Goal: Information Seeking & Learning: Learn about a topic

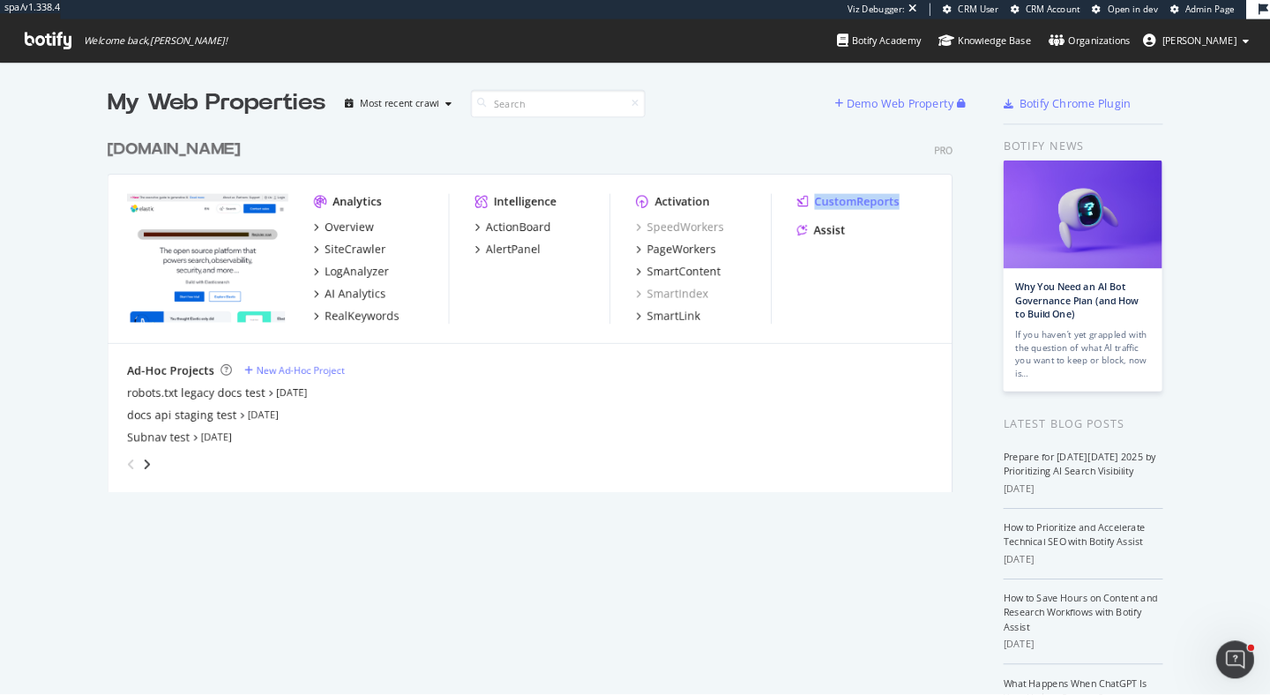
scroll to position [1, 1]
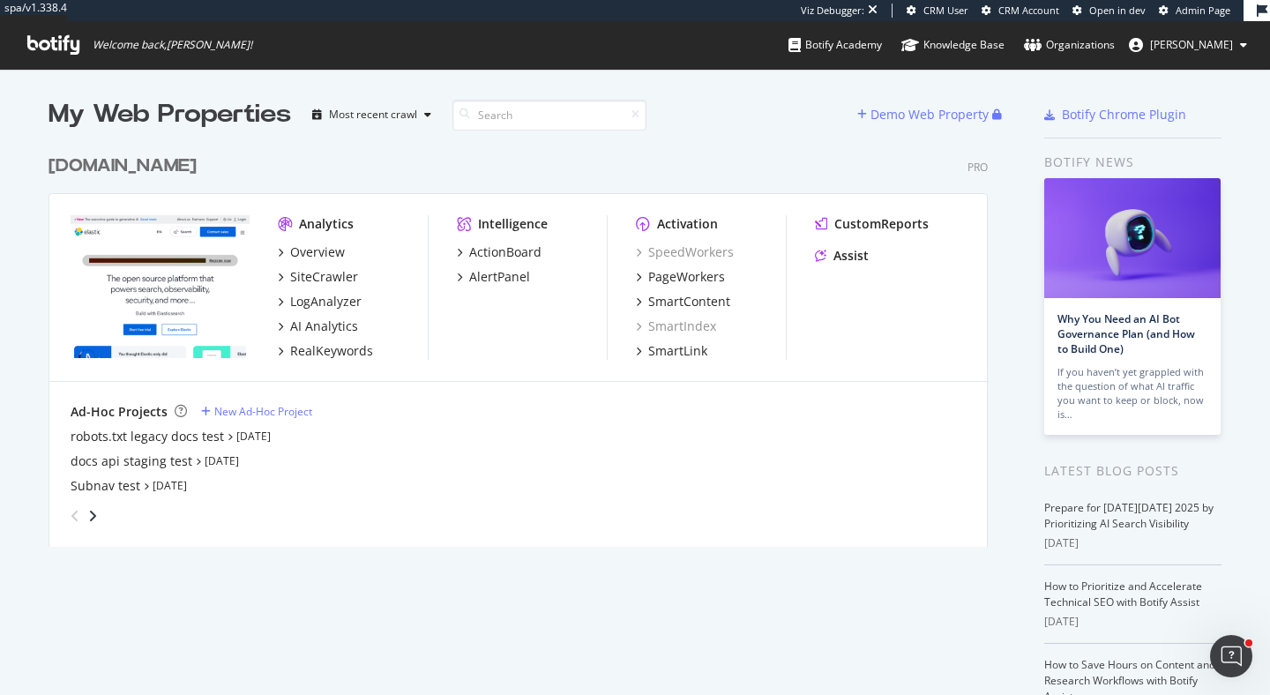
click at [511, 175] on div "elastic.co Pro" at bounding box center [517, 166] width 939 height 26
click at [892, 219] on div "CustomReports" at bounding box center [881, 224] width 94 height 18
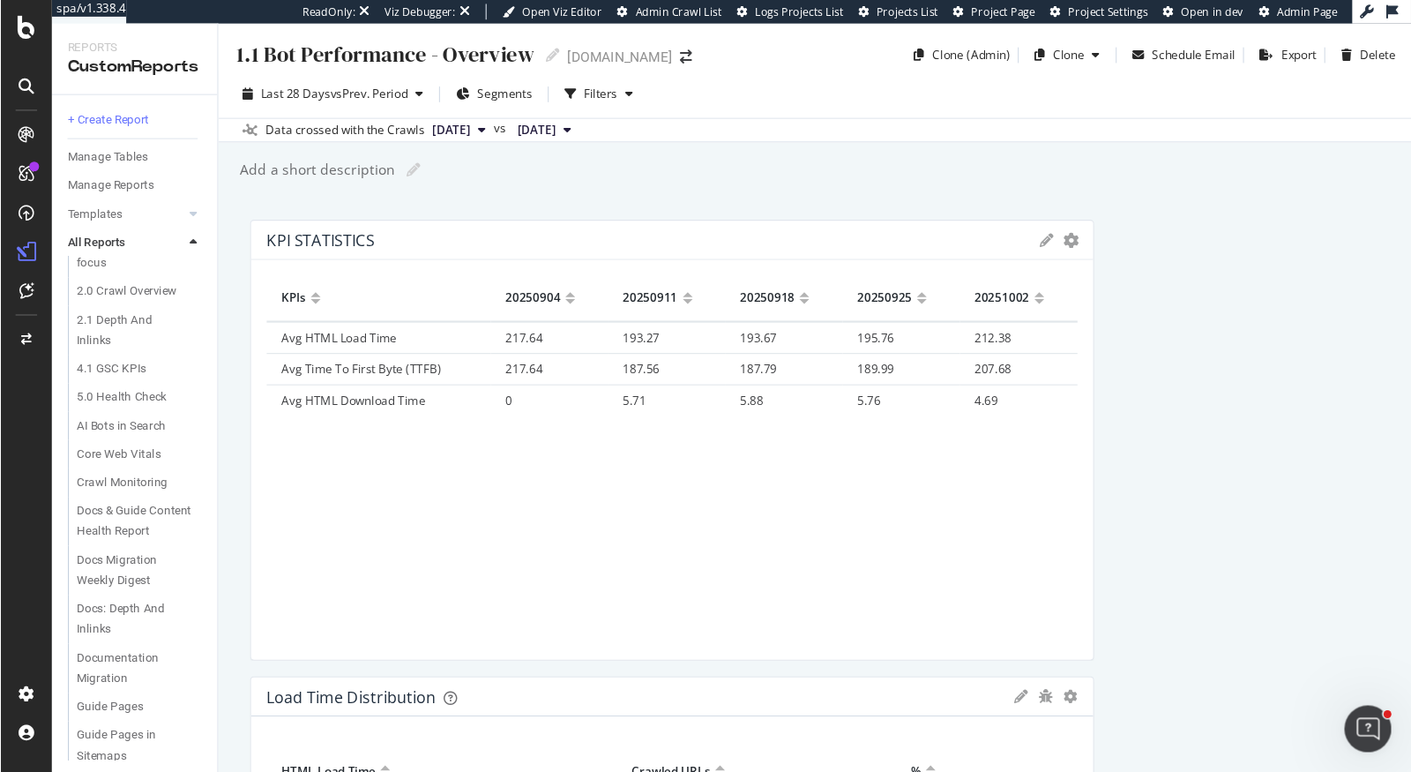
scroll to position [197, 0]
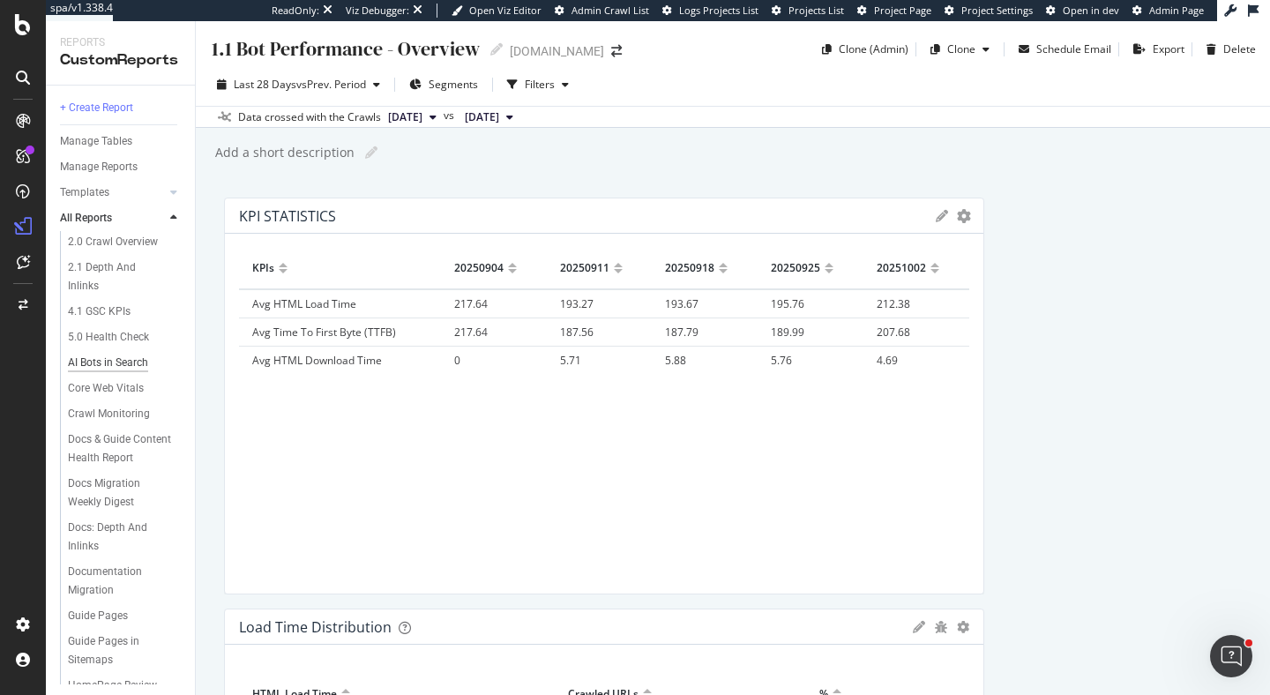
click at [117, 365] on div "AI Bots in Search" at bounding box center [108, 363] width 80 height 19
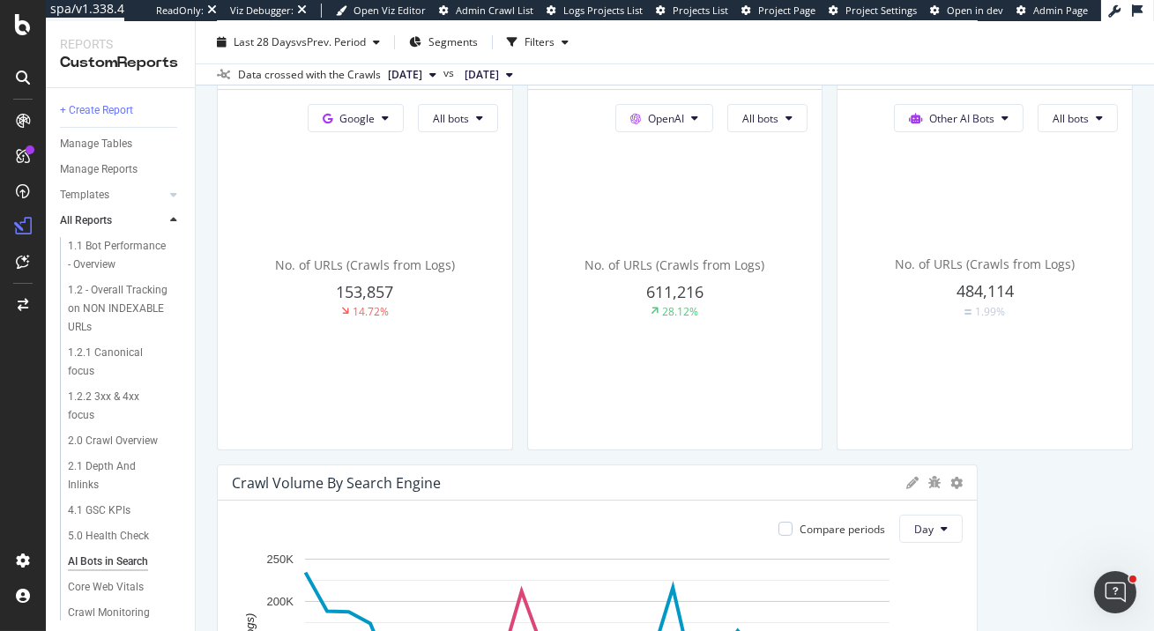
scroll to position [434, 0]
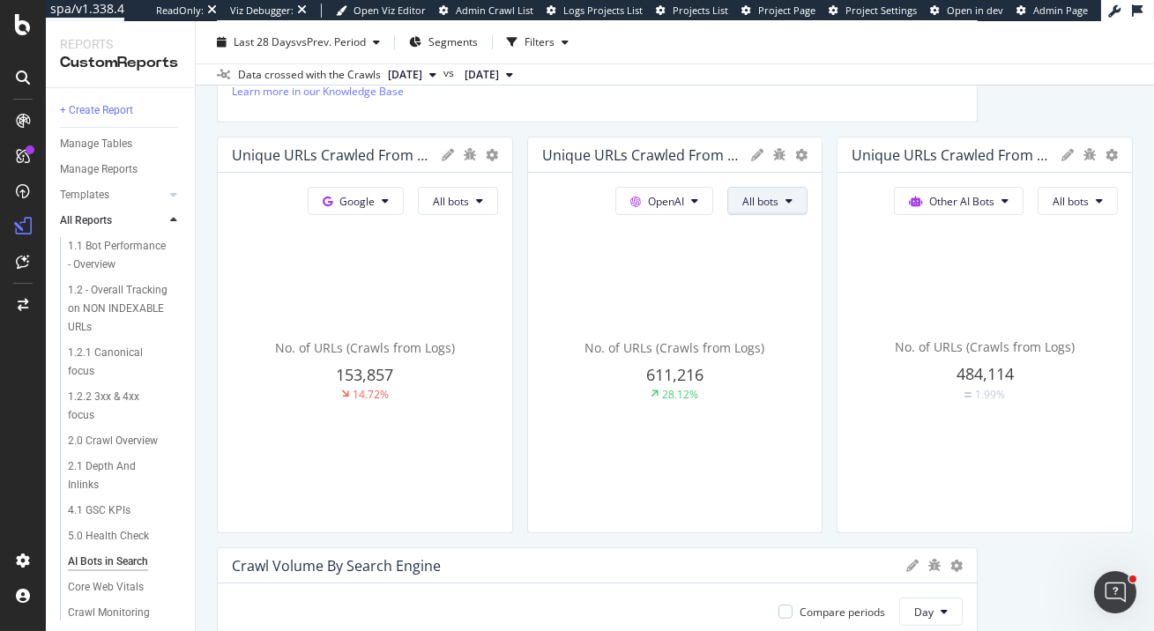
click at [770, 200] on span "All bots" at bounding box center [760, 201] width 36 height 15
click at [779, 197] on span "All bots" at bounding box center [760, 201] width 36 height 15
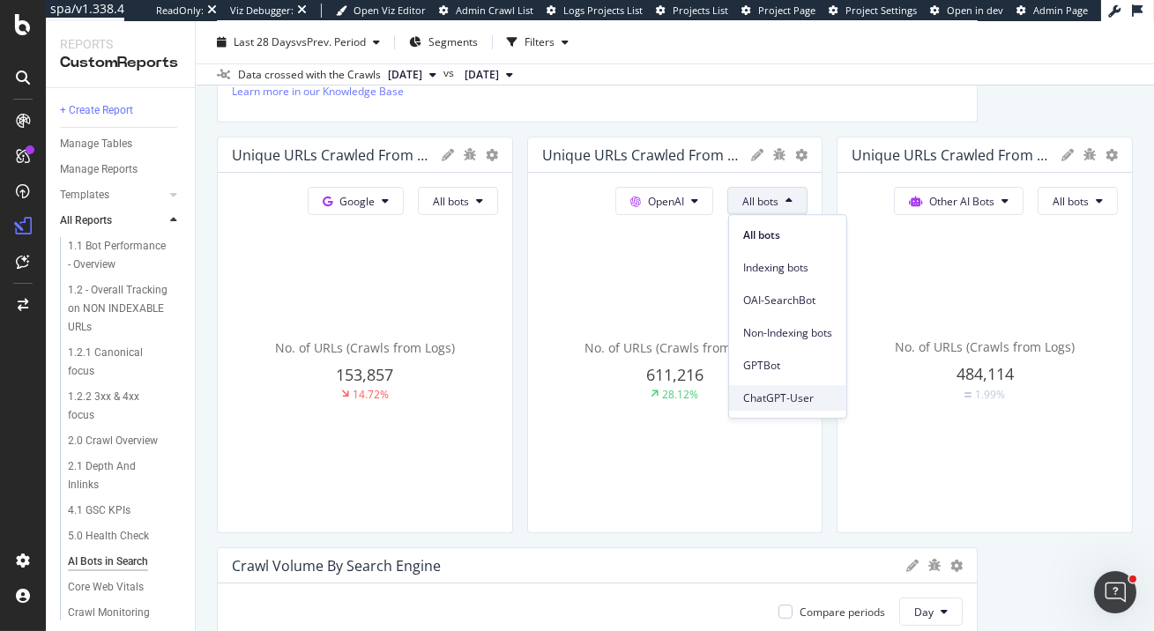
click at [794, 392] on span "ChatGPT-User" at bounding box center [787, 399] width 89 height 16
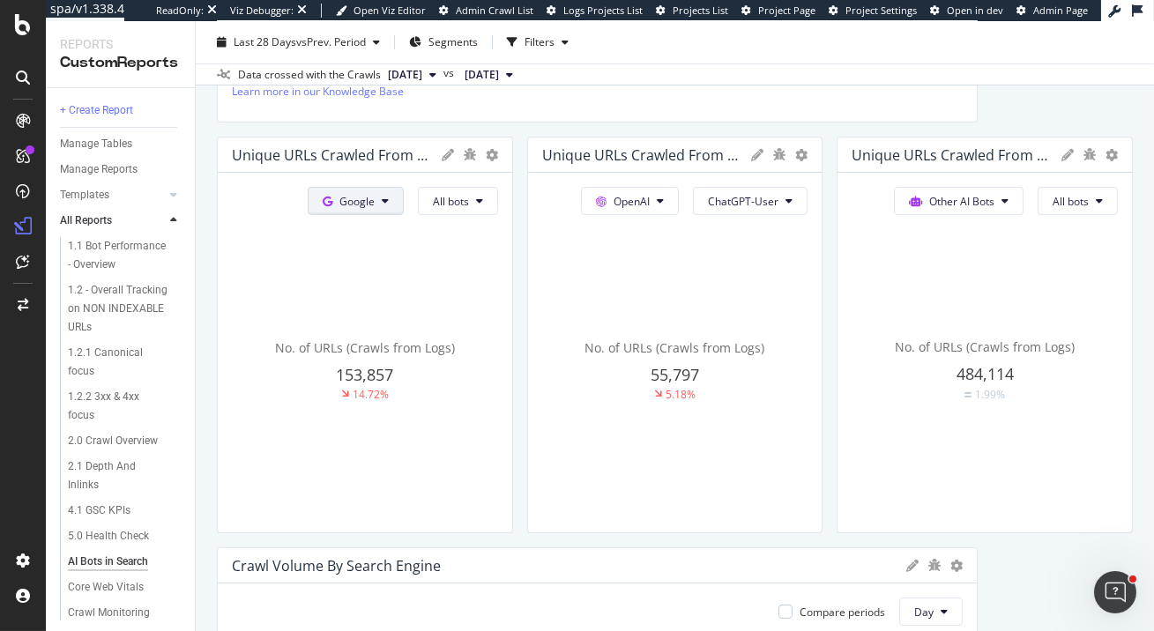
click at [375, 197] on span "Google" at bounding box center [356, 201] width 35 height 15
click at [377, 302] on span "OpenAI" at bounding box center [384, 301] width 65 height 16
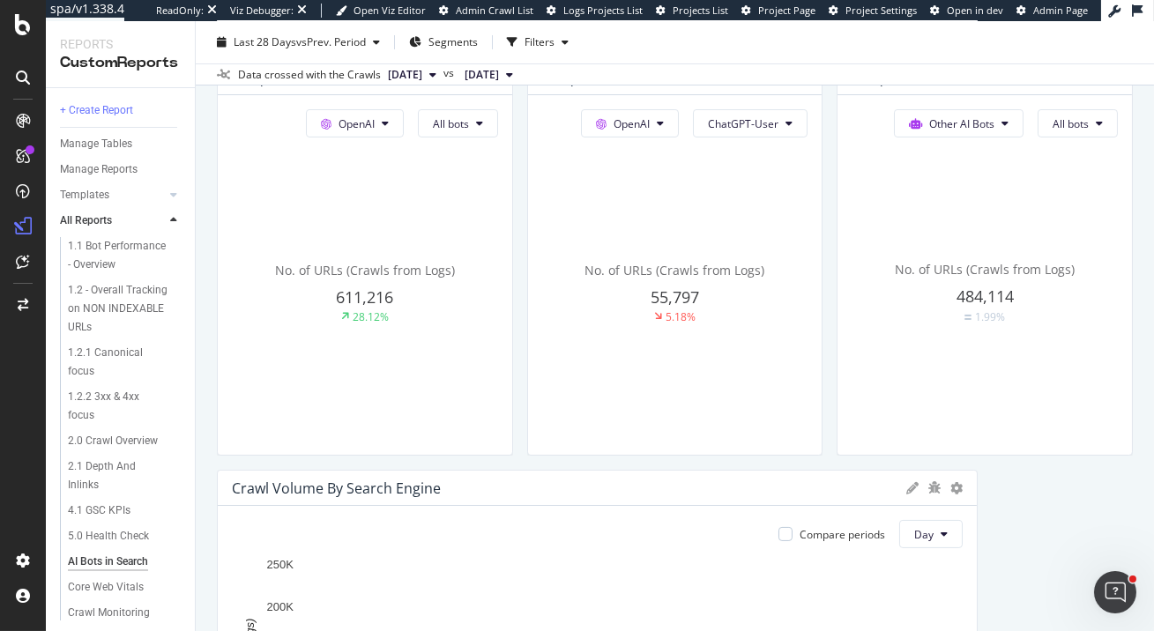
scroll to position [384, 0]
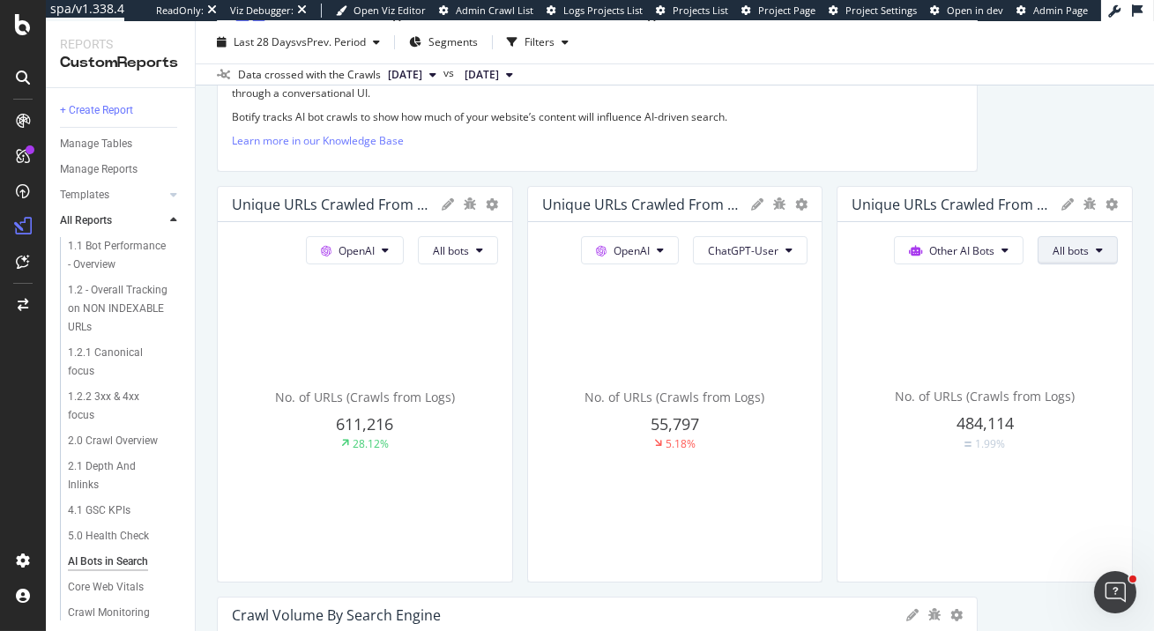
click at [1069, 257] on span "All bots" at bounding box center [1071, 250] width 36 height 15
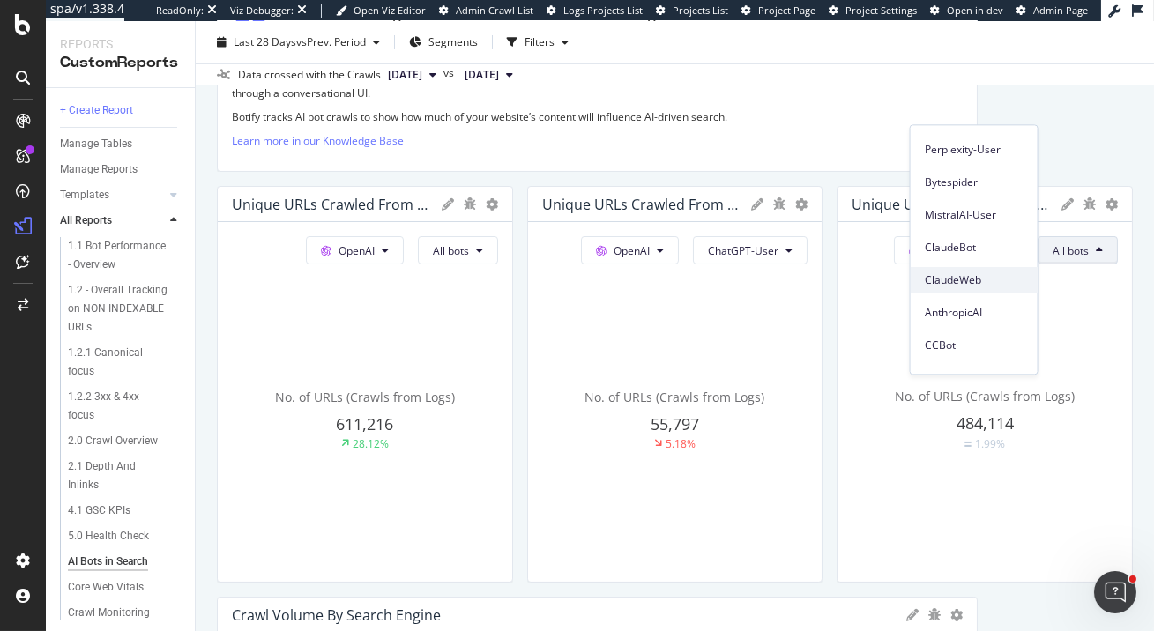
scroll to position [95, 0]
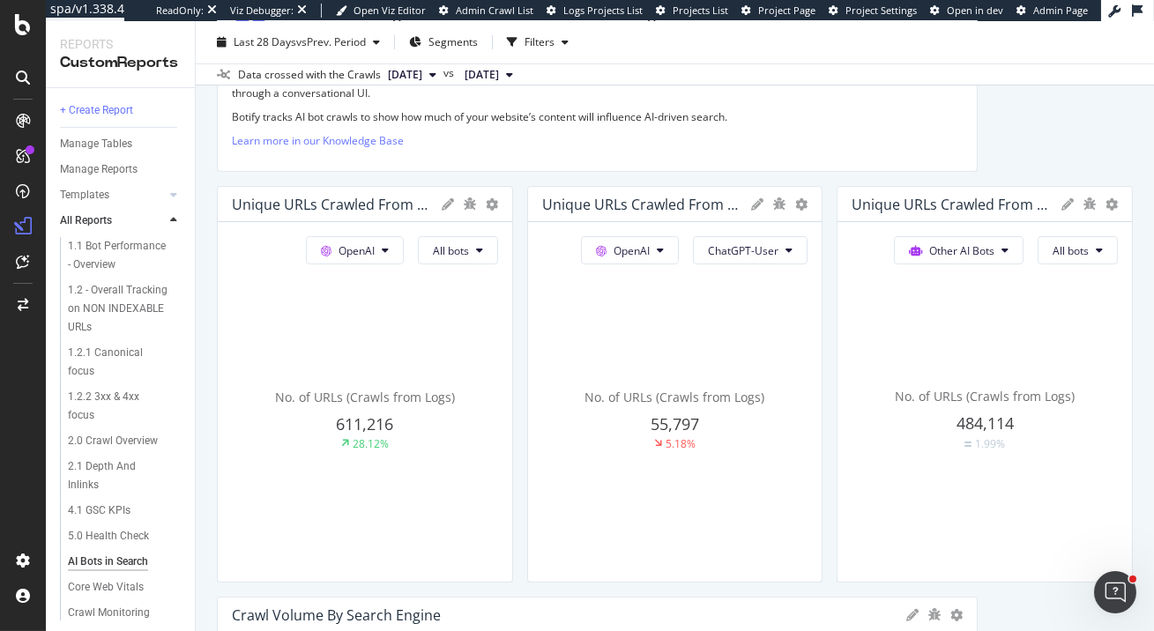
click at [637, 254] on span "OpenAI" at bounding box center [632, 250] width 36 height 15
click at [648, 253] on span "OpenAI" at bounding box center [632, 250] width 36 height 15
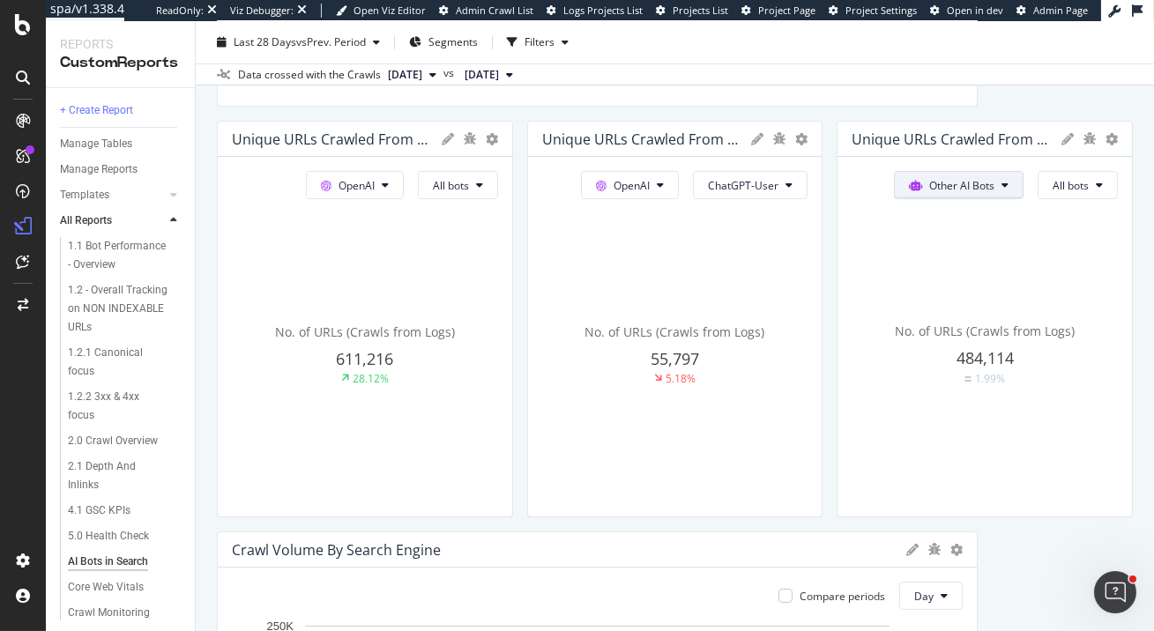
scroll to position [424, 0]
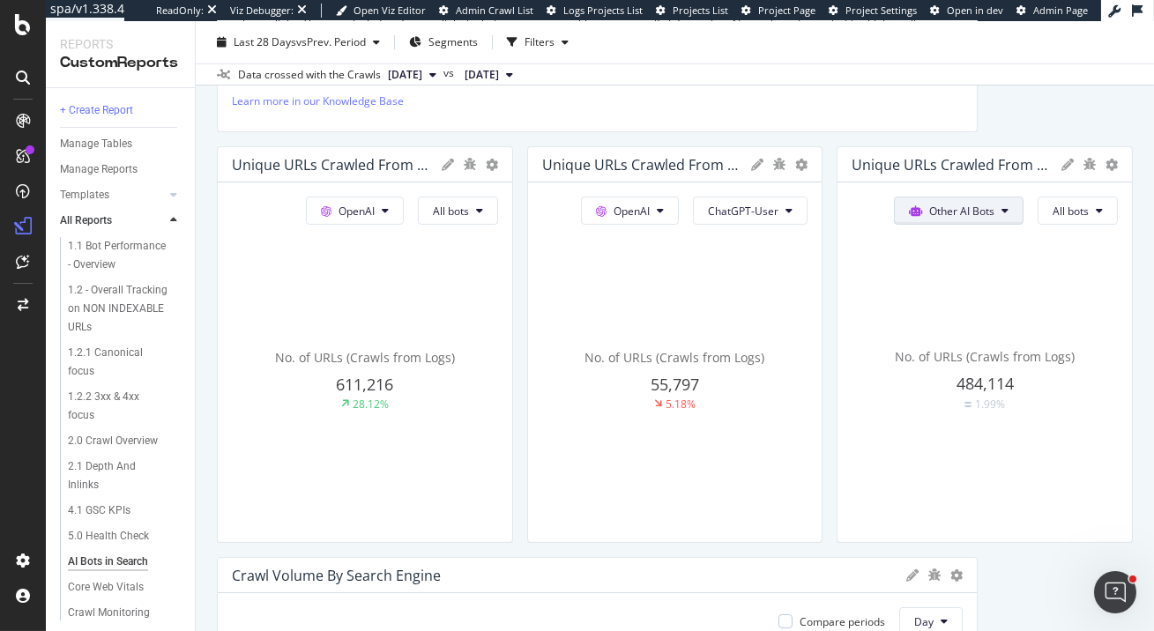
click at [976, 214] on span "Other AI Bots" at bounding box center [961, 211] width 65 height 15
click at [995, 310] on span "OpenAI" at bounding box center [972, 310] width 69 height 16
click at [1096, 201] on button "All bots" at bounding box center [1078, 211] width 80 height 28
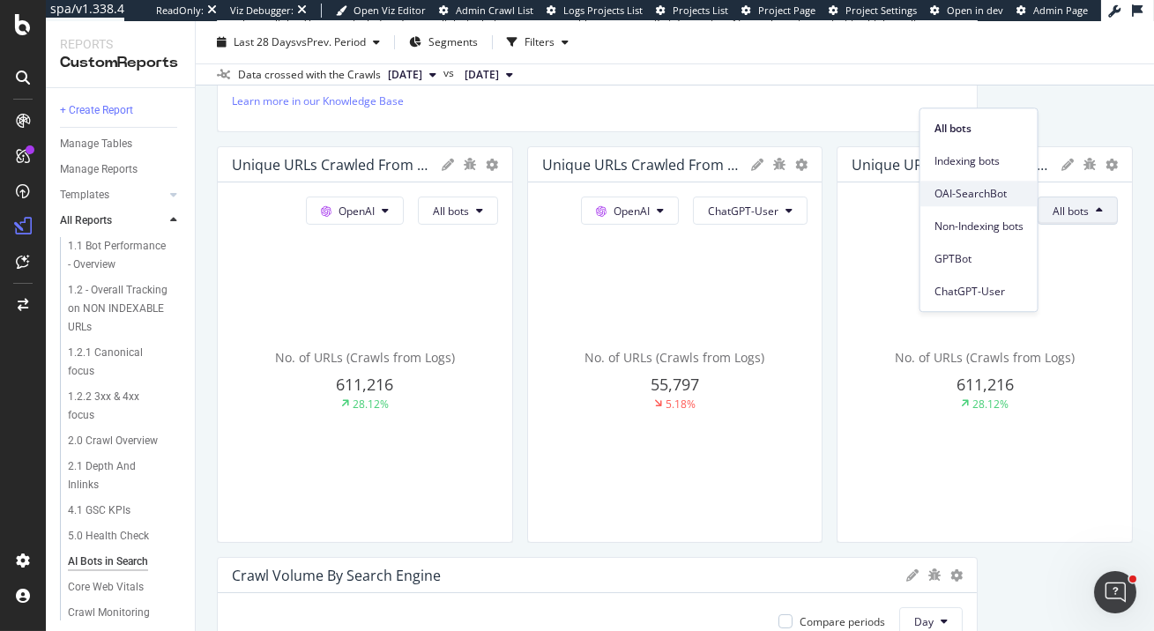
click at [999, 194] on span "OAI-SearchBot" at bounding box center [979, 194] width 89 height 16
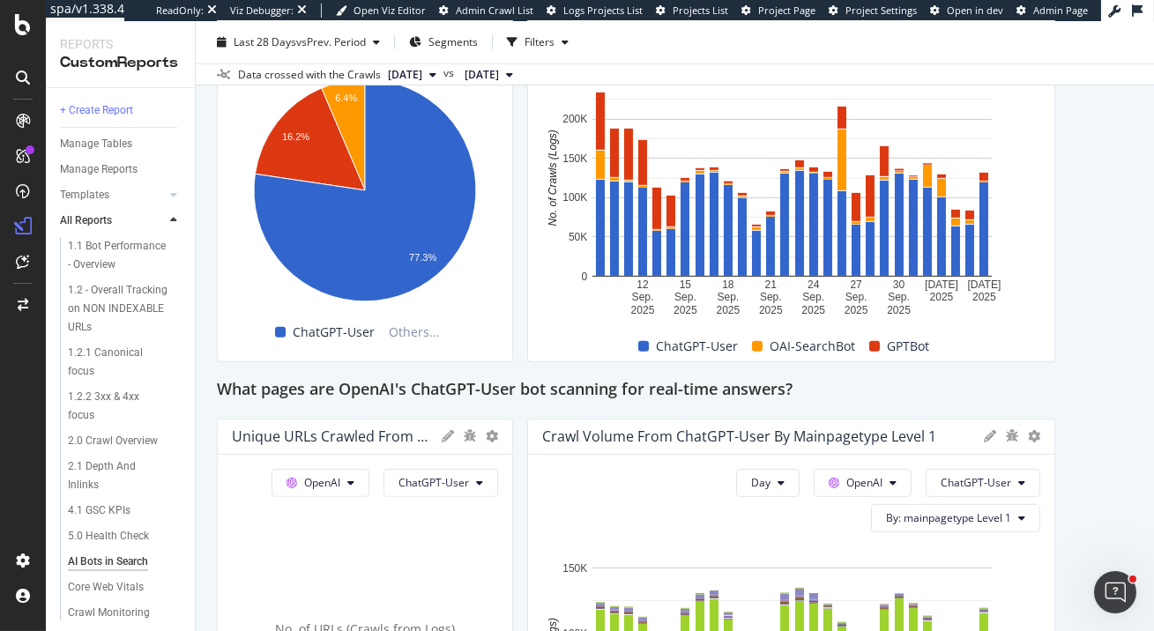
scroll to position [1668, 0]
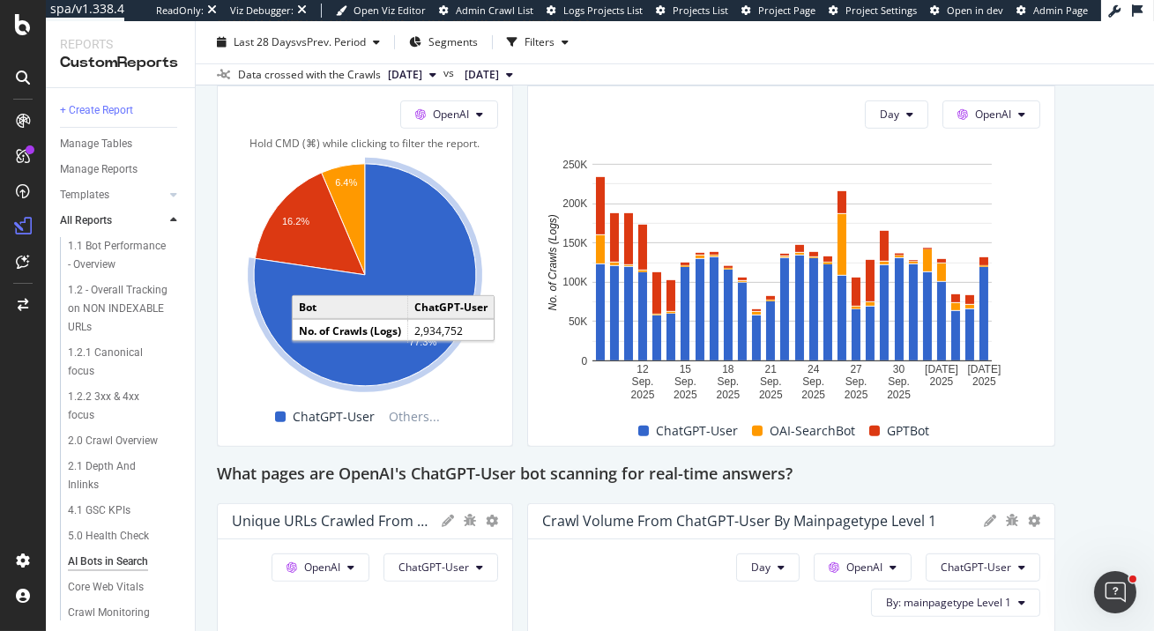
click at [407, 280] on icon "A chart." at bounding box center [365, 275] width 222 height 222
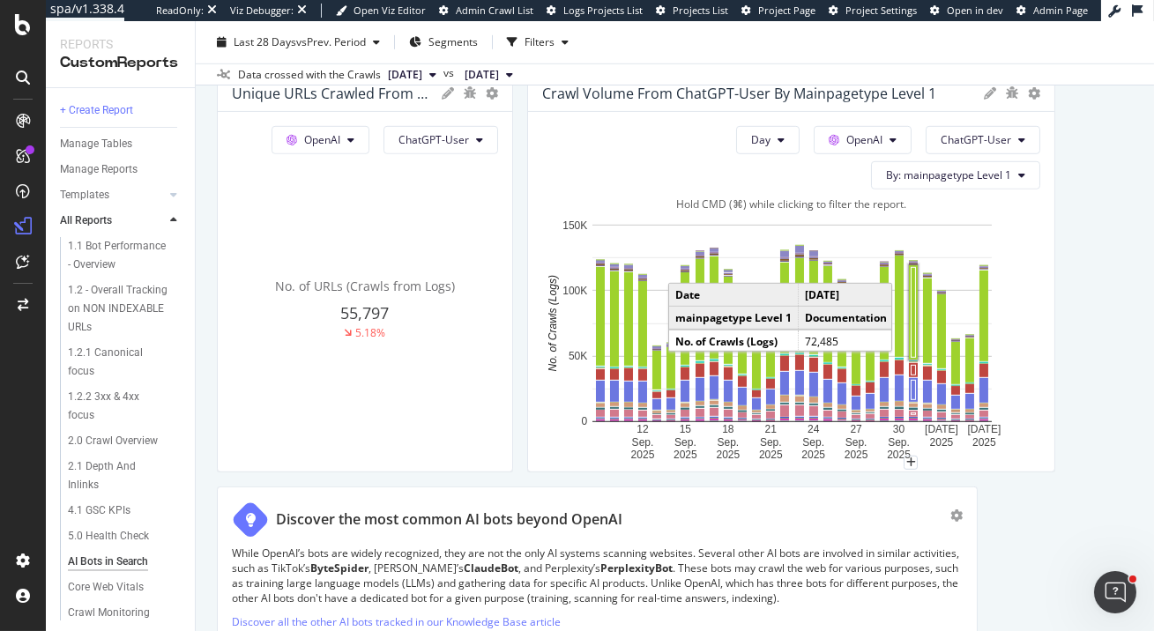
scroll to position [1967, 0]
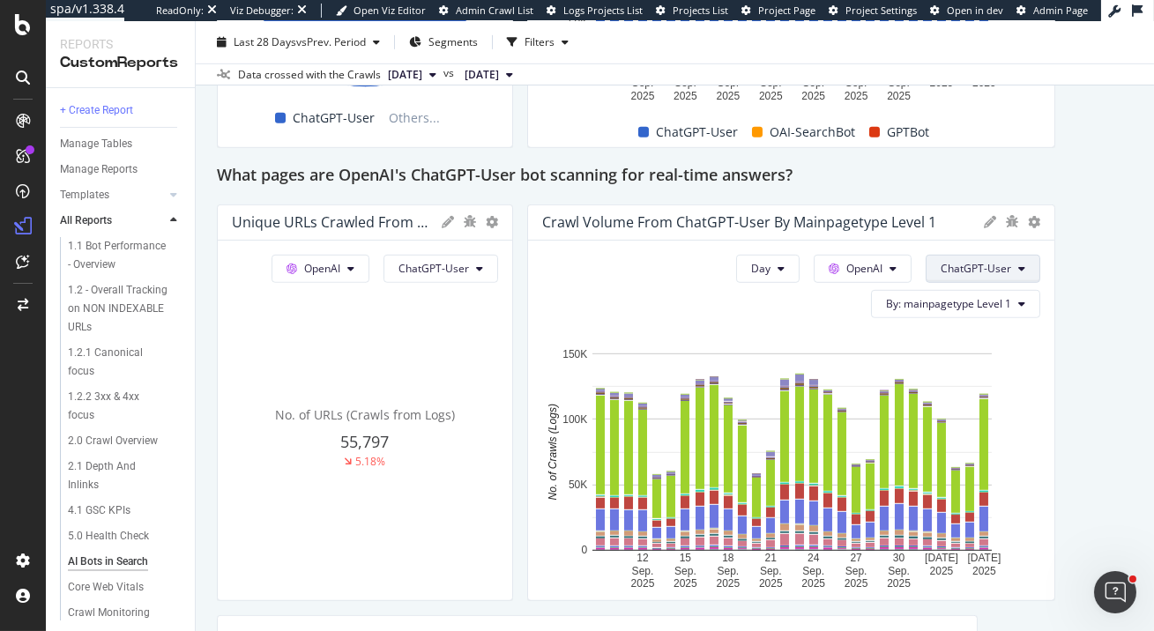
click at [926, 269] on button "ChatGPT-User" at bounding box center [983, 269] width 115 height 28
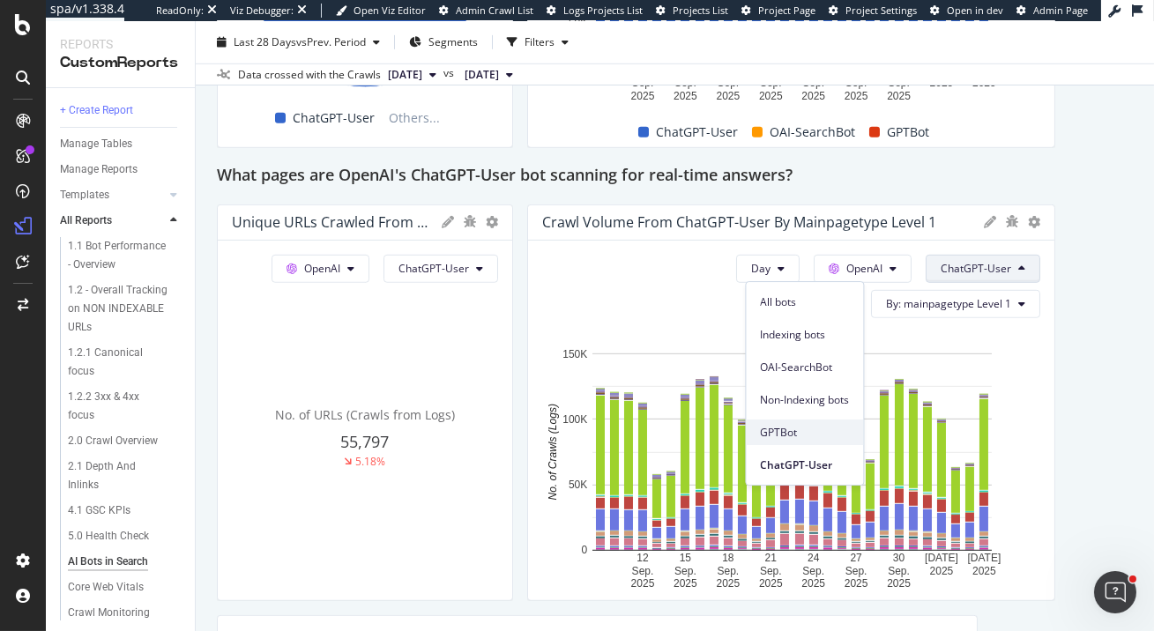
click at [825, 431] on span "GPTBot" at bounding box center [804, 433] width 89 height 16
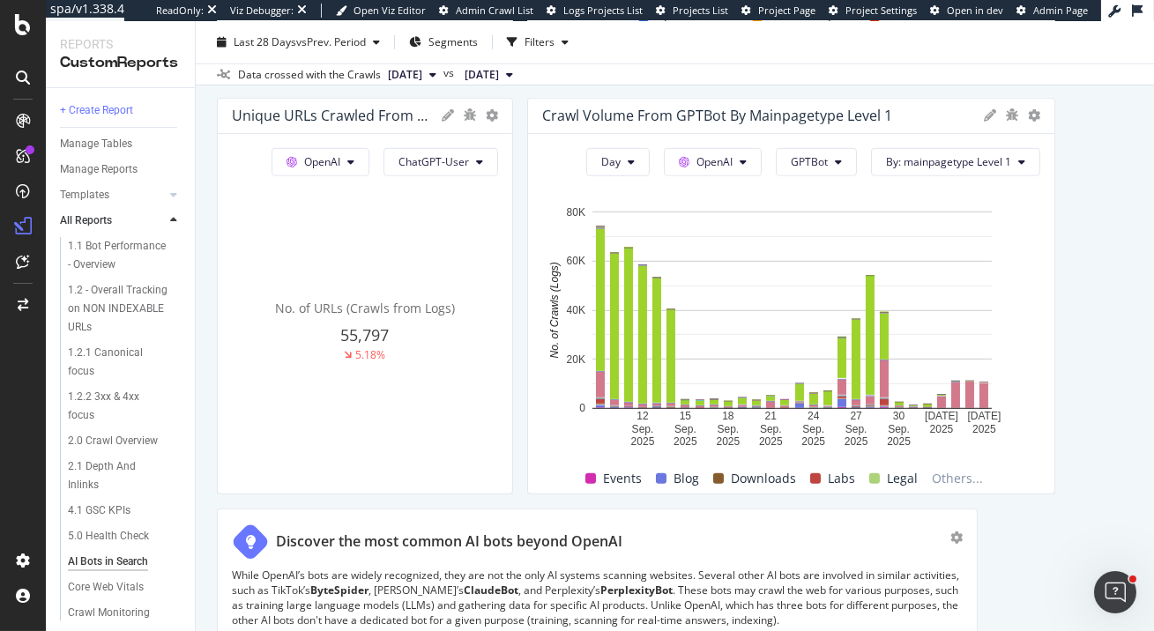
scroll to position [2113, 0]
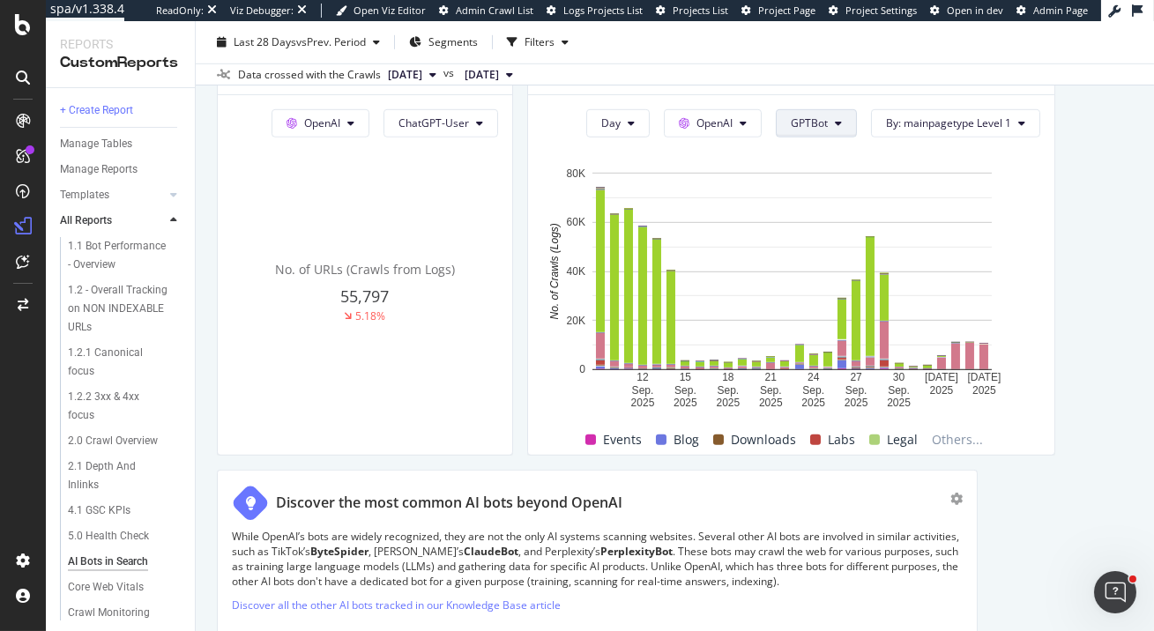
click at [846, 119] on button "GPTBot" at bounding box center [816, 123] width 81 height 28
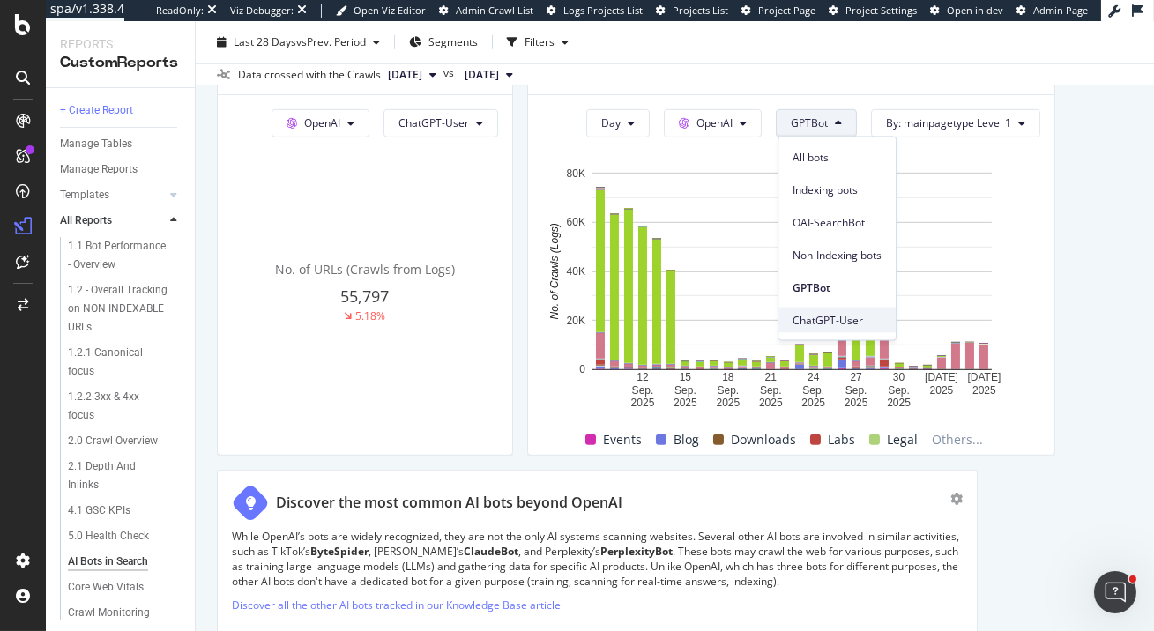
click at [869, 316] on span "ChatGPT-User" at bounding box center [837, 320] width 89 height 16
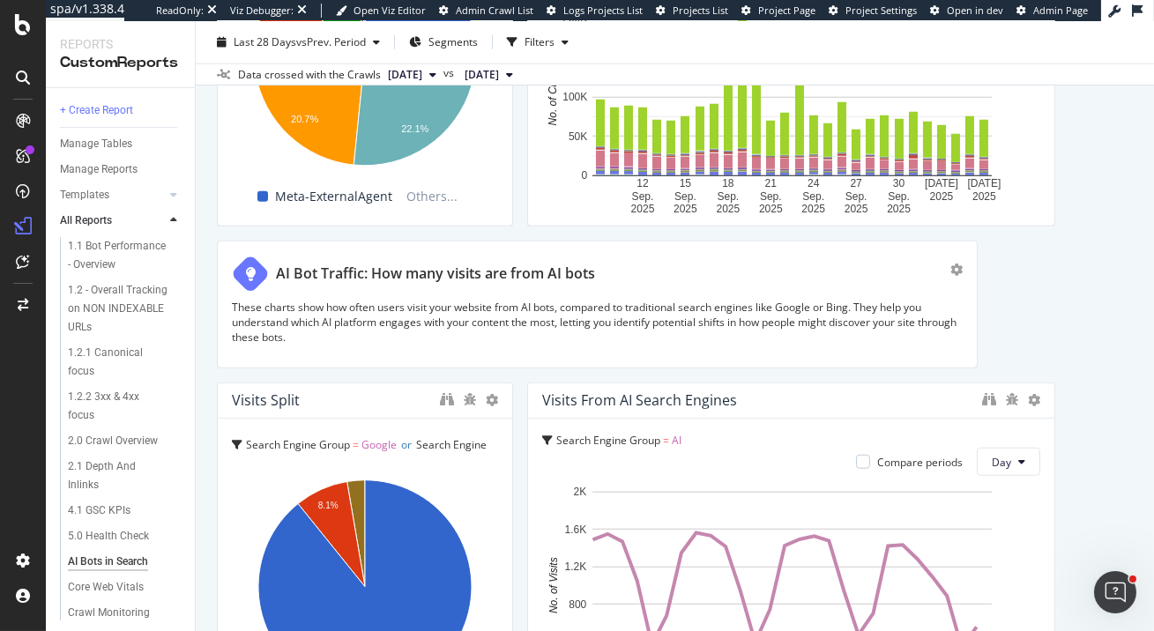
scroll to position [2826, 0]
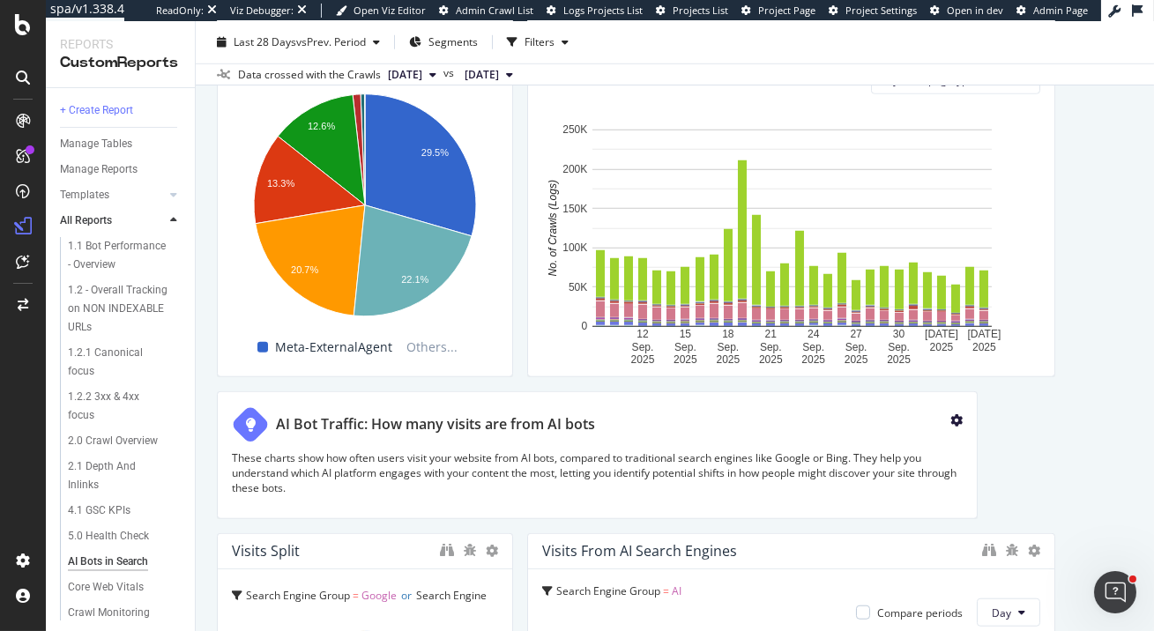
click at [953, 417] on icon "gear" at bounding box center [957, 420] width 12 height 12
click at [926, 433] on div "Delete" at bounding box center [916, 427] width 33 height 15
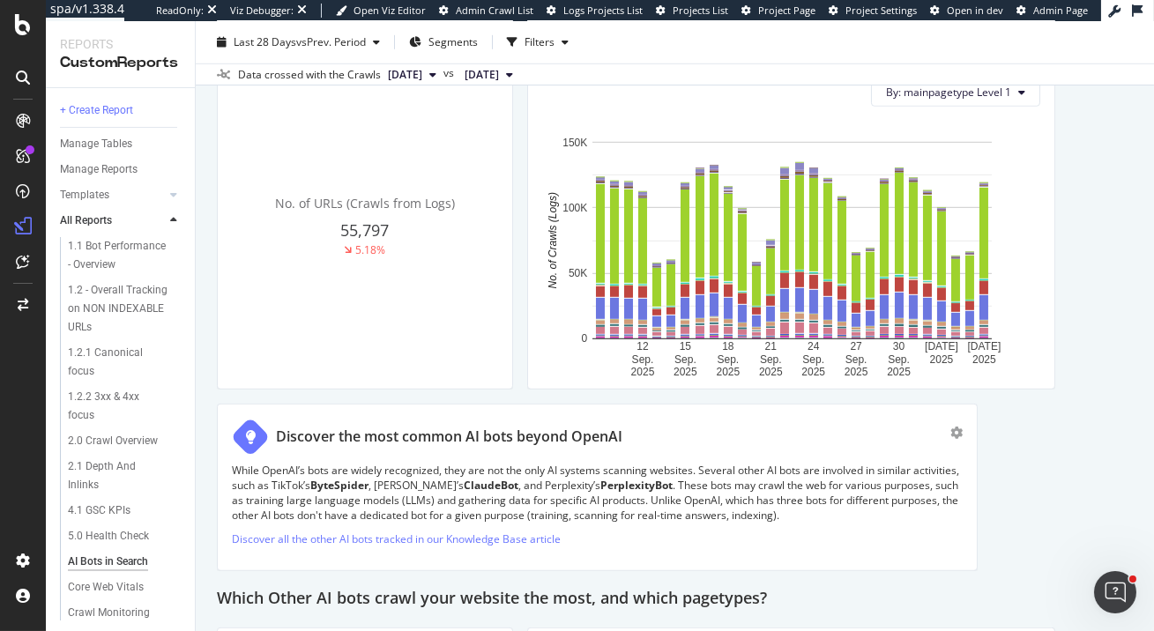
scroll to position [2241, 0]
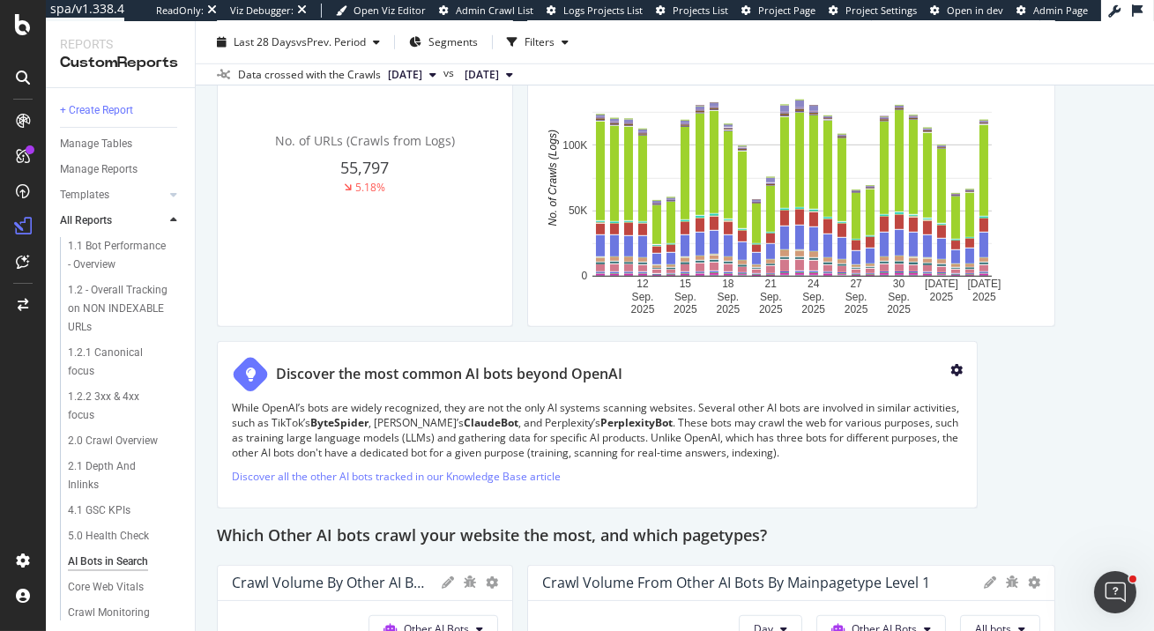
click at [955, 370] on icon "gear" at bounding box center [957, 370] width 12 height 12
click at [903, 384] on div "Delete" at bounding box center [906, 377] width 82 height 22
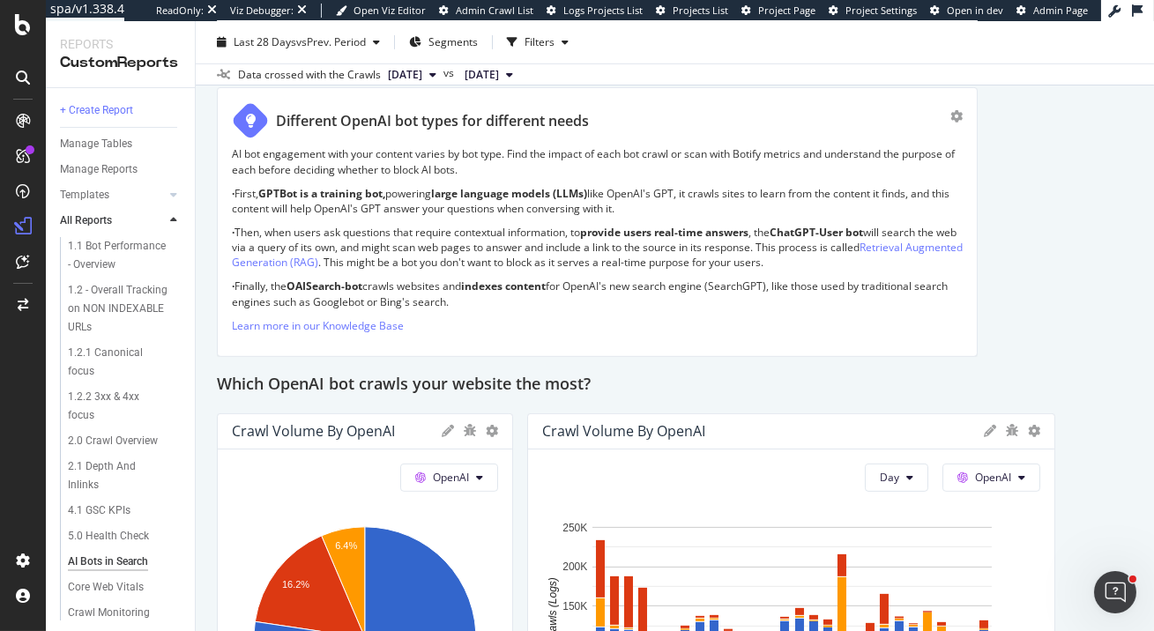
scroll to position [1118, 0]
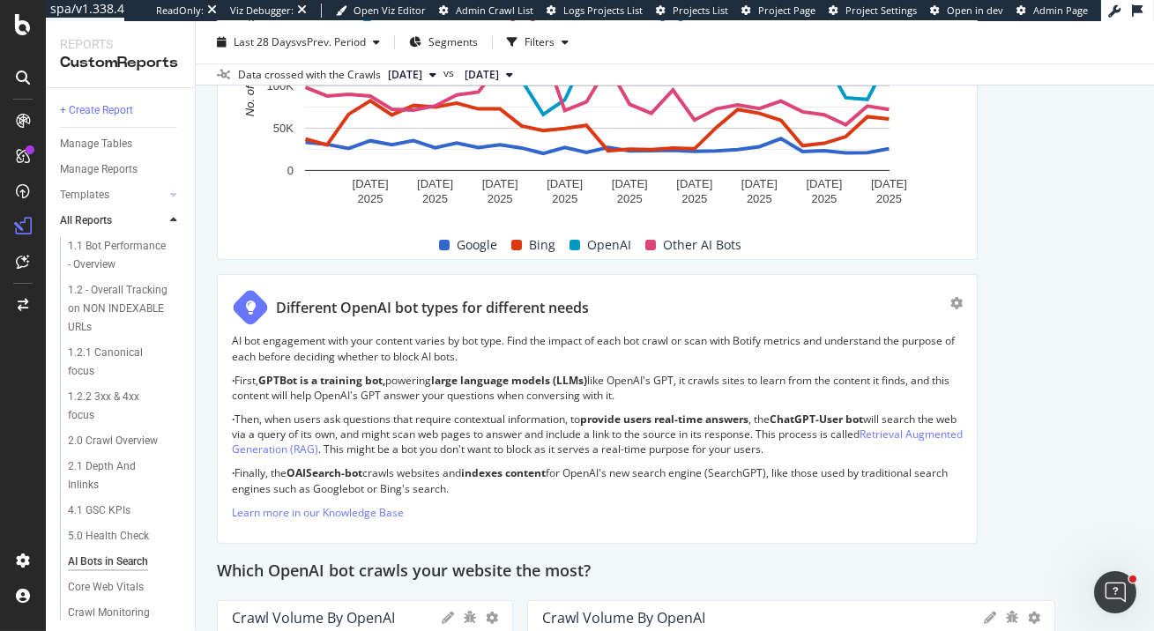
click at [949, 304] on div "Different OpenAI bot types for different needs" at bounding box center [591, 307] width 719 height 37
click at [953, 302] on icon "gear" at bounding box center [957, 303] width 12 height 12
click at [923, 311] on div "Delete" at bounding box center [916, 310] width 33 height 15
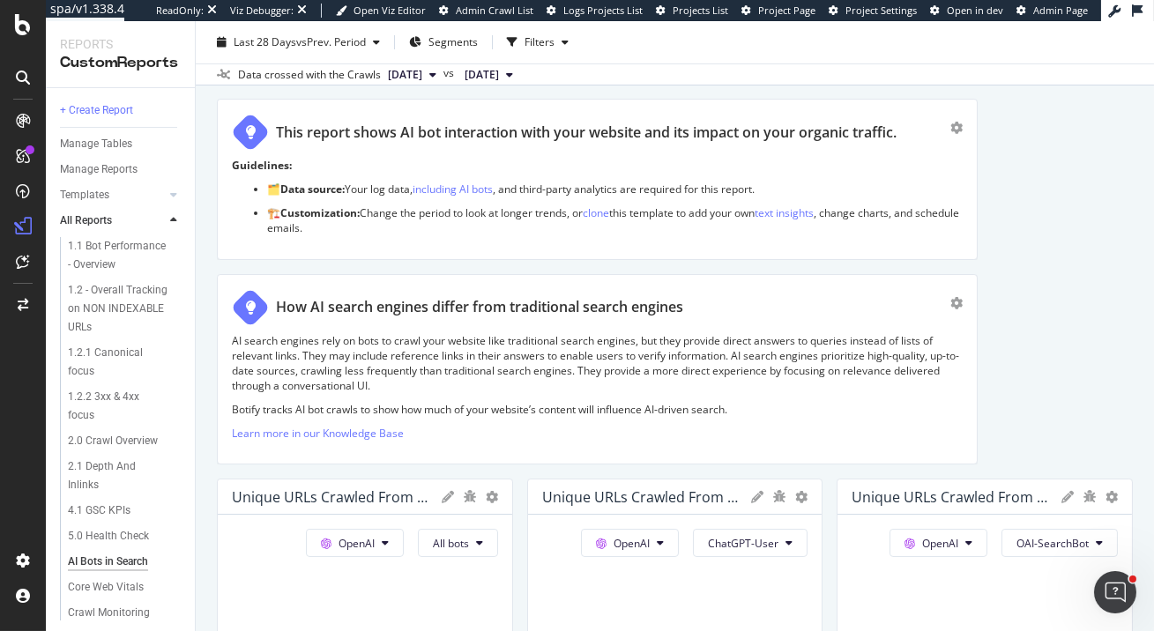
scroll to position [61, 0]
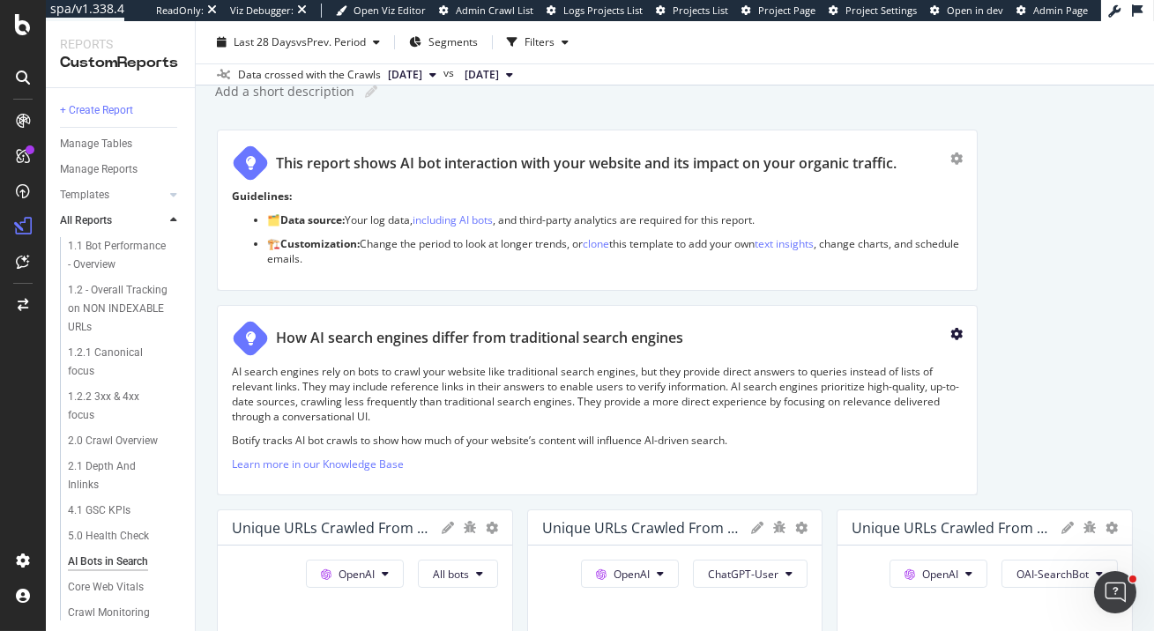
click at [958, 331] on icon "gear" at bounding box center [957, 334] width 12 height 12
click at [920, 340] on div "Delete" at bounding box center [916, 340] width 33 height 15
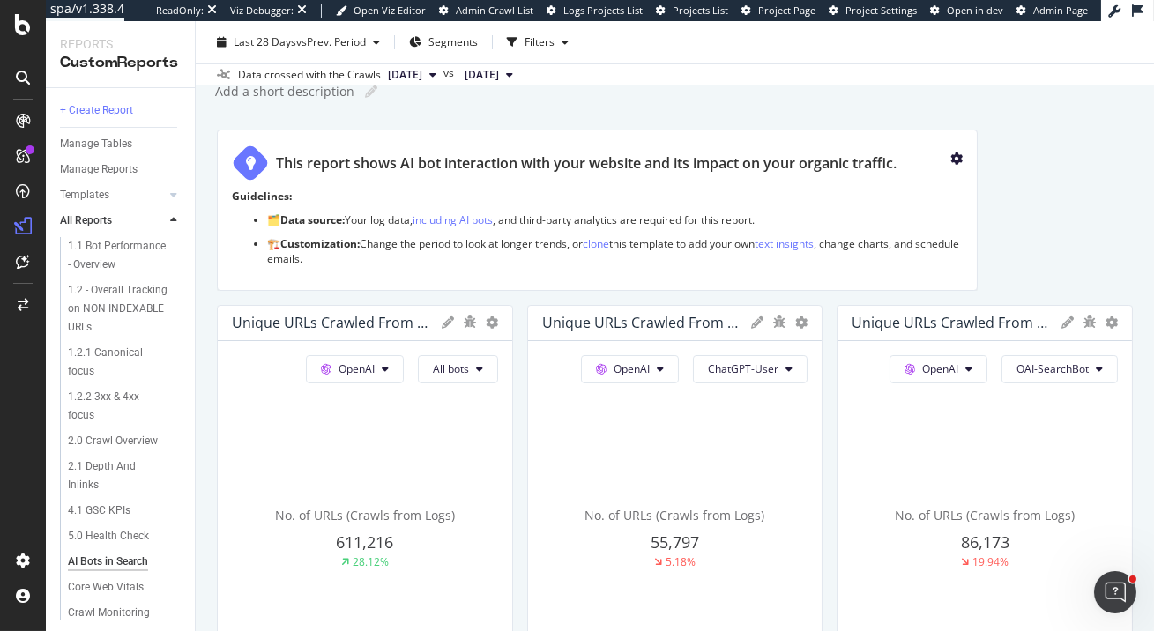
click at [958, 159] on icon "gear" at bounding box center [957, 159] width 12 height 12
click at [916, 168] on div "Delete" at bounding box center [916, 166] width 33 height 15
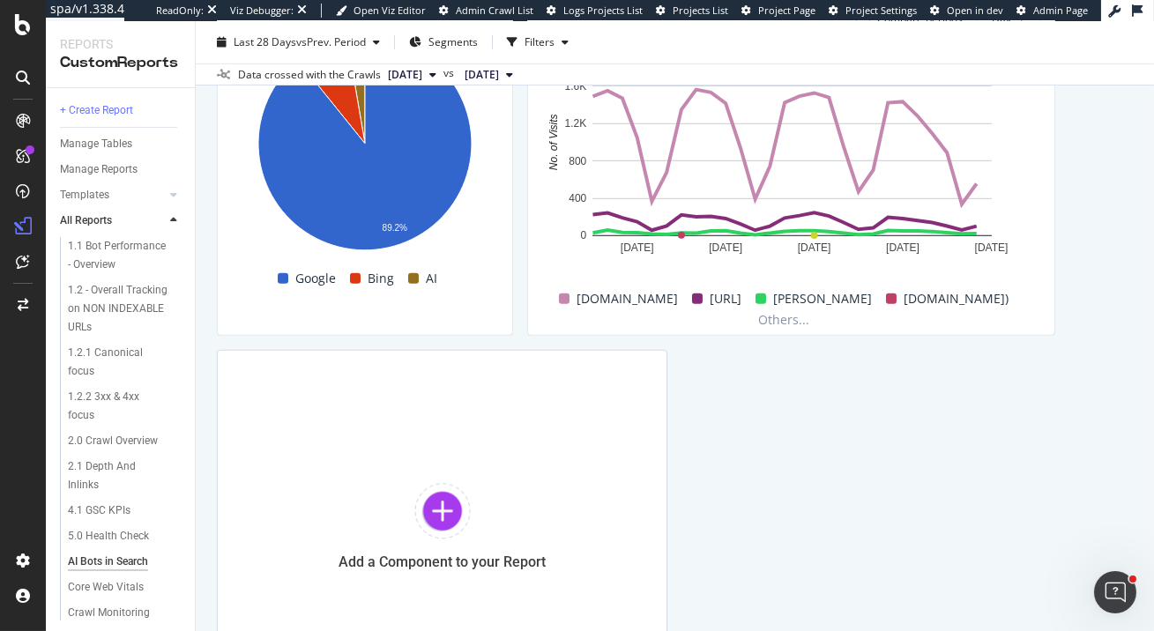
scroll to position [2586, 0]
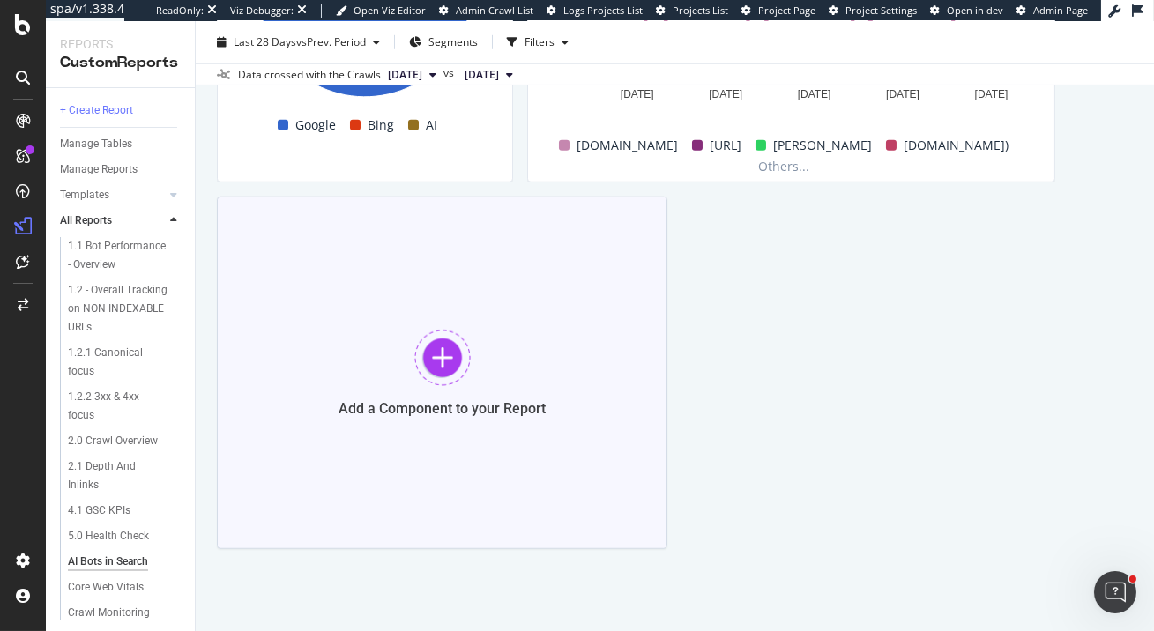
click at [449, 349] on div at bounding box center [442, 358] width 56 height 56
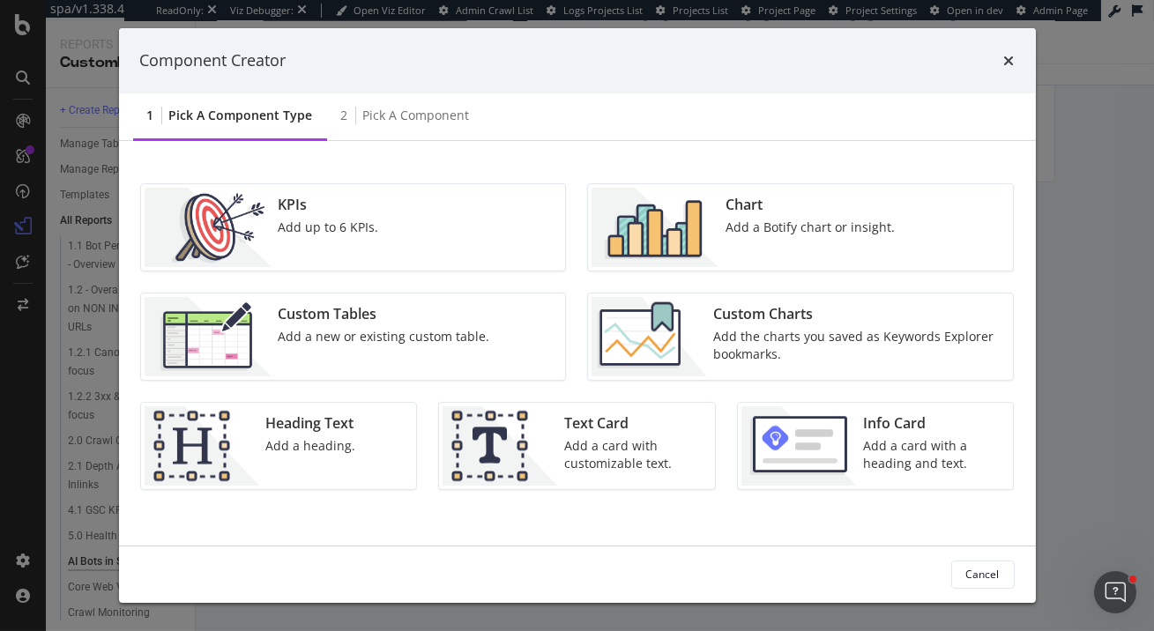
click at [430, 232] on div "KPIs Add up to 6 KPIs." at bounding box center [353, 227] width 425 height 86
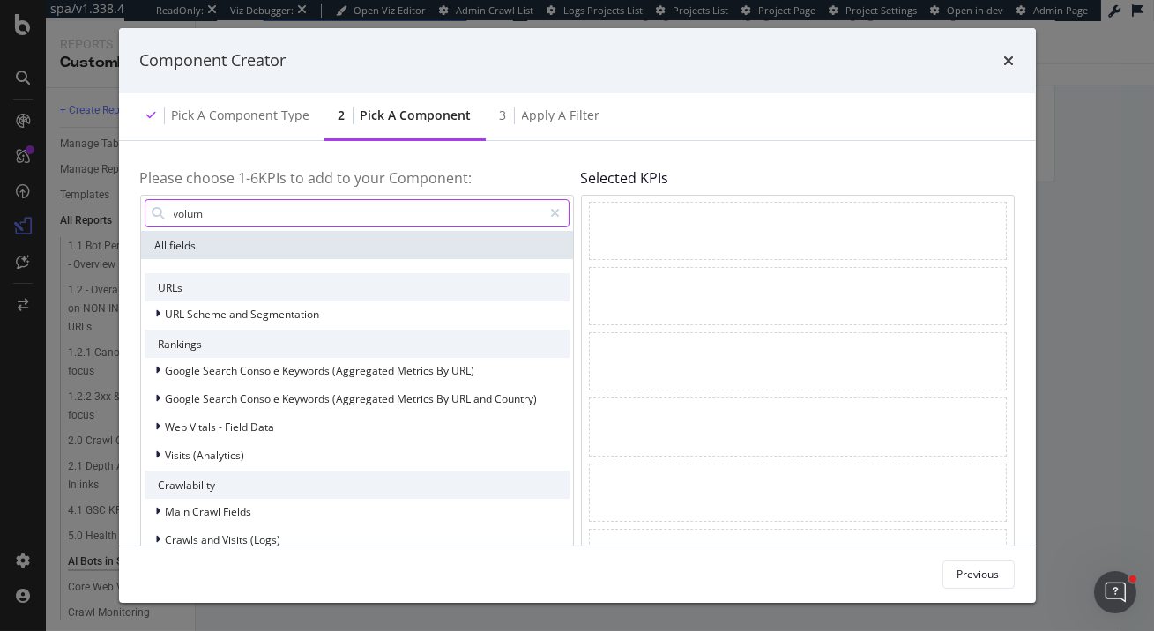
type input "volume"
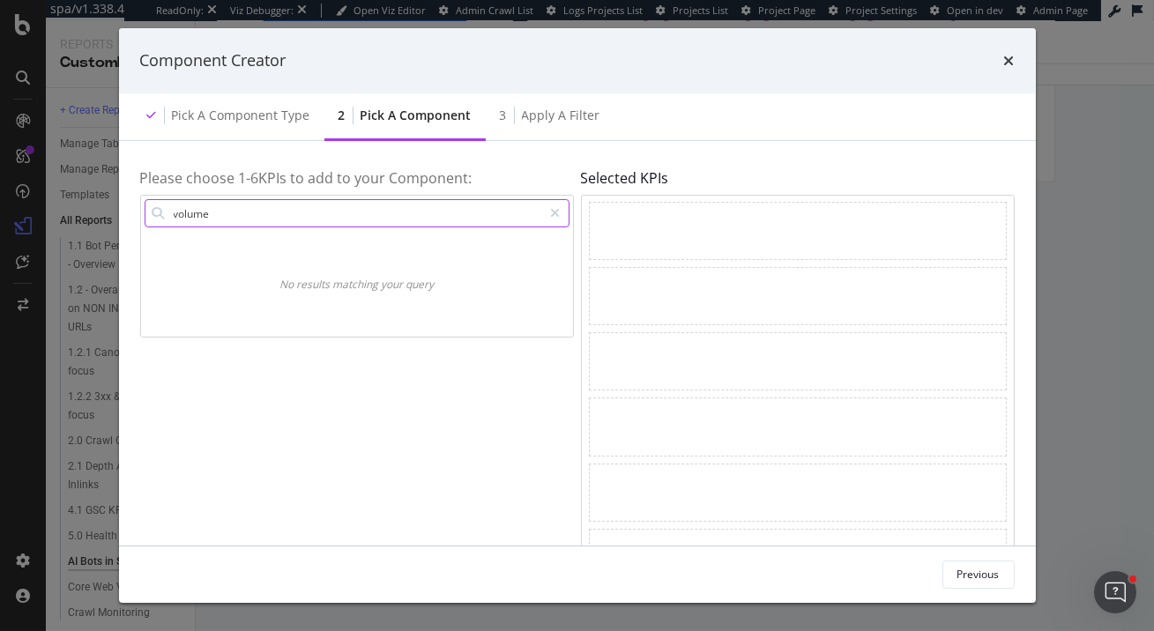
click at [239, 213] on input "volume" at bounding box center [357, 213] width 371 height 26
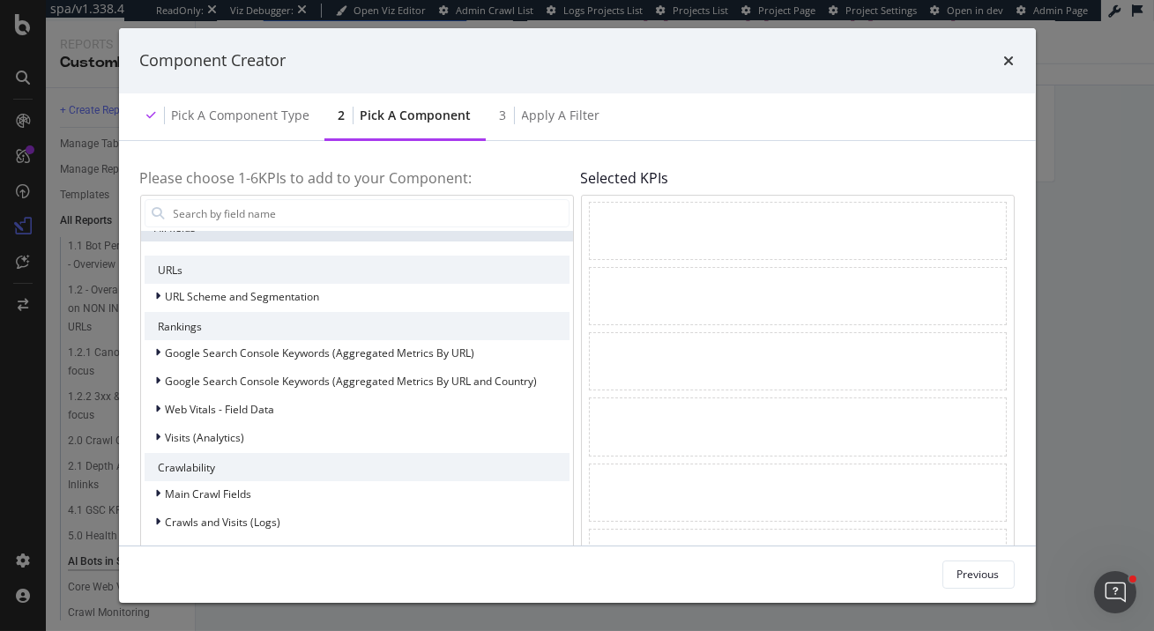
scroll to position [0, 0]
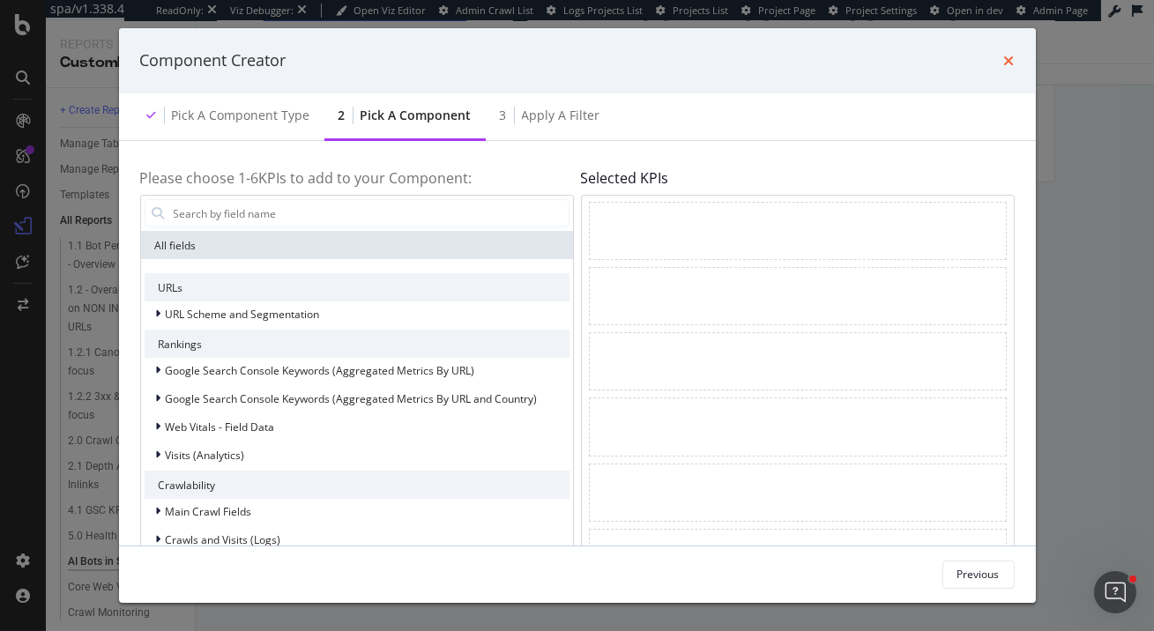
click at [1009, 57] on icon "times" at bounding box center [1009, 61] width 11 height 14
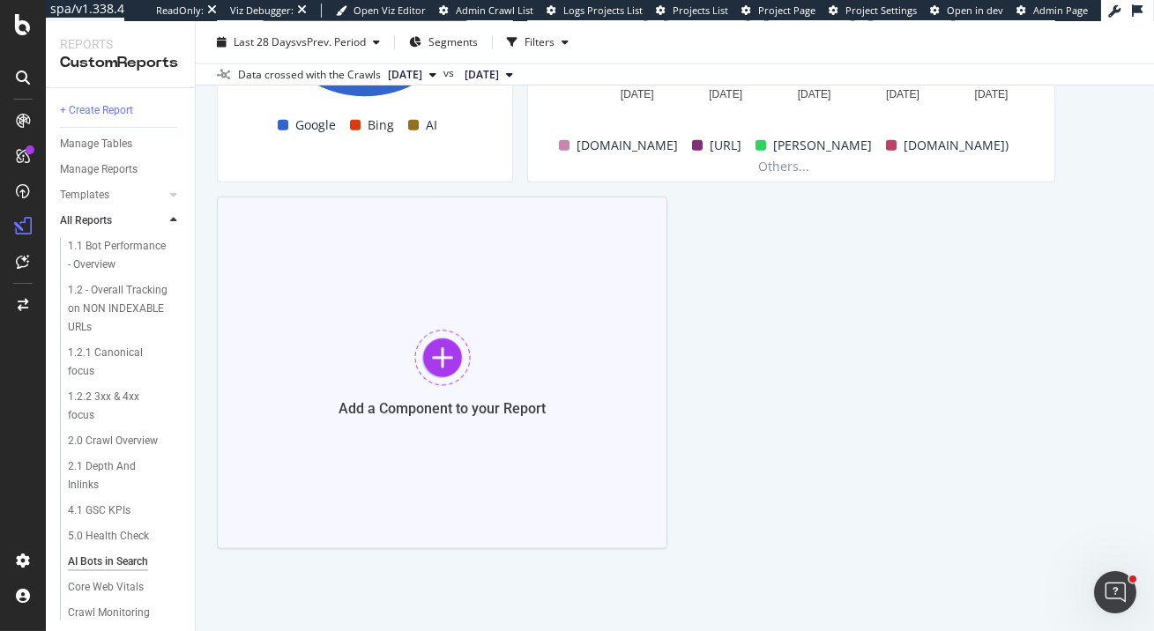
click at [444, 355] on div at bounding box center [442, 358] width 56 height 56
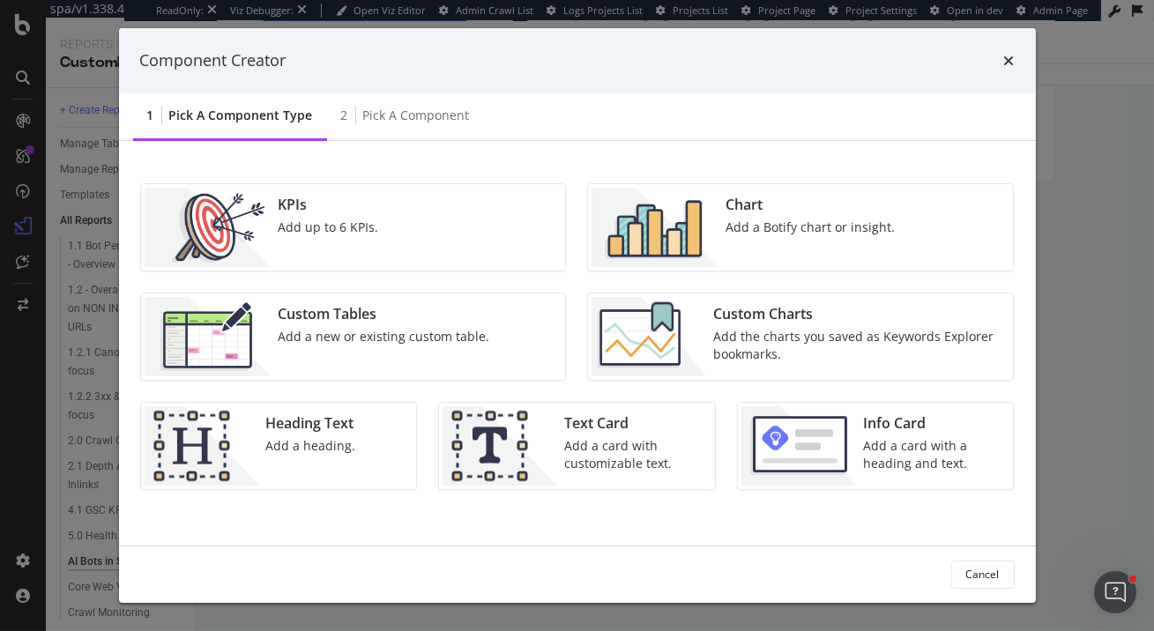
click at [786, 206] on div "Chart" at bounding box center [810, 205] width 169 height 20
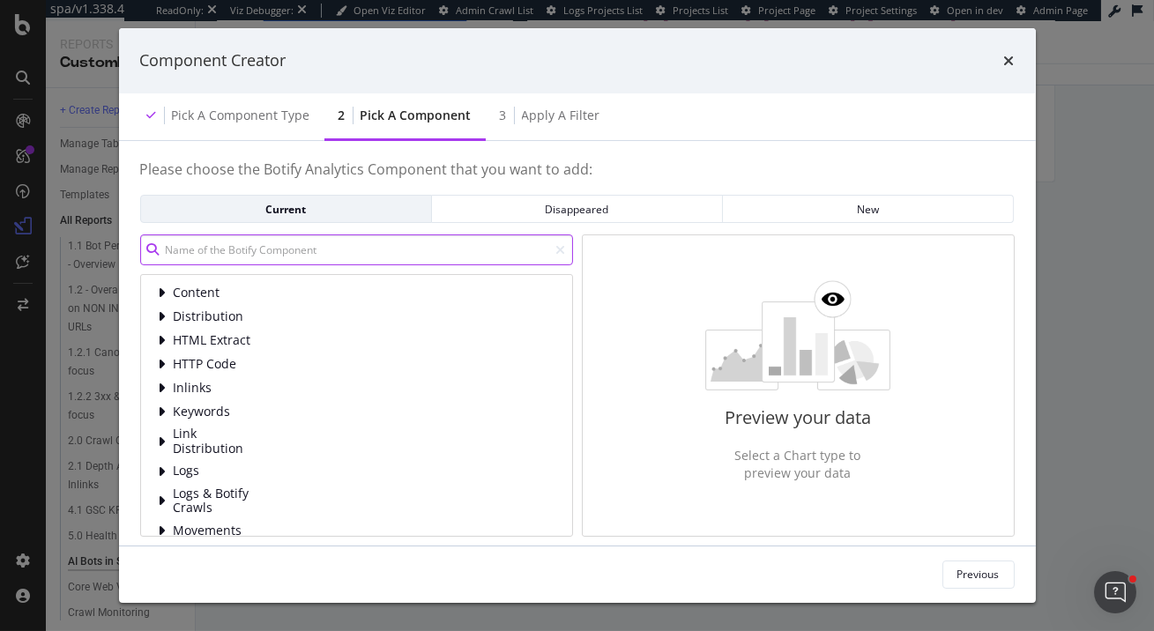
click at [427, 247] on input "modal" at bounding box center [356, 250] width 433 height 31
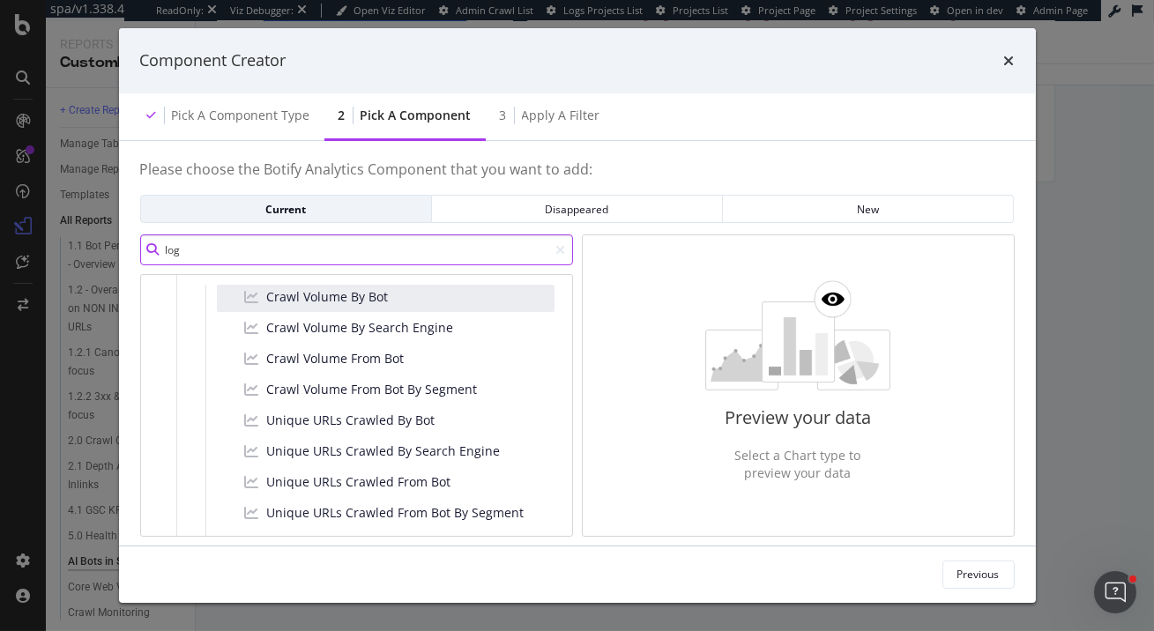
scroll to position [189, 0]
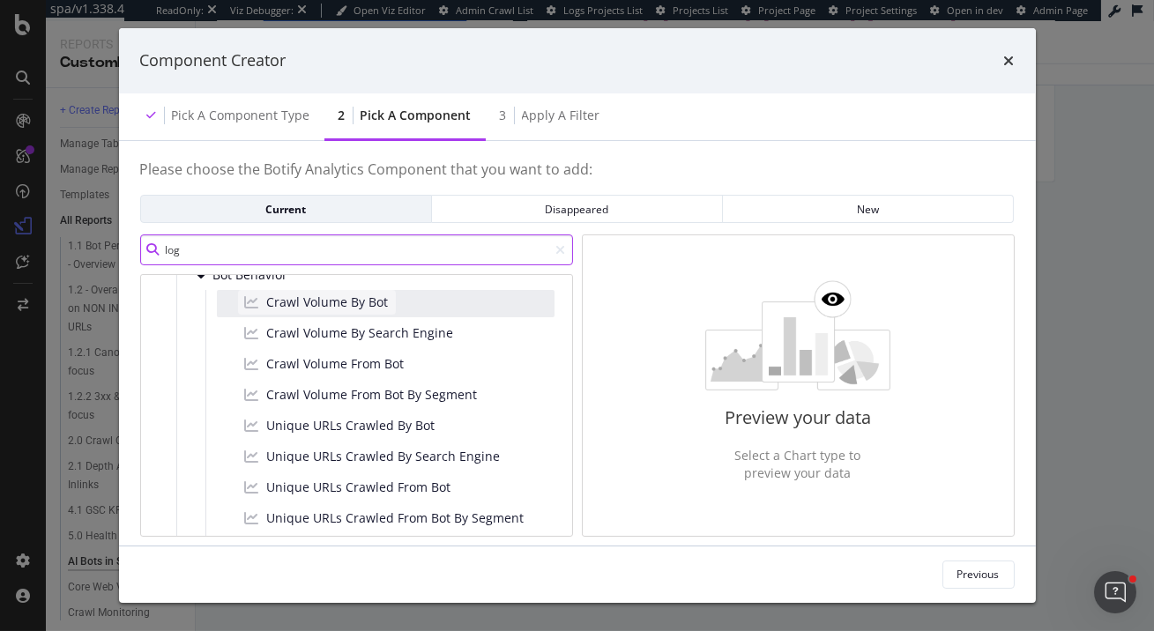
type input "log"
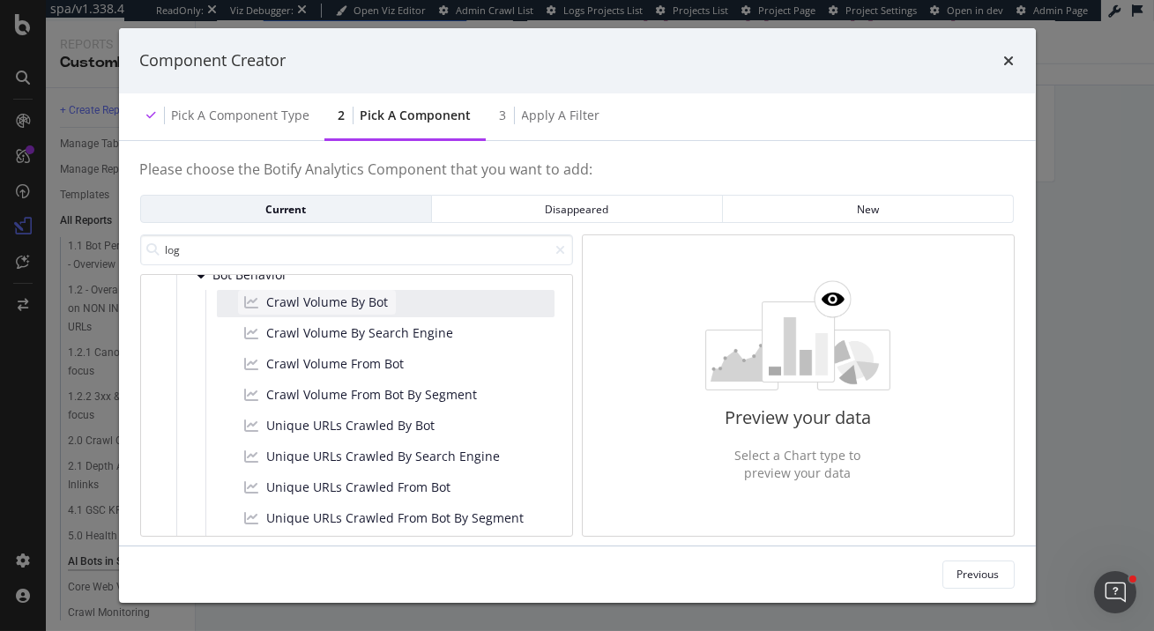
click at [347, 310] on span "Crawl Volume By Bot" at bounding box center [328, 303] width 122 height 18
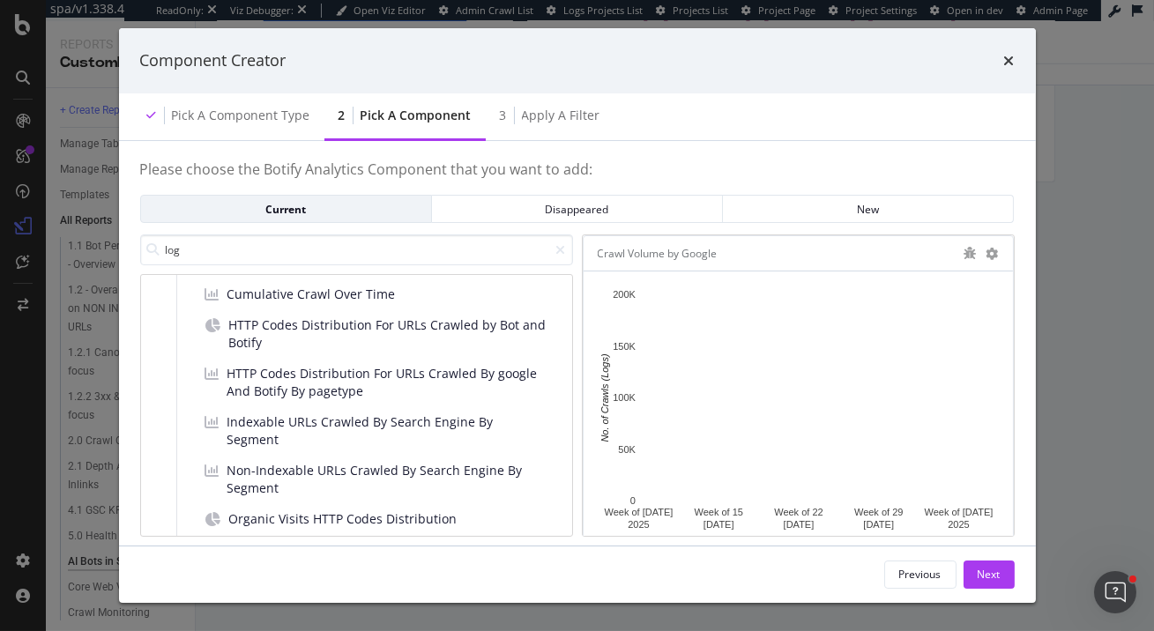
scroll to position [1368, 0]
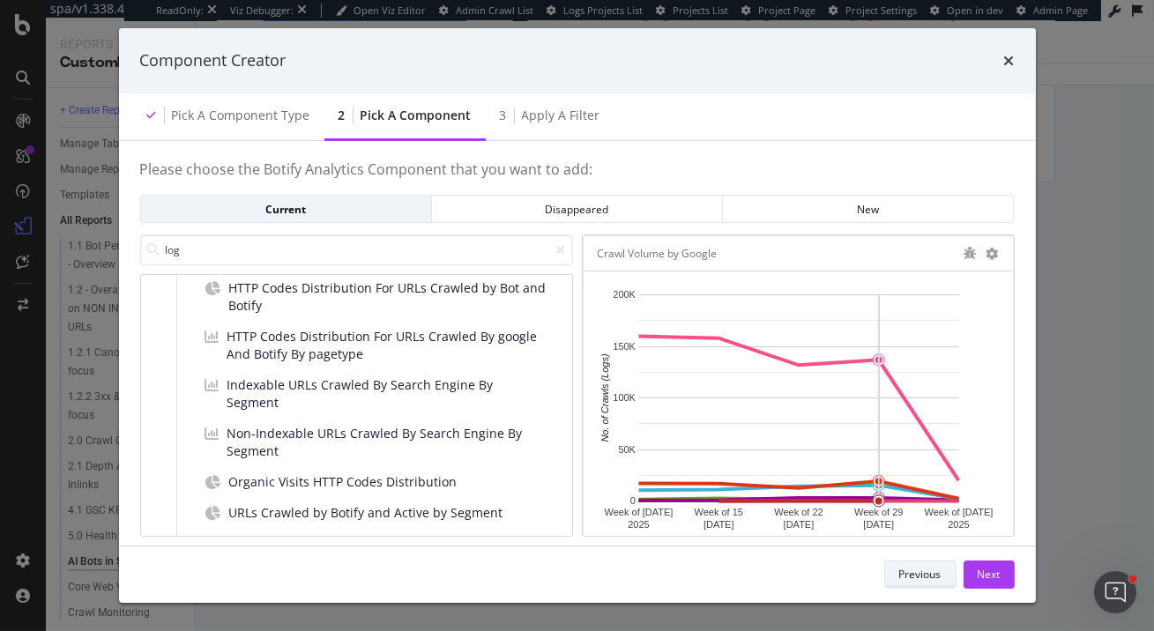
click at [915, 578] on div "Previous" at bounding box center [920, 574] width 42 height 15
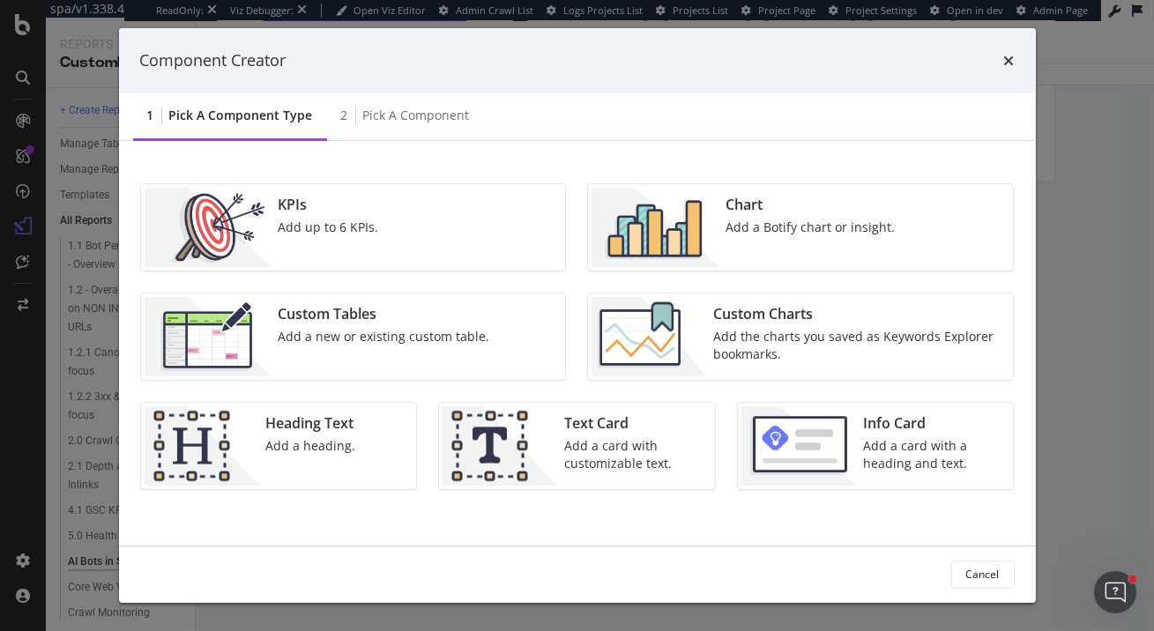
click at [296, 220] on div "Add up to 6 KPIs." at bounding box center [329, 228] width 101 height 18
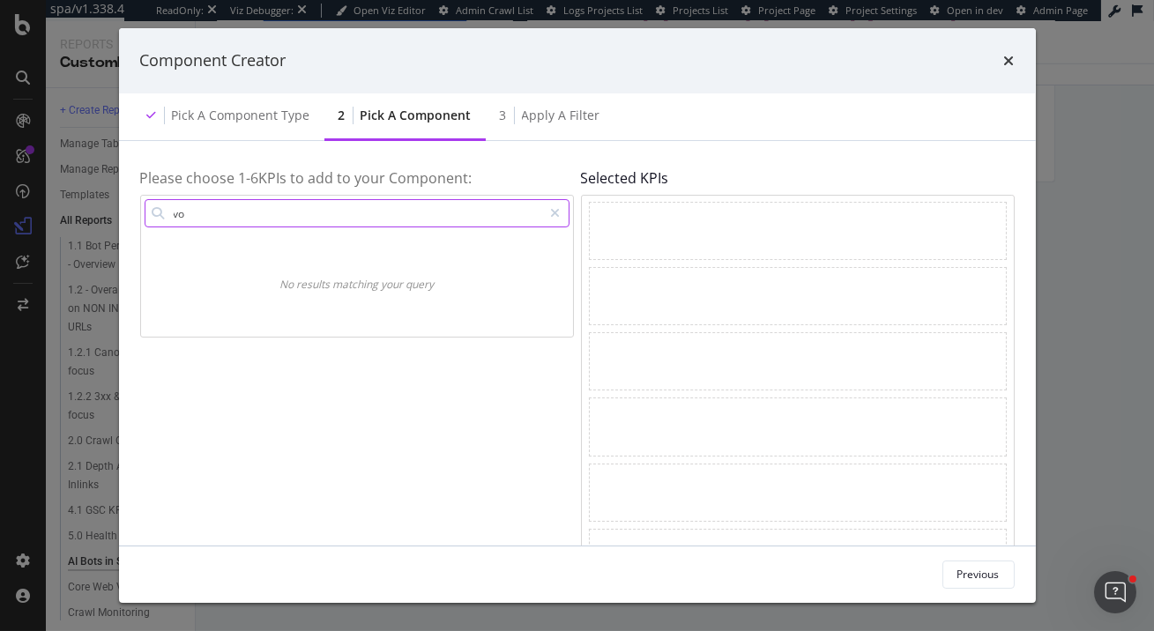
type input "v"
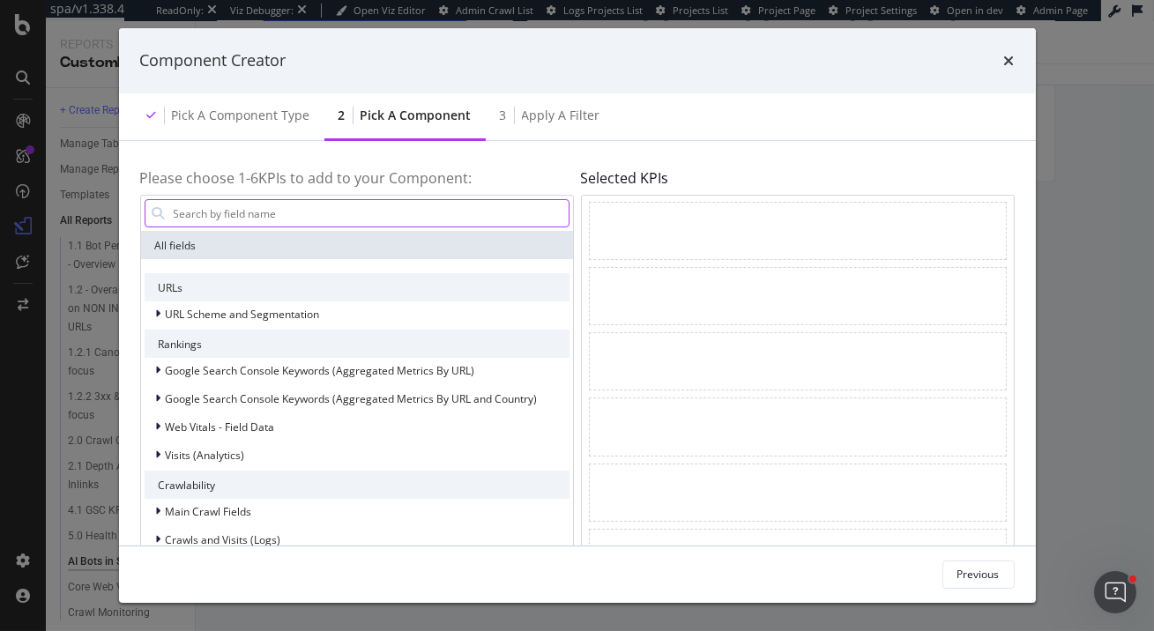
type input "o"
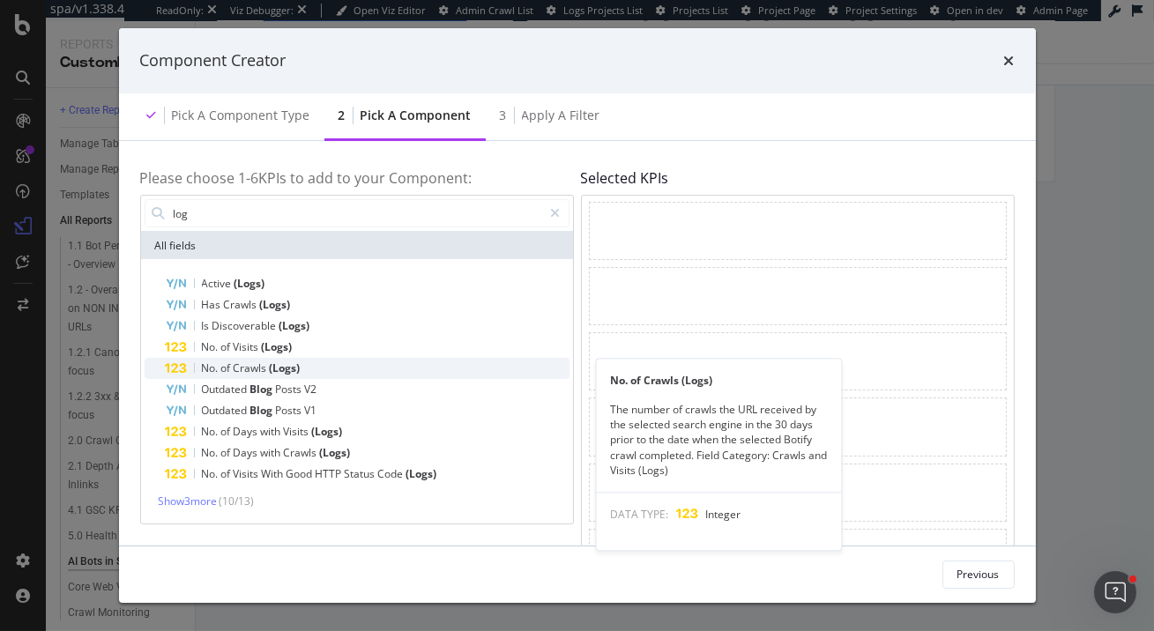
type input "log"
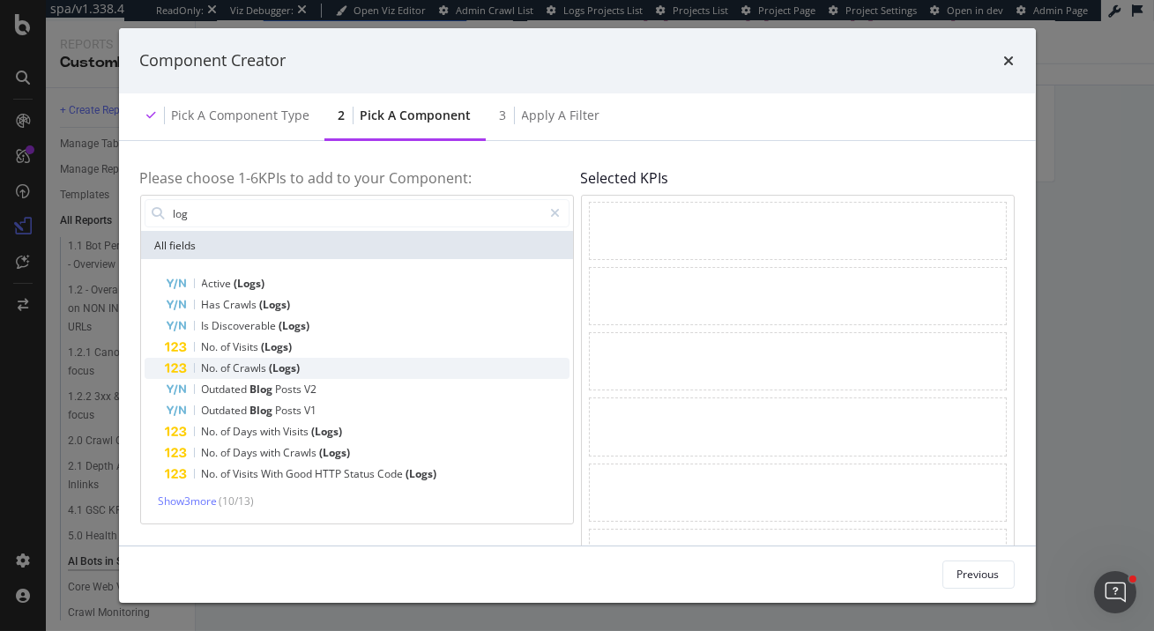
click at [317, 370] on div "No. of Crawls (Logs)" at bounding box center [368, 368] width 404 height 21
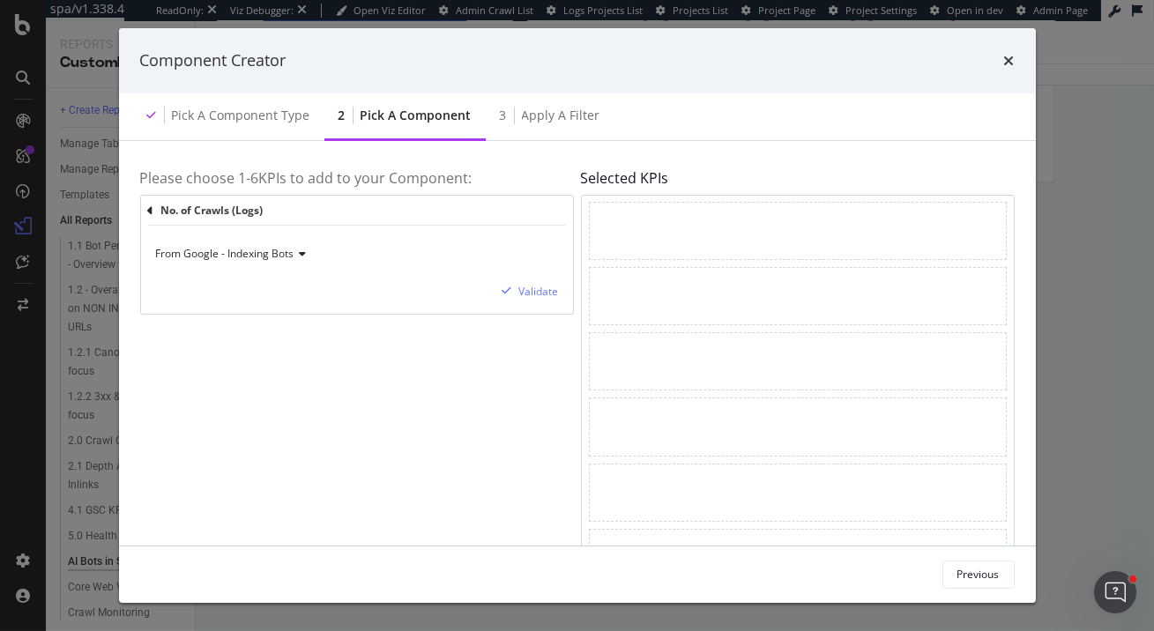
click at [278, 250] on span "From Google - Indexing Bots" at bounding box center [225, 253] width 138 height 15
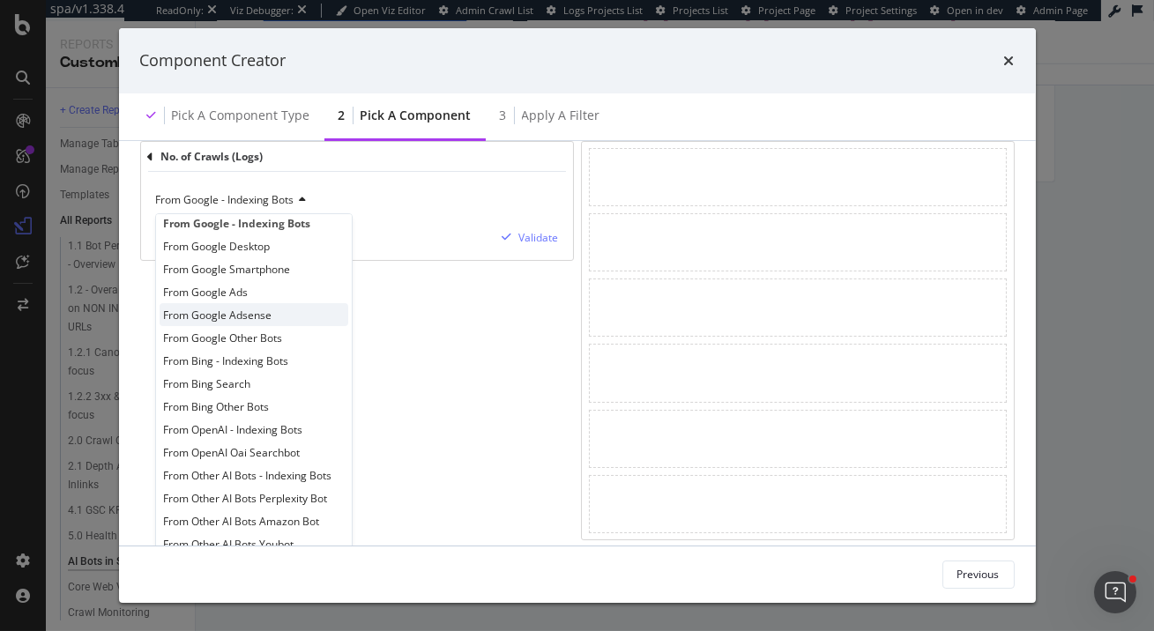
scroll to position [74, 0]
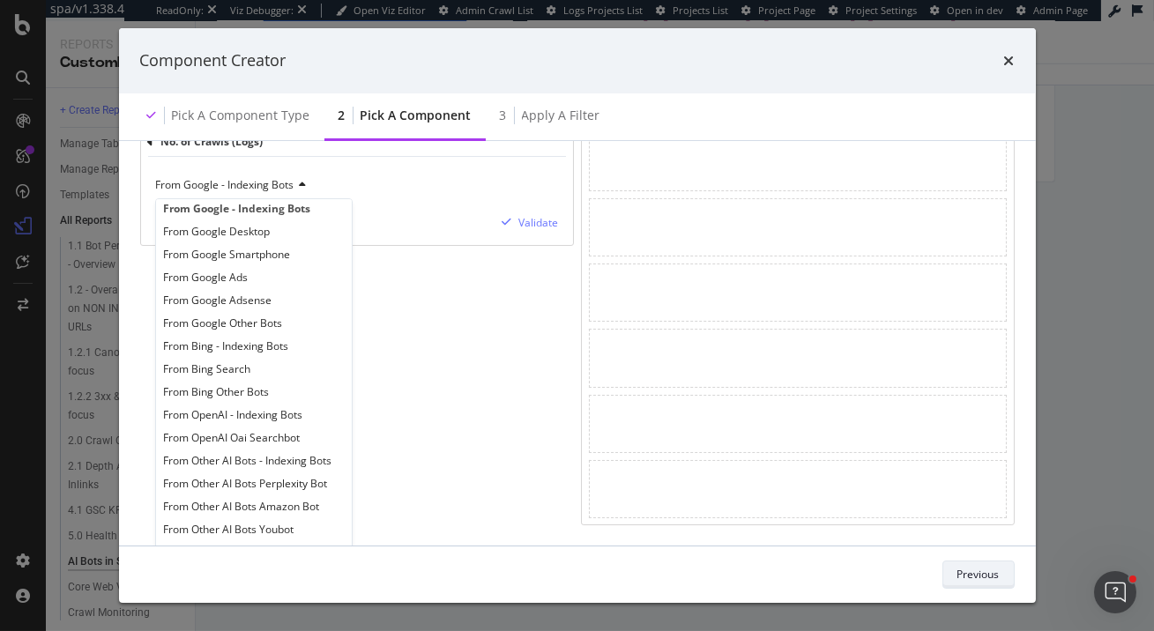
click at [976, 577] on div "Previous" at bounding box center [979, 574] width 42 height 15
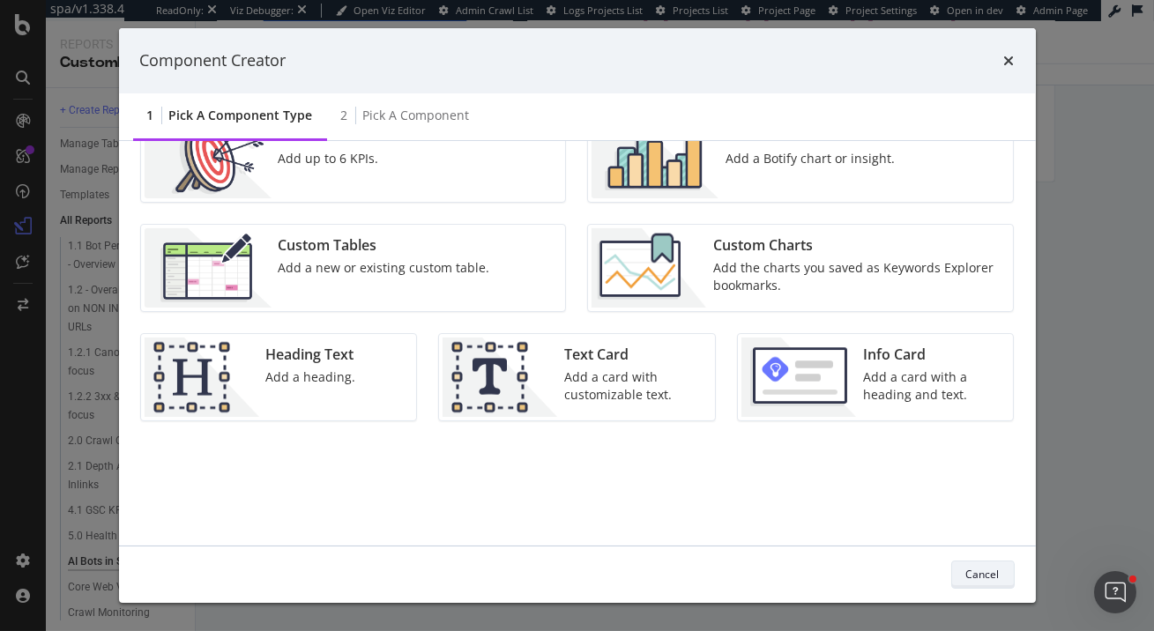
scroll to position [90, 0]
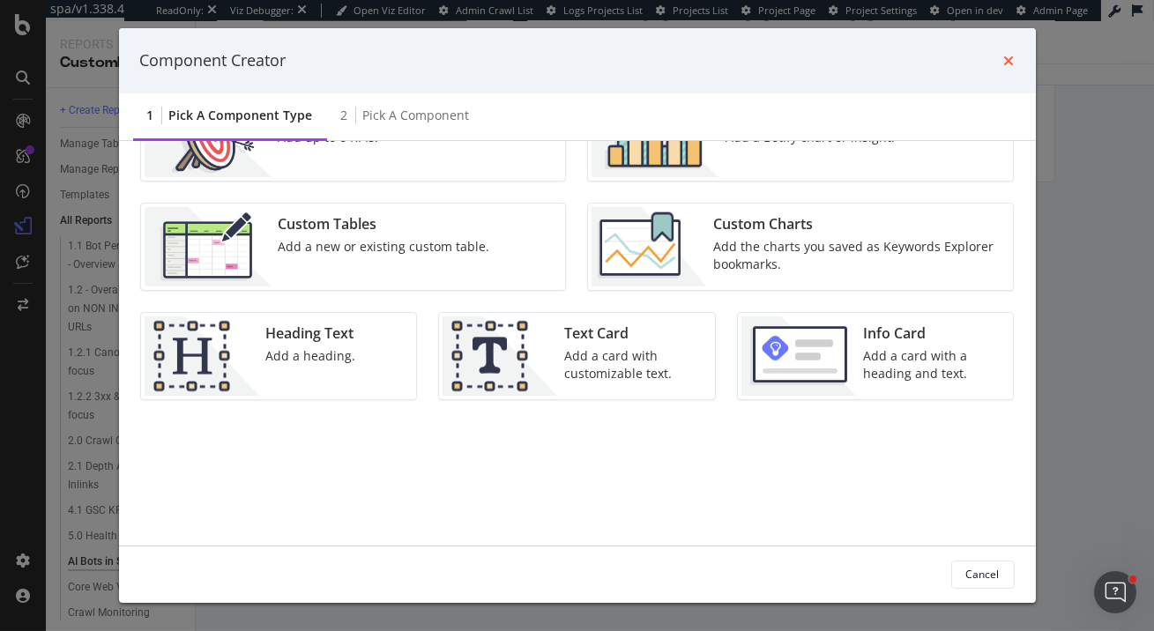
click at [1007, 59] on icon "times" at bounding box center [1009, 61] width 11 height 14
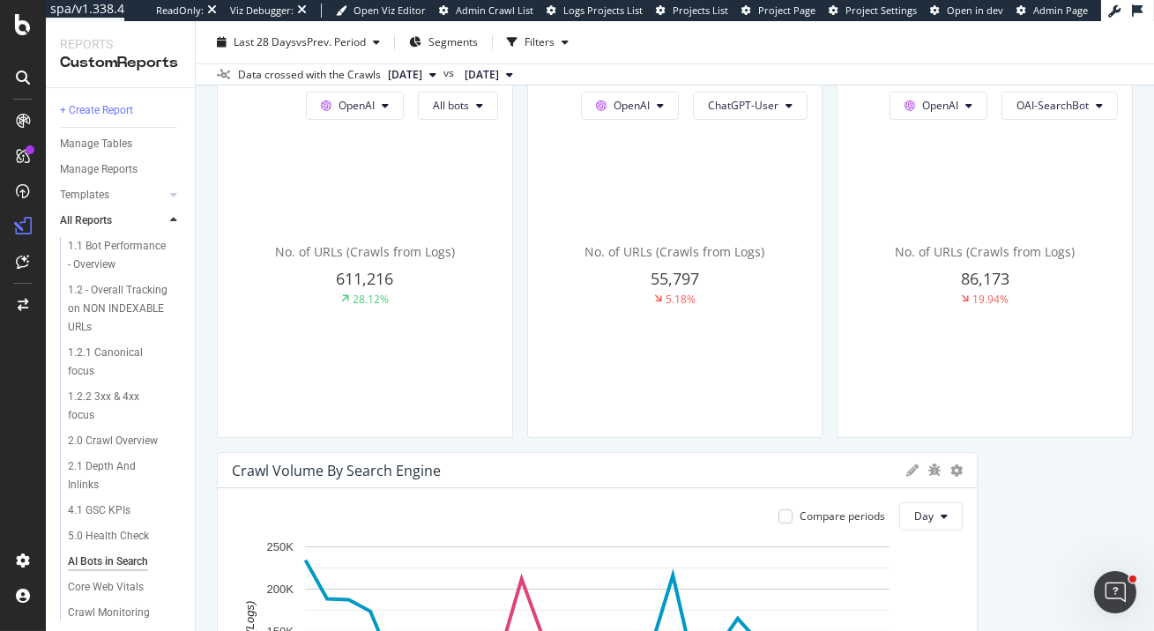
scroll to position [0, 0]
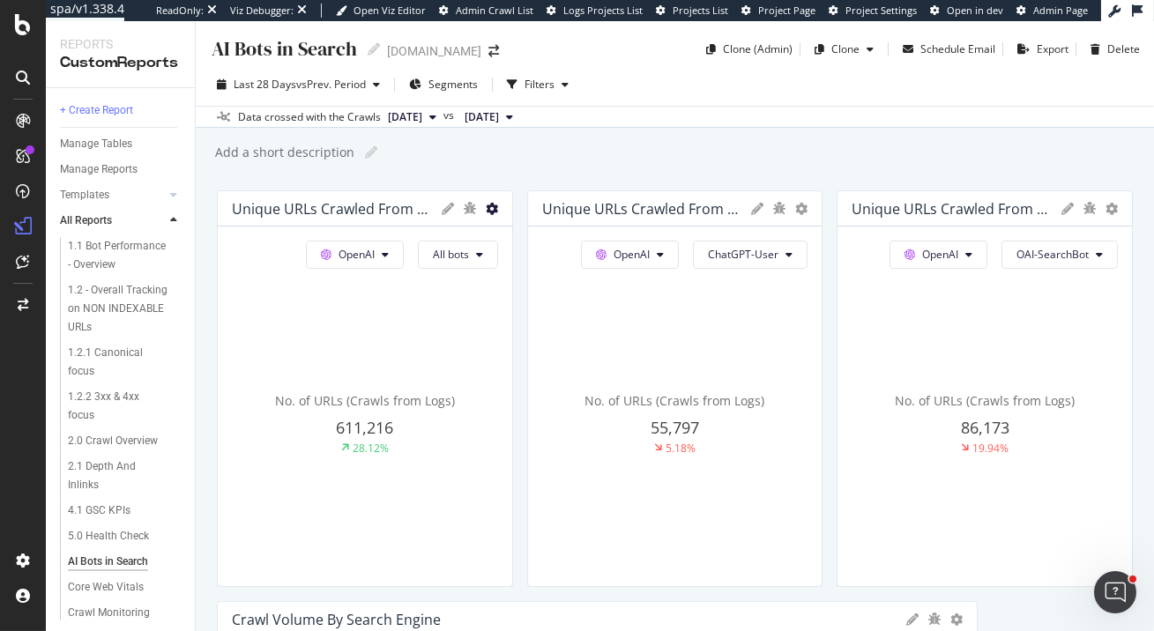
click at [494, 207] on icon at bounding box center [492, 209] width 12 height 12
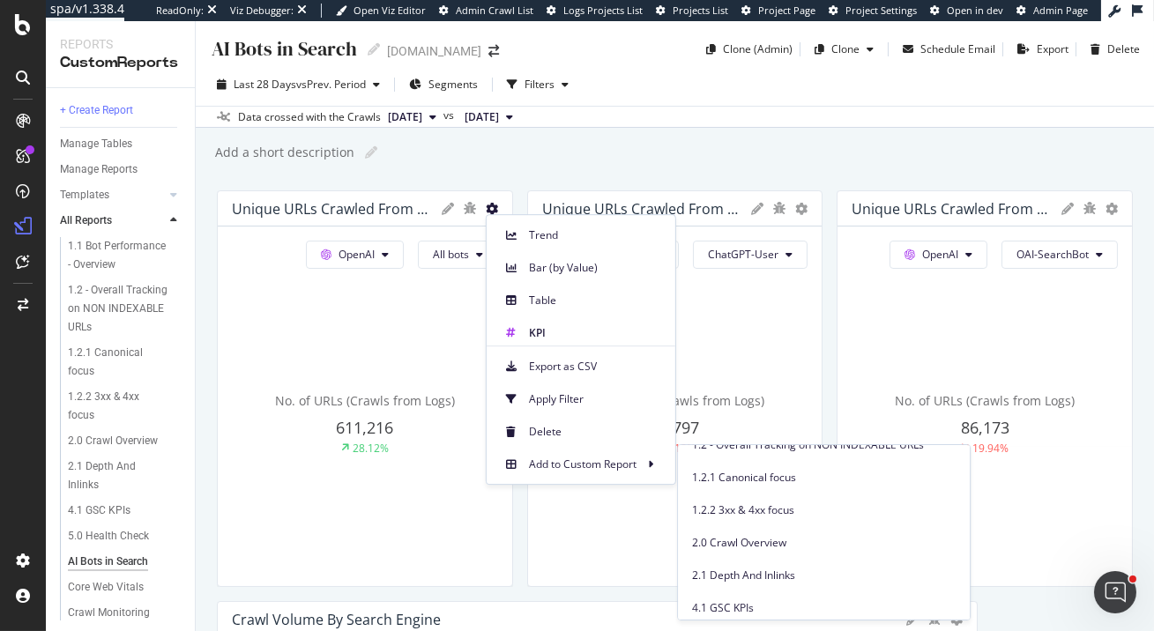
scroll to position [58, 0]
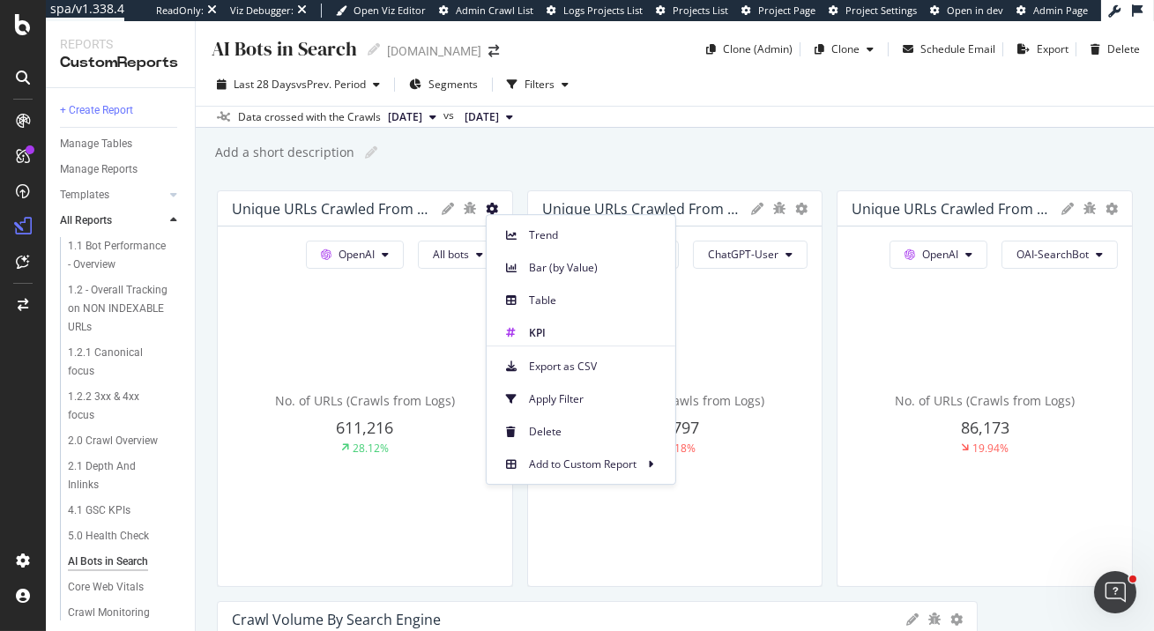
click at [369, 350] on div "No. of URLs (Crawls from Logs) 611,216 28.12%" at bounding box center [365, 424] width 266 height 296
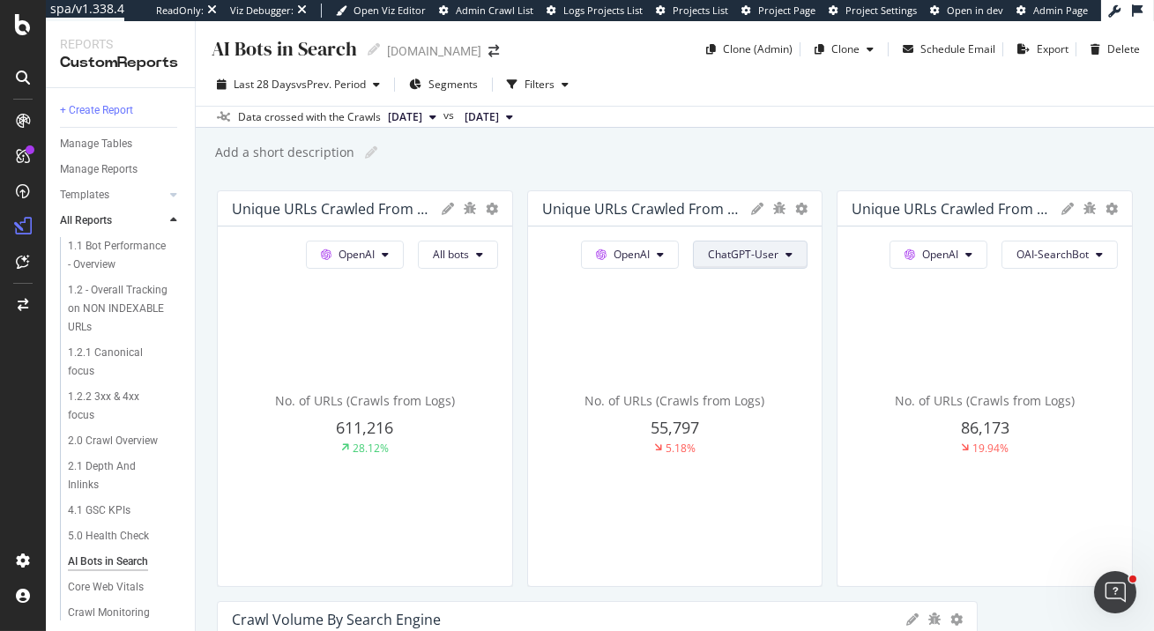
click at [775, 249] on span "ChatGPT-User" at bounding box center [743, 254] width 71 height 15
click at [777, 253] on span "ChatGPT-User" at bounding box center [743, 254] width 71 height 15
click at [802, 205] on icon at bounding box center [801, 209] width 12 height 12
click at [975, 93] on div "Last 28 Days vs Prev. Period Segments Filters" at bounding box center [675, 88] width 958 height 35
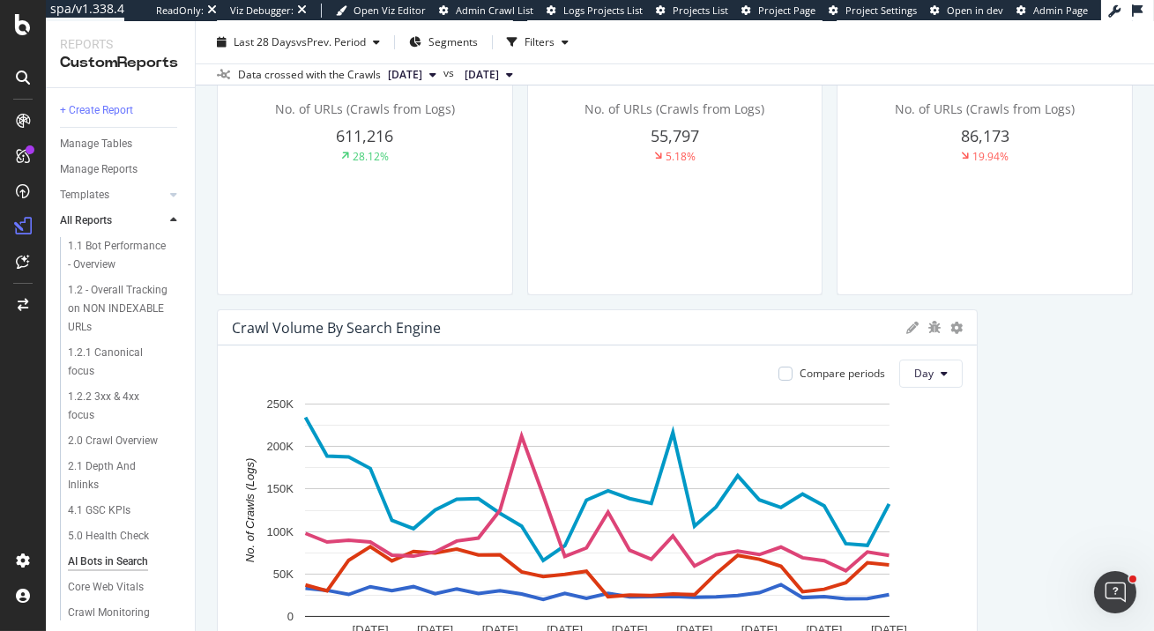
scroll to position [374, 0]
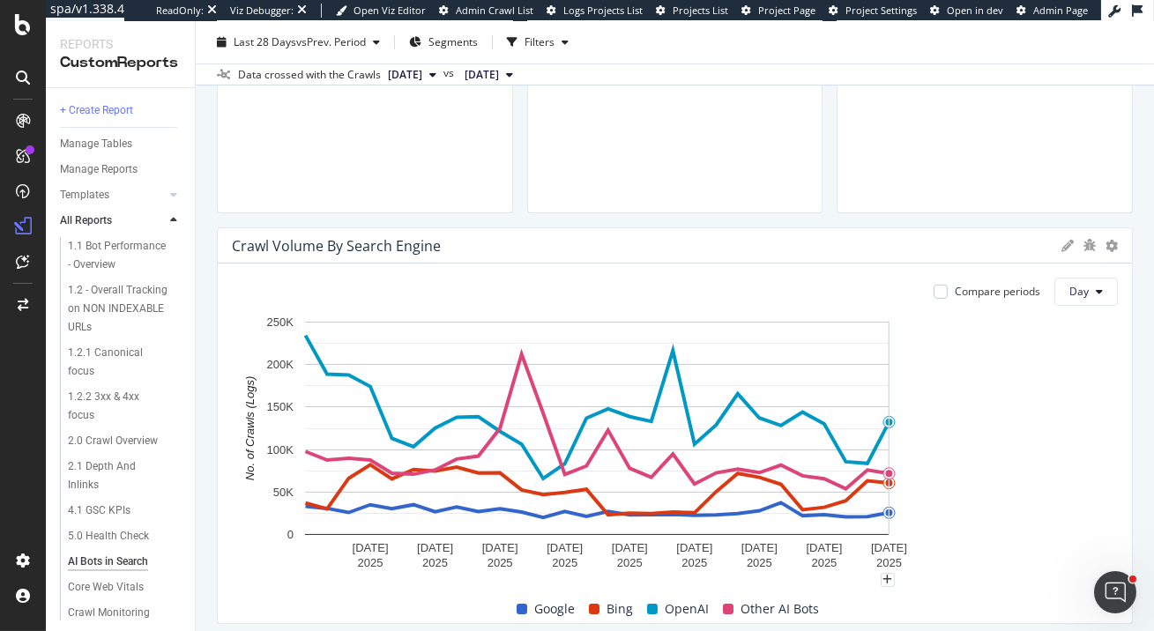
drag, startPoint x: 976, startPoint y: 375, endPoint x: 1149, endPoint y: 379, distance: 172.9
click at [1149, 379] on div "AI Bots in Search AI Bots in Search elastic.co Clone (Admin) Clone Schedule Ema…" at bounding box center [675, 326] width 958 height 610
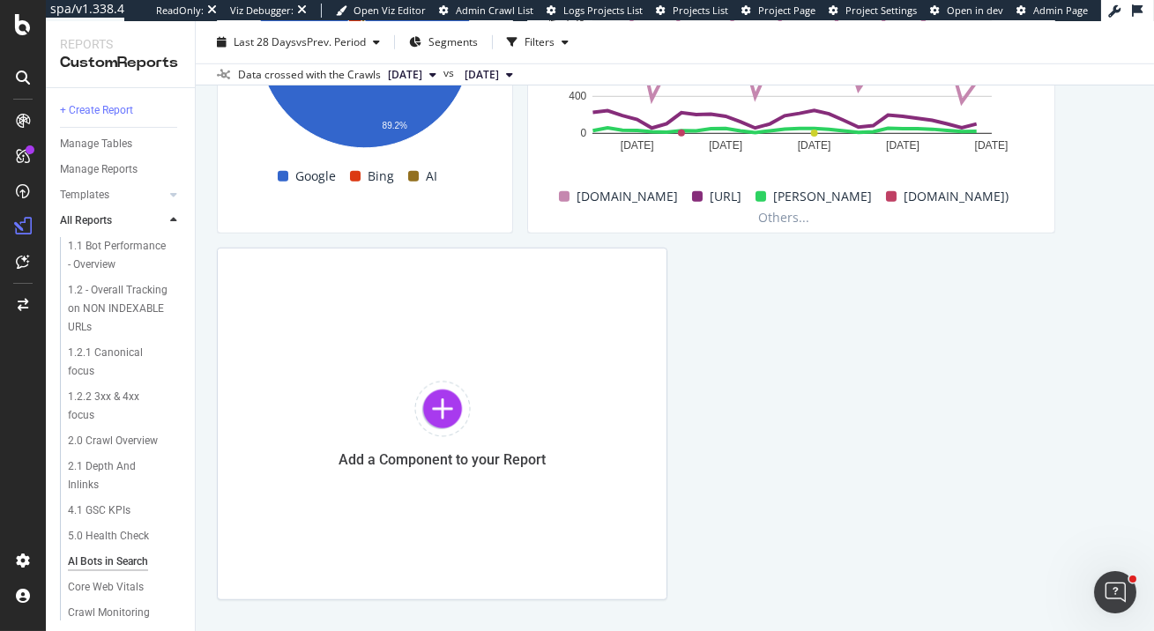
scroll to position [2586, 0]
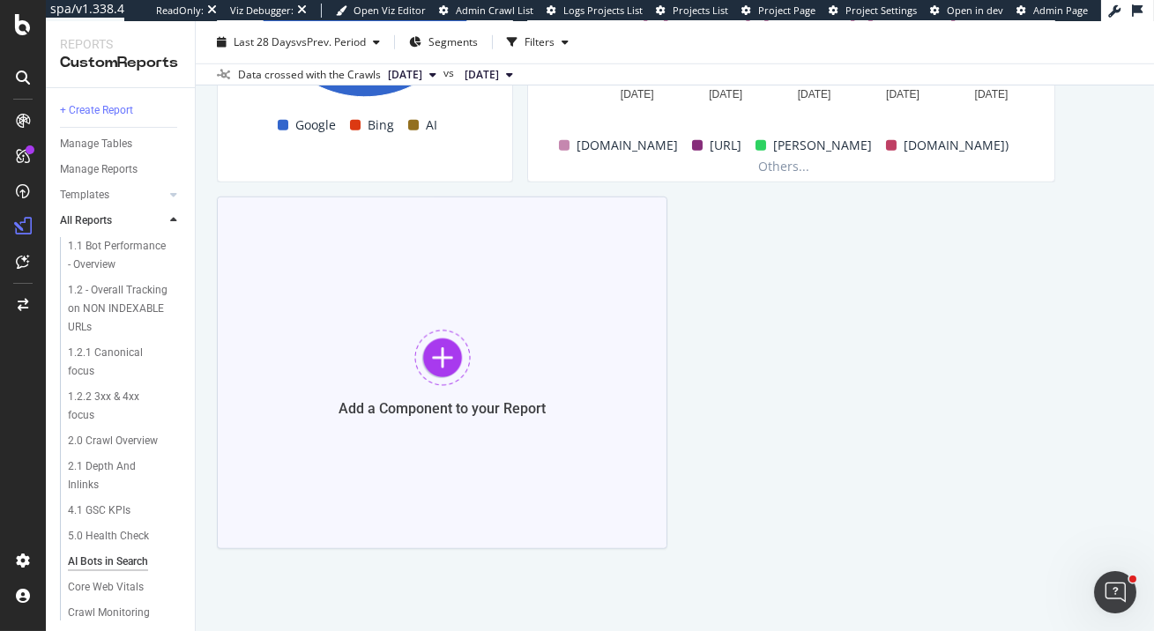
click at [432, 354] on div at bounding box center [442, 358] width 56 height 56
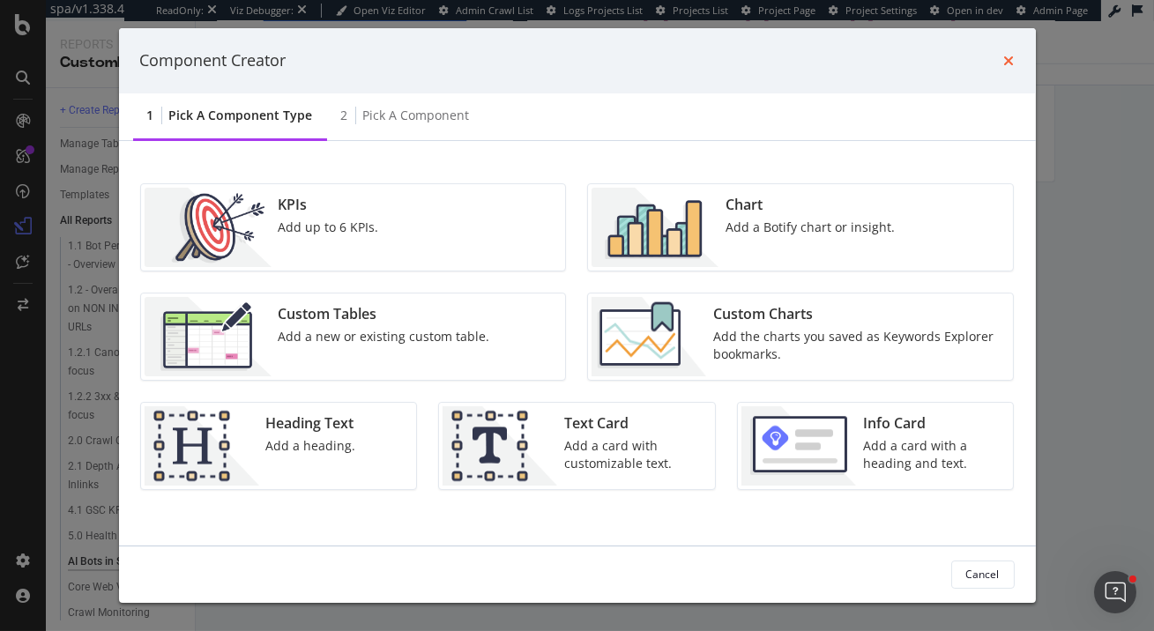
click at [1005, 59] on icon "times" at bounding box center [1009, 61] width 11 height 14
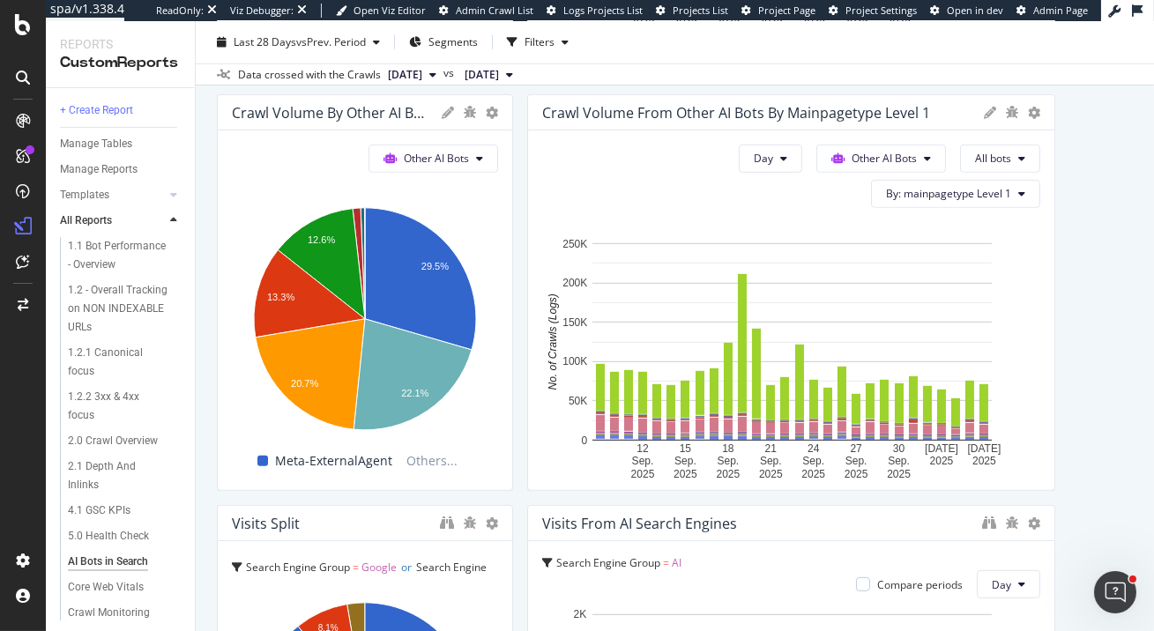
scroll to position [1865, 0]
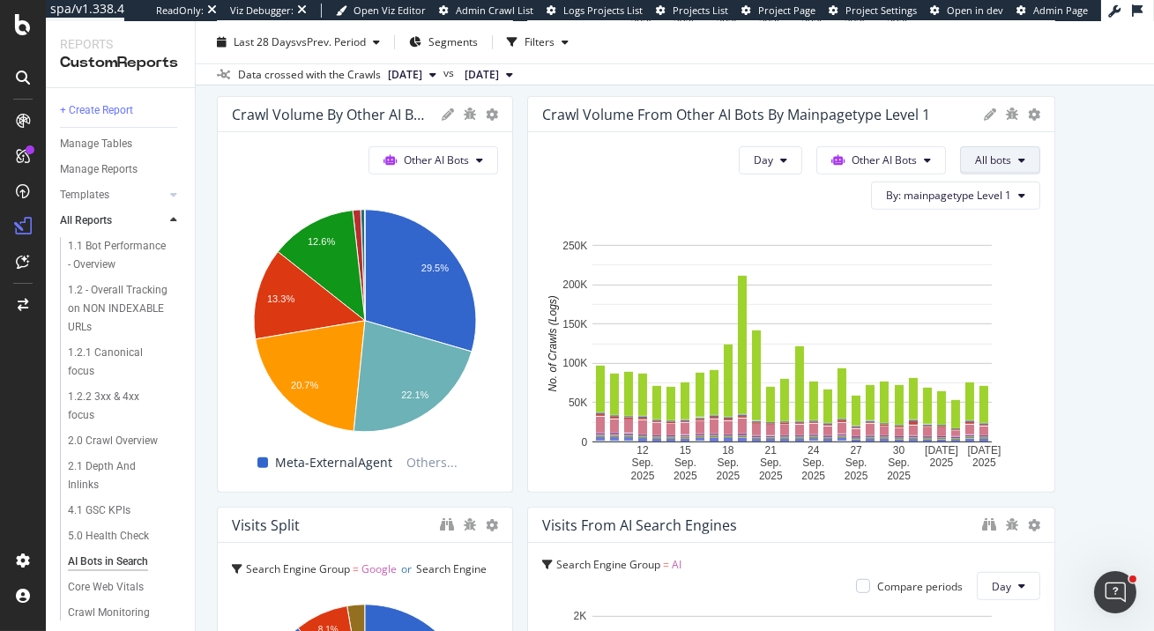
click at [975, 162] on span "All bots" at bounding box center [993, 160] width 36 height 15
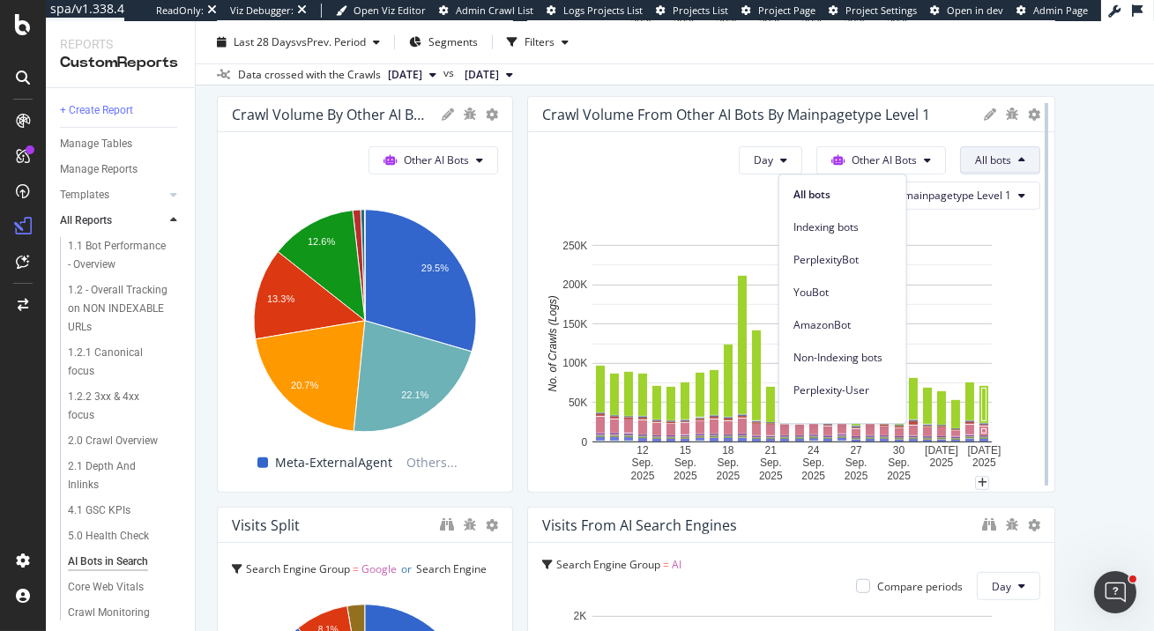
click at [1052, 244] on div at bounding box center [1047, 294] width 18 height 397
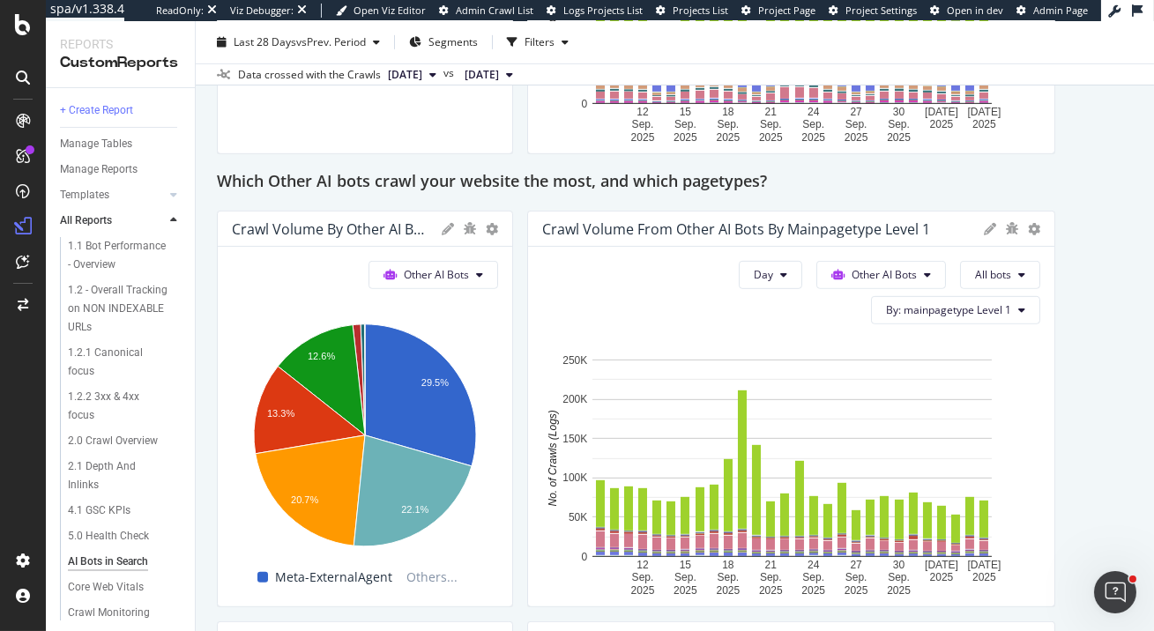
scroll to position [1719, 0]
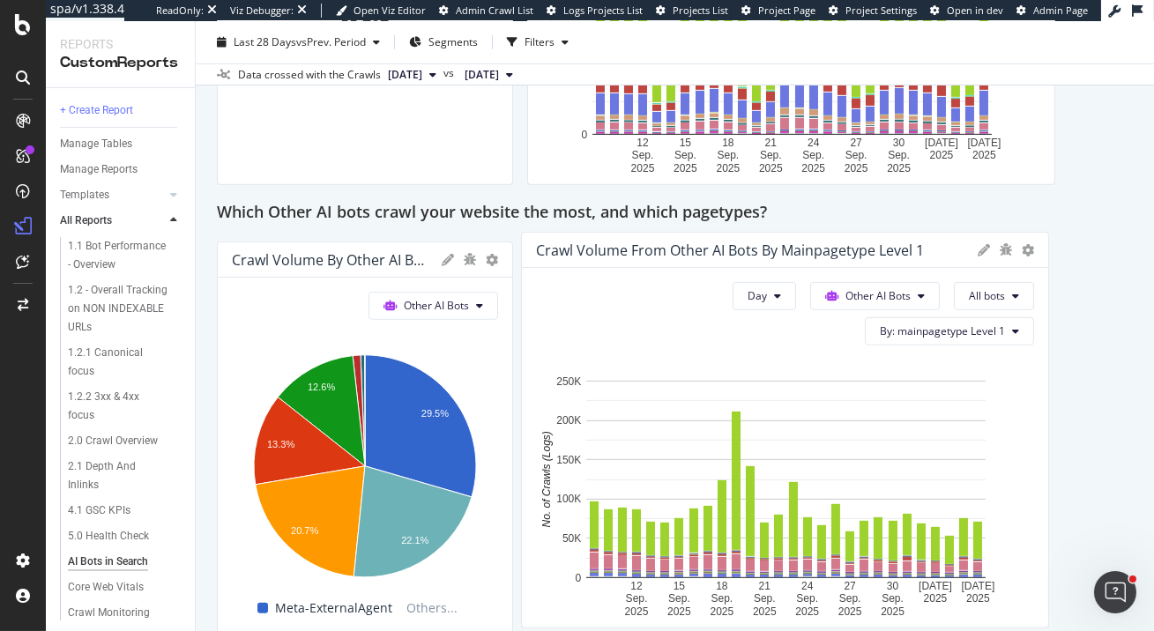
drag, startPoint x: 535, startPoint y: 256, endPoint x: 527, endPoint y: 243, distance: 14.7
click at [528, 244] on div "Crawl Volume from Other AI Bots by mainpagetype Level 1" at bounding box center [785, 250] width 526 height 35
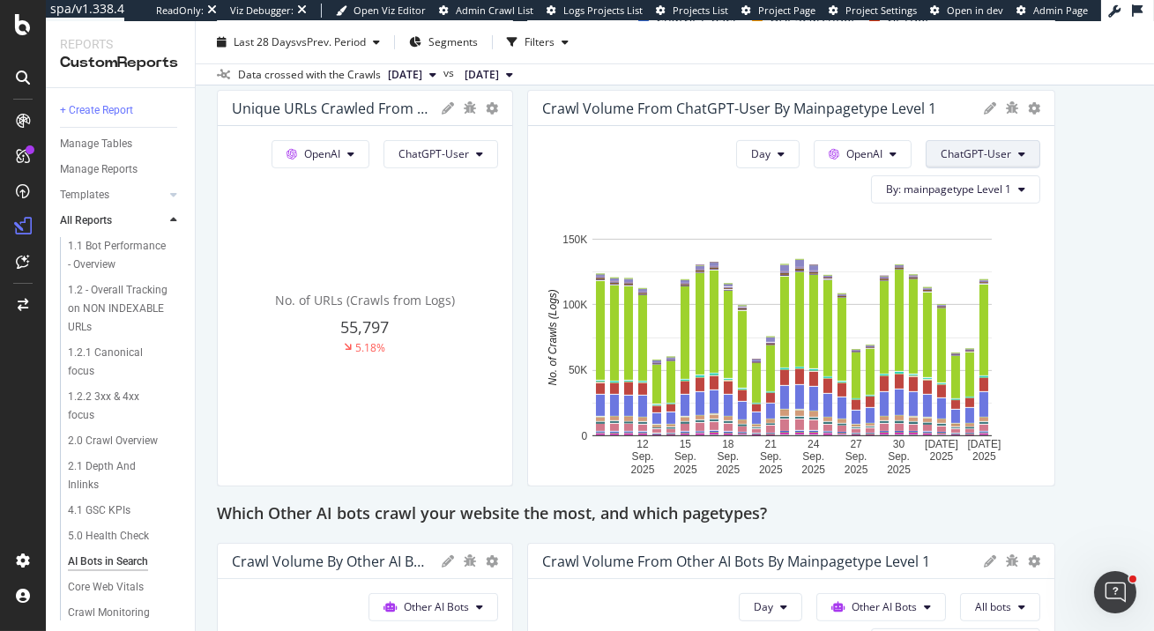
scroll to position [1446, 0]
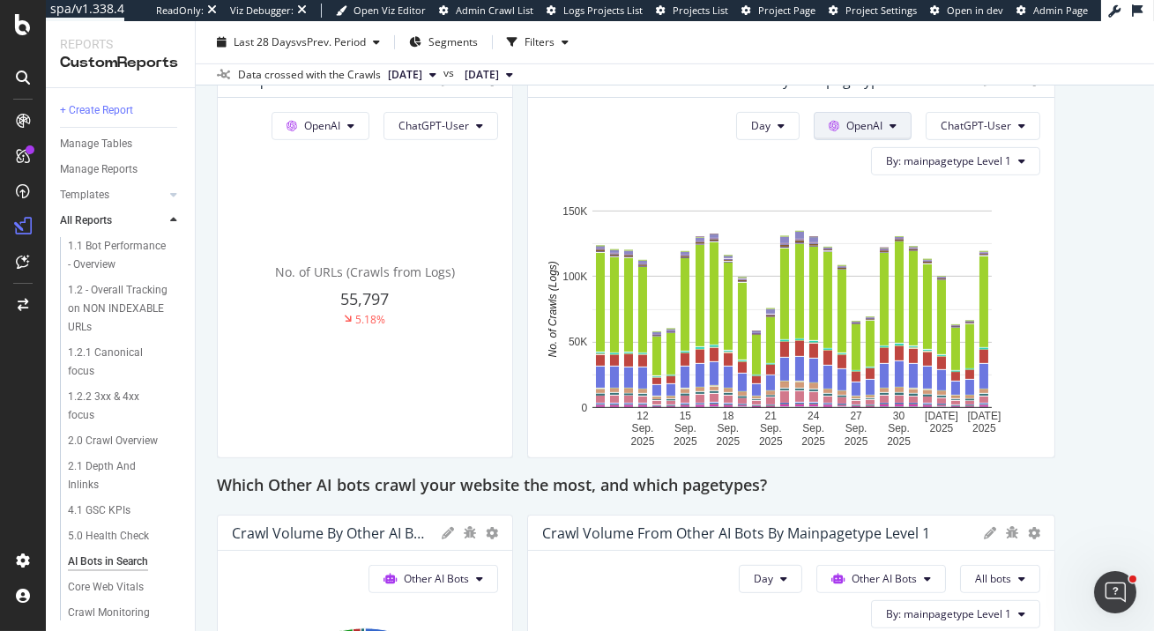
click at [846, 125] on span "OpenAI" at bounding box center [864, 125] width 36 height 15
click at [710, 161] on span "Google" at bounding box center [709, 160] width 65 height 16
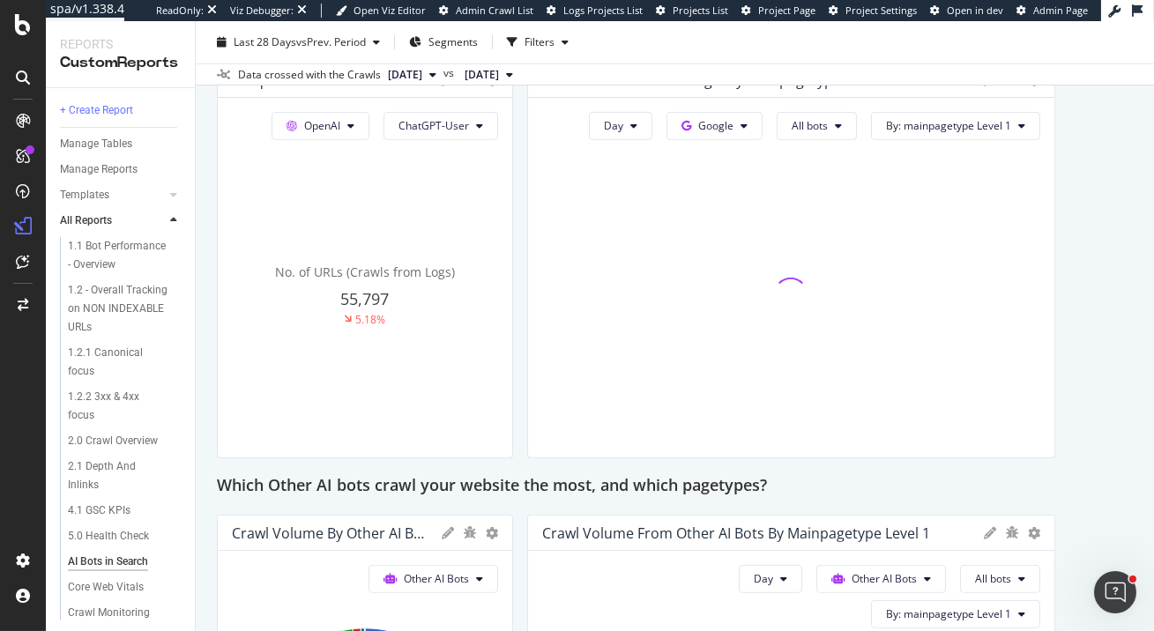
scroll to position [1333, 0]
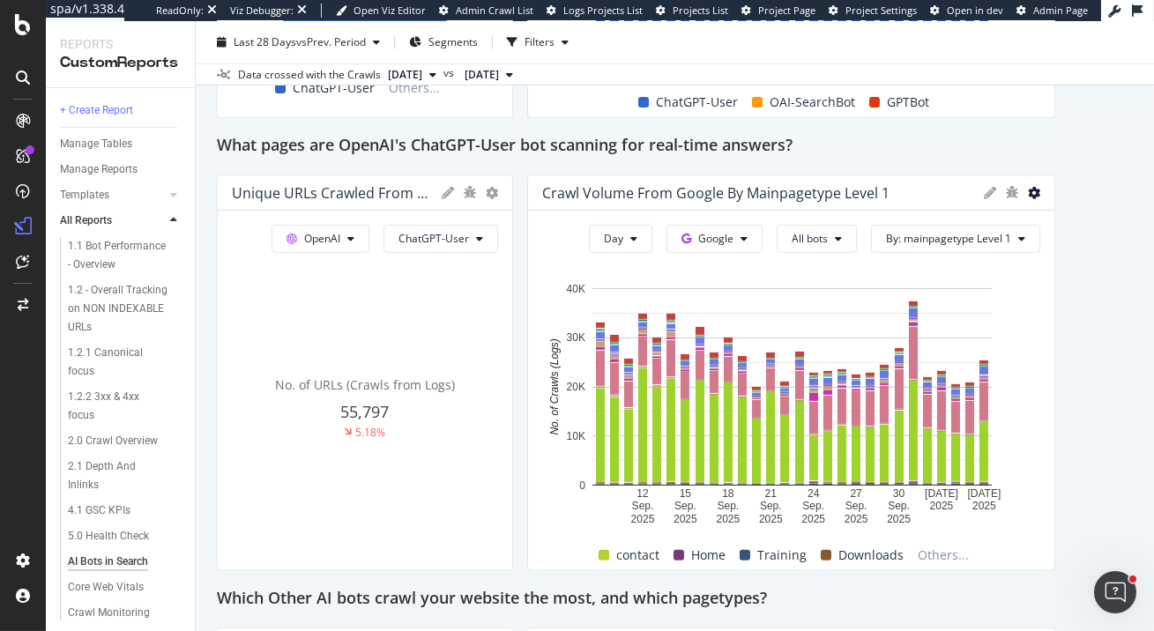
click at [1029, 190] on icon at bounding box center [1034, 193] width 12 height 12
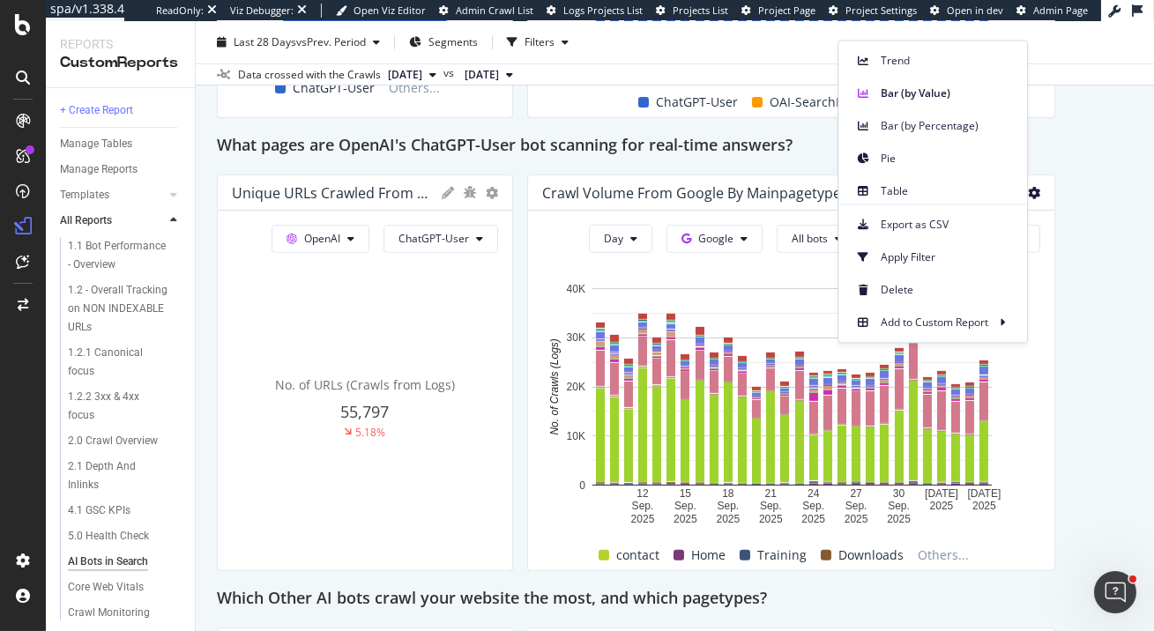
click at [1107, 321] on div "Unique URLs Crawled from OpenAI OpenAI All bots No. of URLs (Crawls from Logs) …" at bounding box center [675, 329] width 916 height 2945
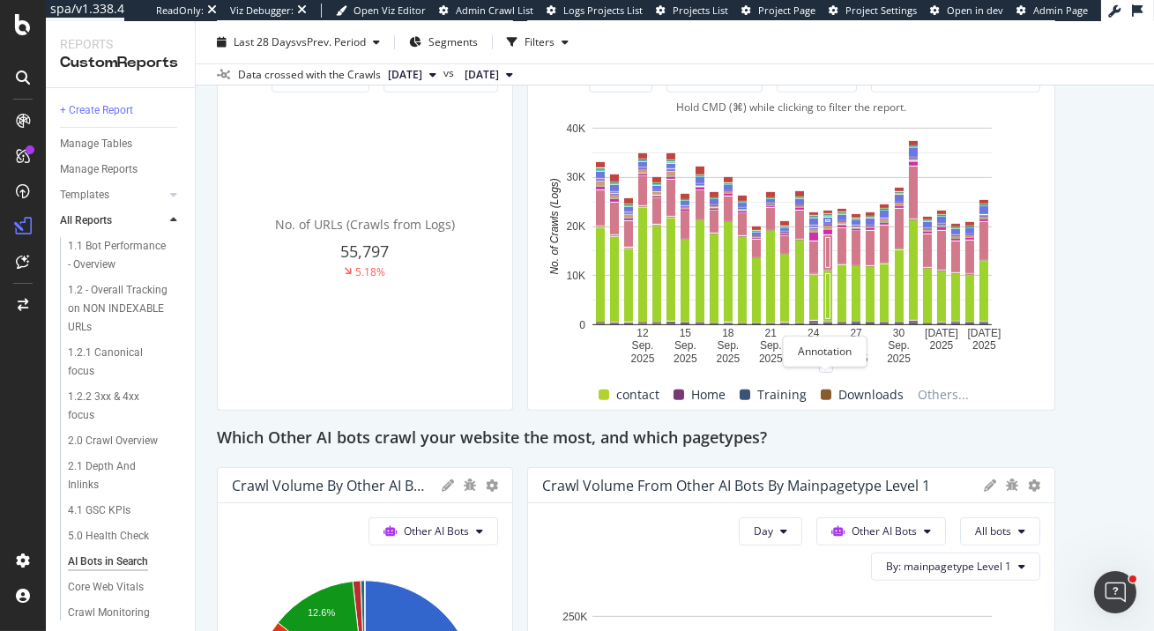
scroll to position [1463, 0]
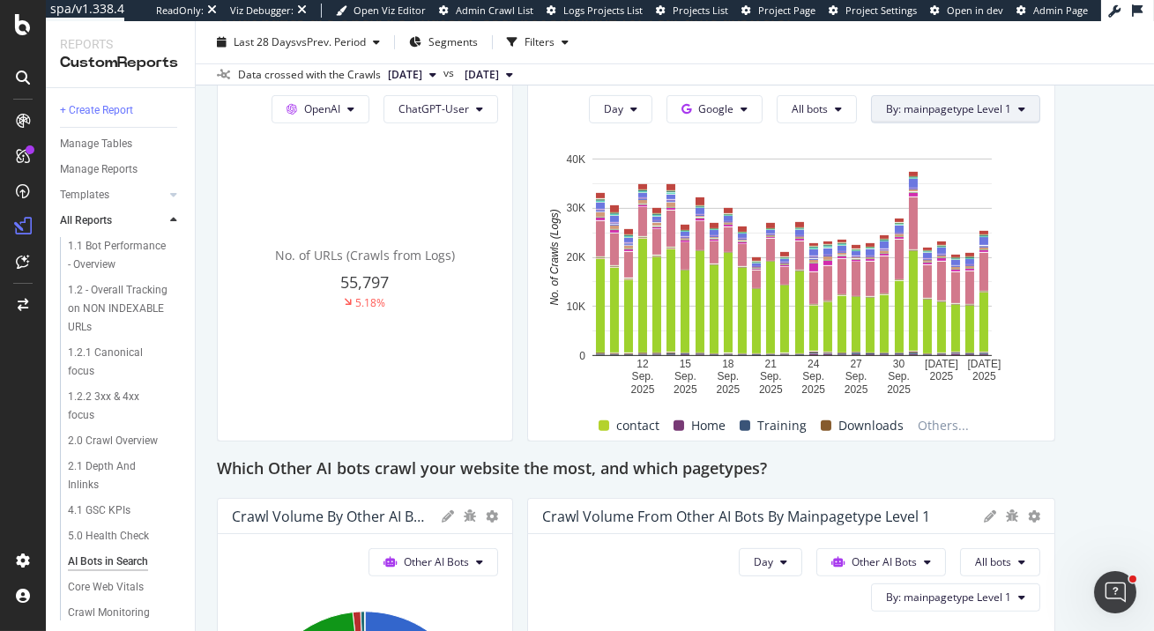
click at [937, 110] on span "By: mainpagetype Level 1" at bounding box center [948, 108] width 125 height 15
click at [453, 42] on span "Segments" at bounding box center [453, 41] width 49 height 15
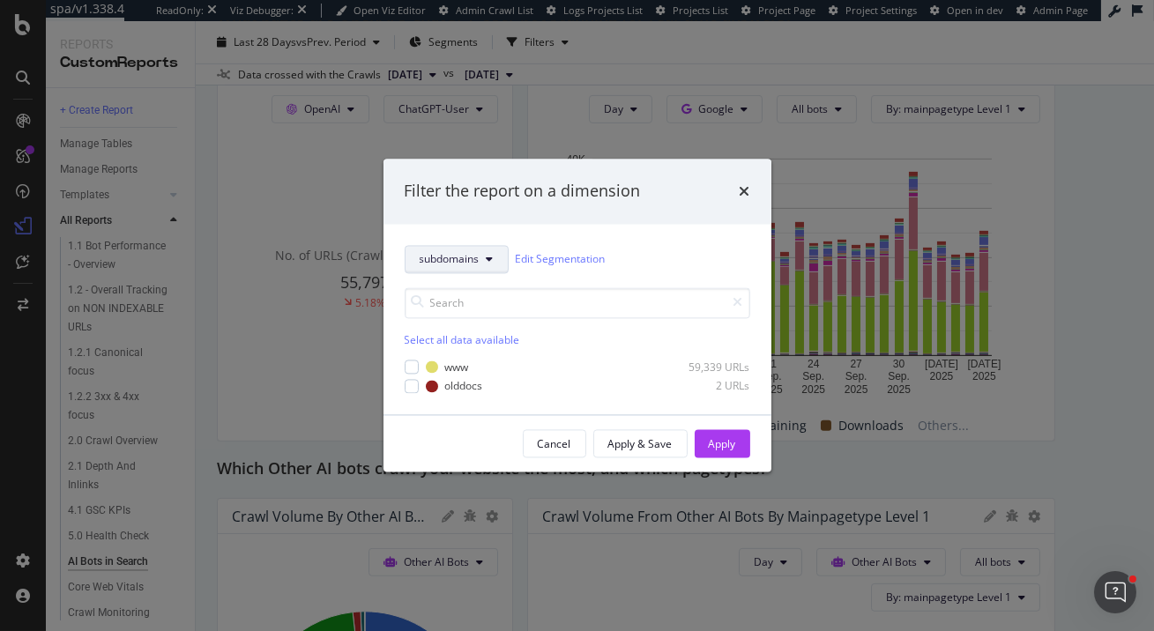
click at [442, 263] on span "subdomains" at bounding box center [450, 259] width 60 height 15
click at [466, 390] on span "mainpagetype" at bounding box center [455, 388] width 71 height 16
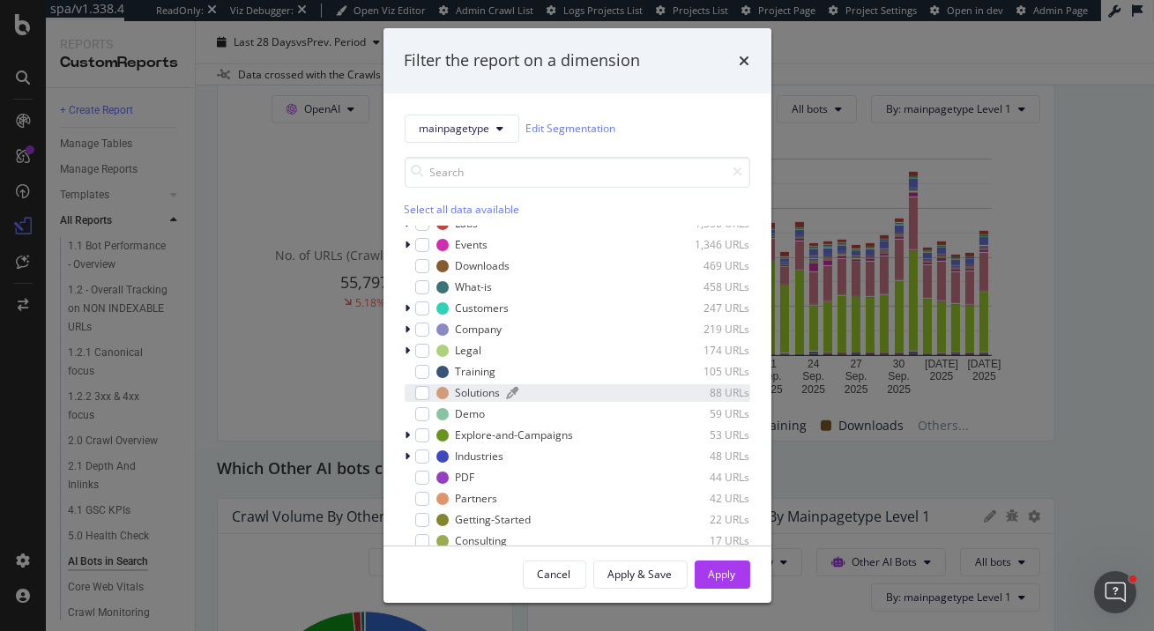
scroll to position [0, 0]
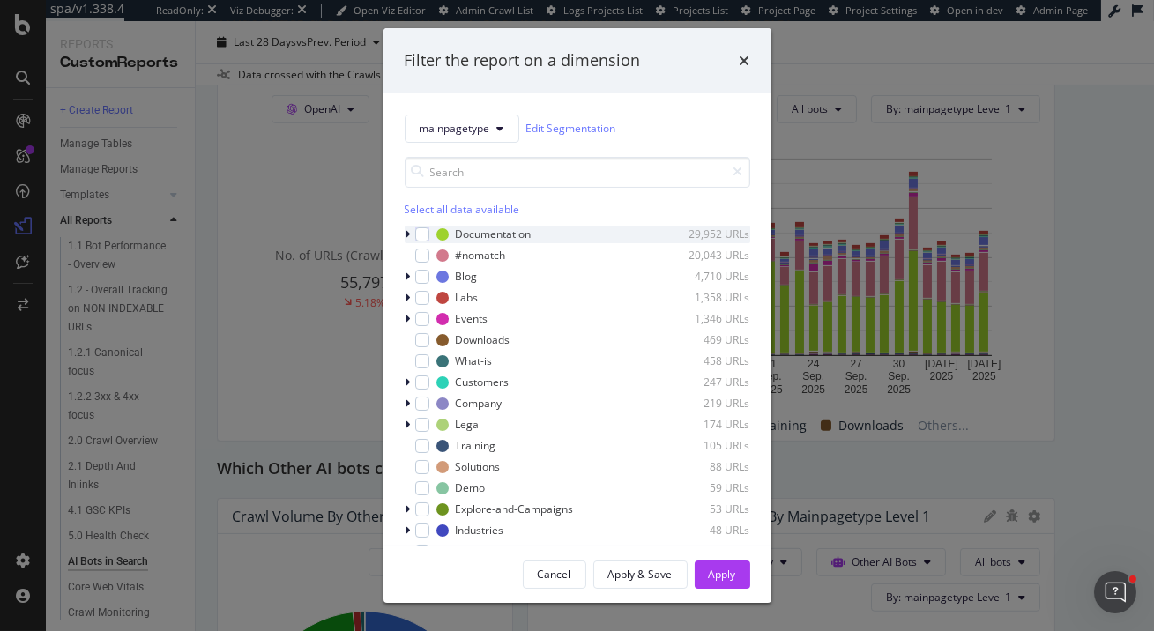
click at [407, 232] on icon "modal" at bounding box center [408, 234] width 5 height 11
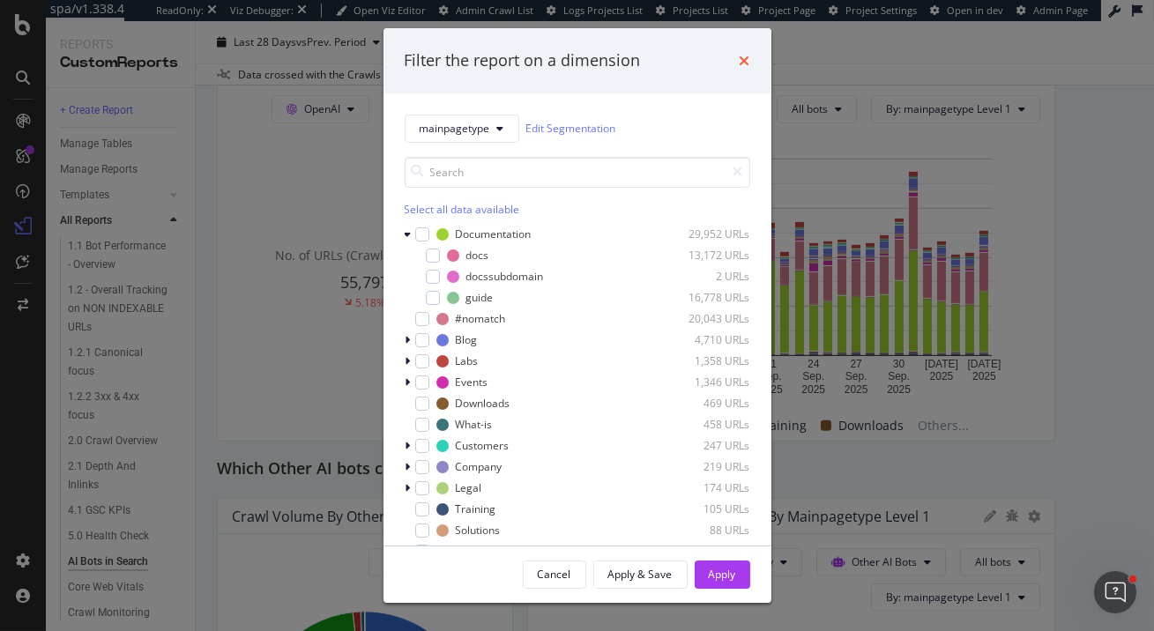
click at [743, 56] on icon "times" at bounding box center [745, 61] width 11 height 14
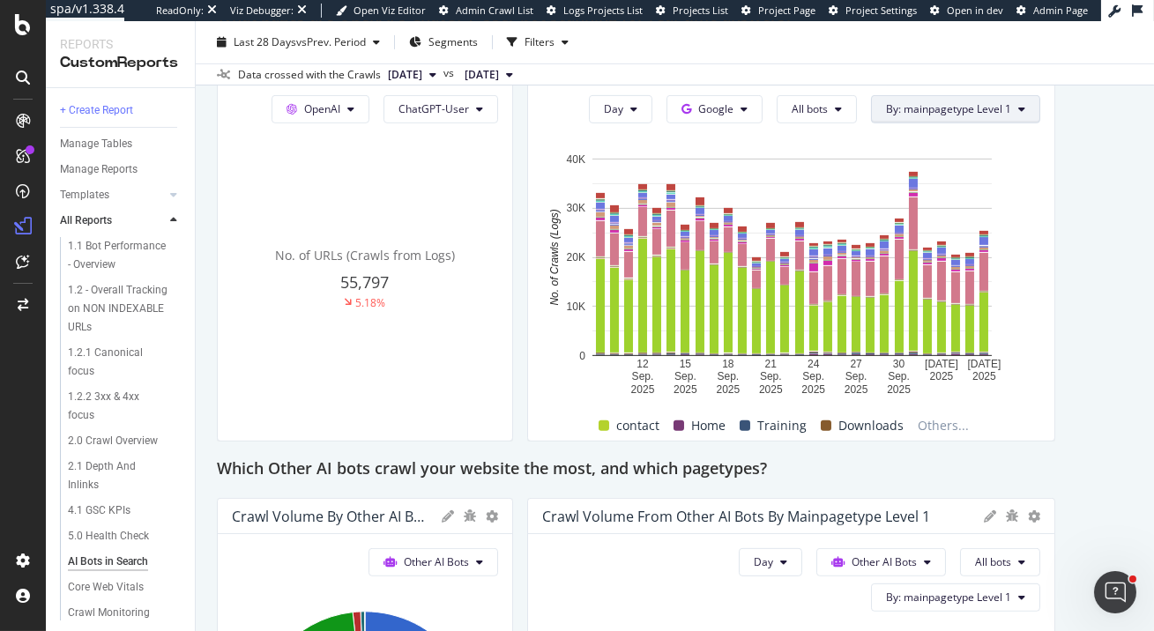
click at [945, 108] on span "By: mainpagetype Level 1" at bounding box center [948, 108] width 125 height 15
click at [1087, 108] on div "Unique URLs Crawled from OpenAI OpenAI All bots No. of URLs (Crawls from Logs) …" at bounding box center [675, 200] width 916 height 2945
click at [740, 104] on button "Google" at bounding box center [715, 109] width 96 height 28
click at [563, 356] on rect "A chart." at bounding box center [791, 273] width 499 height 247
click at [822, 105] on span "All bots" at bounding box center [810, 108] width 36 height 15
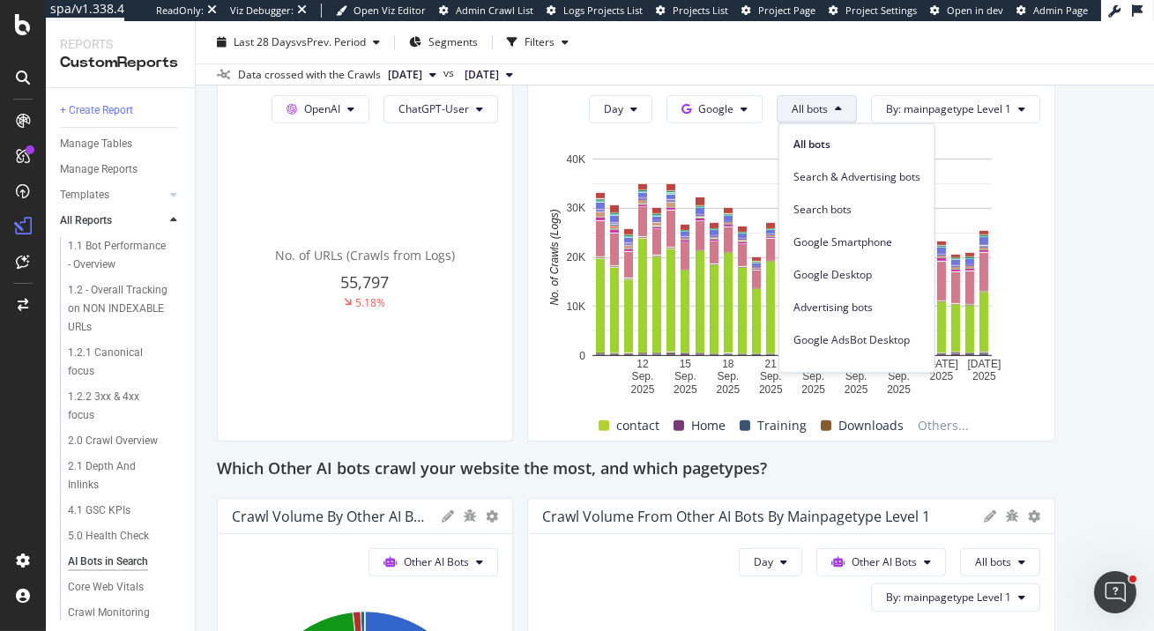
click at [823, 105] on span "All bots" at bounding box center [810, 108] width 36 height 15
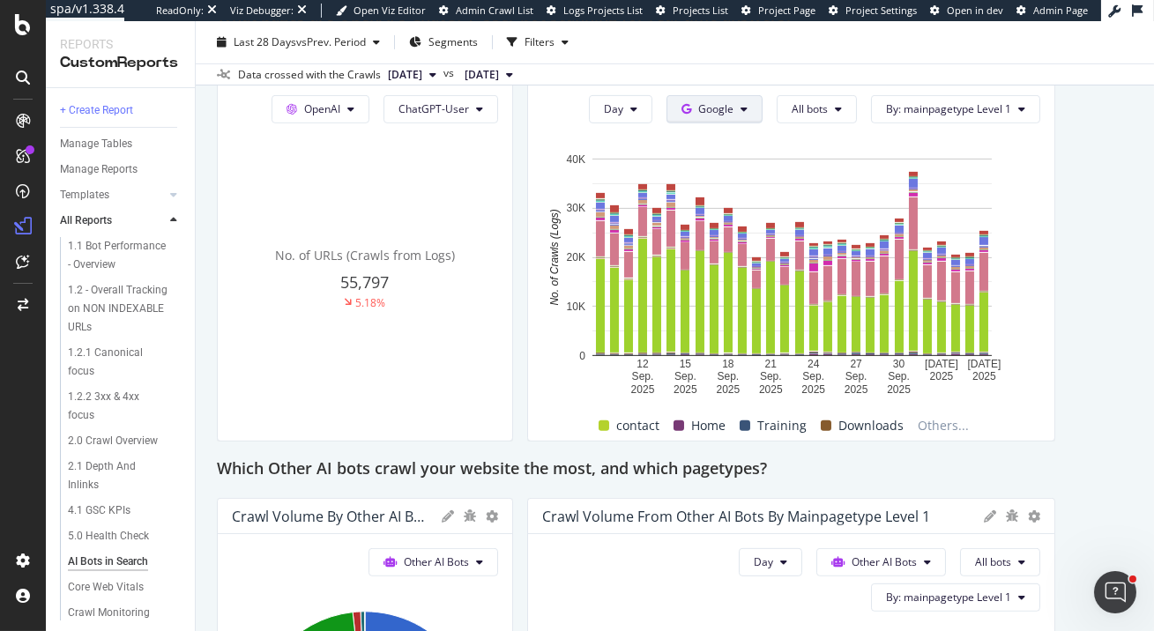
click at [742, 115] on button "Google" at bounding box center [715, 109] width 96 height 28
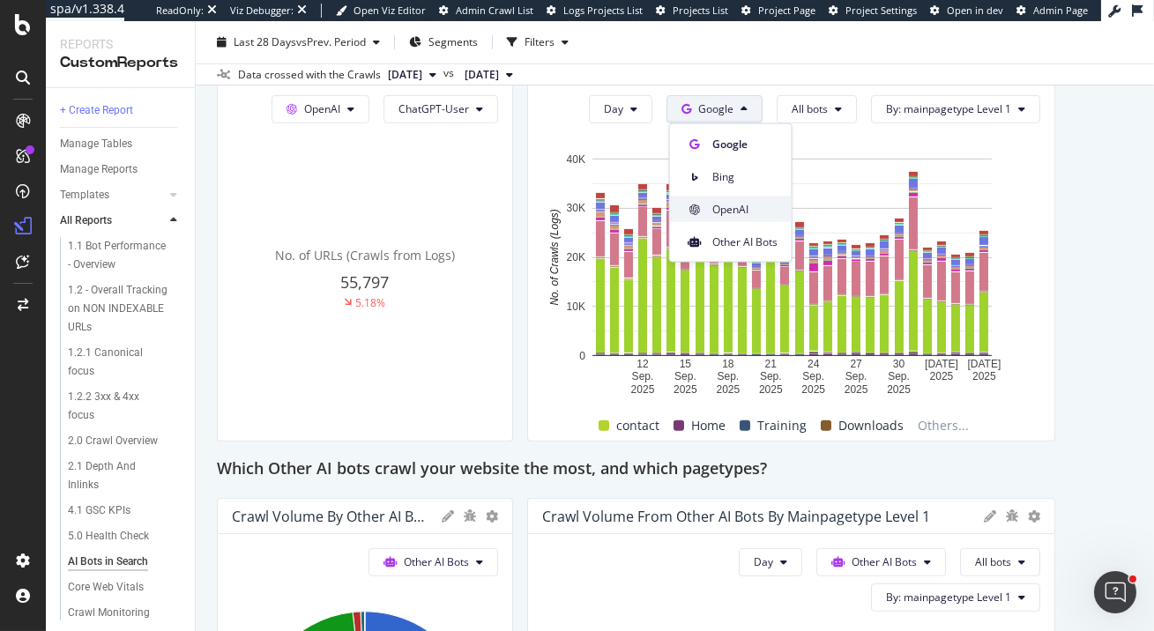
click at [748, 210] on span "OpenAI" at bounding box center [744, 209] width 65 height 16
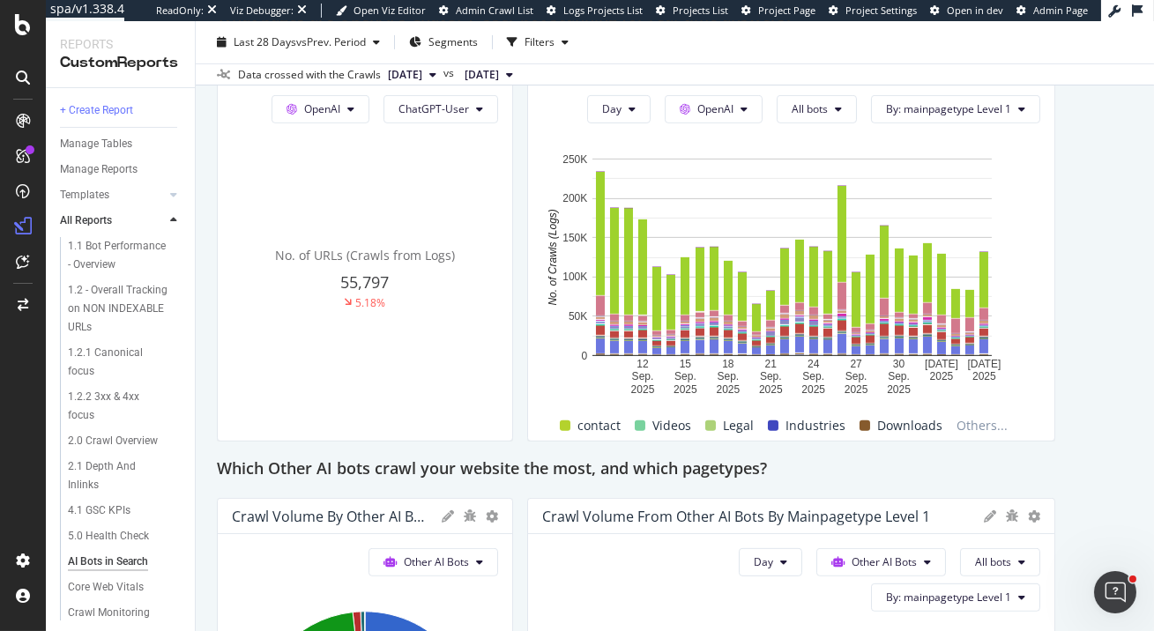
click at [1090, 215] on div "Unique URLs Crawled from OpenAI OpenAI All bots No. of URLs (Crawls from Logs) …" at bounding box center [675, 200] width 916 height 2945
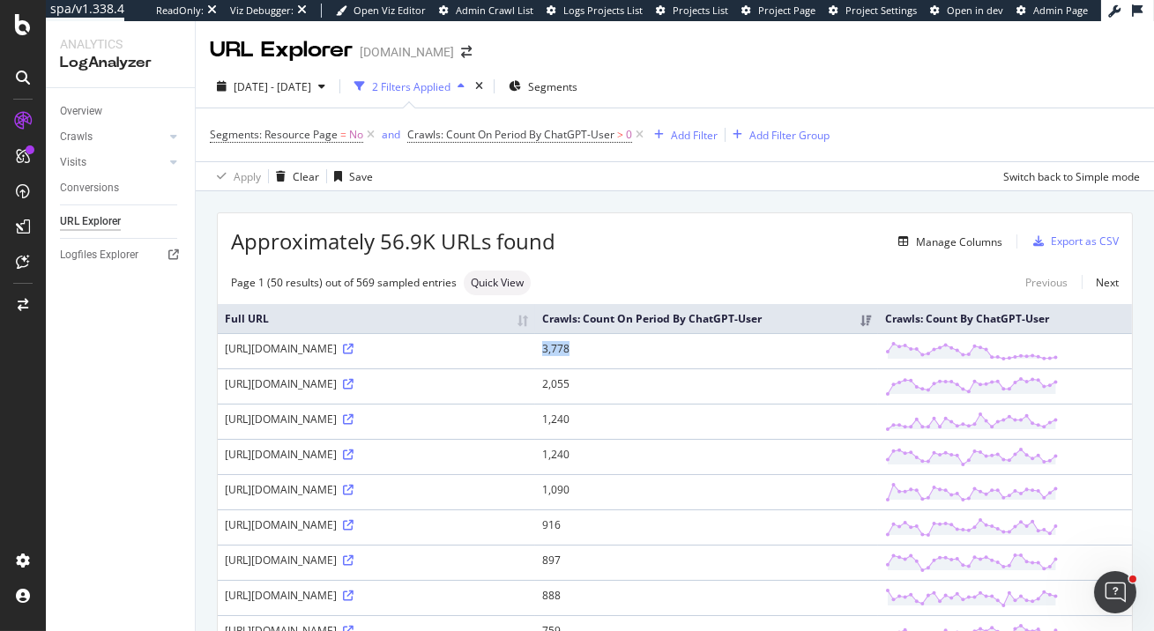
drag, startPoint x: 796, startPoint y: 367, endPoint x: 753, endPoint y: 367, distance: 43.2
click at [753, 367] on tr "https://www.elastic.co/about/ 3,778" at bounding box center [675, 350] width 914 height 35
click at [303, 179] on div "Clear" at bounding box center [306, 176] width 26 height 15
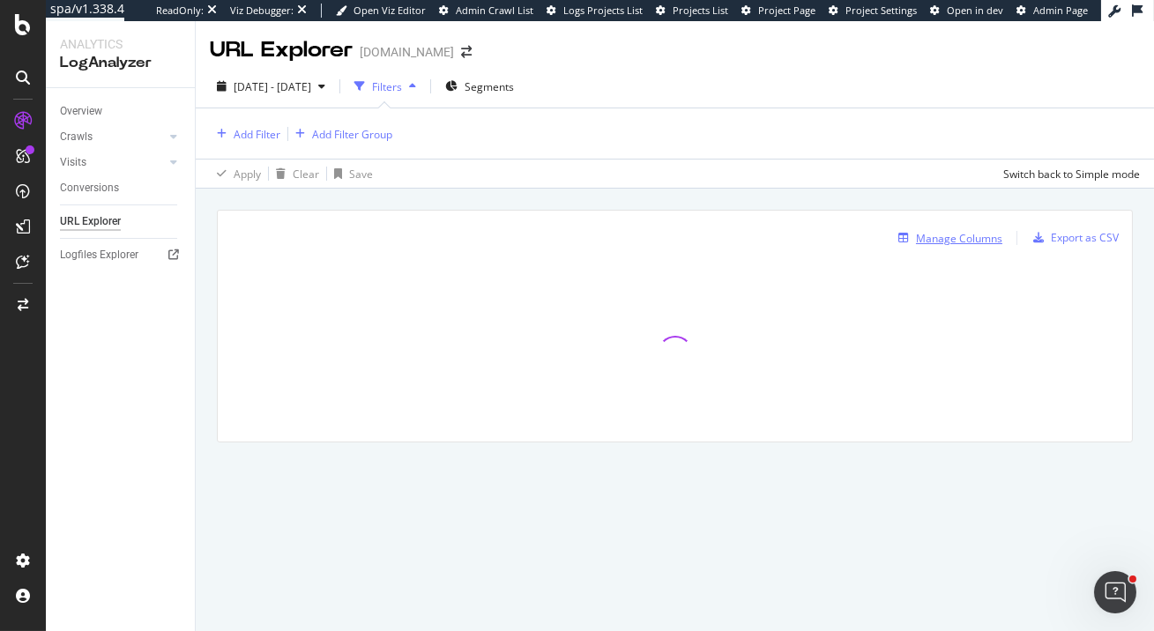
click at [958, 235] on div "Manage Columns" at bounding box center [959, 238] width 86 height 15
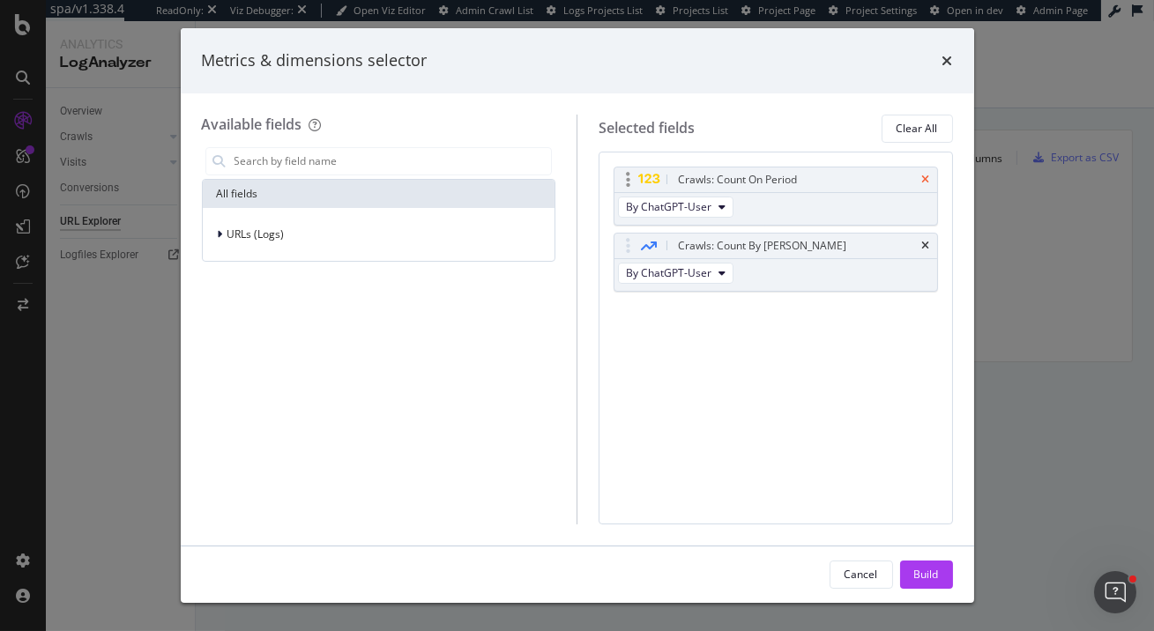
click at [928, 180] on icon "times" at bounding box center [926, 180] width 8 height 11
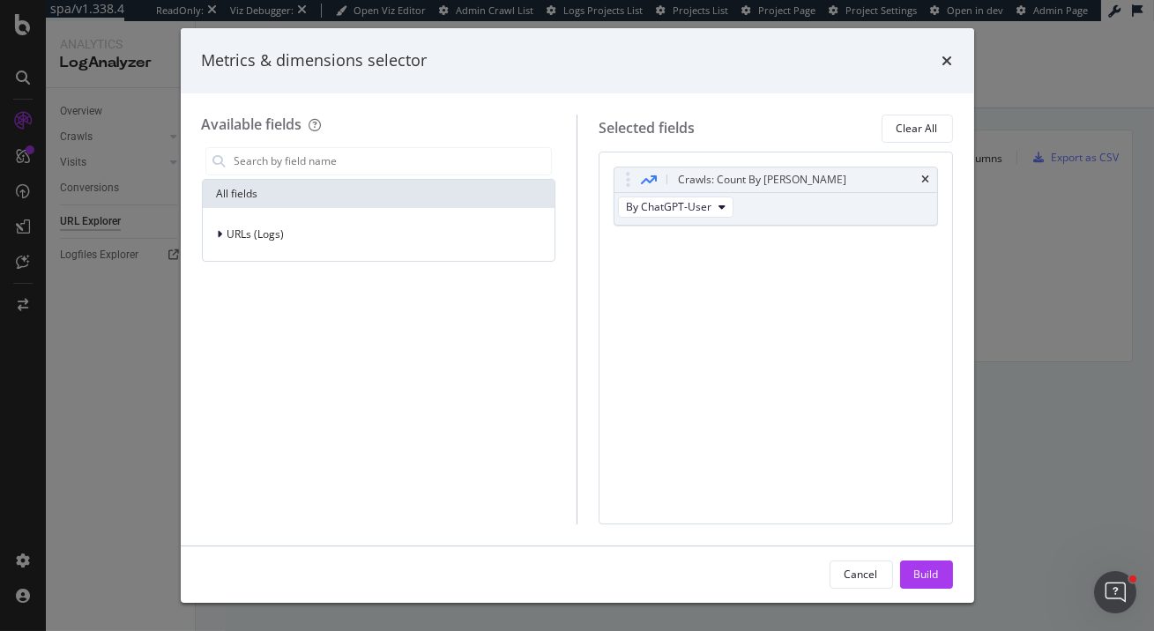
click at [928, 180] on icon "times" at bounding box center [926, 180] width 8 height 11
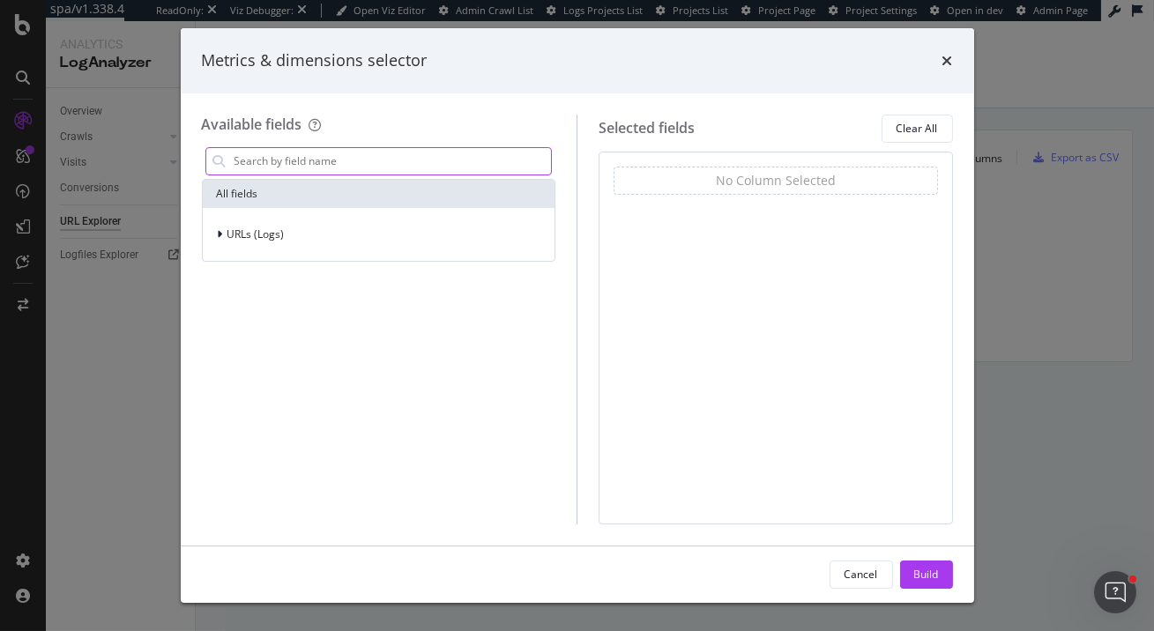
click at [419, 168] on input "modal" at bounding box center [392, 161] width 319 height 26
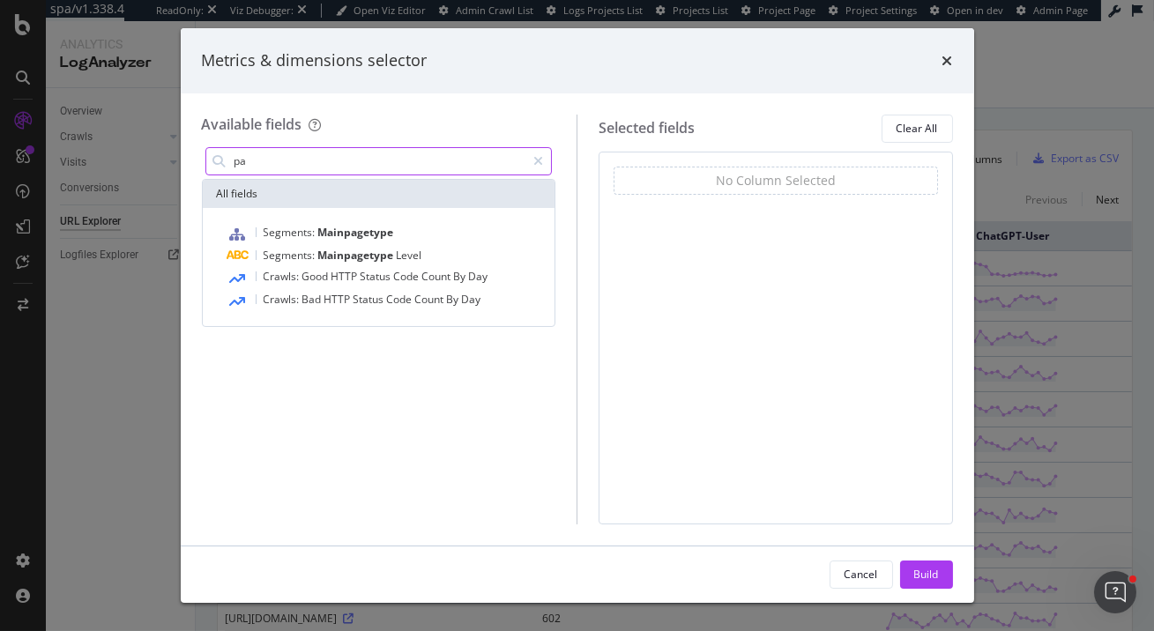
type input "p"
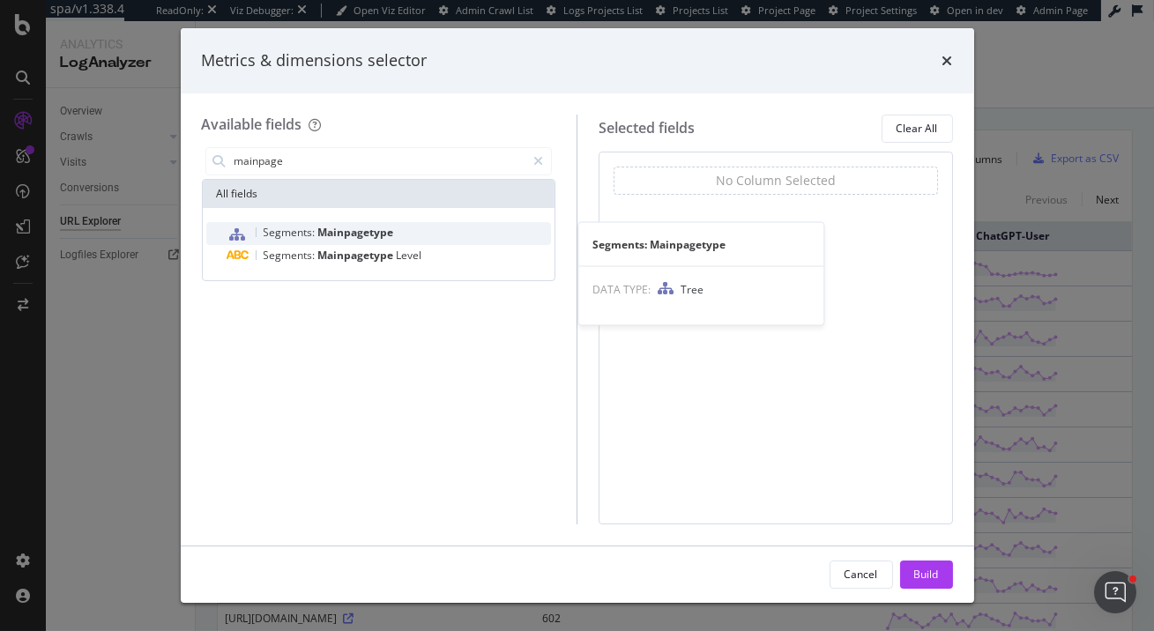
click at [366, 233] on span "Mainpagetype" at bounding box center [356, 232] width 76 height 15
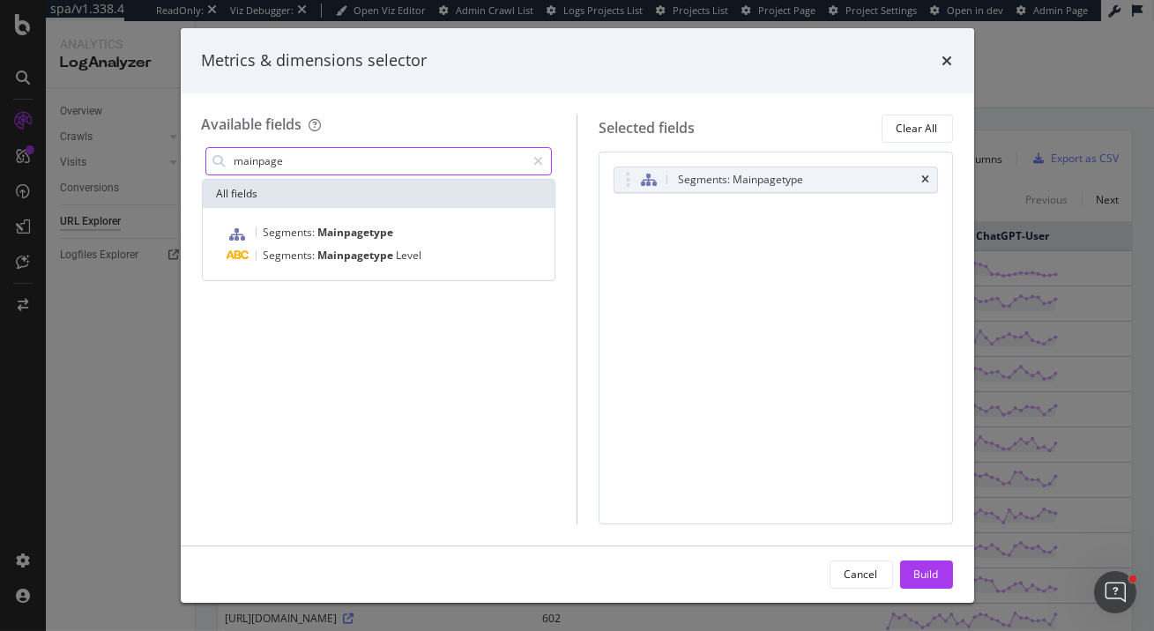
click at [394, 162] on input "mainpage" at bounding box center [380, 161] width 294 height 26
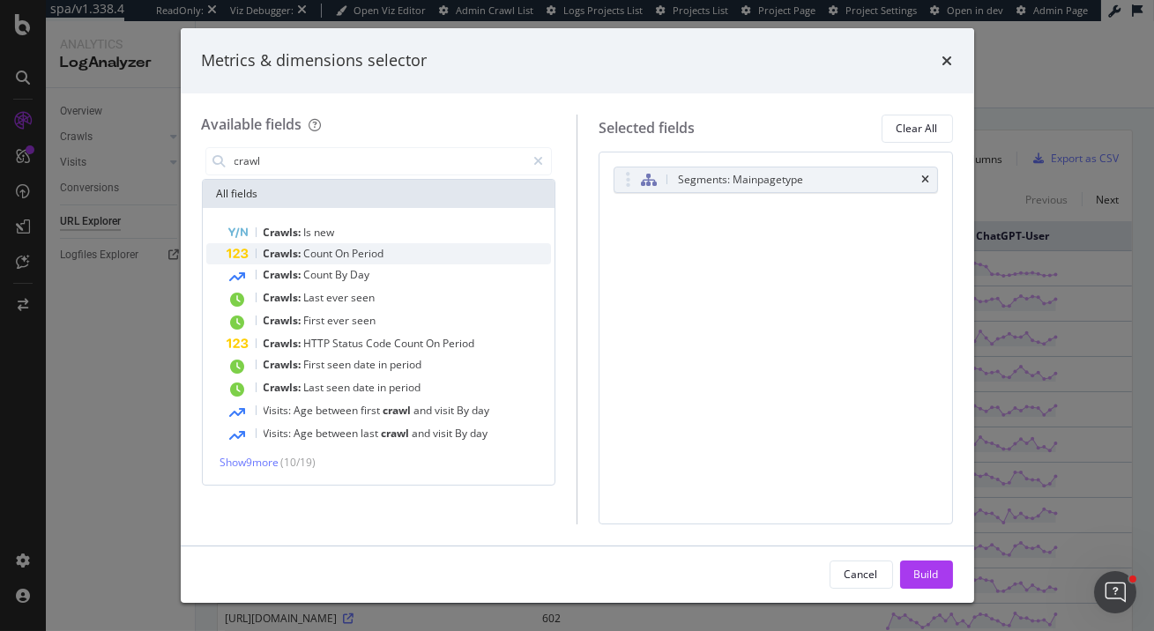
click at [346, 251] on span "On" at bounding box center [344, 253] width 17 height 15
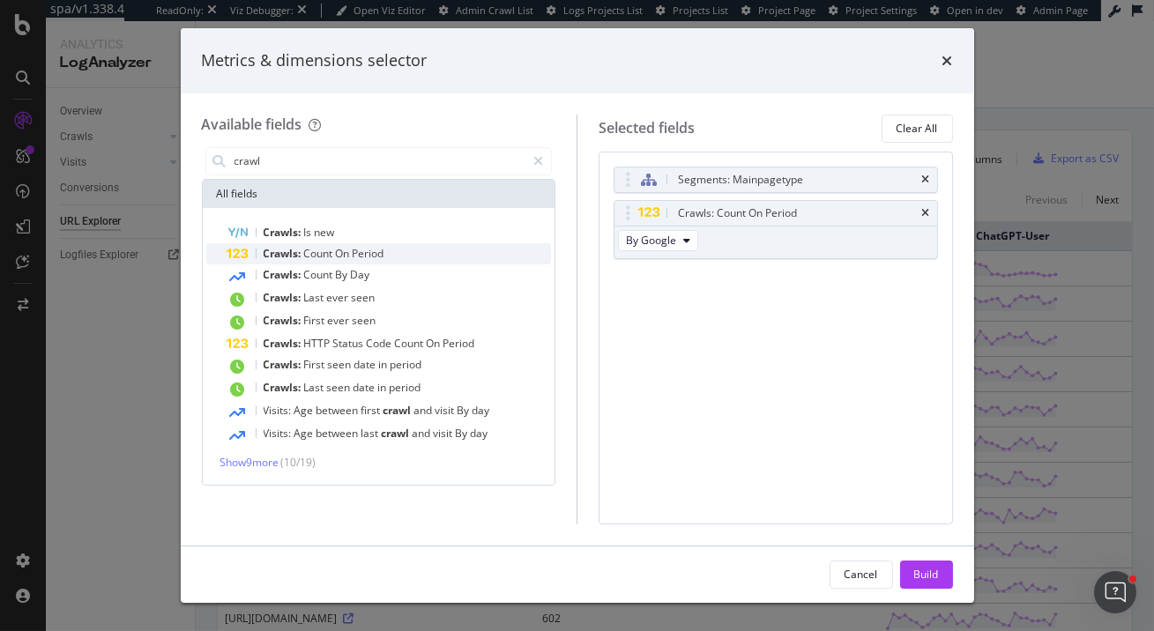
click at [366, 255] on span "Period" at bounding box center [369, 253] width 32 height 15
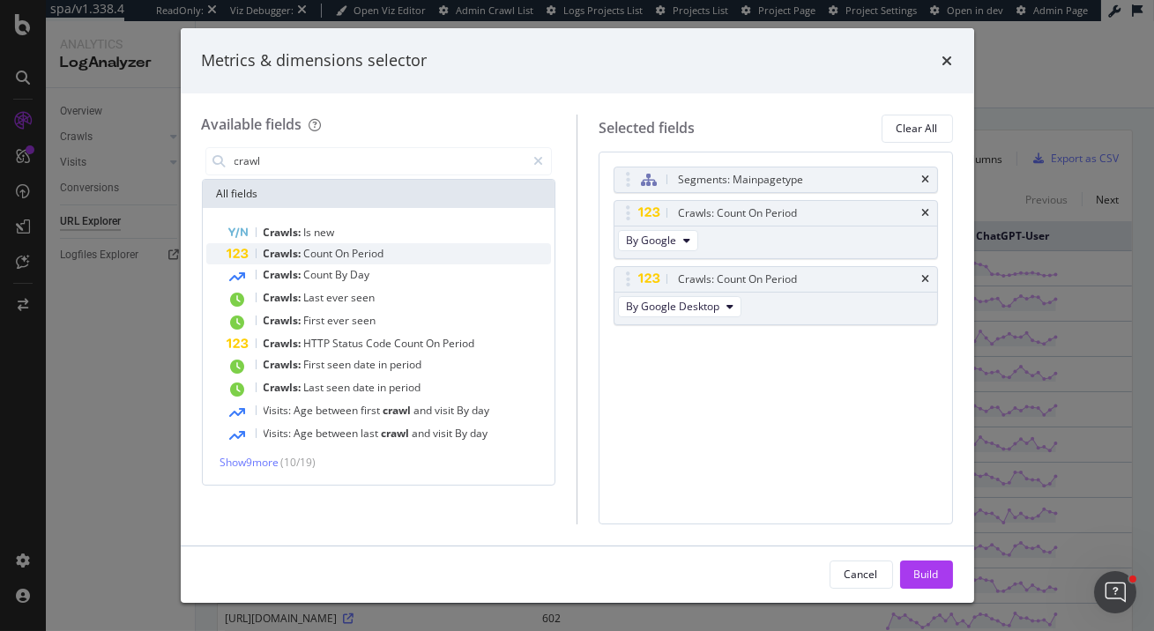
click at [421, 257] on div "Crawls: Count On Period" at bounding box center [389, 253] width 324 height 21
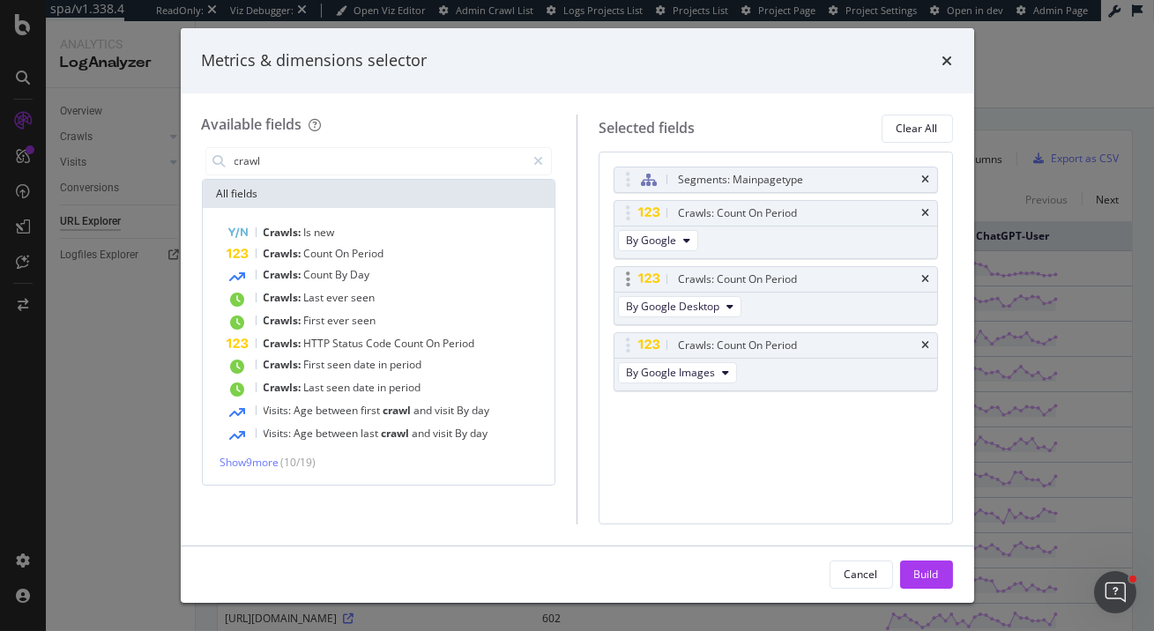
click at [712, 317] on div "By Google Desktop" at bounding box center [682, 309] width 134 height 32
click at [712, 309] on span "By Google Desktop" at bounding box center [672, 306] width 93 height 15
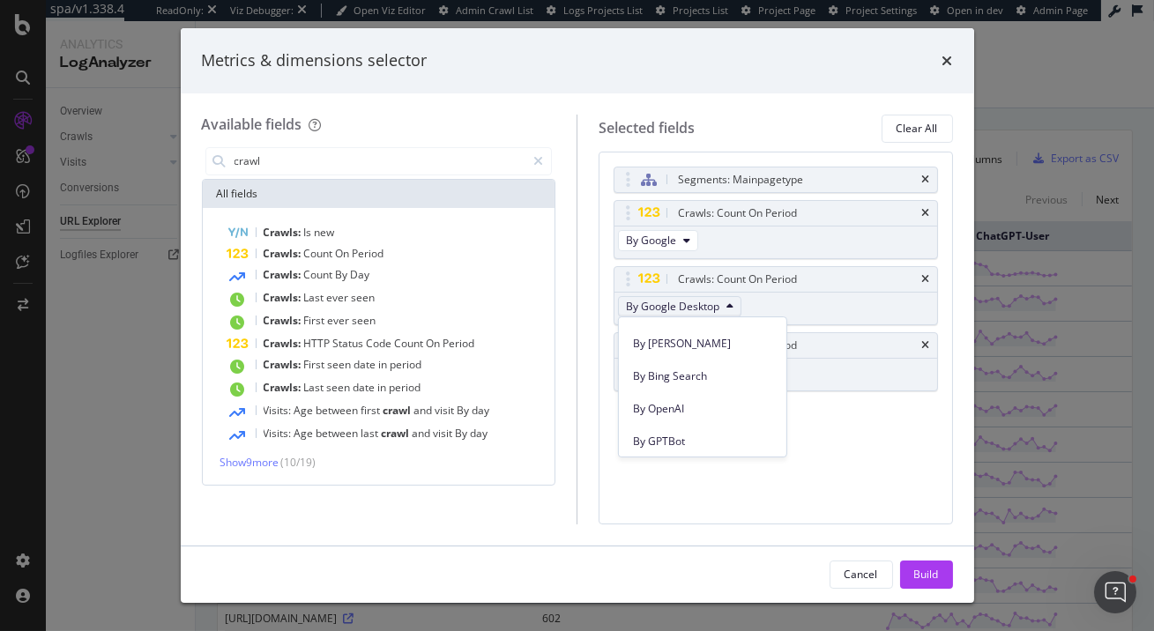
scroll to position [386, 0]
click at [680, 404] on span "By OpenAI" at bounding box center [702, 408] width 139 height 16
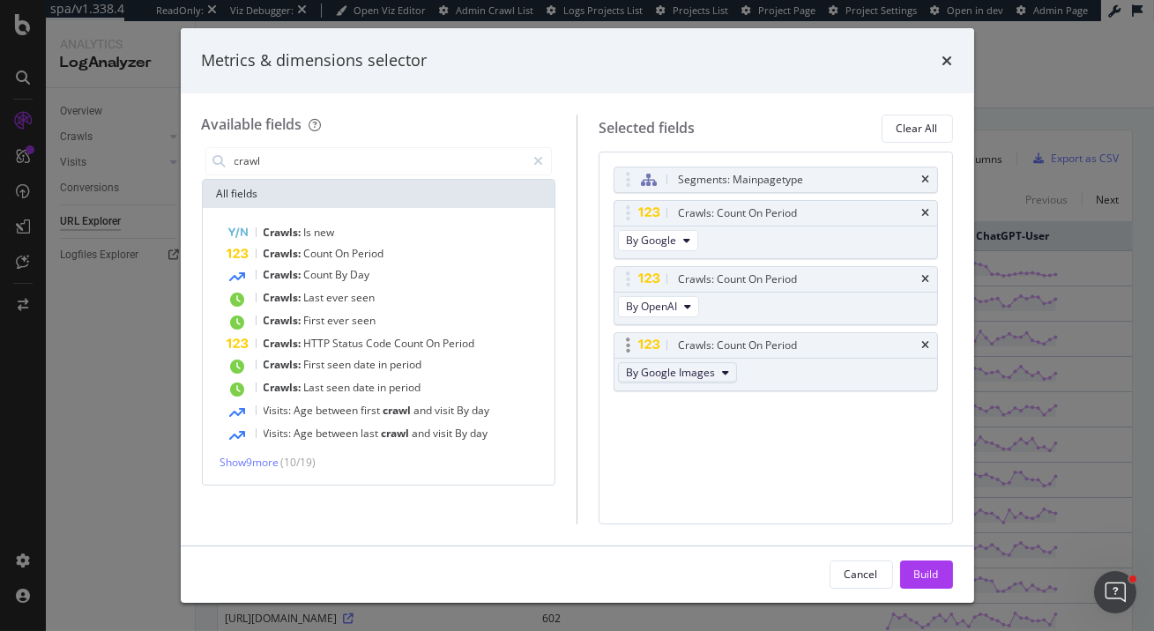
click at [709, 368] on span "By Google Images" at bounding box center [670, 372] width 89 height 15
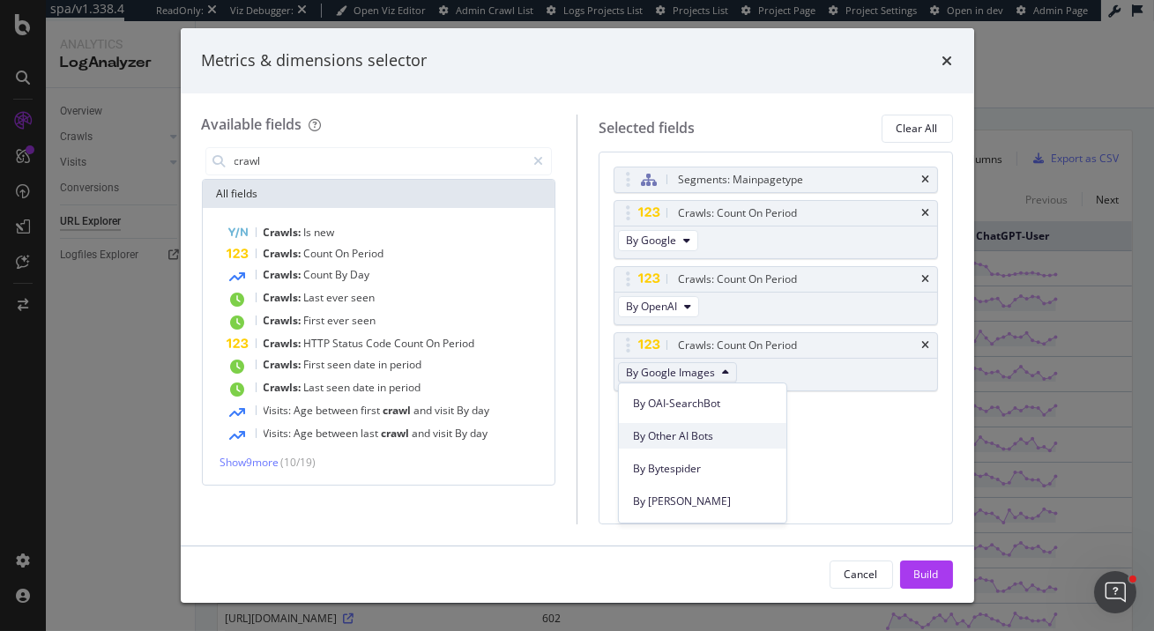
scroll to position [556, 0]
click at [715, 441] on span "By Other AI Bots" at bounding box center [702, 436] width 139 height 16
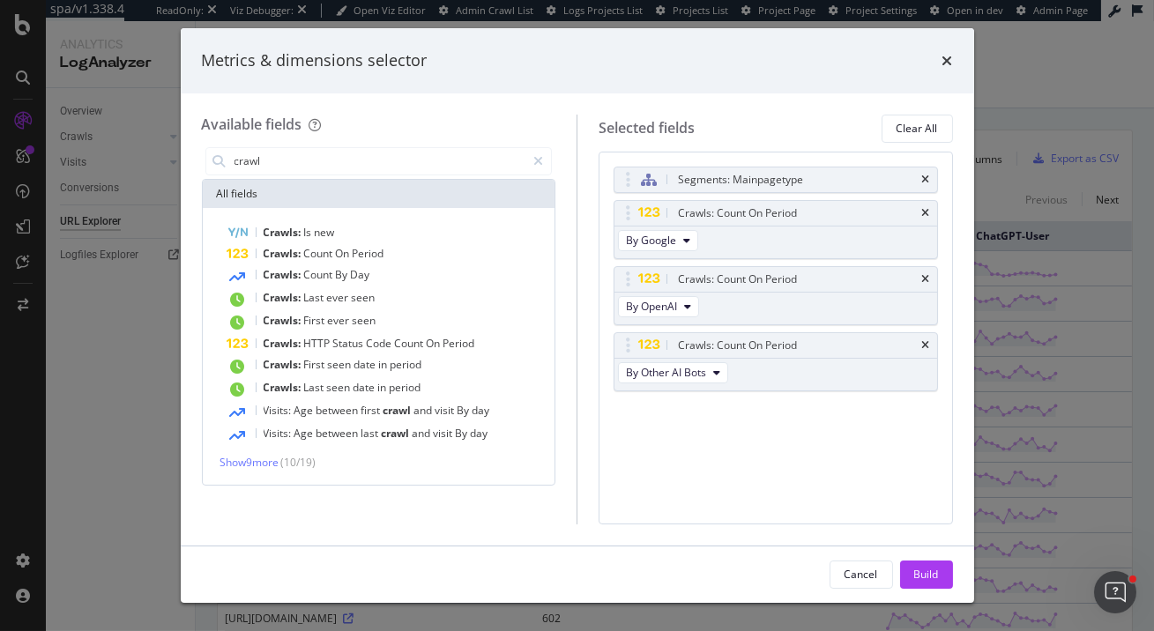
click at [715, 441] on div "Segments: Mainpagetype Crawls: Count On Period By Google Crawls: Count On Perio…" at bounding box center [776, 338] width 354 height 373
click at [291, 161] on input "crawl" at bounding box center [380, 161] width 294 height 26
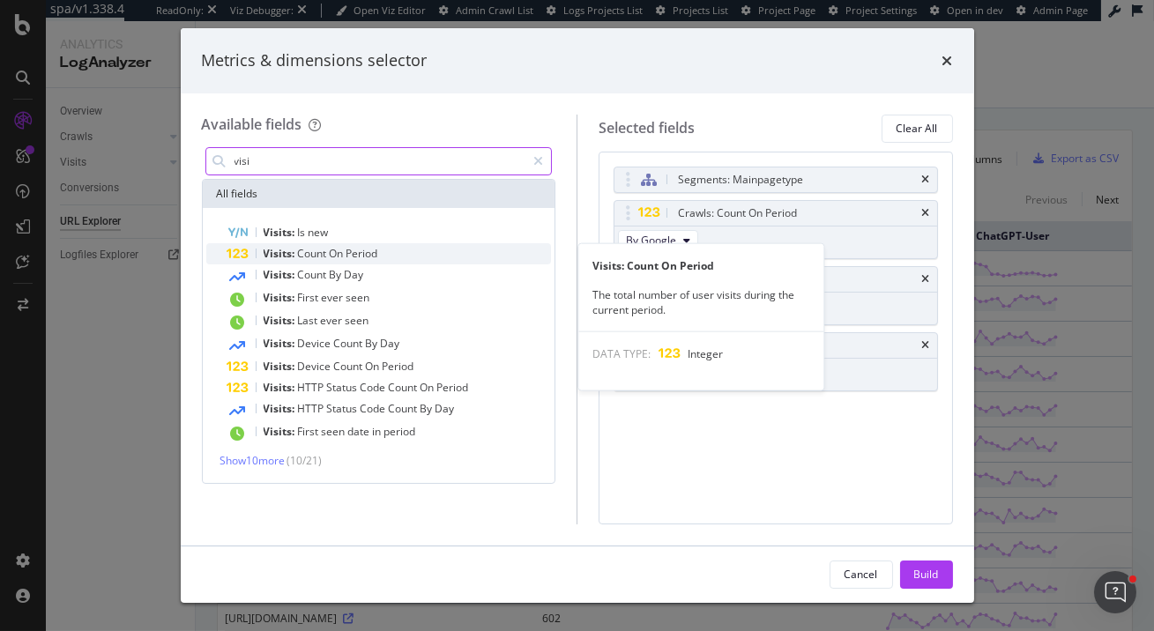
type input "visi"
click at [342, 255] on span "On" at bounding box center [338, 253] width 17 height 15
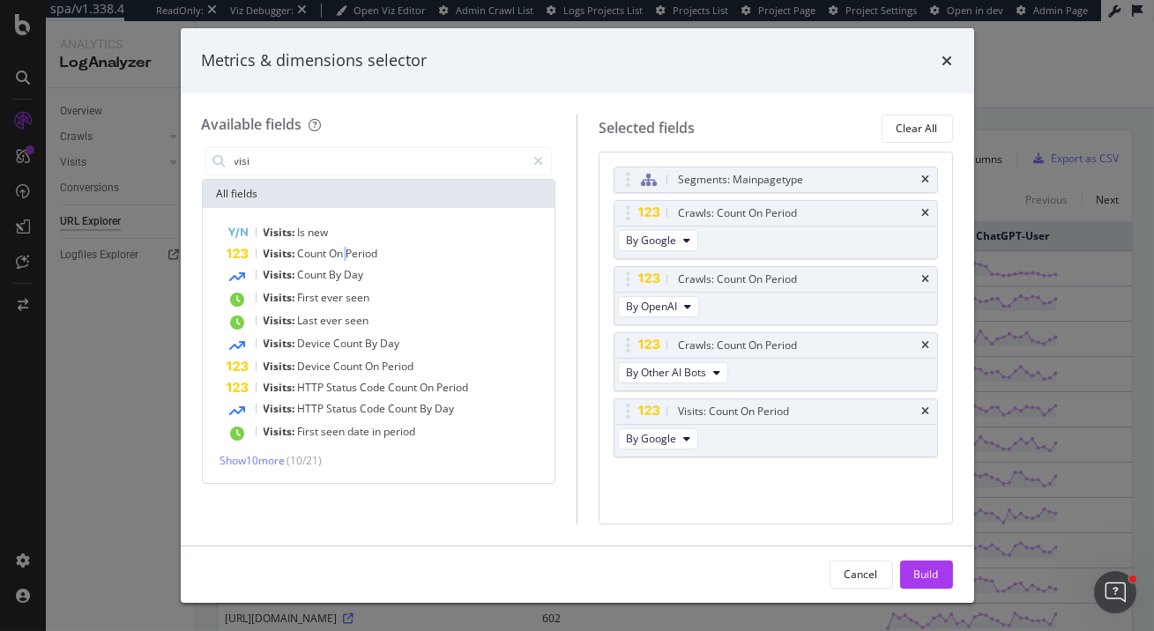
click at [342, 255] on span "On" at bounding box center [338, 253] width 17 height 15
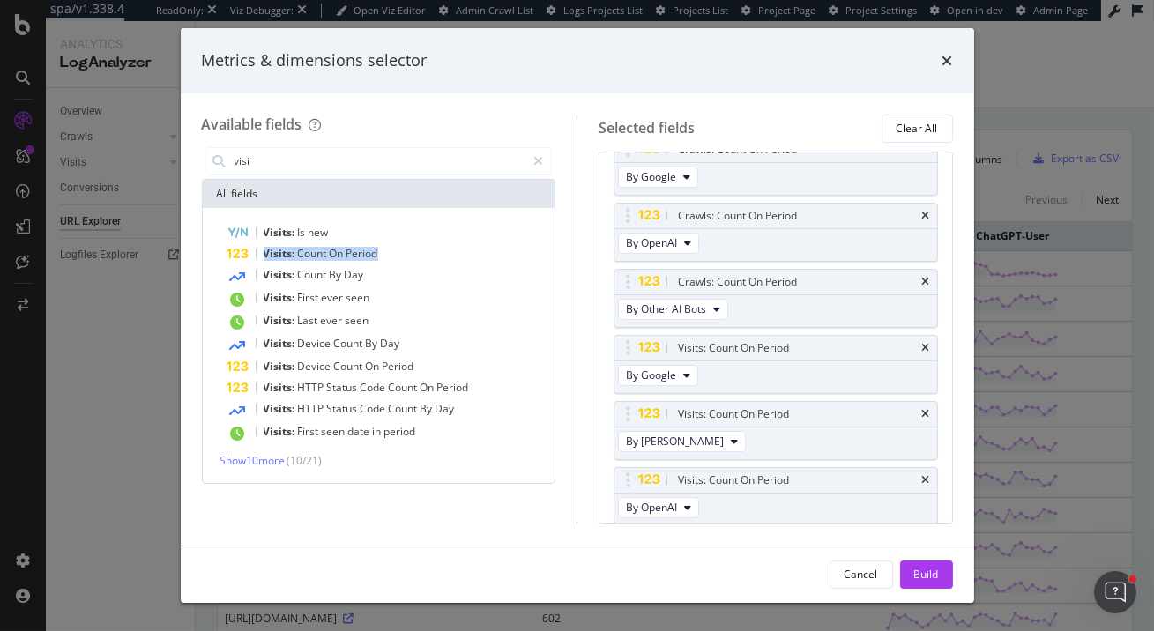
scroll to position [123, 0]
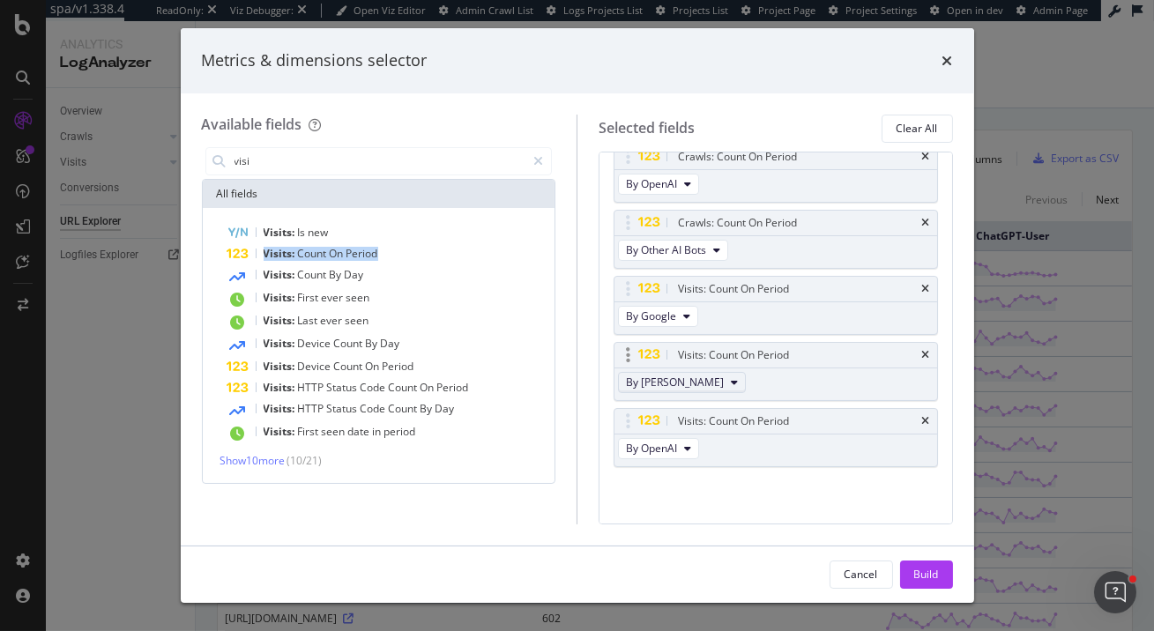
click at [657, 376] on span "By Bing" at bounding box center [675, 382] width 98 height 15
click at [682, 506] on span "By Other AI Bots" at bounding box center [682, 511] width 99 height 16
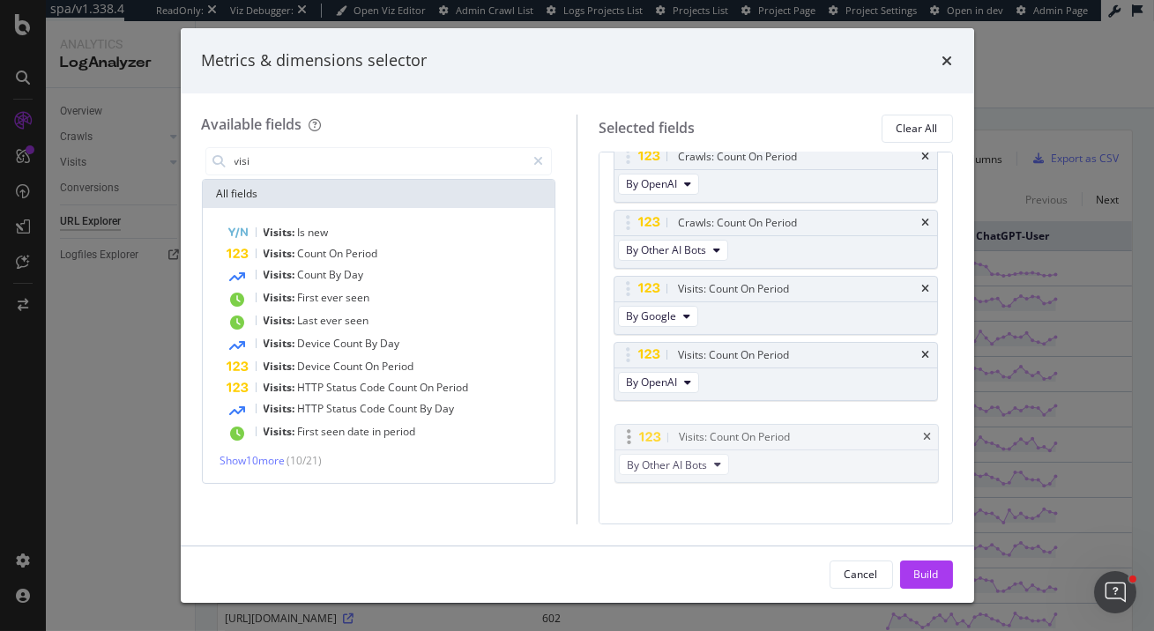
drag, startPoint x: 760, startPoint y: 358, endPoint x: 754, endPoint y: 399, distance: 41.9
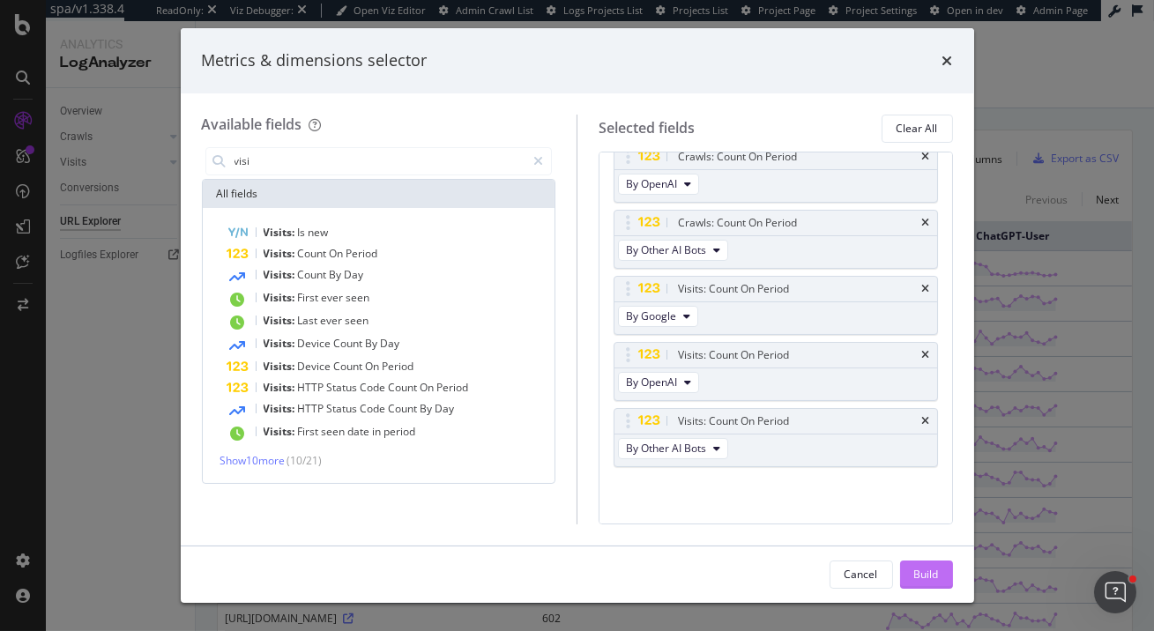
click at [936, 571] on div "Build" at bounding box center [926, 574] width 25 height 15
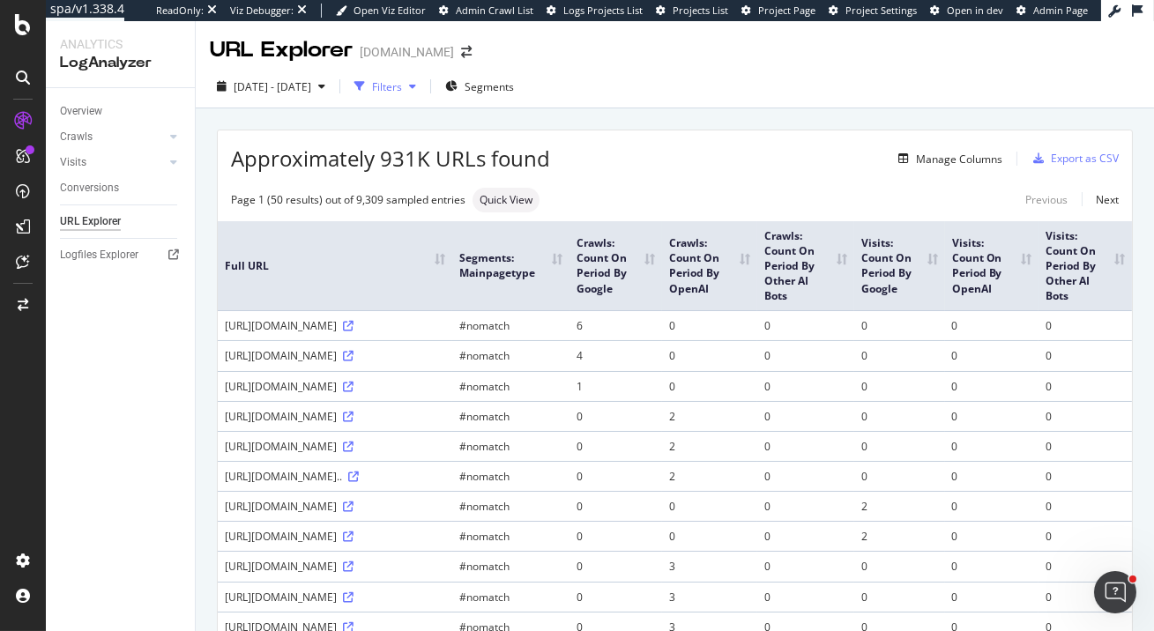
click at [402, 82] on div "Filters" at bounding box center [387, 86] width 30 height 15
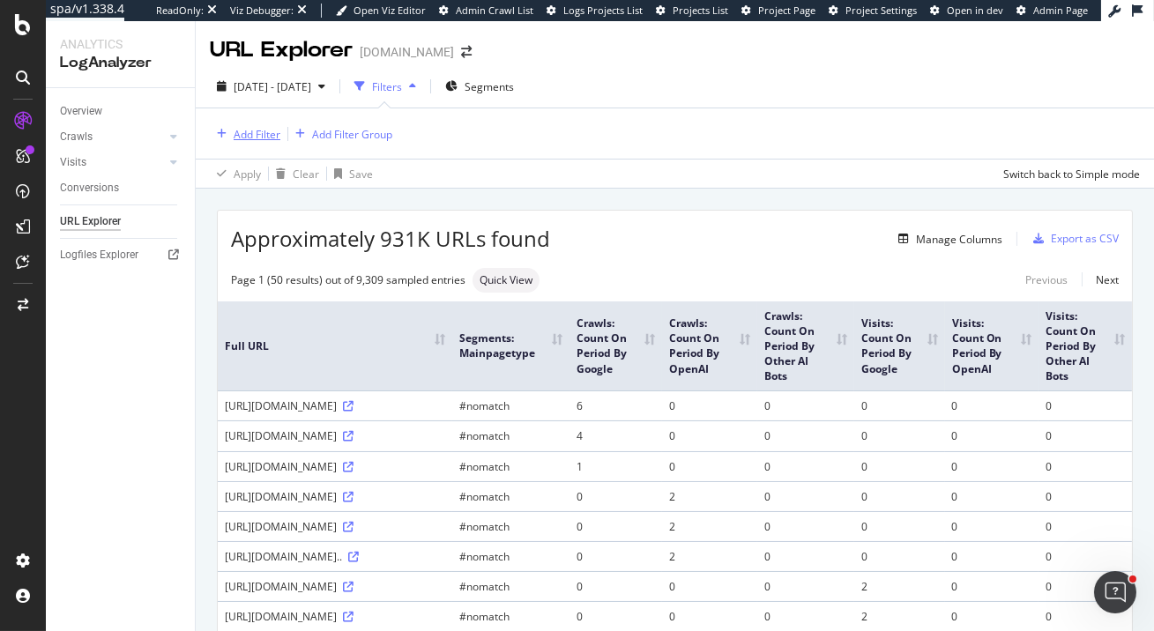
click at [247, 137] on div "Add Filter" at bounding box center [257, 134] width 47 height 15
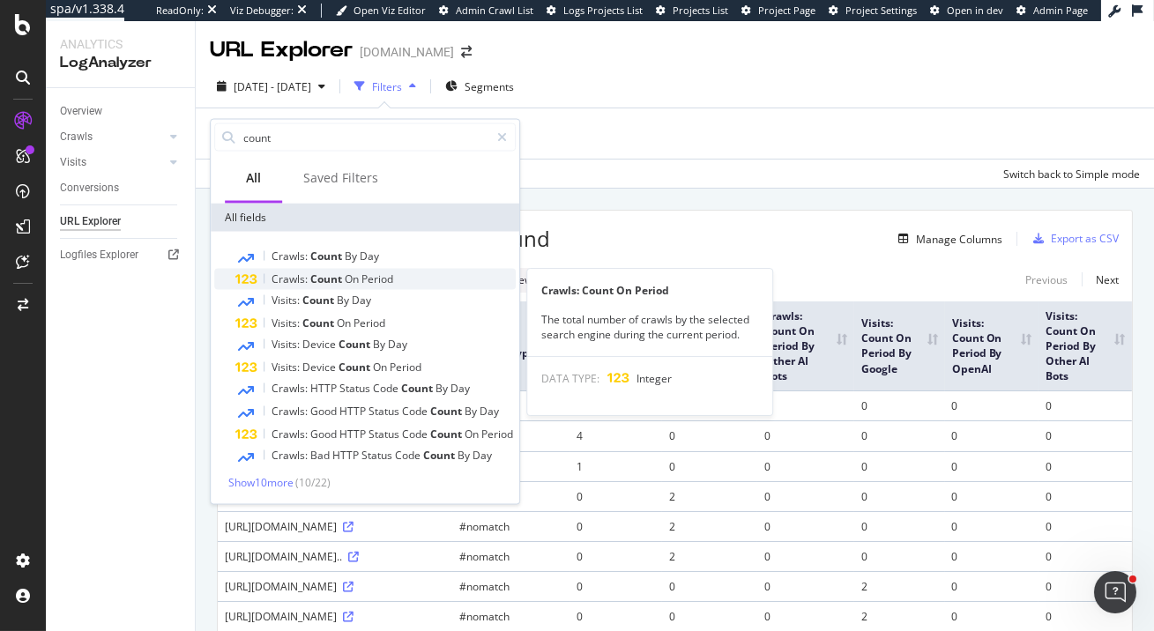
type input "count"
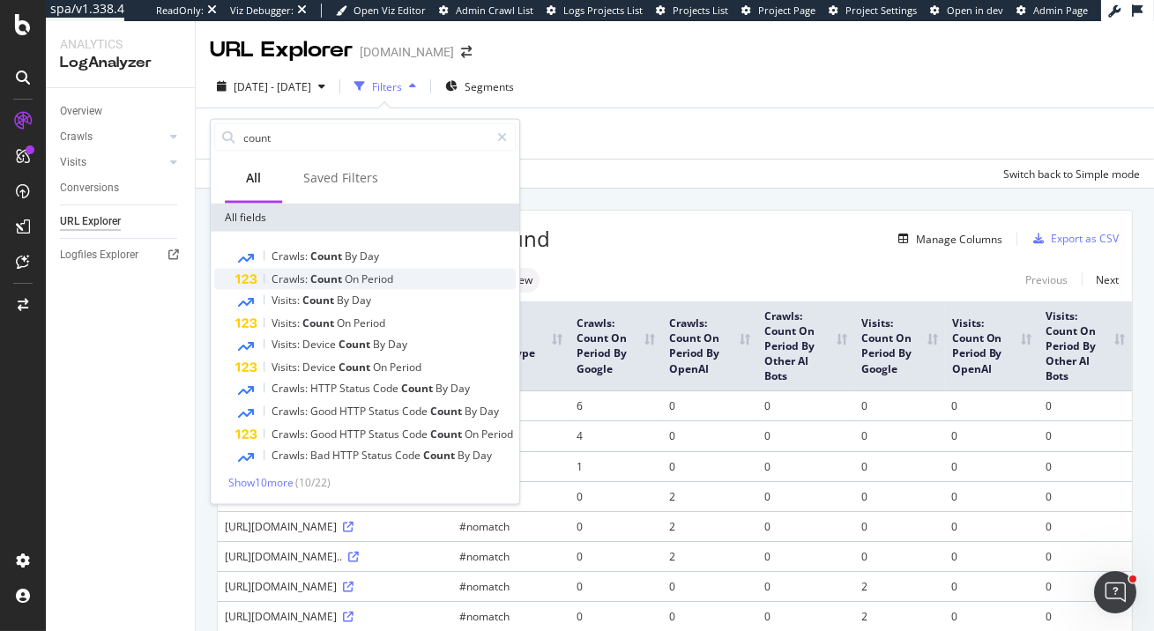
click at [398, 272] on div "Crawls: Count On Period" at bounding box center [375, 279] width 280 height 21
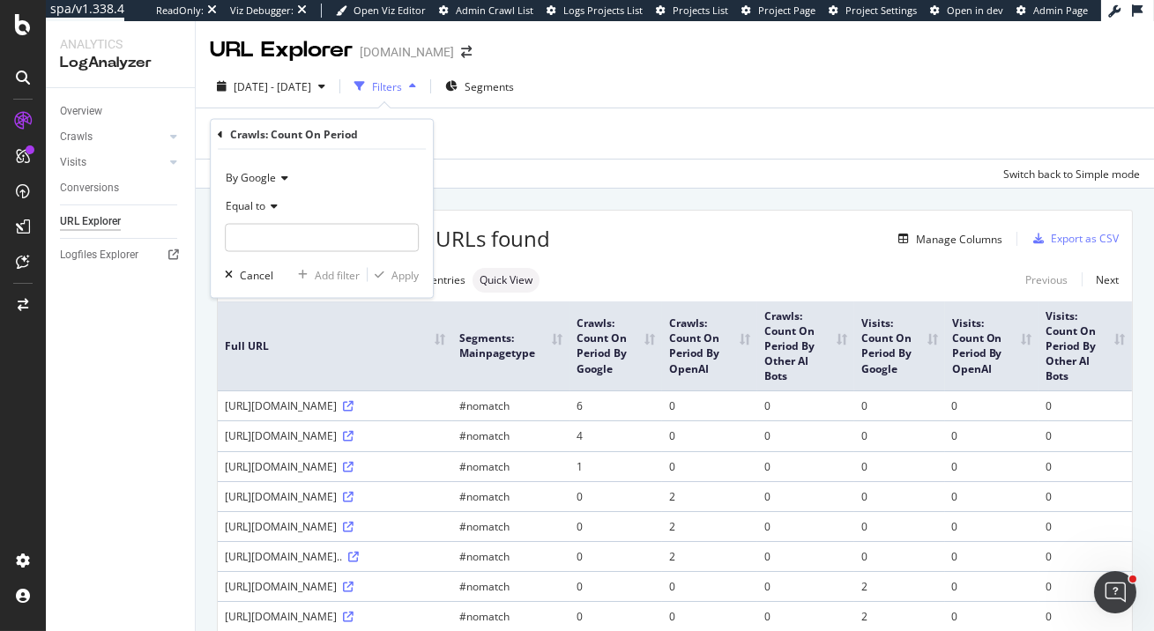
click at [270, 175] on span "By Google" at bounding box center [251, 177] width 50 height 15
click at [333, 162] on div "By Google Equal to Cancel Add filter Apply" at bounding box center [322, 224] width 222 height 148
click at [272, 198] on div "Equal to" at bounding box center [322, 206] width 194 height 28
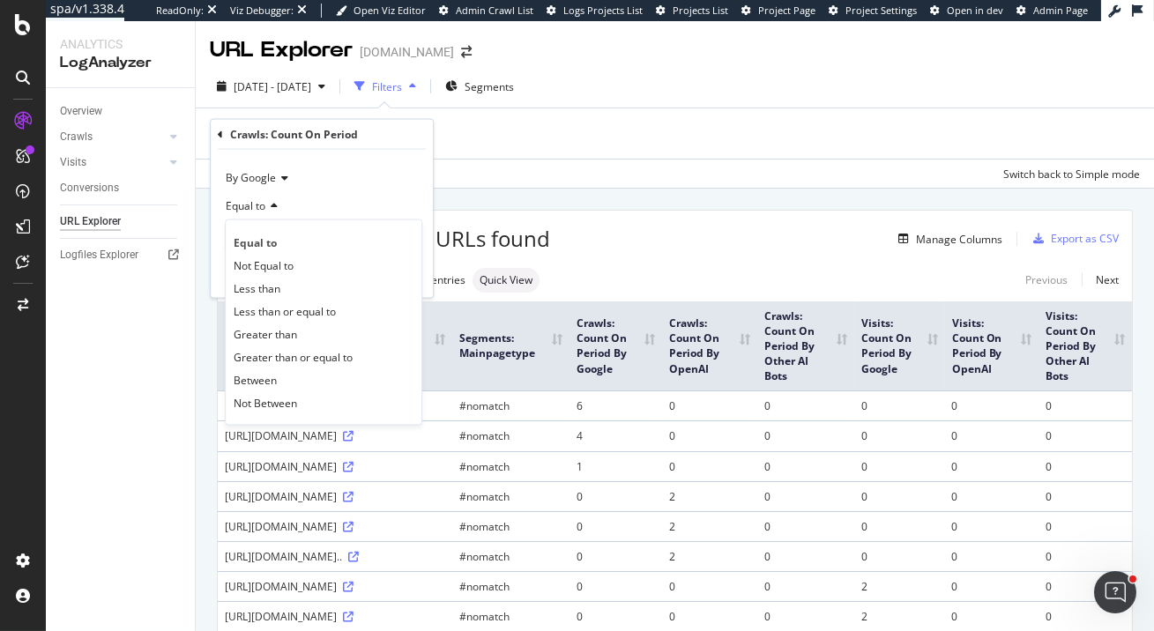
click at [263, 174] on span "By Google" at bounding box center [251, 177] width 50 height 15
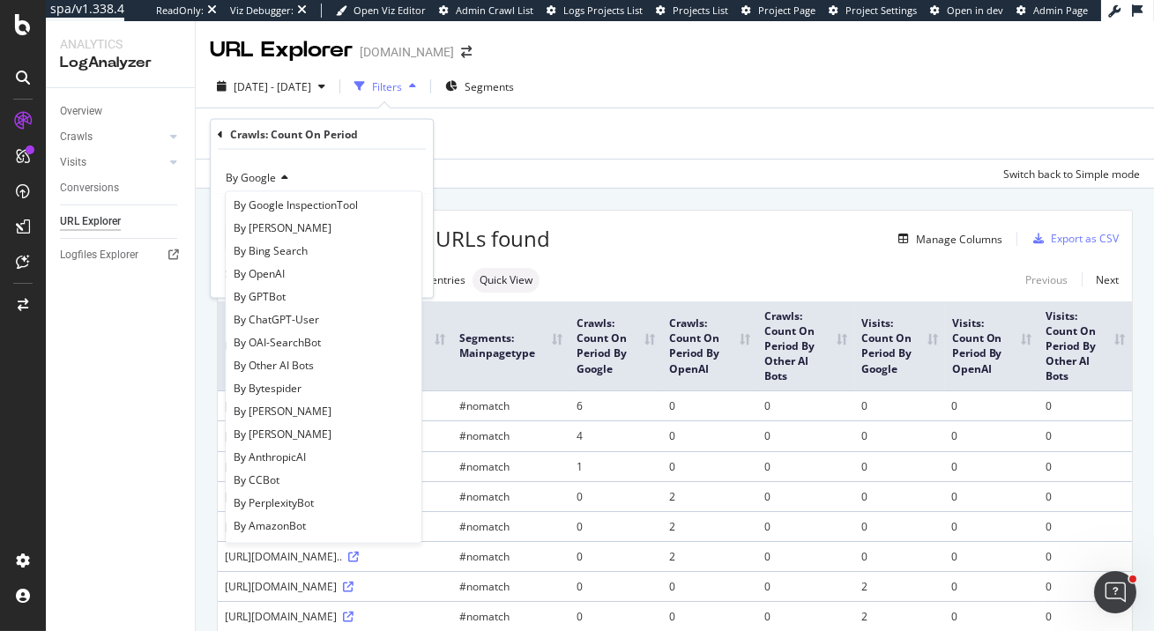
scroll to position [265, 0]
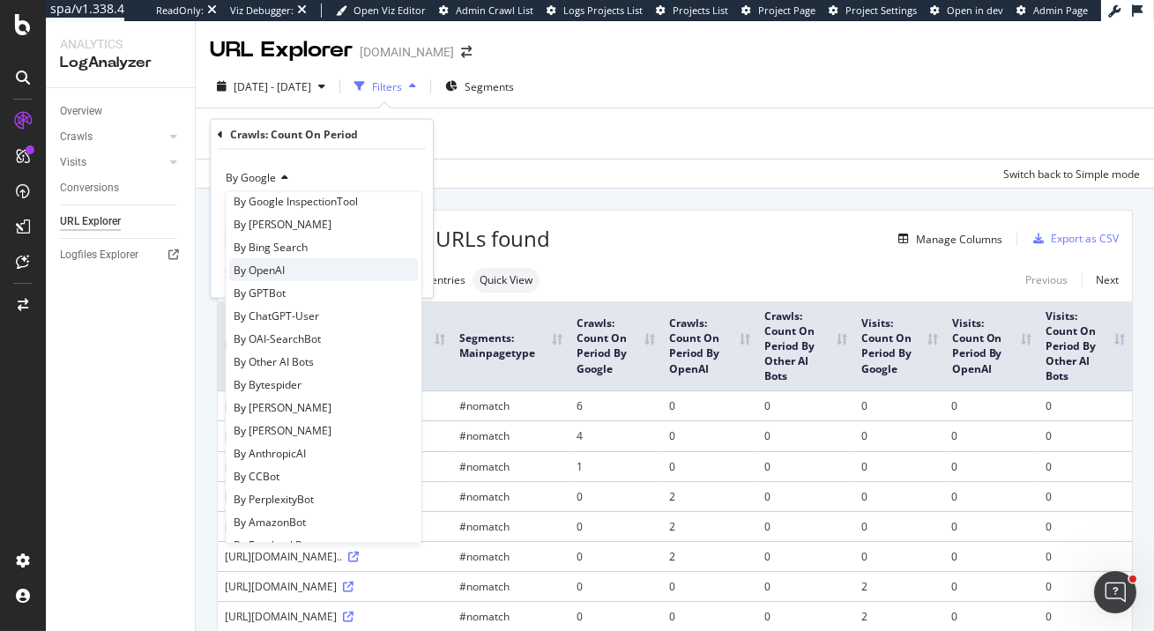
click at [272, 274] on span "By OpenAI" at bounding box center [259, 269] width 51 height 15
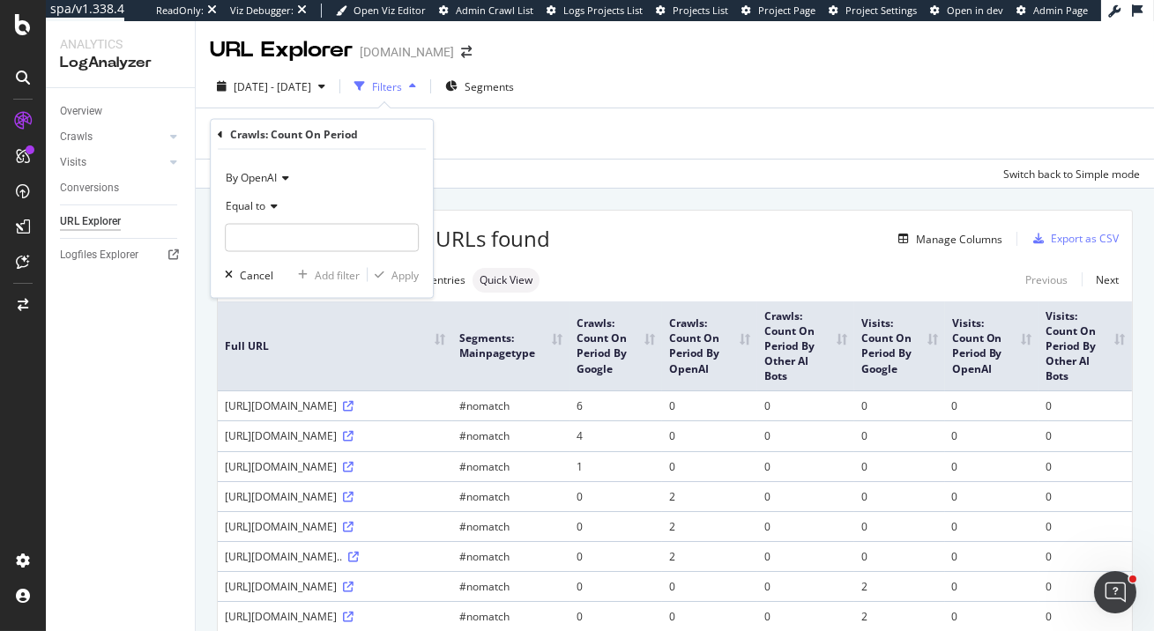
click at [254, 204] on span "Equal to" at bounding box center [246, 205] width 40 height 15
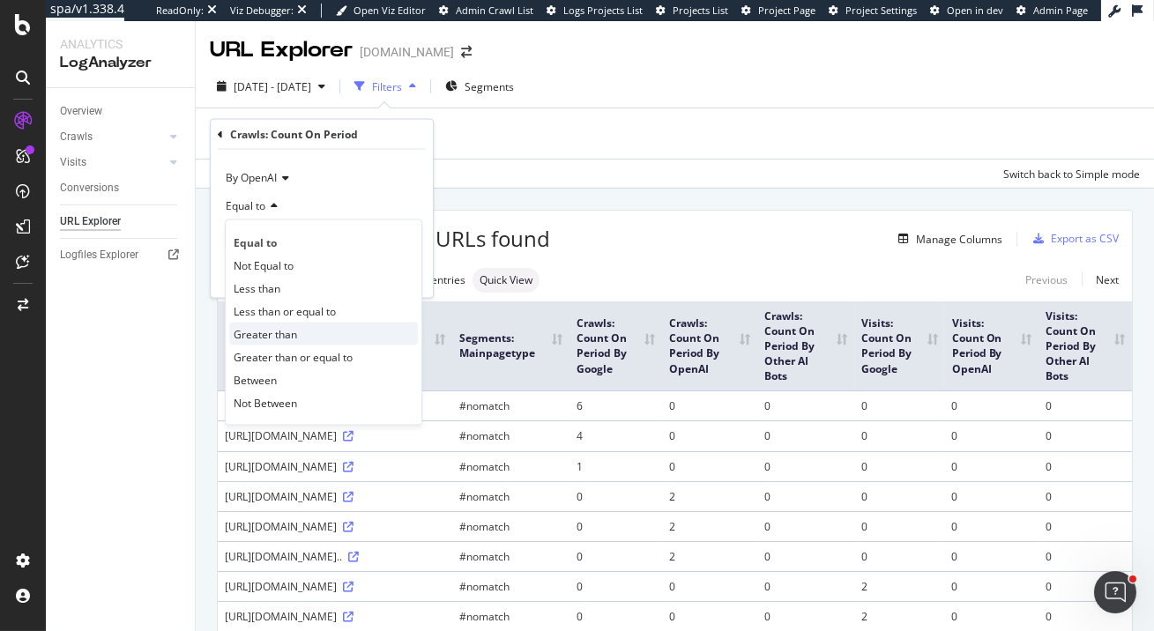
click at [273, 334] on span "Greater than" at bounding box center [265, 333] width 63 height 15
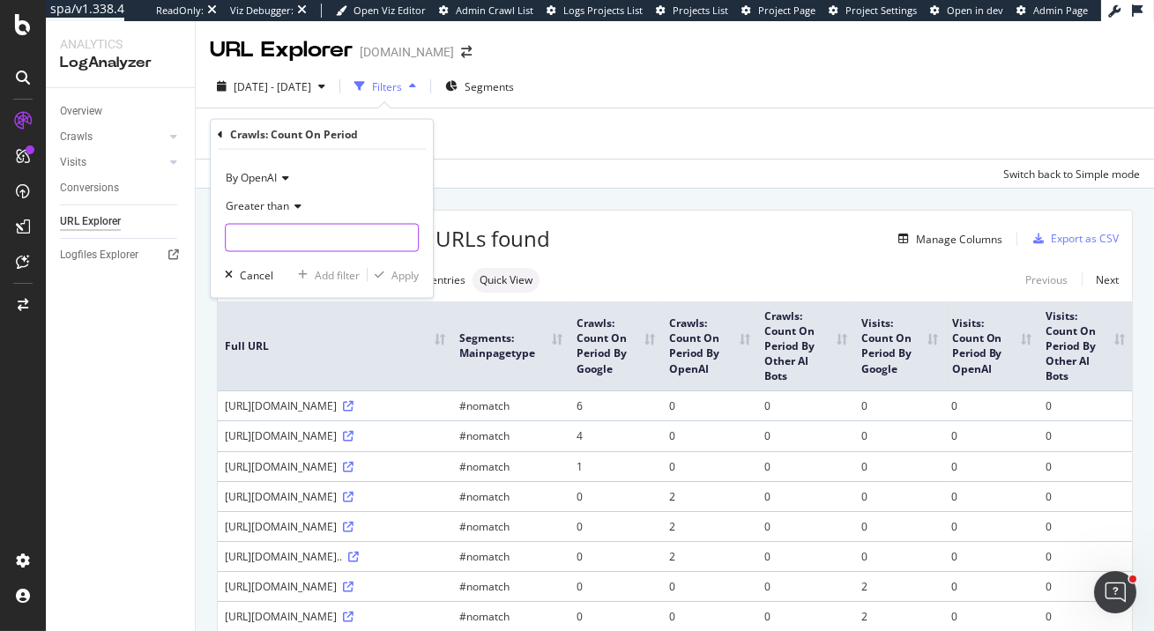
click at [267, 232] on input "number" at bounding box center [322, 238] width 194 height 28
type input "1"
click at [401, 276] on div "Apply" at bounding box center [405, 274] width 27 height 15
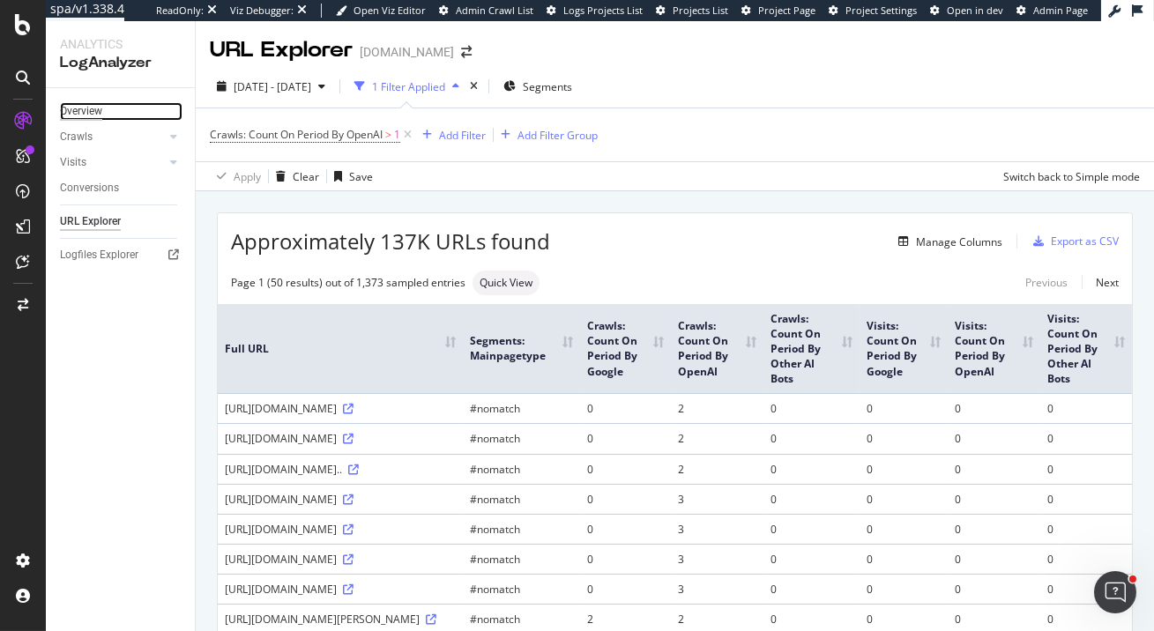
click at [86, 111] on div "Overview" at bounding box center [81, 111] width 42 height 19
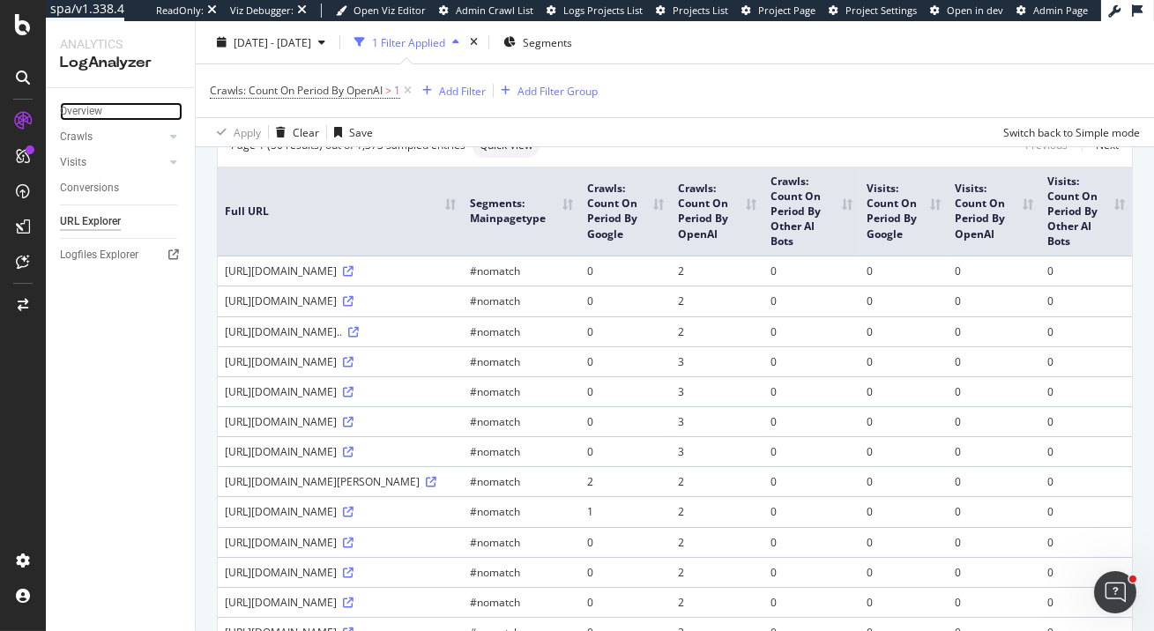
scroll to position [78, 0]
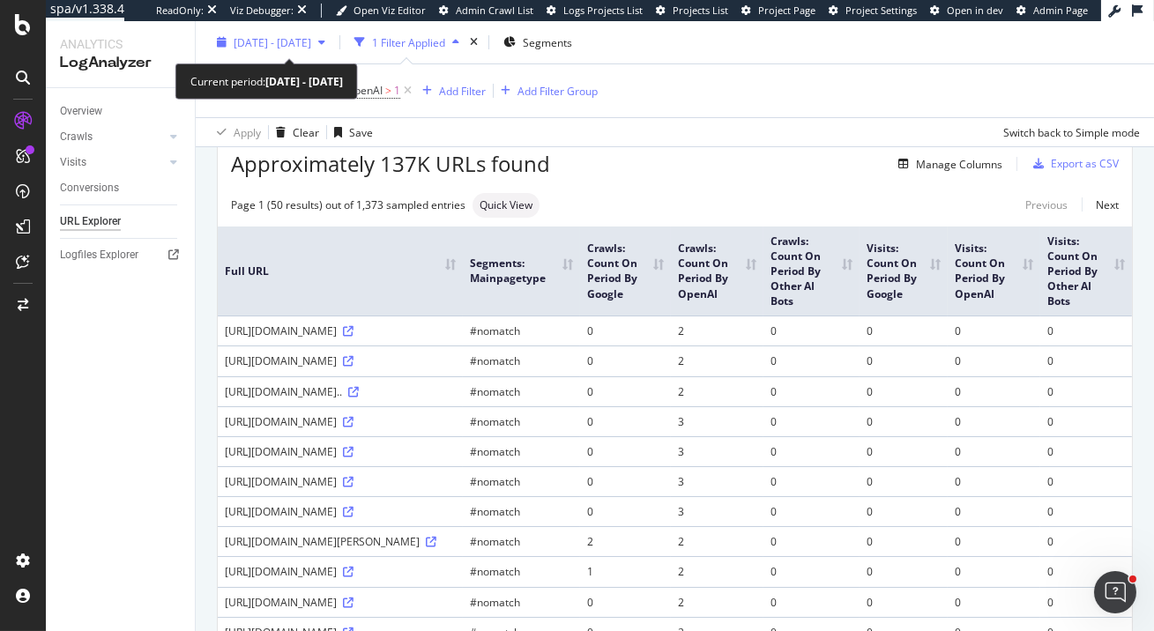
click at [307, 34] on div "2025 Sep. 7th - Oct. 6th" at bounding box center [271, 42] width 123 height 26
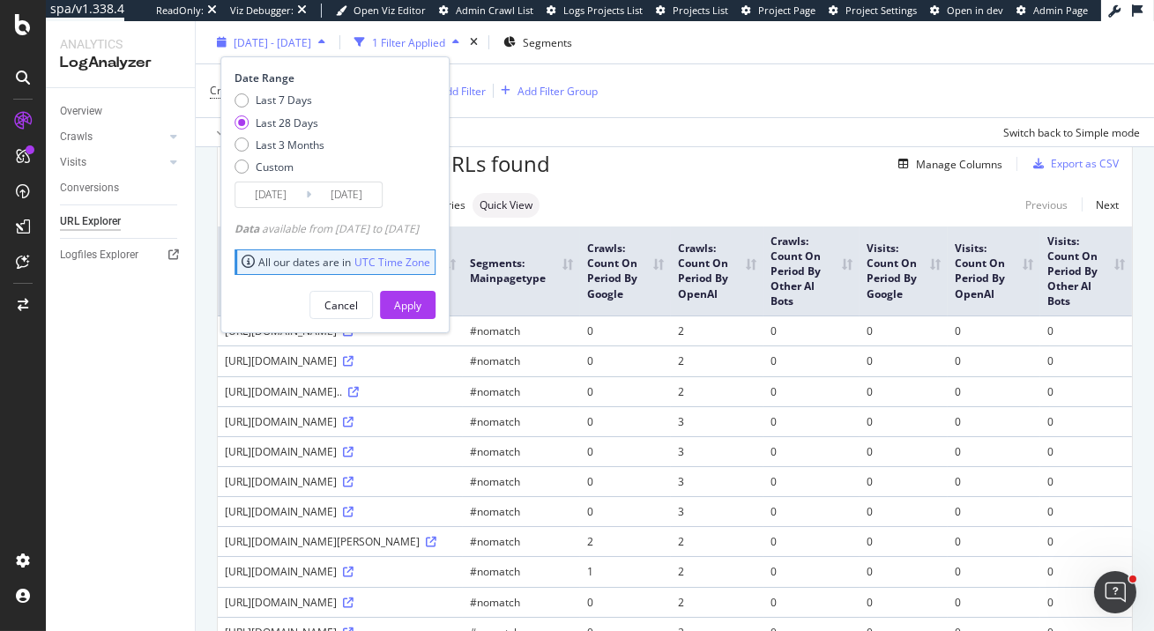
click at [307, 34] on span "2025 Sep. 7th - Oct. 6th" at bounding box center [273, 41] width 78 height 15
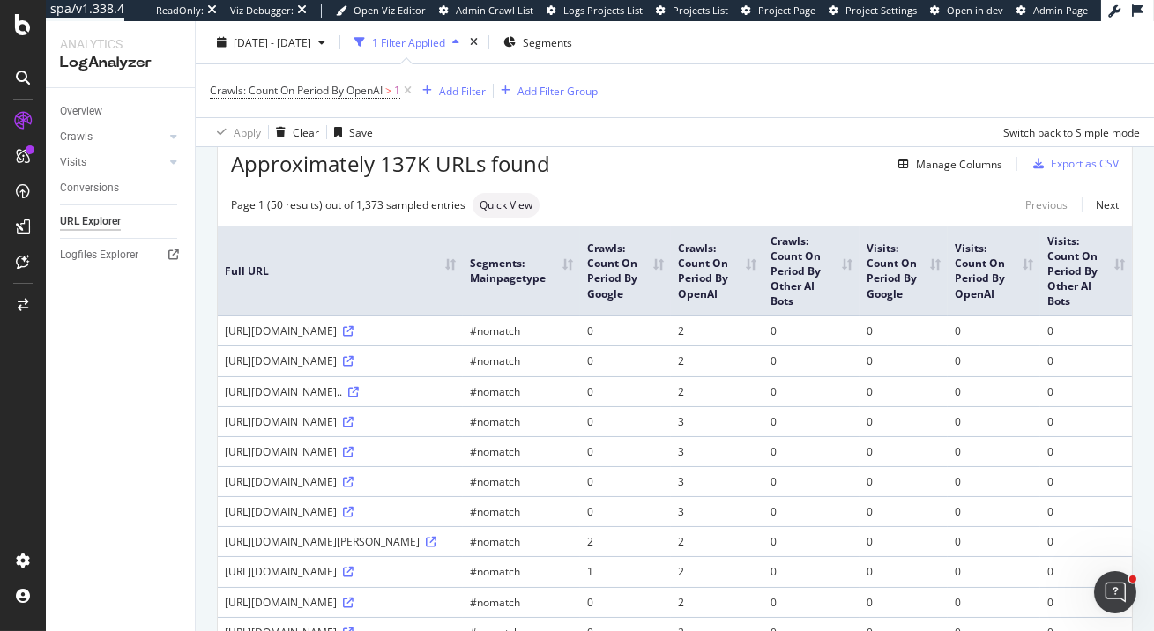
click at [764, 265] on th "Crawls: Count On Period By OpenAI" at bounding box center [717, 272] width 93 height 90
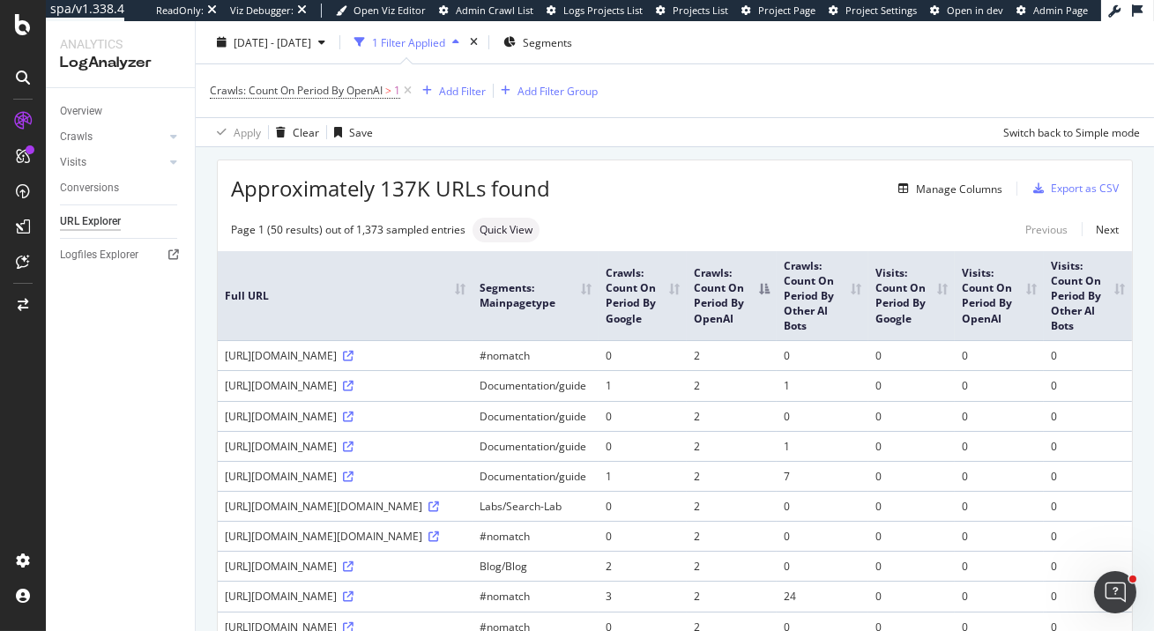
scroll to position [156, 0]
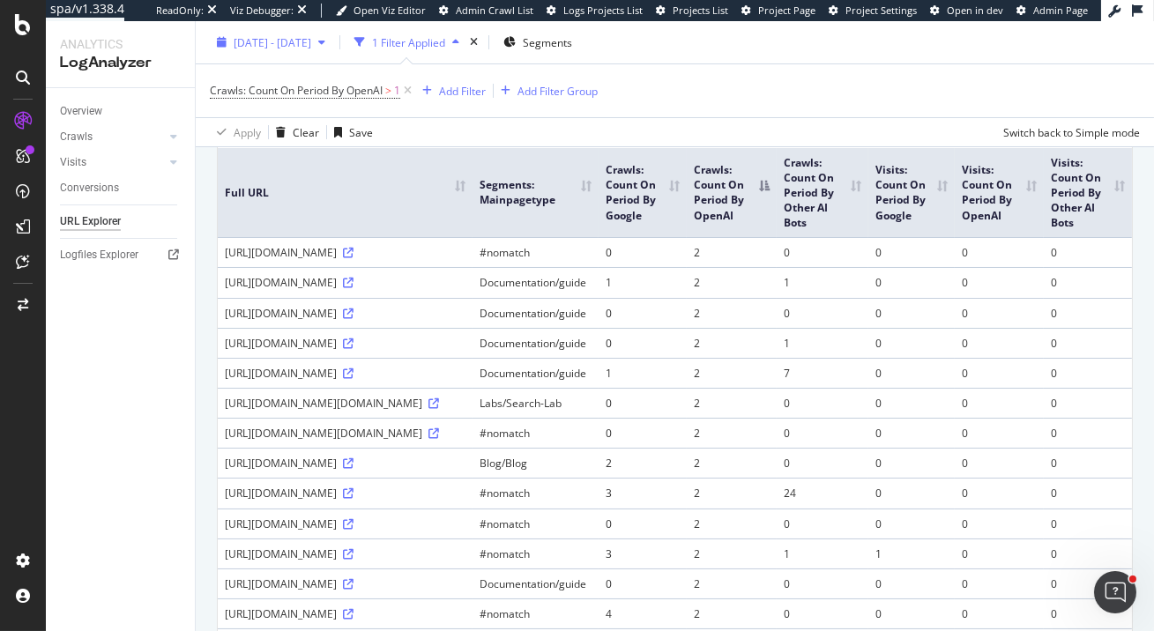
click at [282, 36] on span "2025 Sep. 7th - Oct. 6th" at bounding box center [273, 41] width 78 height 15
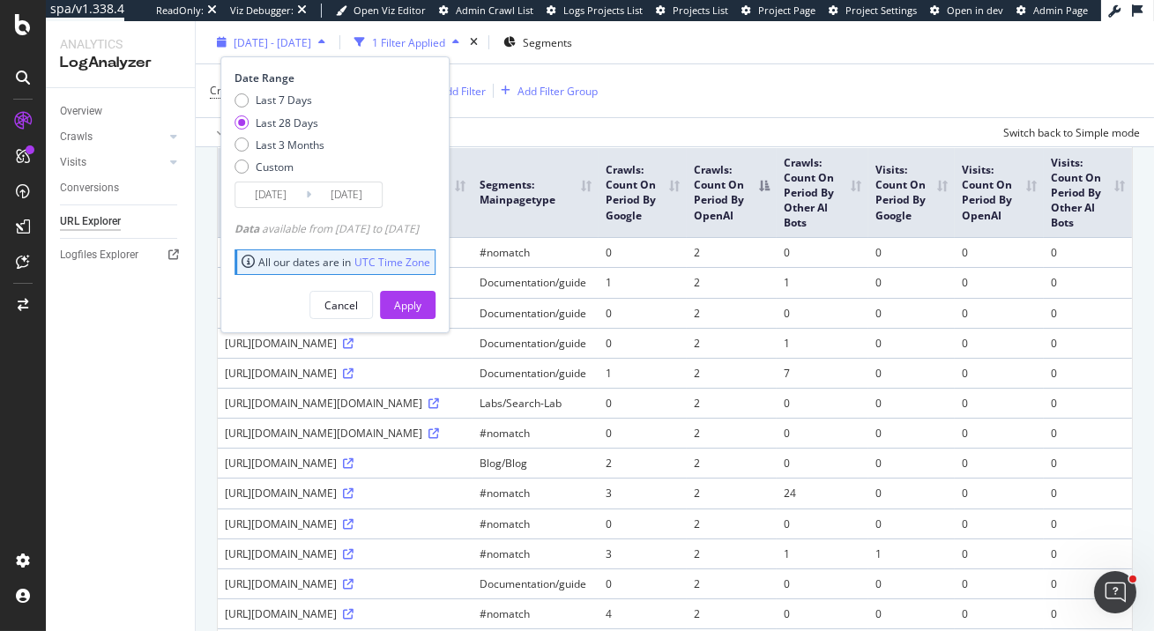
click at [282, 34] on div "2025 Sep. 7th - Oct. 6th" at bounding box center [271, 42] width 123 height 26
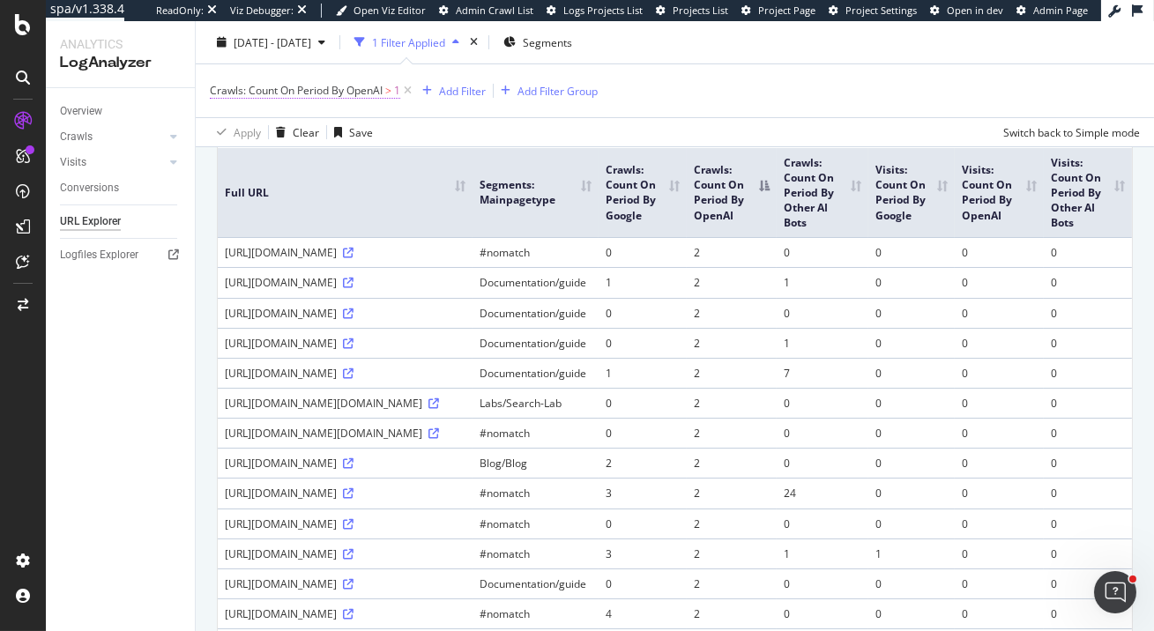
click at [335, 87] on span "Crawls: Count On Period By OpenAI" at bounding box center [296, 90] width 173 height 15
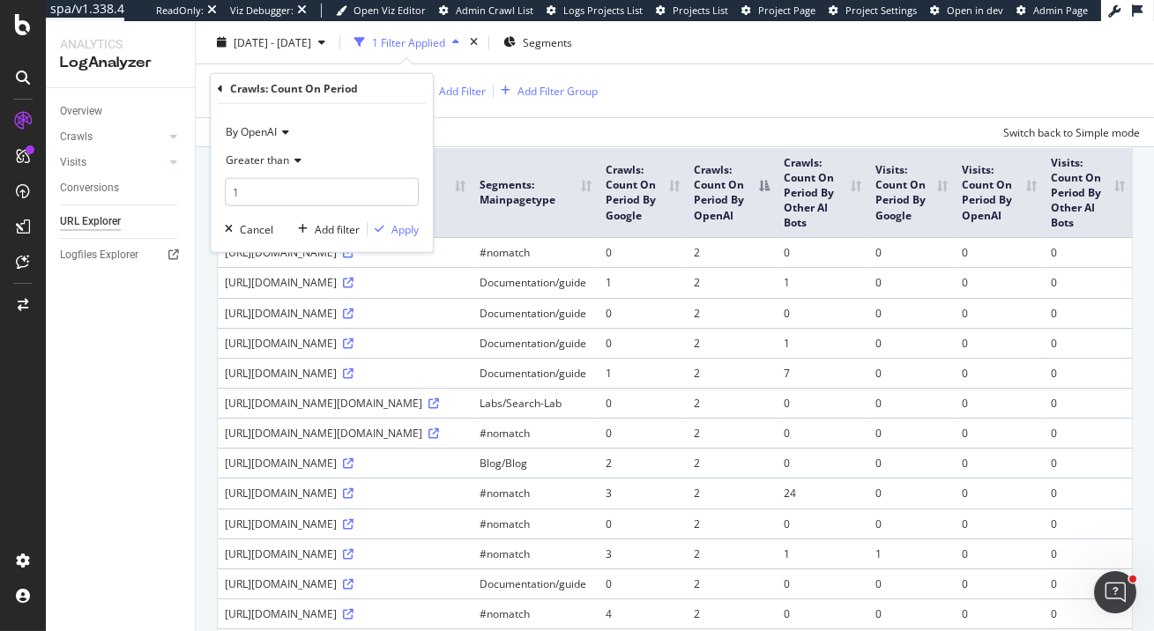
click at [335, 87] on div "Crawls: Count On Period" at bounding box center [294, 88] width 128 height 15
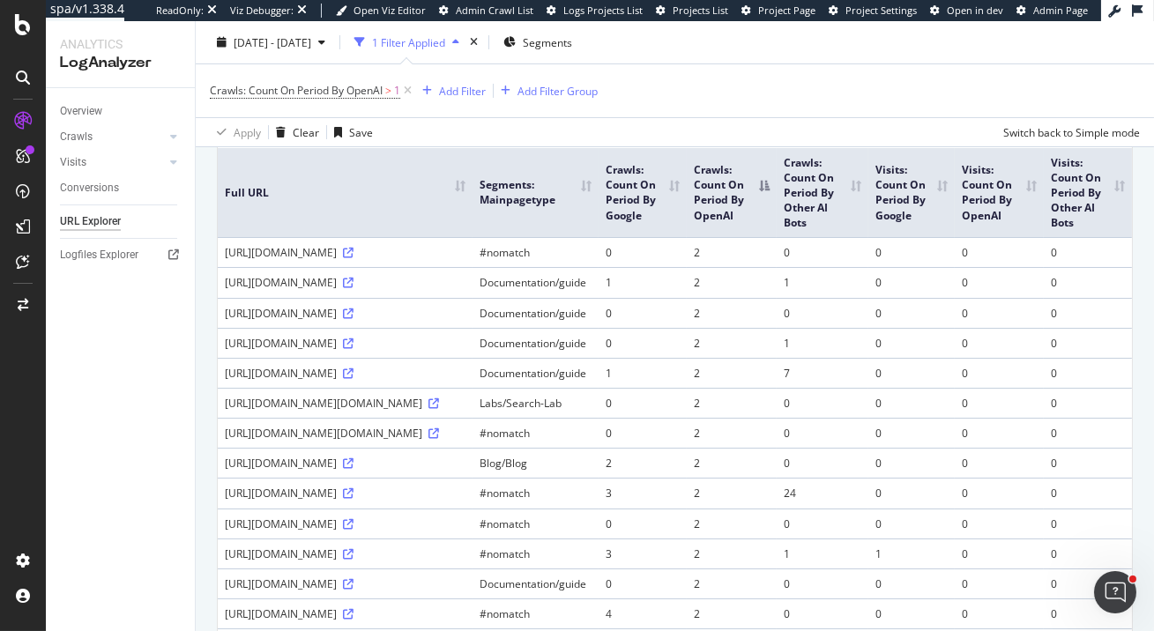
click at [739, 85] on div "Crawls: Count On Period By OpenAI > 1 Add Filter Add Filter Group" at bounding box center [675, 90] width 930 height 53
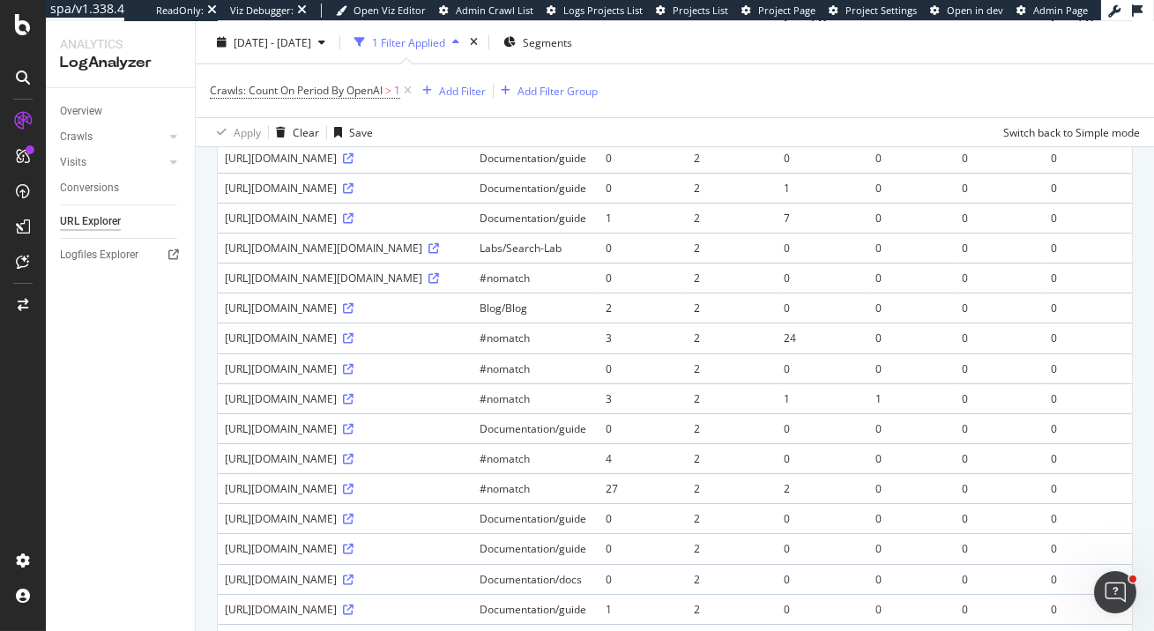
scroll to position [289, 0]
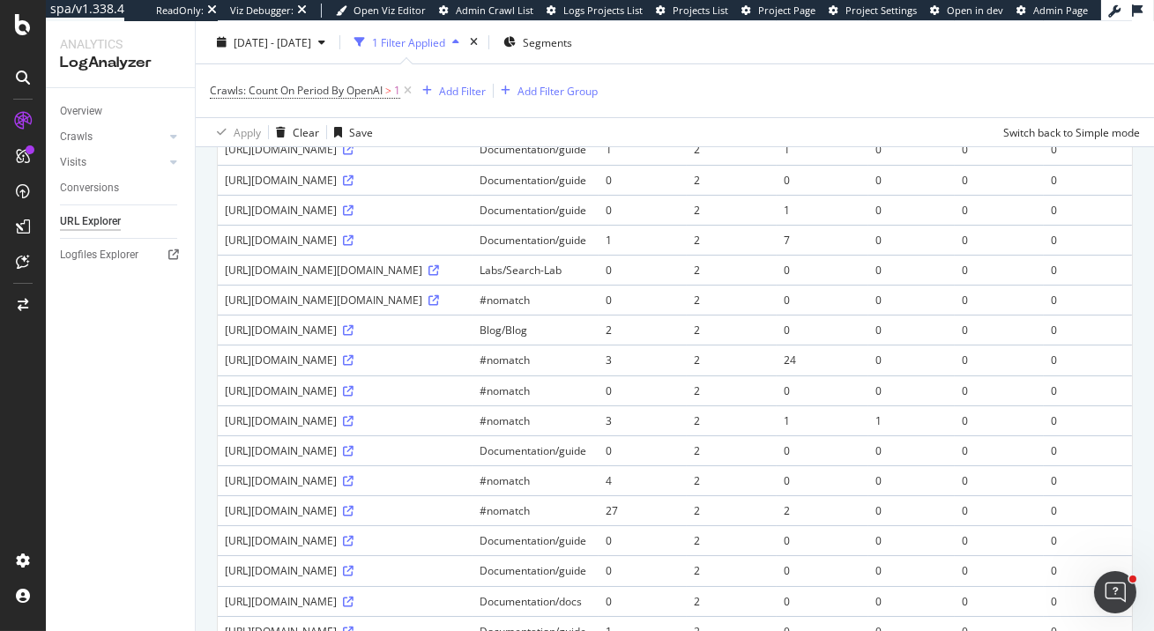
drag, startPoint x: 575, startPoint y: 153, endPoint x: 521, endPoint y: 154, distance: 53.8
click at [520, 134] on td "#nomatch" at bounding box center [536, 119] width 126 height 30
click at [543, 134] on td "#nomatch" at bounding box center [536, 119] width 126 height 30
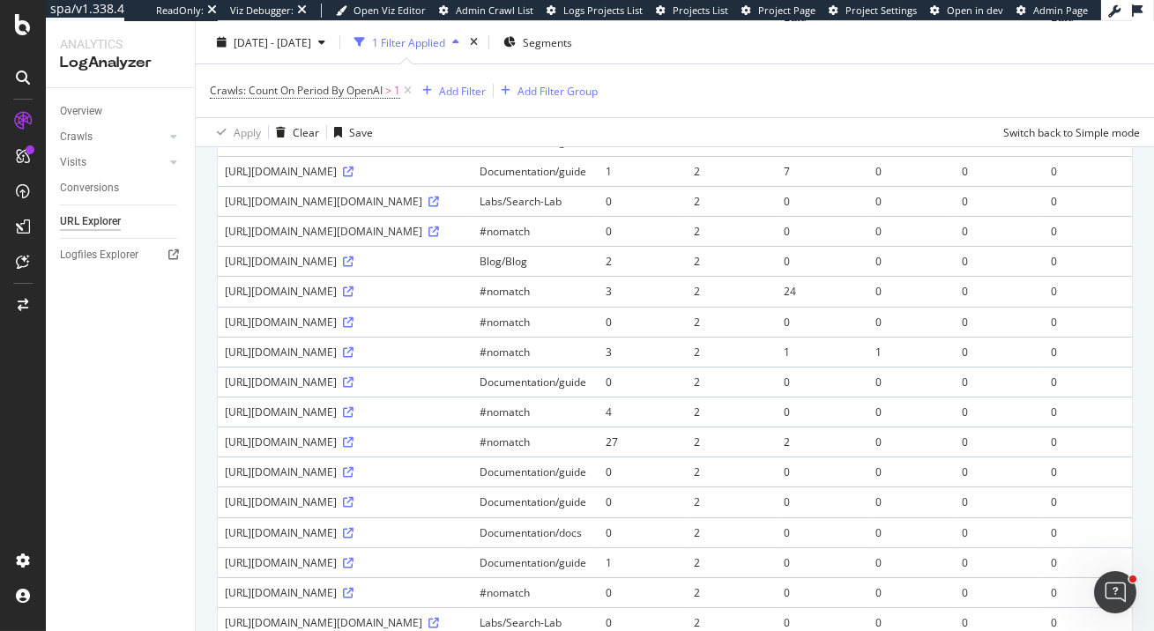
scroll to position [361, 0]
drag, startPoint x: 309, startPoint y: 273, endPoint x: 339, endPoint y: 273, distance: 30.0
click at [339, 176] on div "https://www.elastic.co/guide/en/elasticsearch/reference/8.17/docs-update.html" at bounding box center [345, 168] width 241 height 15
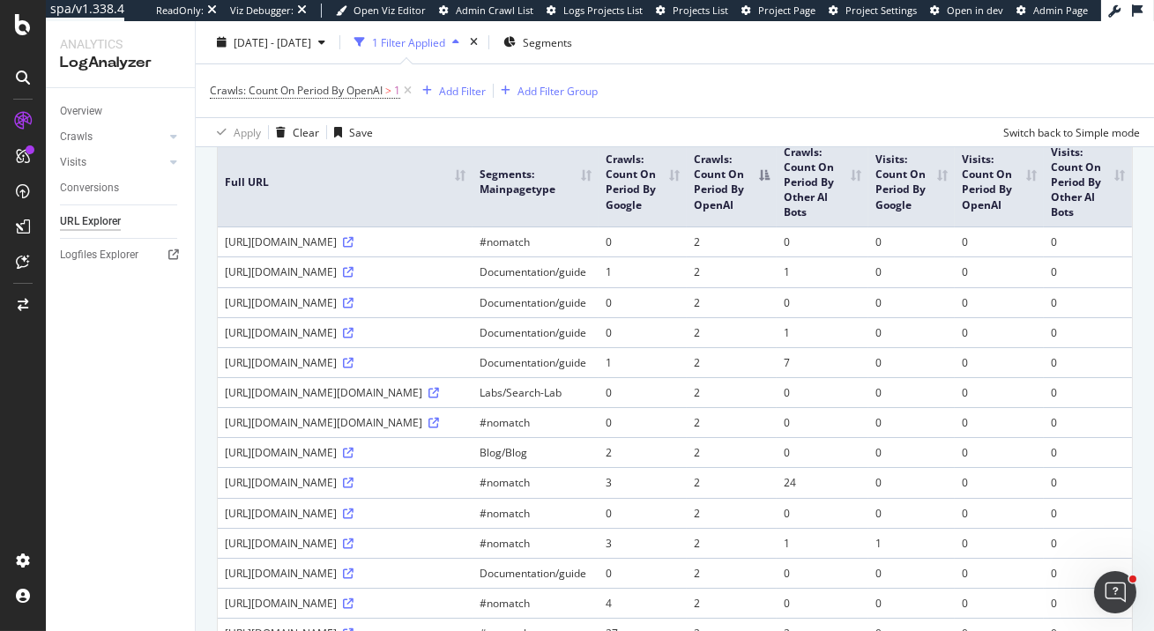
scroll to position [169, 0]
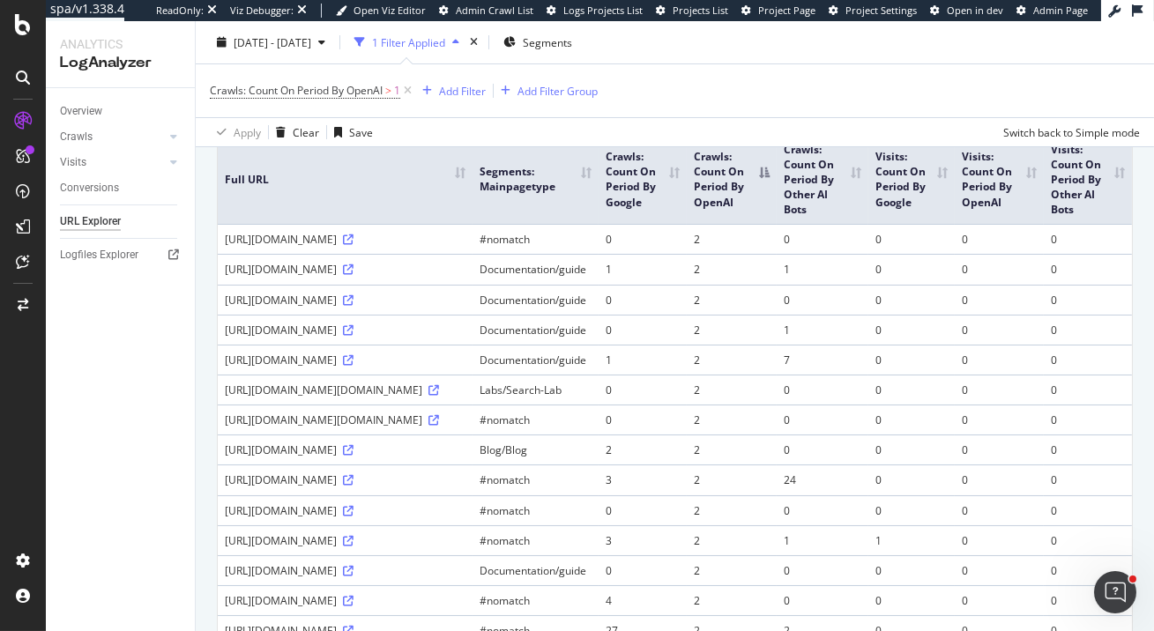
drag, startPoint x: 472, startPoint y: 268, endPoint x: 503, endPoint y: 280, distance: 34.1
click at [466, 247] on div "https://www.elastic.co/cn/downloads/elasticsearch%E5%BC%80%E5%90%AF" at bounding box center [345, 239] width 241 height 15
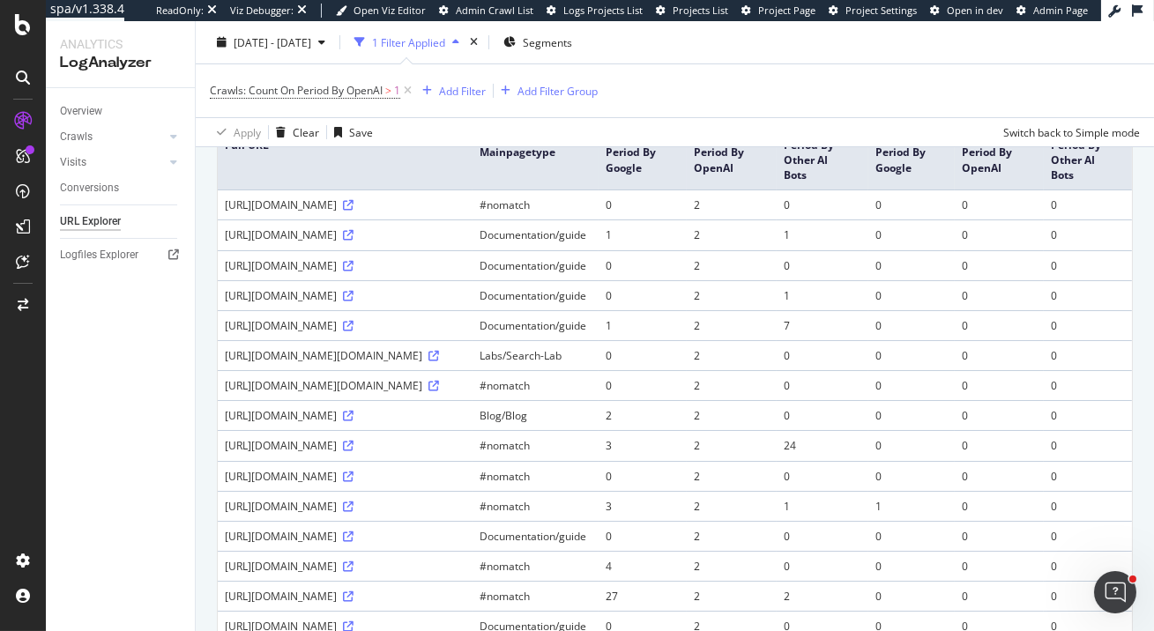
scroll to position [208, 0]
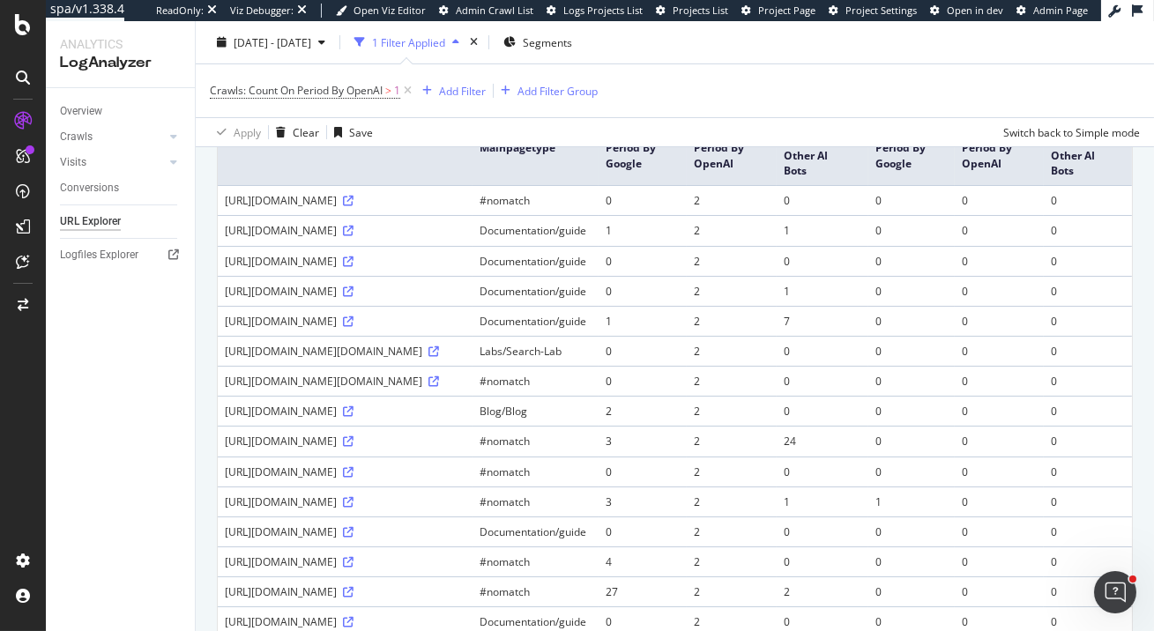
click at [339, 238] on div "https://www.elastic.co/guide/en/logstash/7.8/plugins-outputs-elastic_app_search…" at bounding box center [345, 230] width 241 height 15
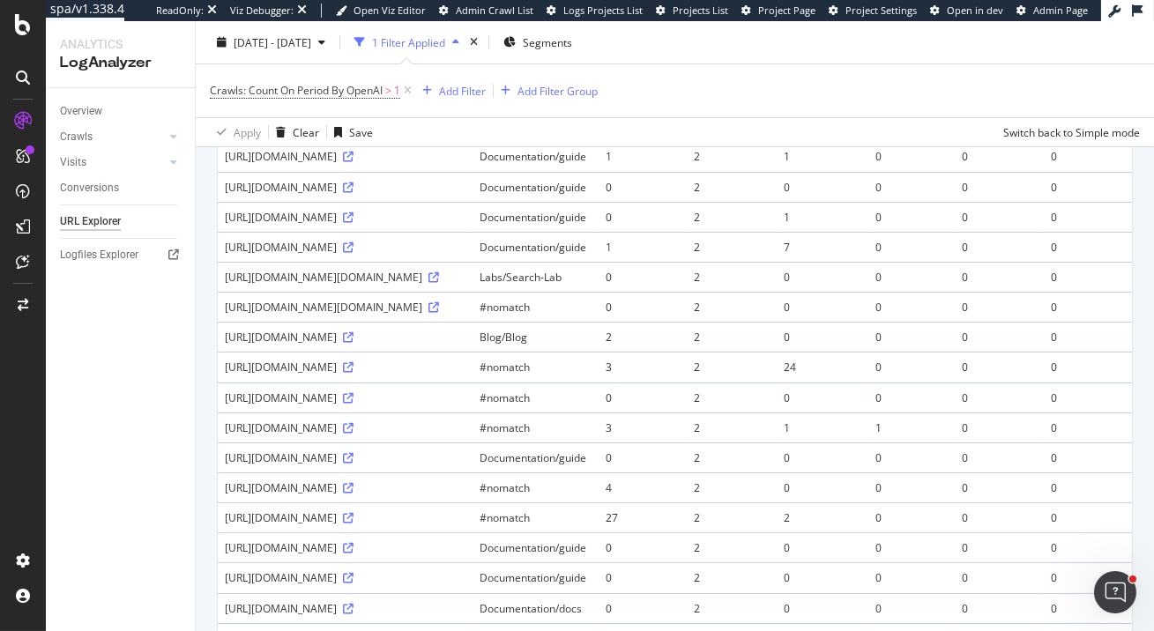
scroll to position [309, 0]
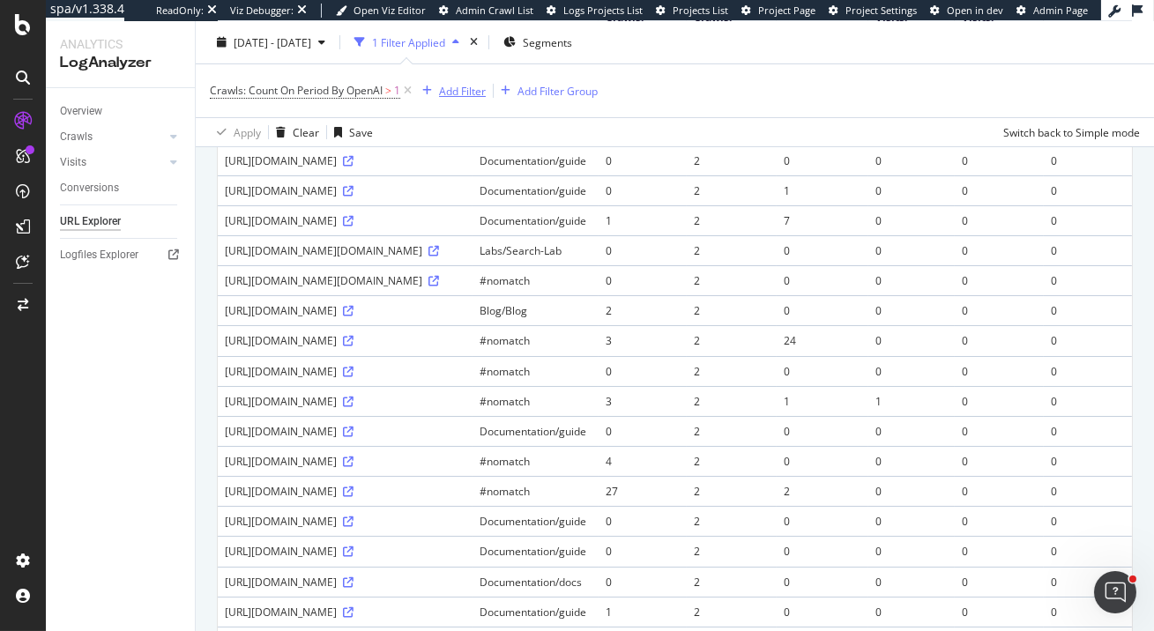
click at [466, 99] on div "Add Filter" at bounding box center [450, 90] width 71 height 19
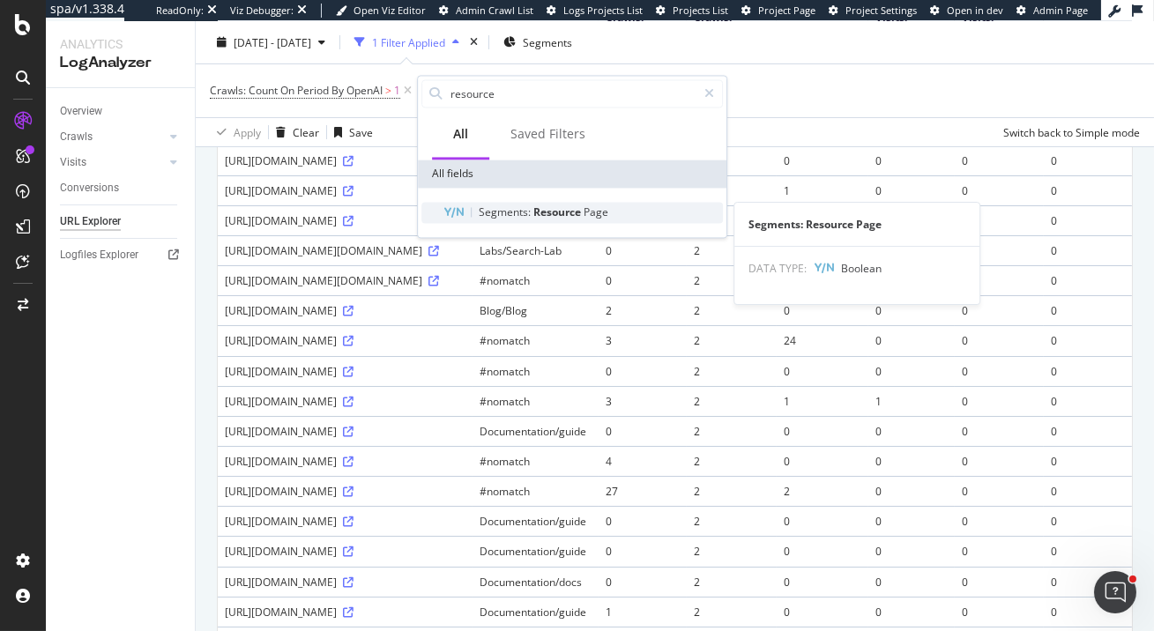
type input "resource"
click at [567, 209] on span "Resource" at bounding box center [558, 212] width 50 height 15
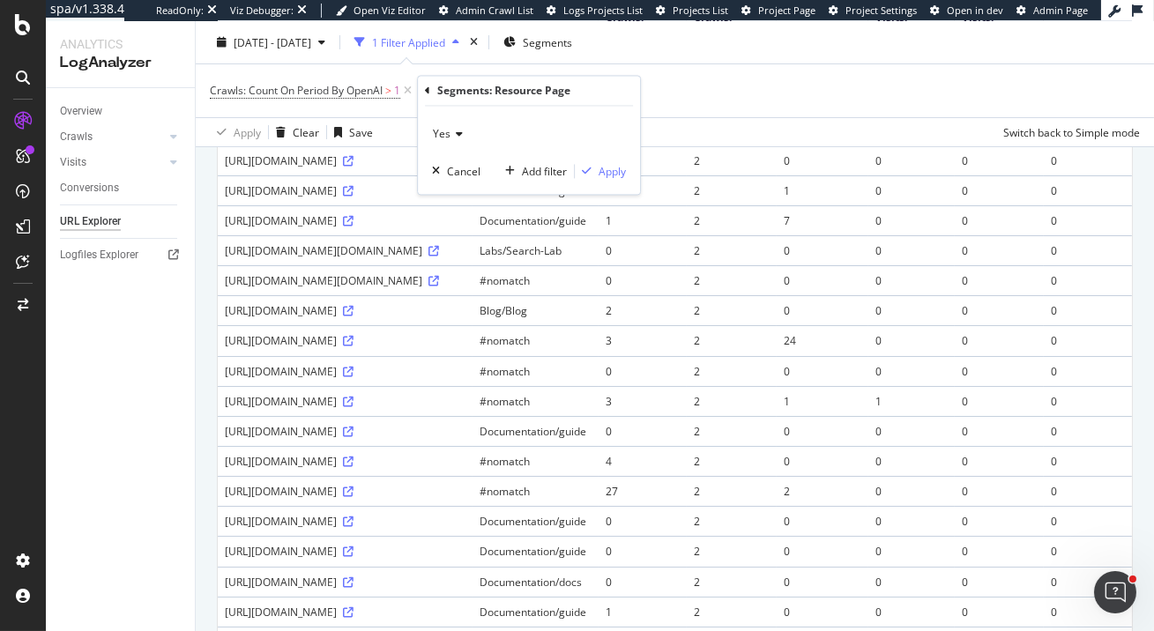
click at [453, 140] on div "Yes" at bounding box center [529, 135] width 194 height 28
click at [452, 199] on span "No" at bounding box center [448, 193] width 14 height 15
click at [602, 174] on div "Apply" at bounding box center [612, 171] width 27 height 15
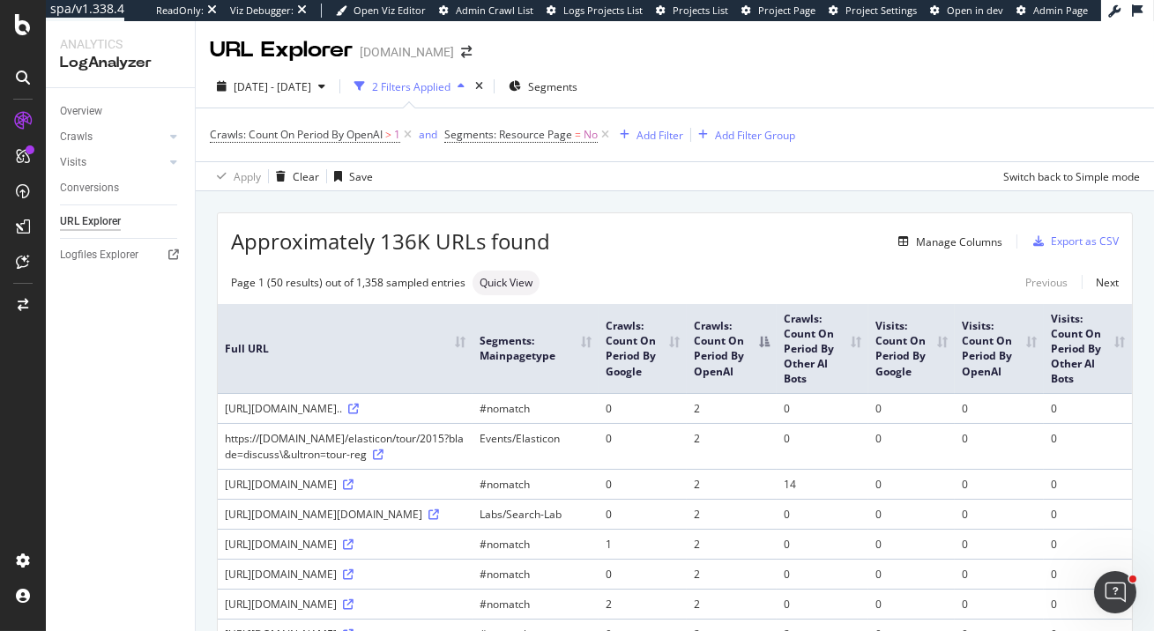
click at [809, 219] on div "Approximately 136K URLs found Manage Columns Export as CSV" at bounding box center [675, 234] width 914 height 43
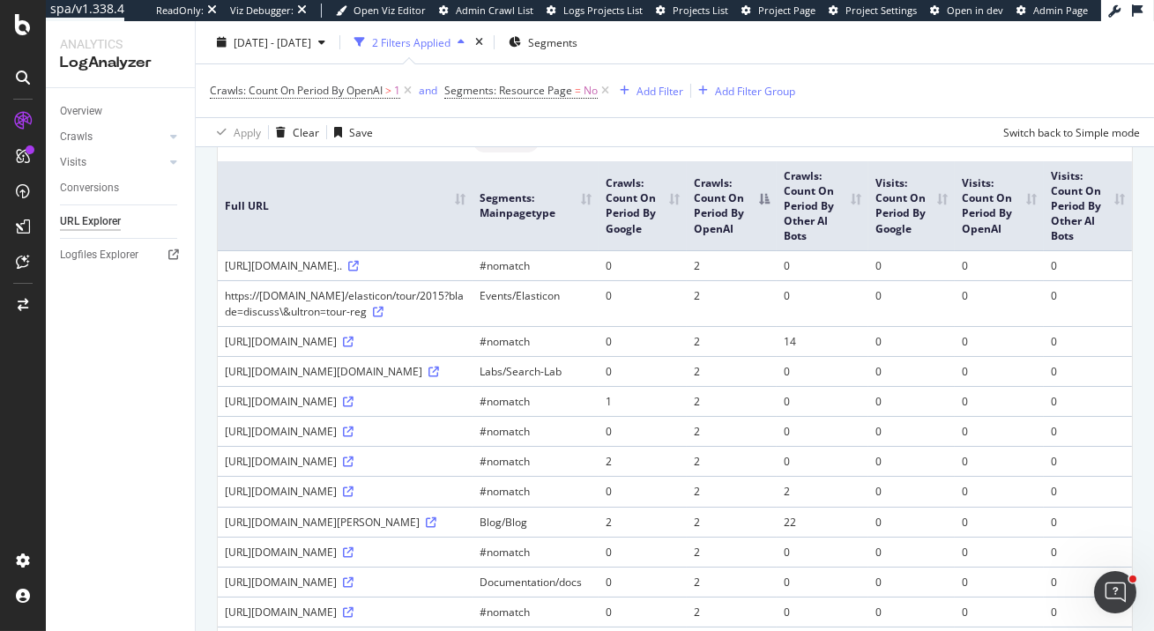
scroll to position [155, 0]
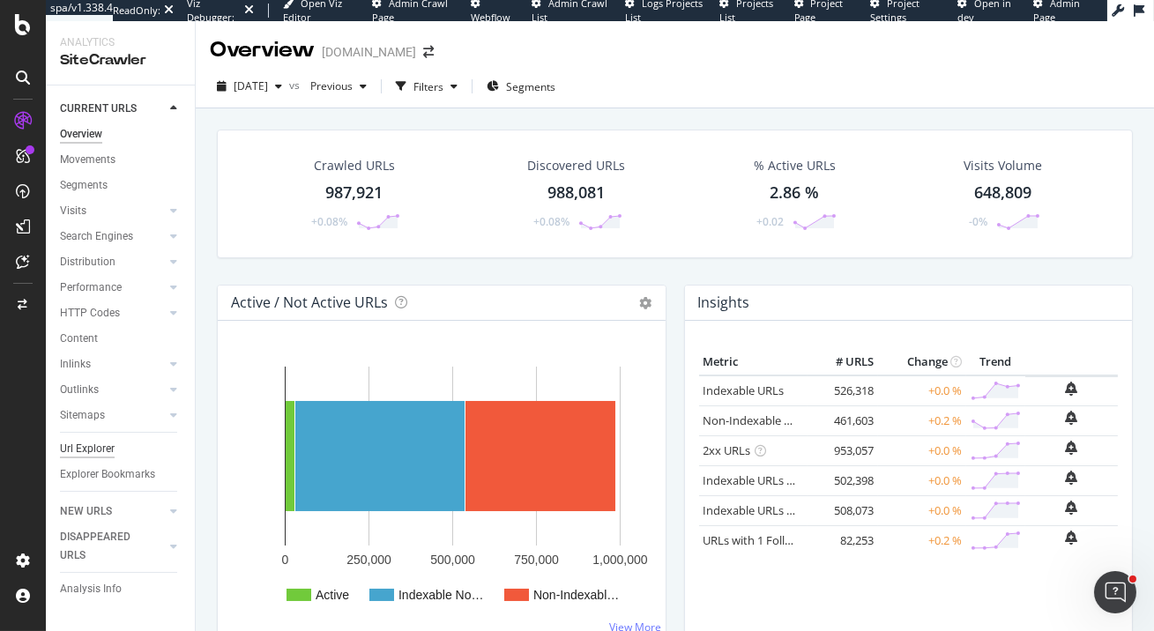
click at [95, 453] on div "Url Explorer" at bounding box center [87, 449] width 55 height 19
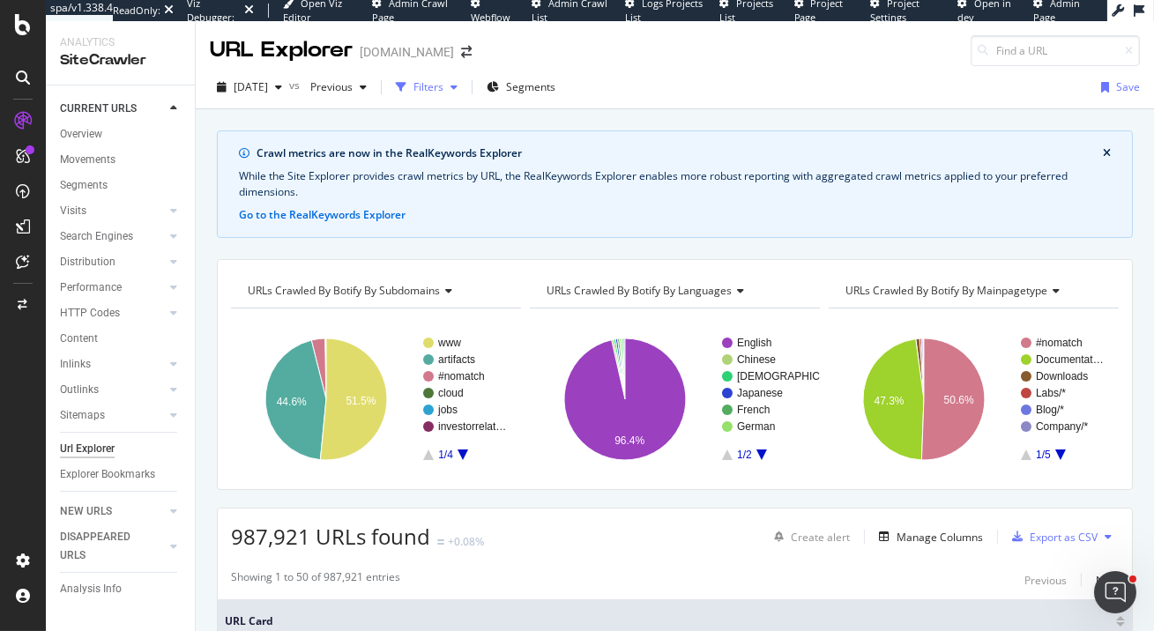
click at [444, 88] on div "Filters" at bounding box center [429, 86] width 30 height 15
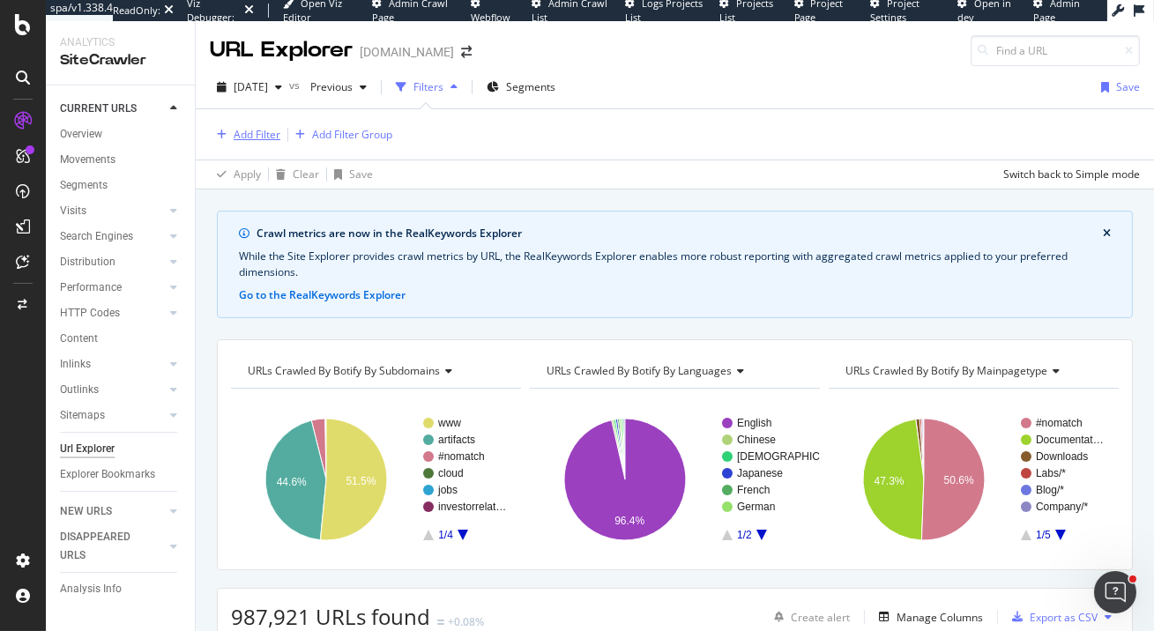
click at [255, 131] on div "Add Filter" at bounding box center [257, 134] width 47 height 15
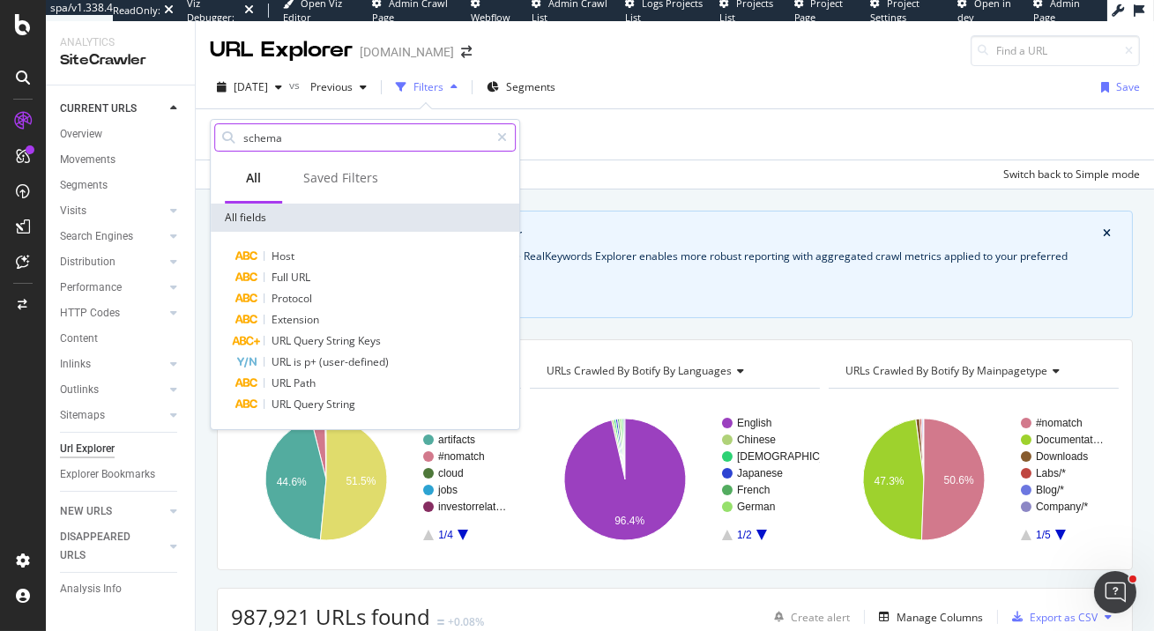
click at [298, 141] on input "schema" at bounding box center [366, 137] width 248 height 26
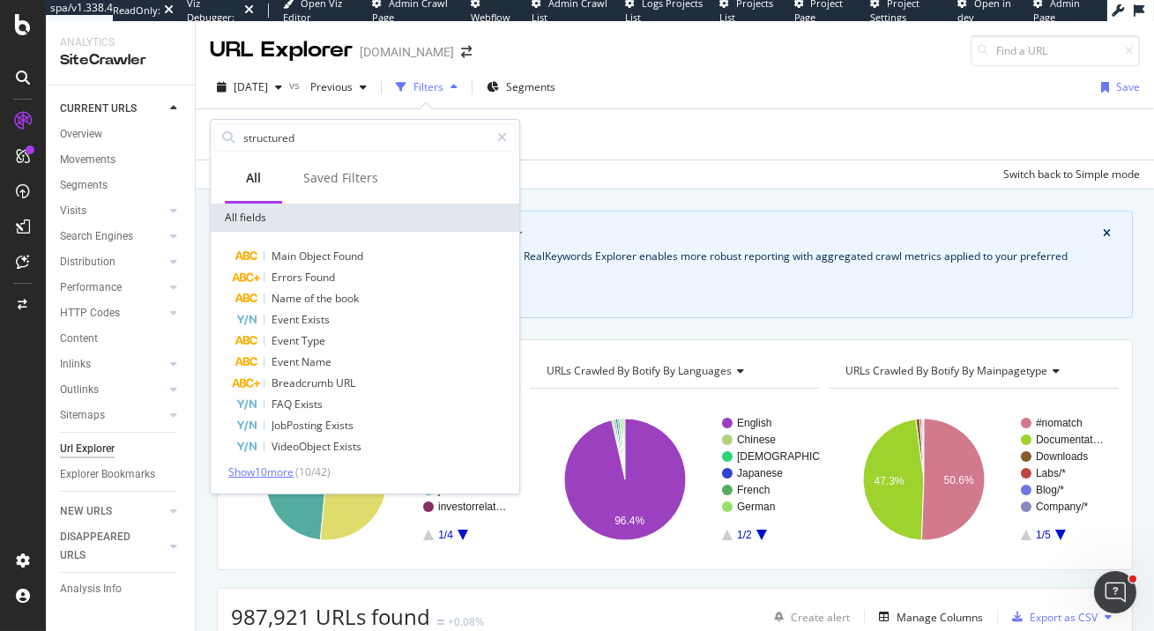
type input "structured"
click at [263, 474] on span "Show 10 more" at bounding box center [260, 472] width 65 height 15
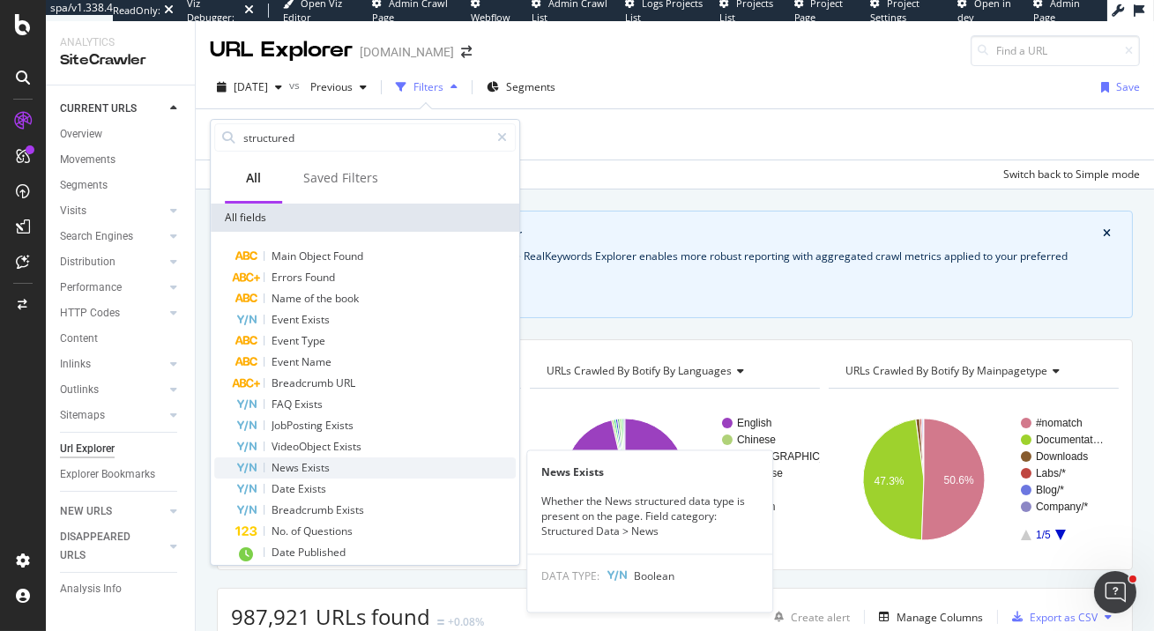
scroll to position [143, 0]
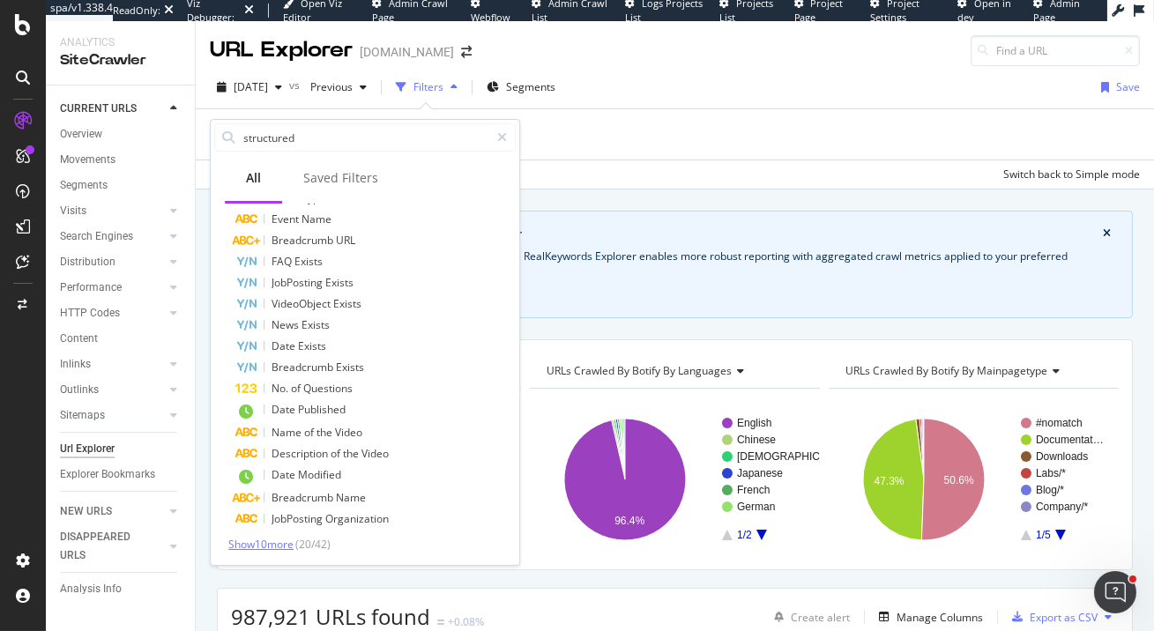
click at [285, 542] on span "Show 10 more" at bounding box center [260, 544] width 65 height 15
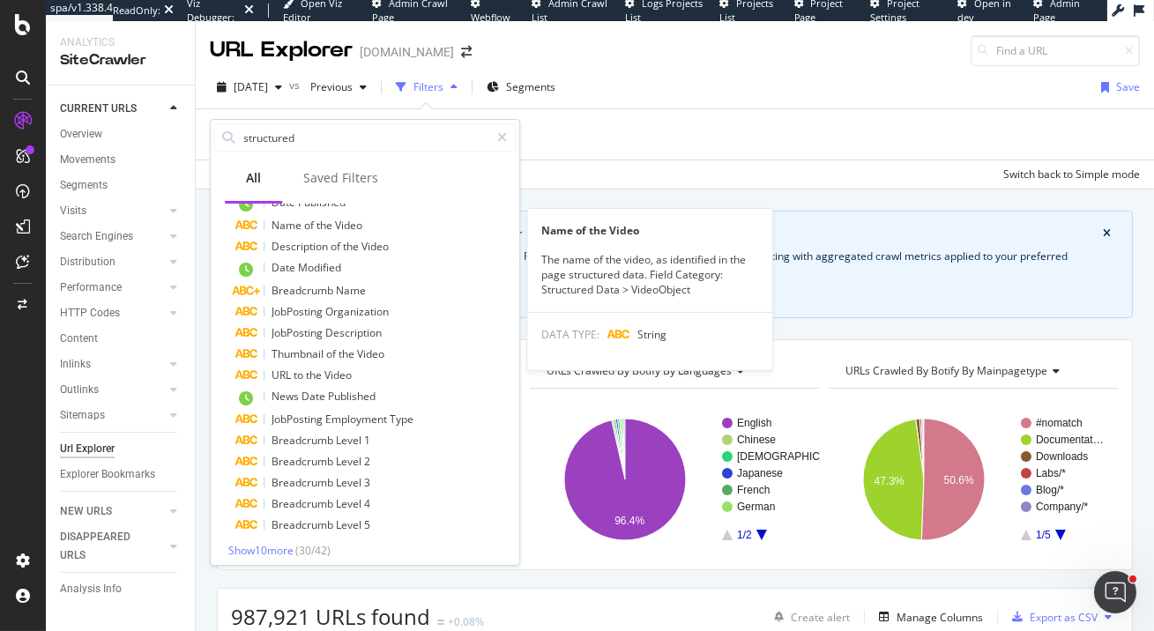
scroll to position [356, 0]
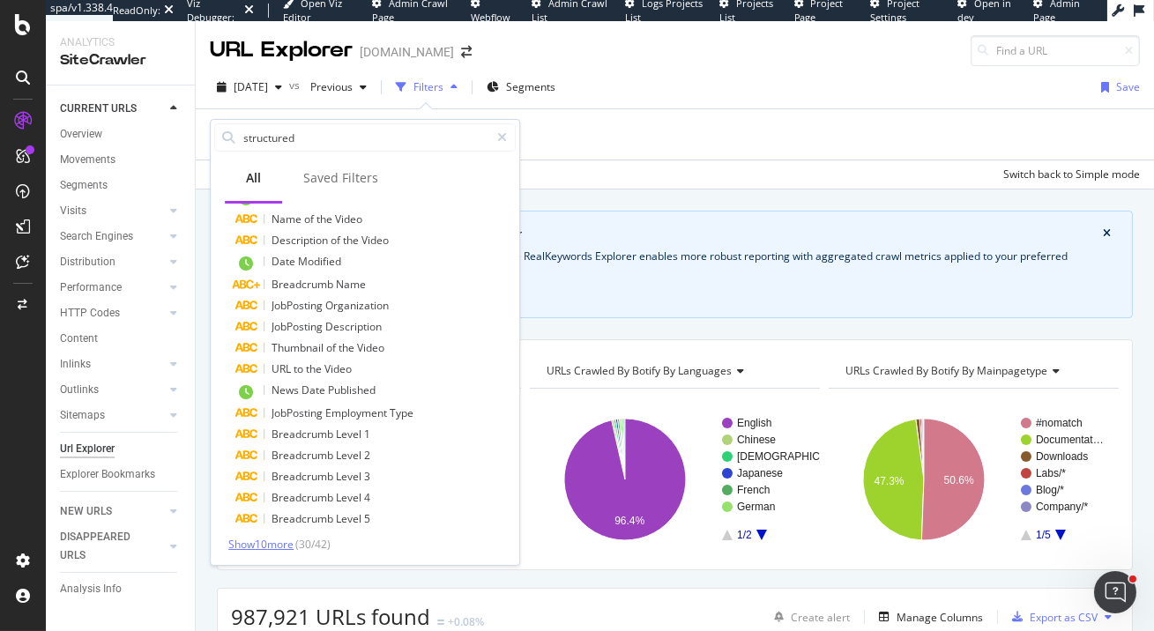
click at [275, 538] on span "Show 10 more" at bounding box center [260, 544] width 65 height 15
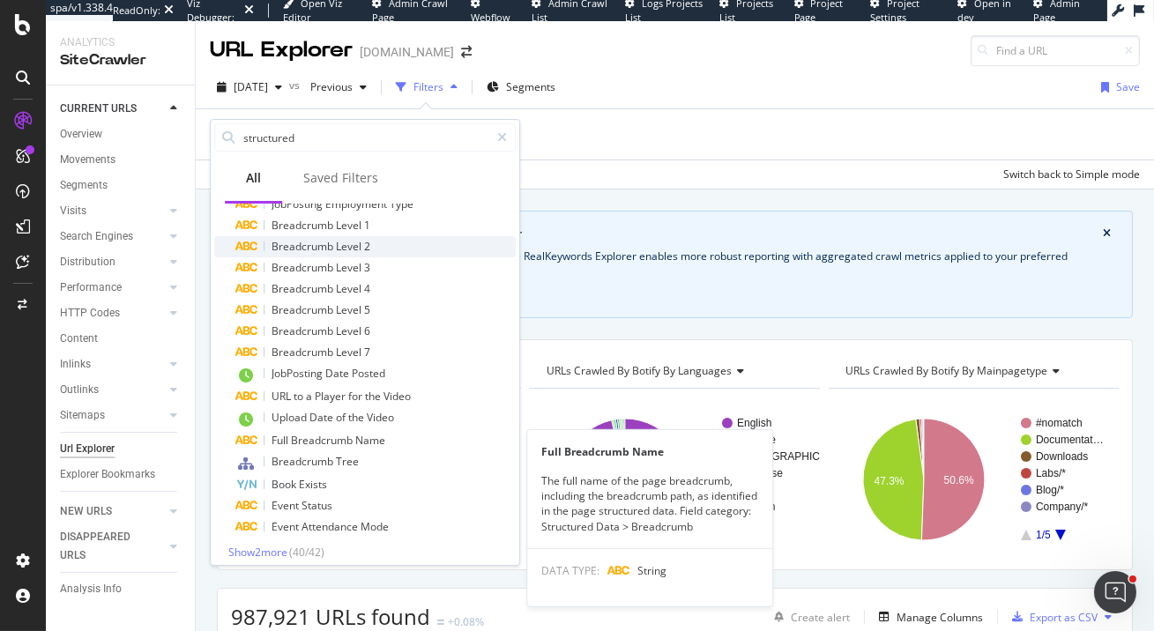
scroll to position [573, 0]
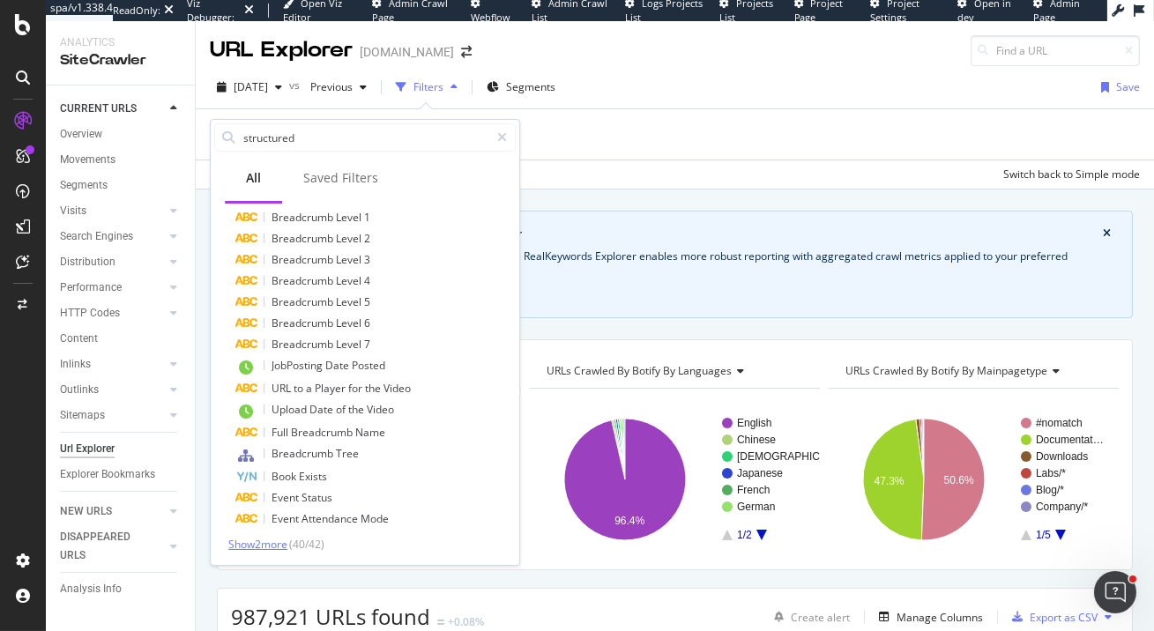
click at [279, 542] on span "Show 2 more" at bounding box center [257, 544] width 59 height 15
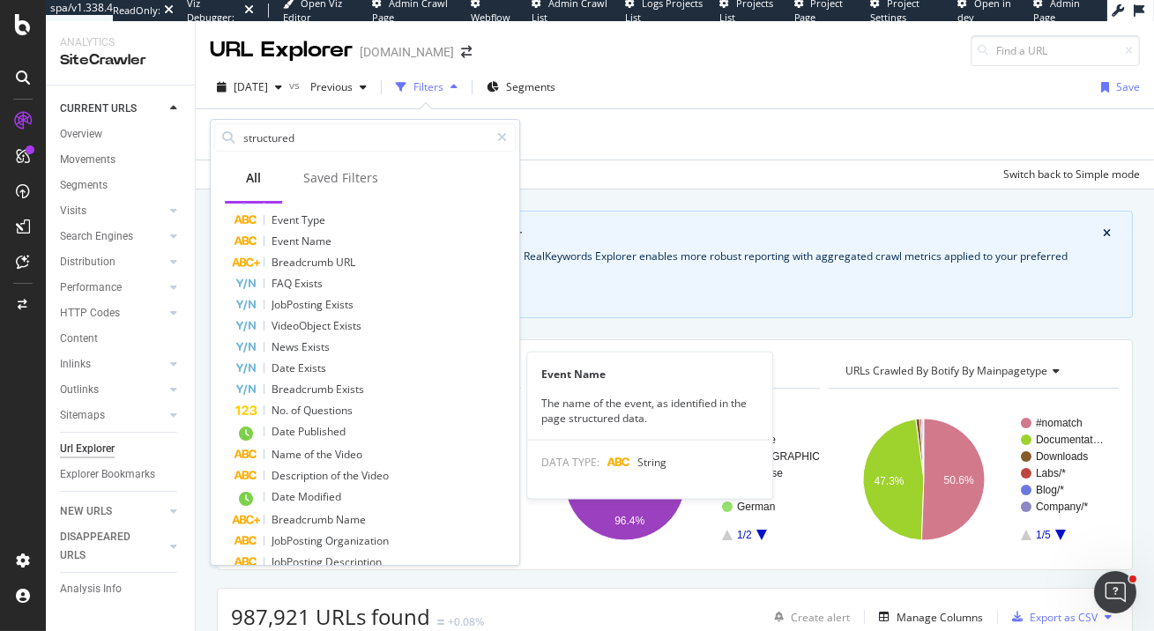
scroll to position [0, 0]
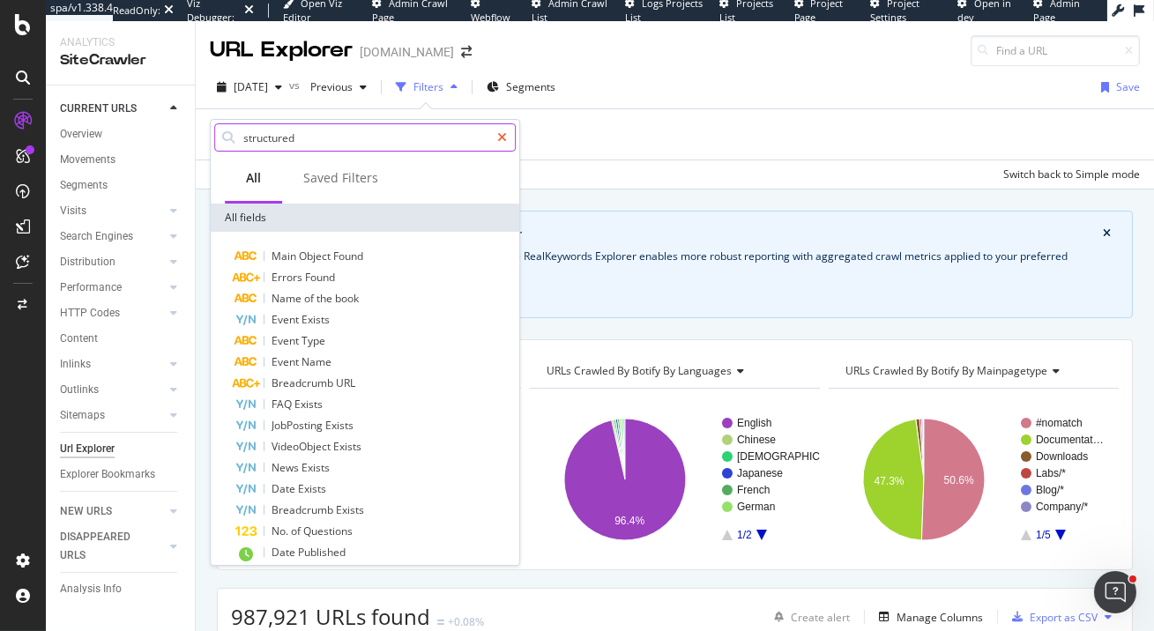
click at [503, 132] on icon at bounding box center [502, 137] width 10 height 12
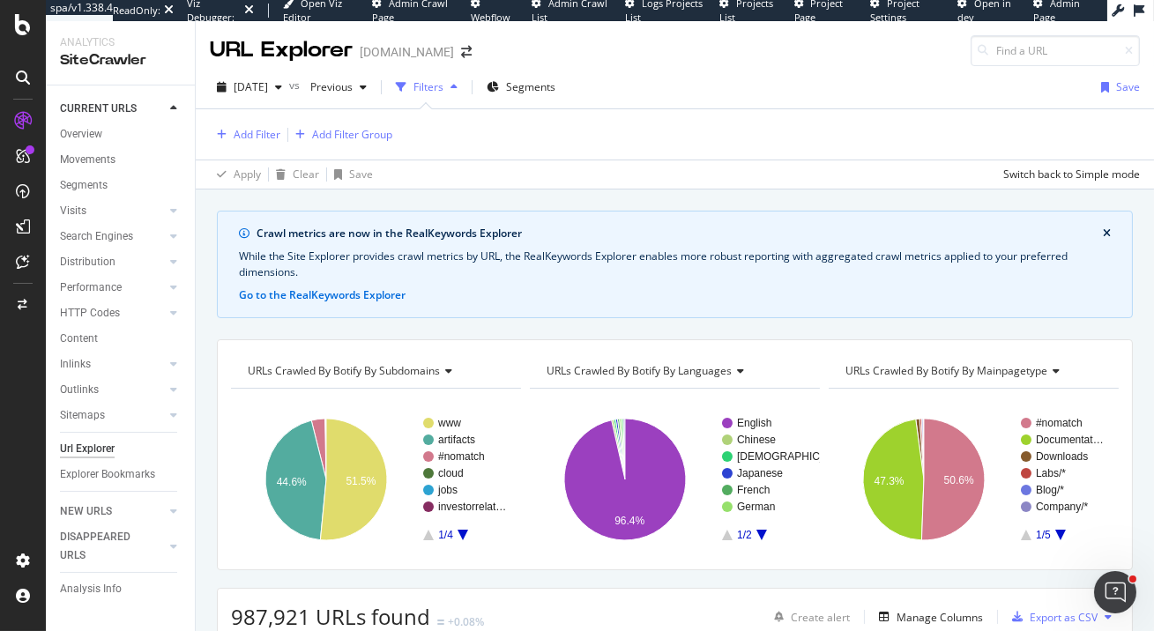
click at [551, 145] on div "Add Filter Add Filter Group" at bounding box center [675, 134] width 930 height 50
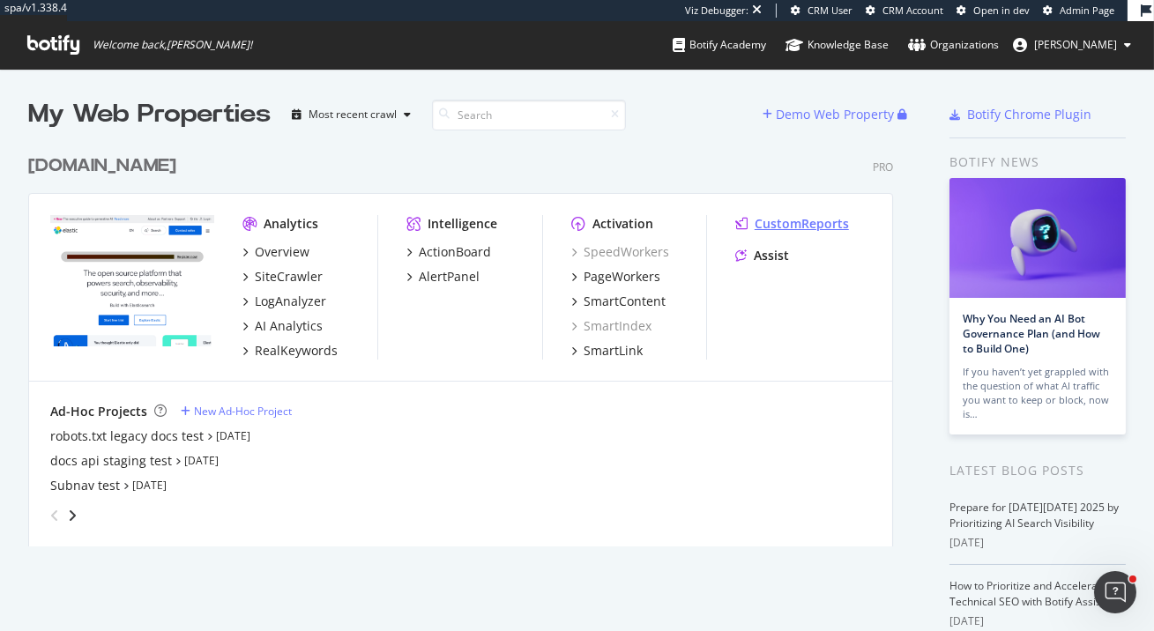
click at [796, 222] on div "CustomReports" at bounding box center [802, 224] width 94 height 18
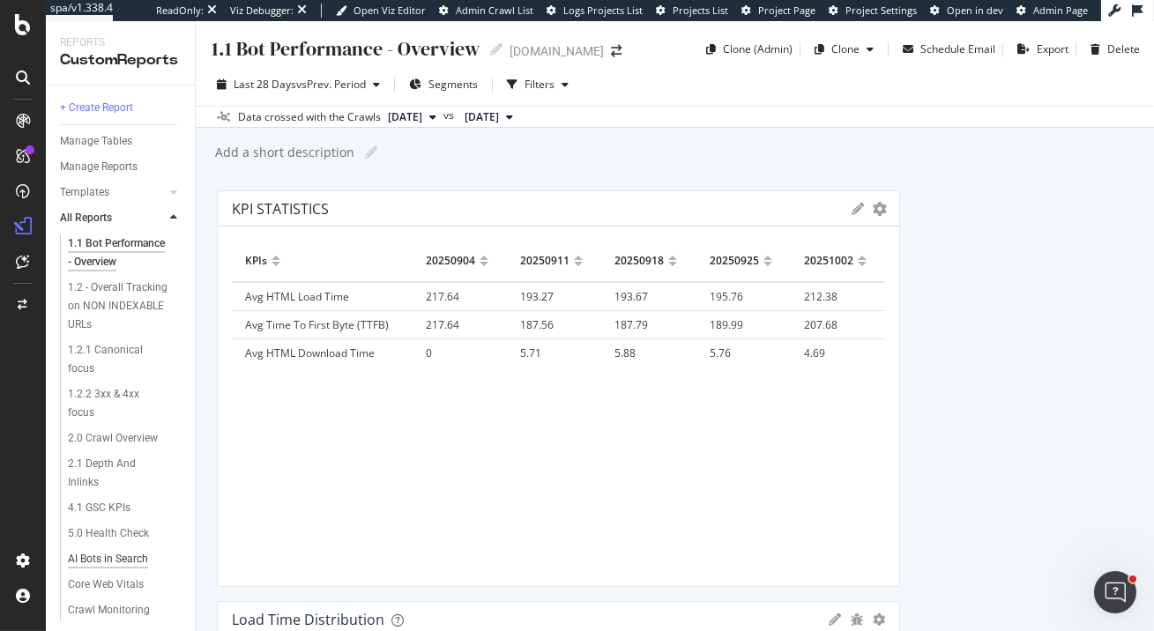
click at [86, 559] on div "AI Bots in Search" at bounding box center [108, 559] width 80 height 19
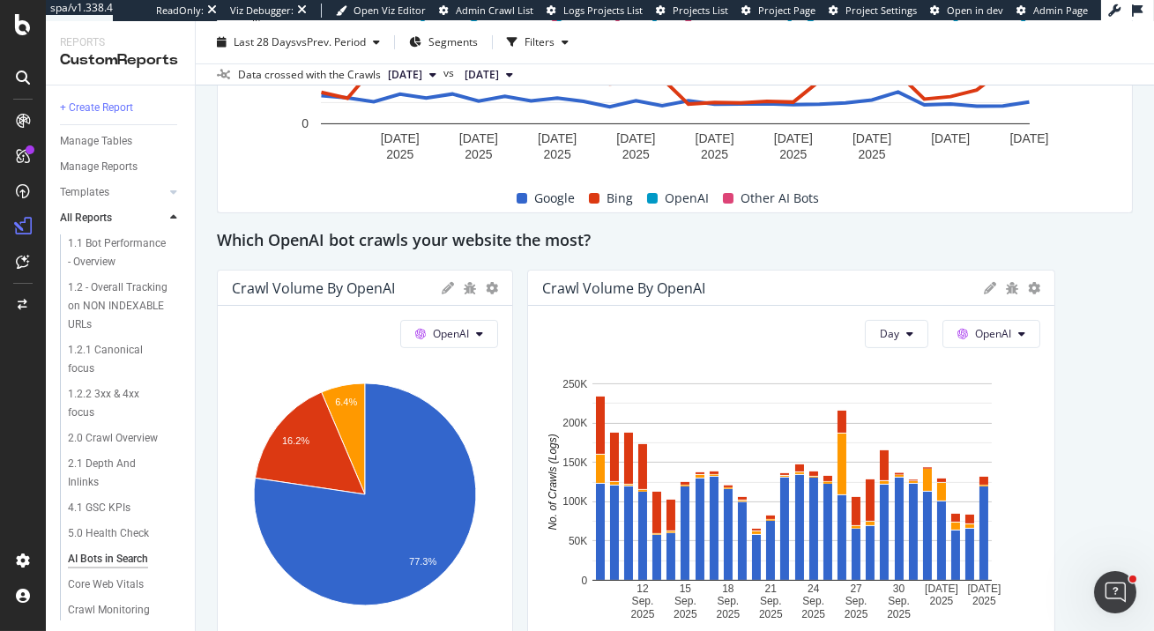
scroll to position [925, 0]
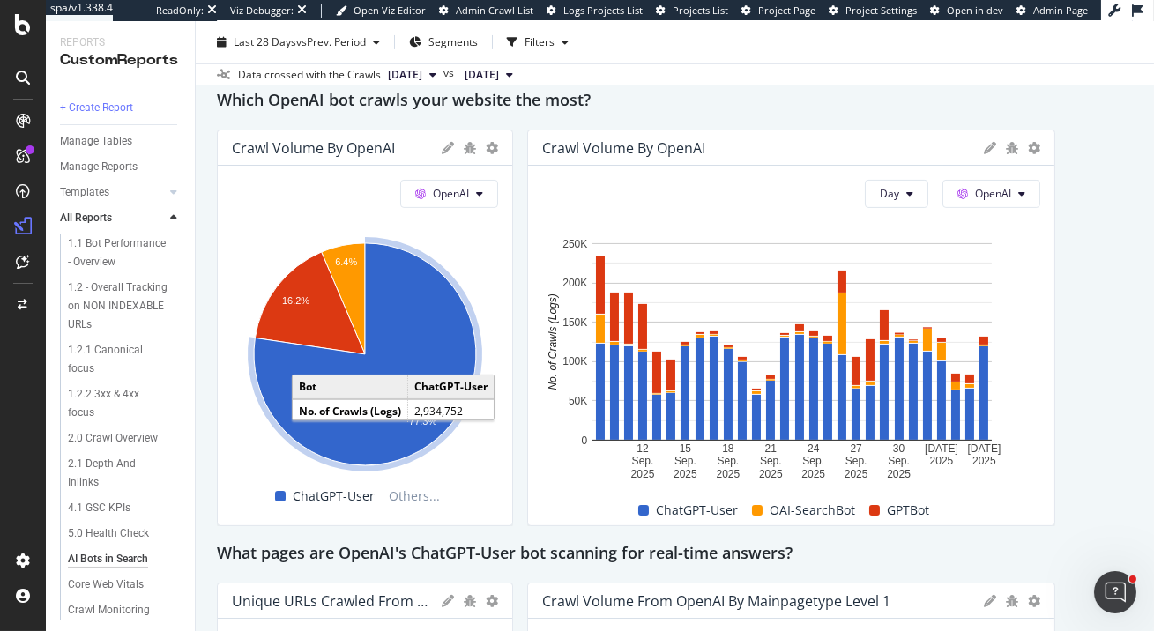
click at [470, 359] on icon "A chart." at bounding box center [365, 354] width 222 height 222
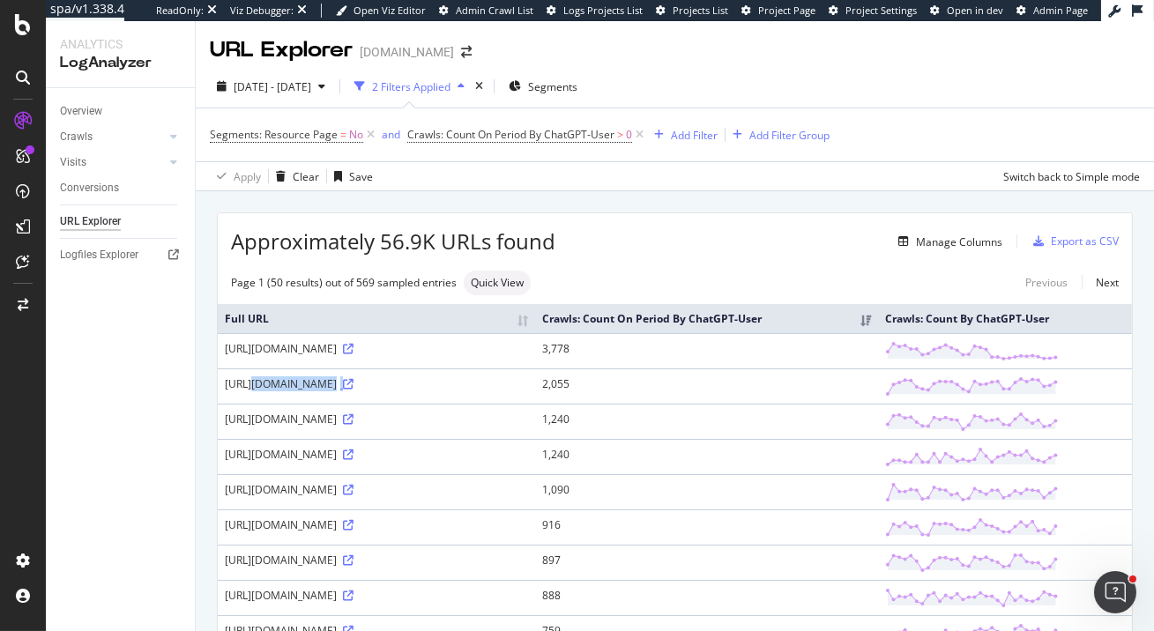
drag, startPoint x: 265, startPoint y: 399, endPoint x: 675, endPoint y: 398, distance: 410.9
click at [535, 398] on td "[URL][DOMAIN_NAME]" at bounding box center [376, 386] width 317 height 35
copy div "[URL][DOMAIN_NAME]"
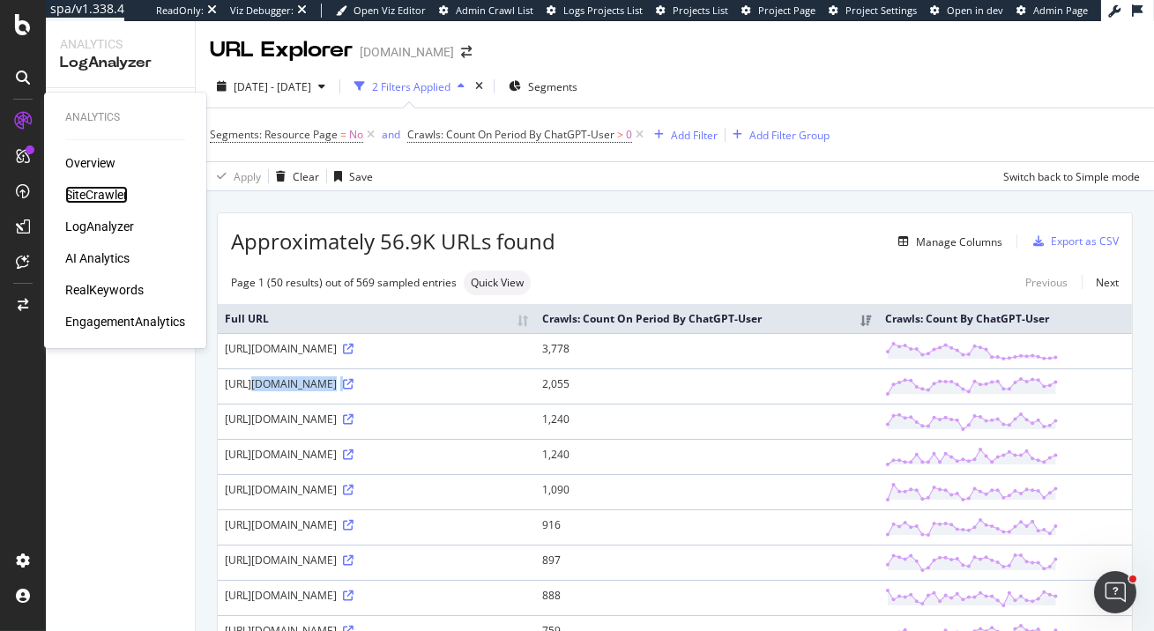
click at [103, 192] on div "SiteCrawler" at bounding box center [96, 195] width 63 height 18
click at [130, 289] on div "RealKeywords" at bounding box center [104, 290] width 78 height 18
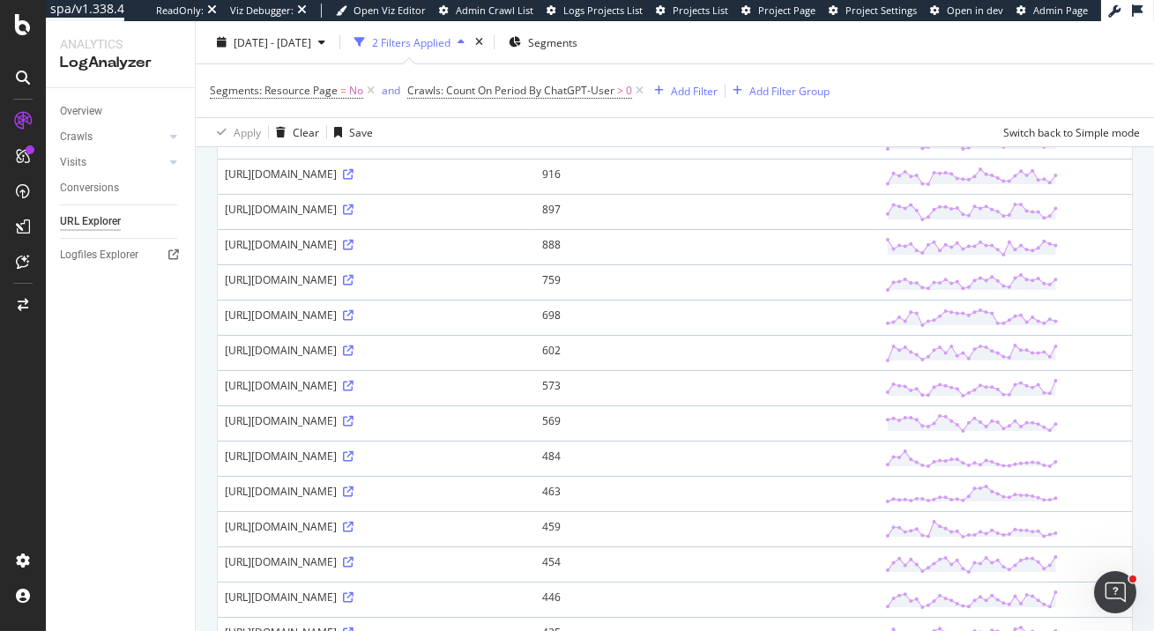
scroll to position [529, 0]
drag, startPoint x: 221, startPoint y: 468, endPoint x: 246, endPoint y: 486, distance: 30.3
click at [246, 474] on td "https://www.elastic.co/docs/manage-data/lifecycle/index-lifecycle-management/tu…" at bounding box center [376, 456] width 317 height 35
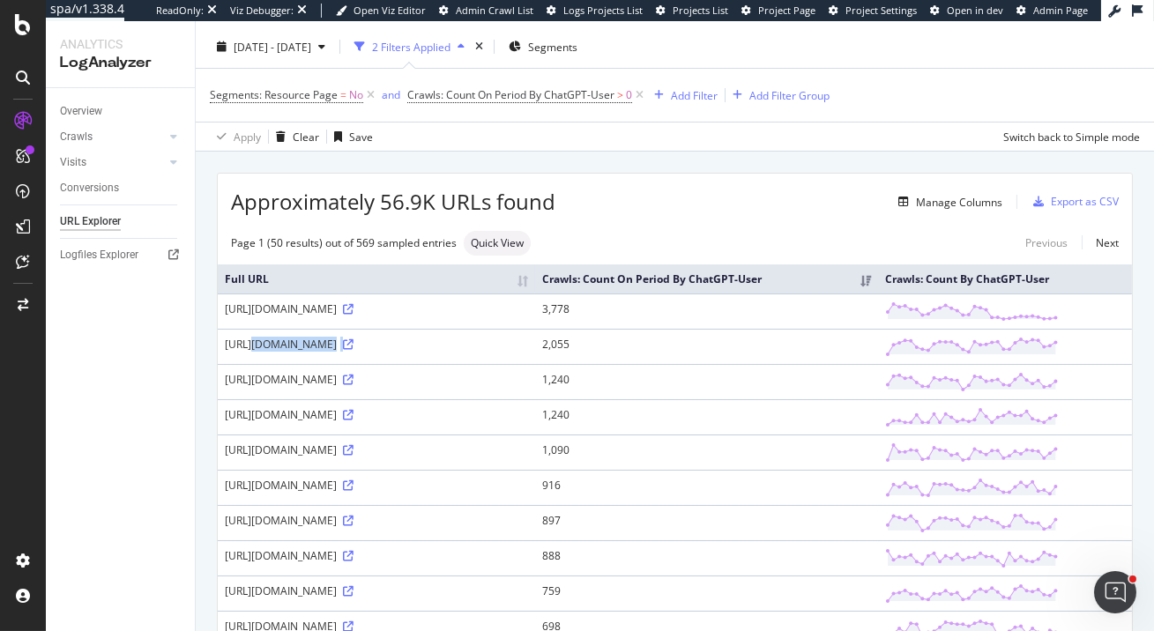
copy div "[URL][DOMAIN_NAME]"
drag, startPoint x: 219, startPoint y: 322, endPoint x: 370, endPoint y: 328, distance: 151.8
click at [370, 328] on td "[URL][DOMAIN_NAME]" at bounding box center [376, 311] width 317 height 35
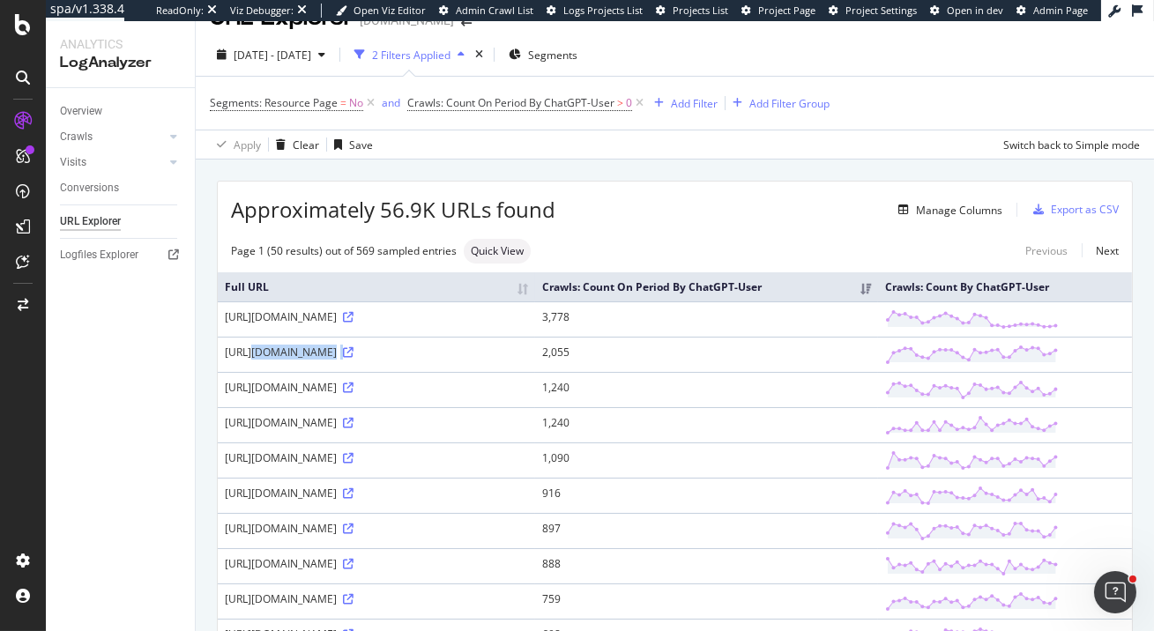
scroll to position [31, 0]
copy div "[URL][DOMAIN_NAME]"
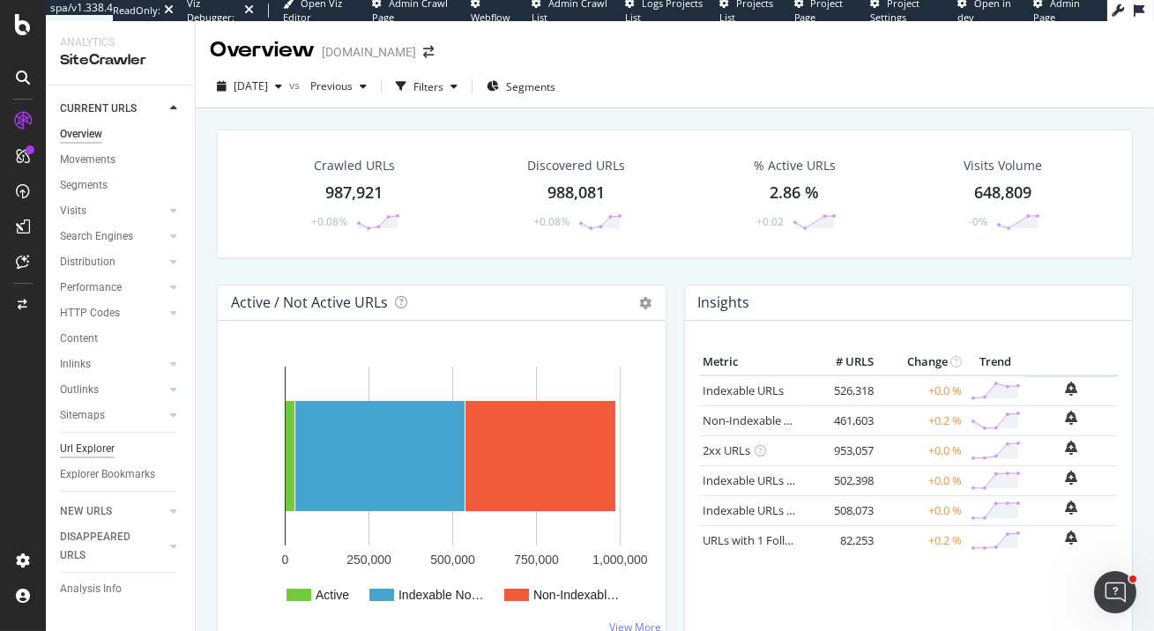
click at [108, 444] on div "Url Explorer" at bounding box center [87, 449] width 55 height 19
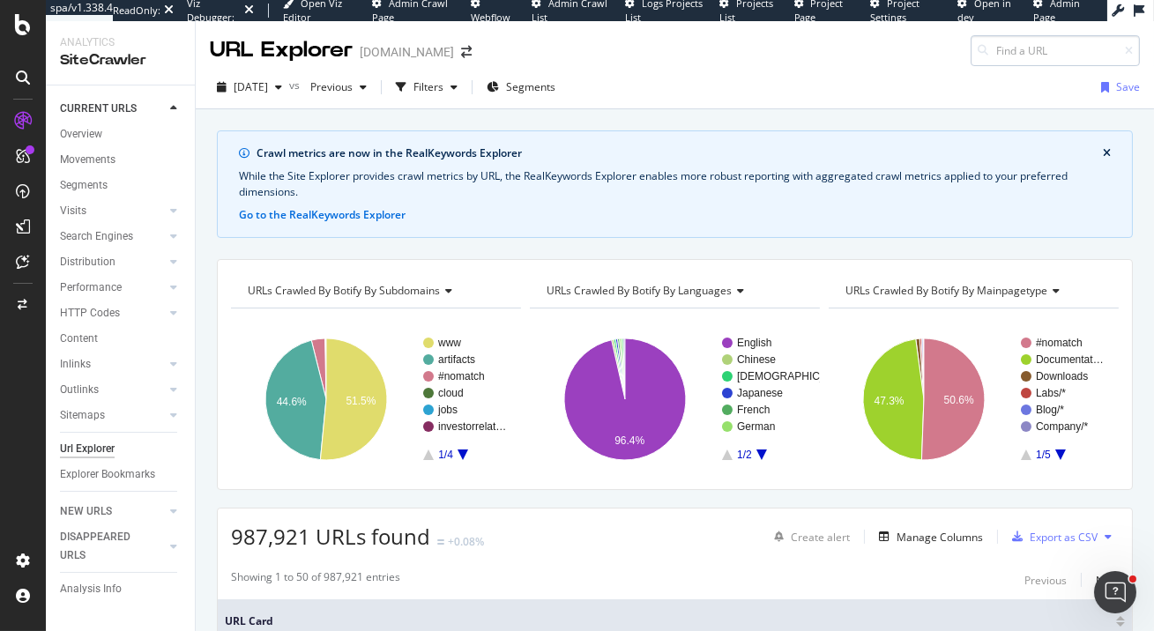
click at [1032, 53] on input at bounding box center [1055, 50] width 169 height 31
click at [947, 534] on div "Manage Columns" at bounding box center [940, 537] width 86 height 15
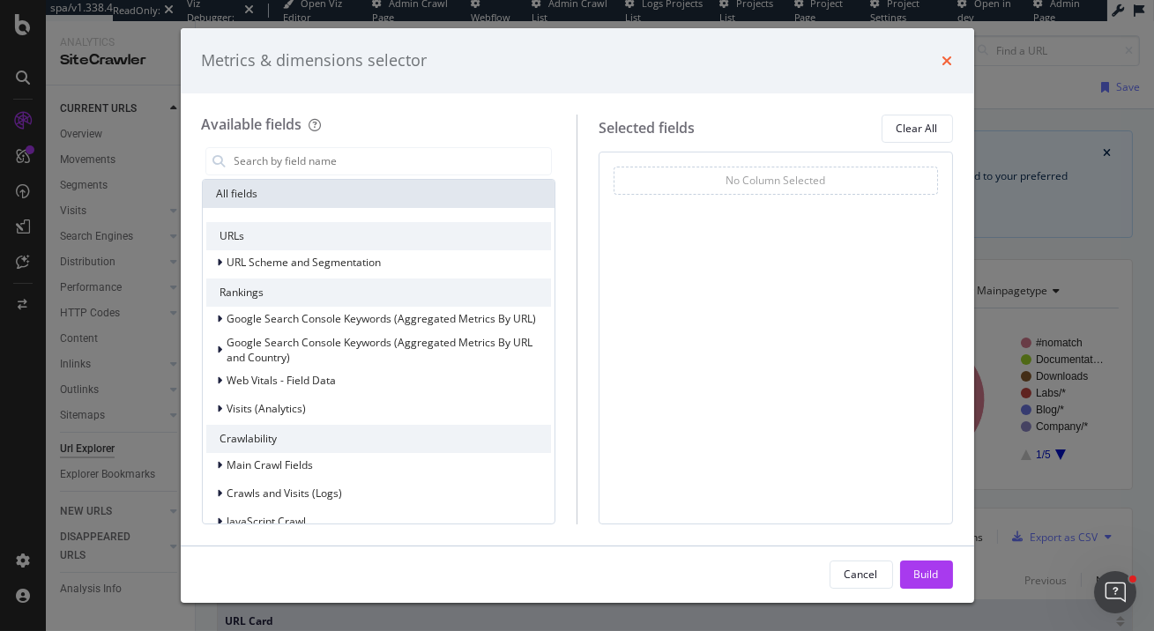
click at [942, 57] on div "Metrics & dimensions selector" at bounding box center [577, 60] width 751 height 23
click at [946, 64] on icon "times" at bounding box center [948, 61] width 11 height 14
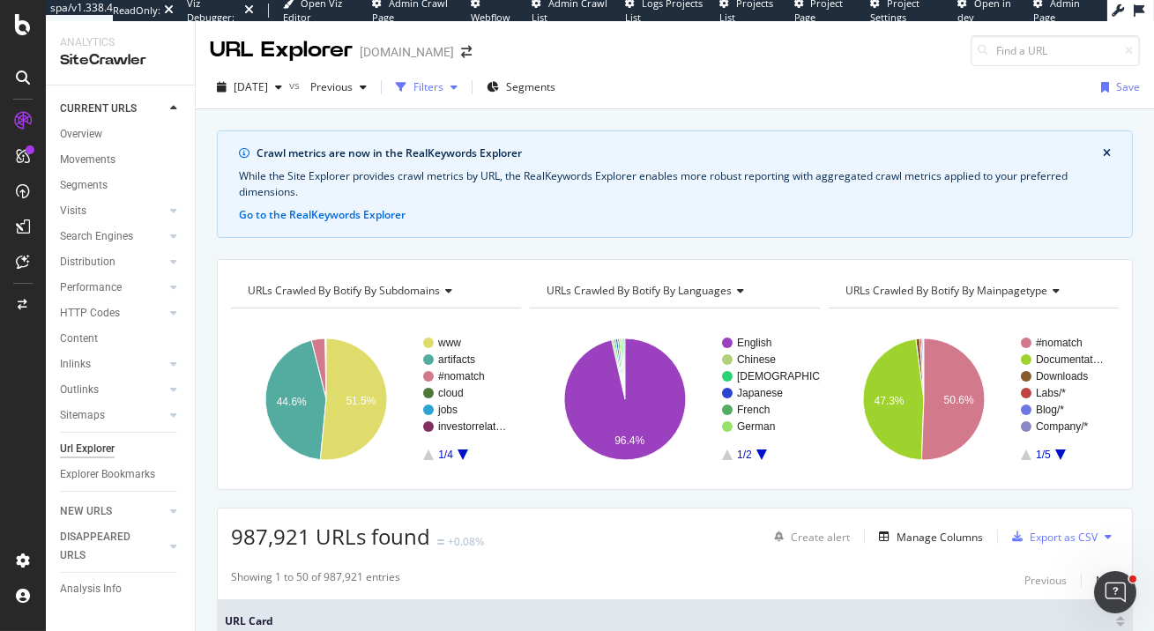
click at [414, 78] on div "button" at bounding box center [401, 87] width 25 height 25
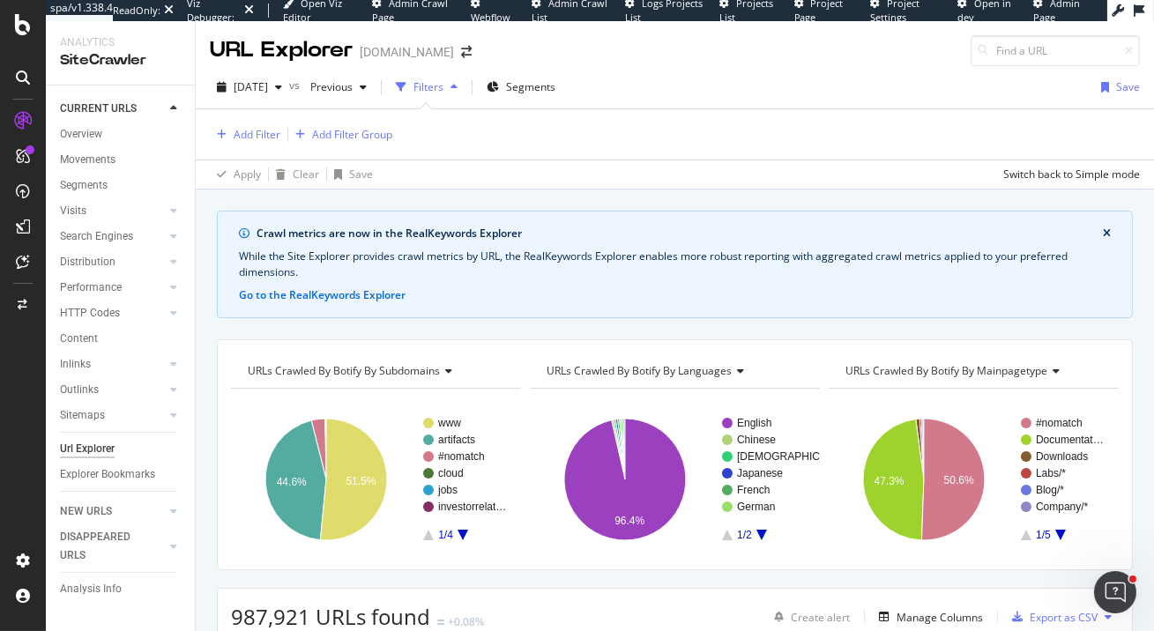
click at [256, 123] on div "Add Filter Add Filter Group" at bounding box center [675, 134] width 930 height 50
click at [247, 148] on div "Add Filter Add Filter Group" at bounding box center [675, 134] width 930 height 50
click at [247, 143] on div "Add Filter" at bounding box center [245, 134] width 71 height 19
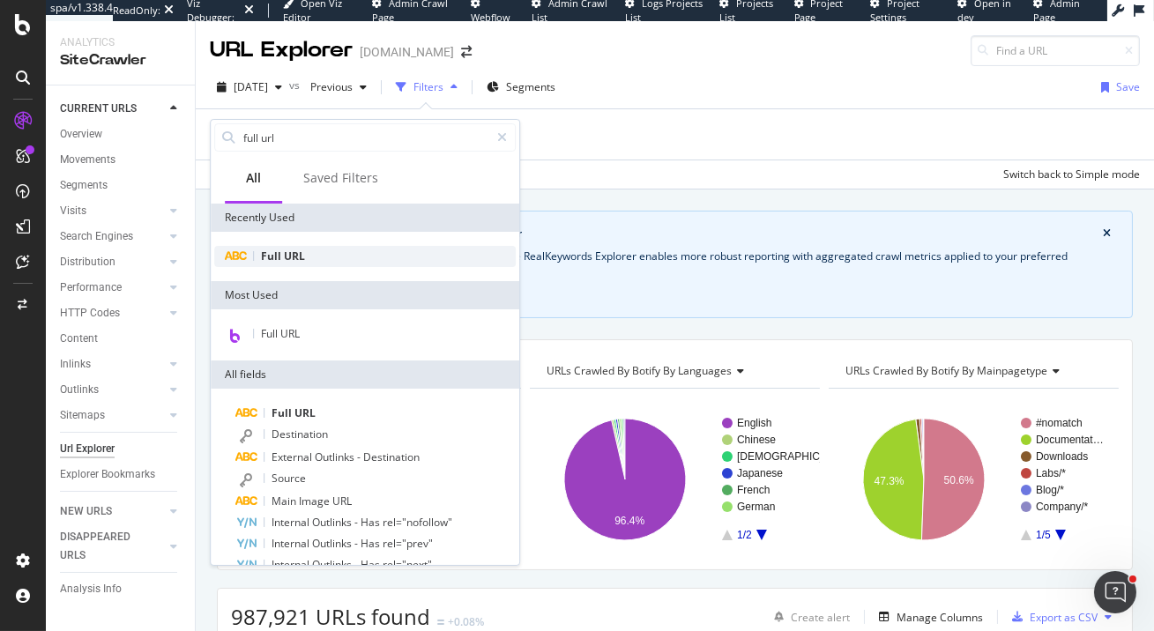
type input "full url"
click at [272, 257] on span "Full" at bounding box center [272, 256] width 23 height 15
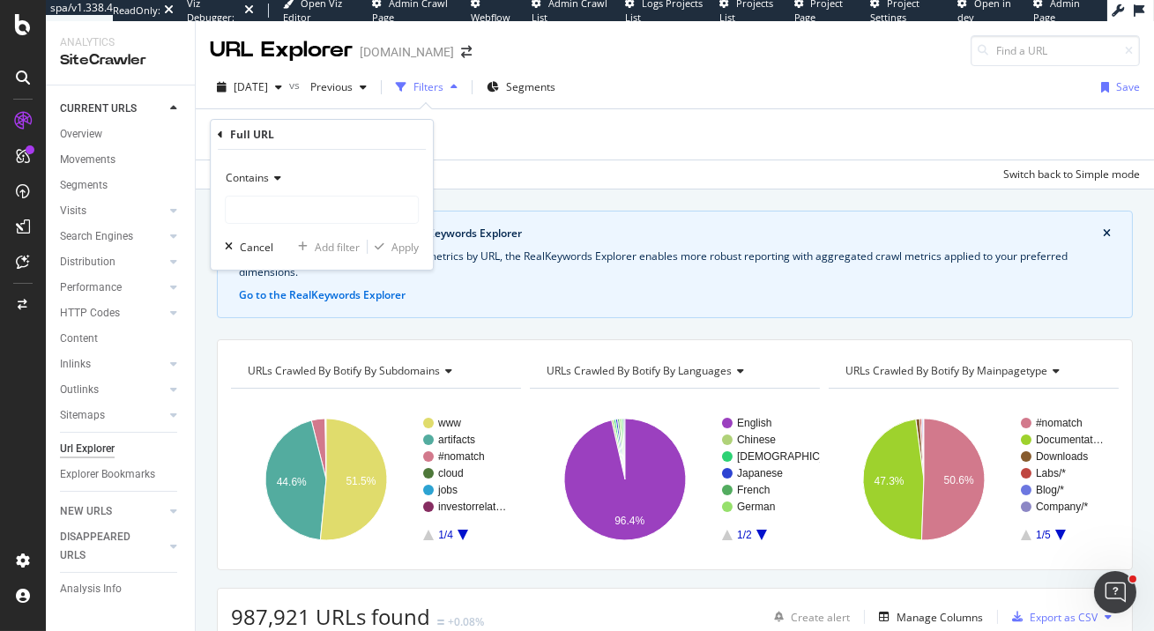
click at [278, 226] on div "Contains Cancel Add filter Apply" at bounding box center [322, 210] width 222 height 120
click at [278, 213] on input "text" at bounding box center [322, 210] width 192 height 28
paste input "https://www.elastic.co/docs/deploy-manage/deploy/self-managed/installing-elasti…"
type input "https://www.elastic.co/docs/deploy-manage/deploy/self-managed/installing-elasti…"
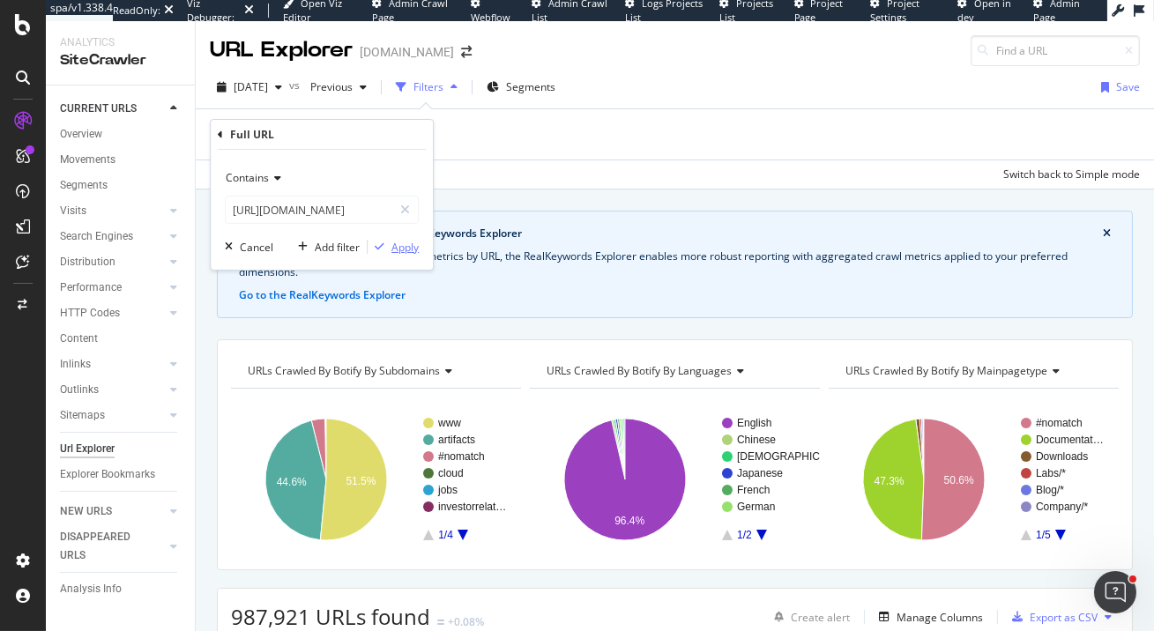
scroll to position [0, 0]
click at [411, 247] on div "Apply" at bounding box center [405, 247] width 27 height 15
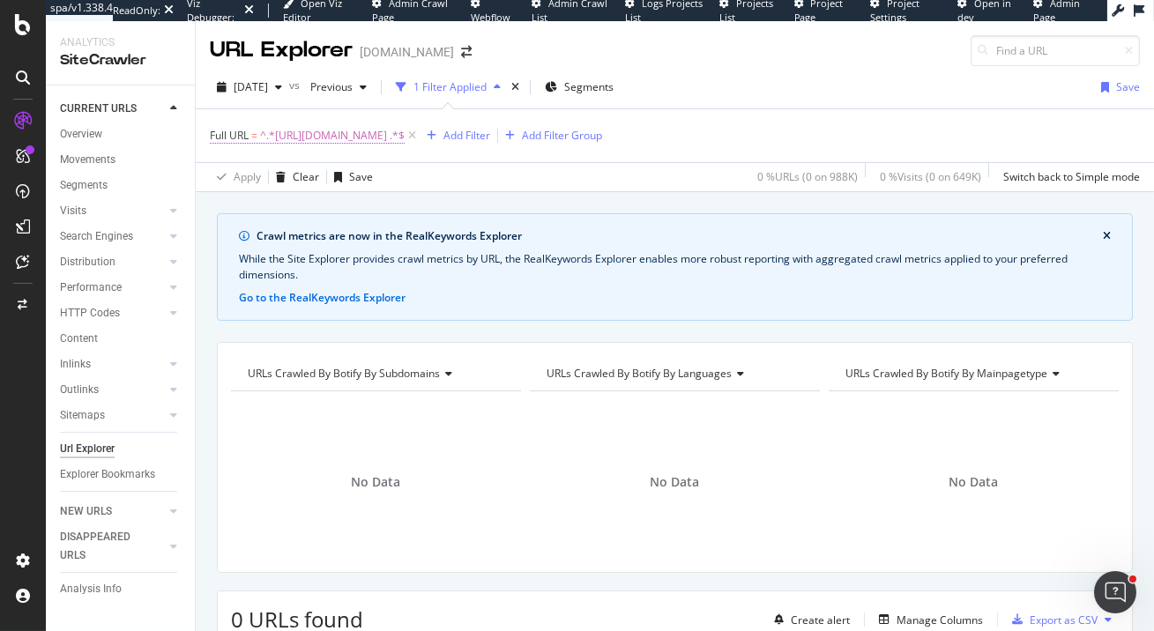
click at [349, 133] on span "^.*https://www.elastic.co/docs/deploy-manage/deploy/self-managed/installing-ela…" at bounding box center [332, 135] width 145 height 25
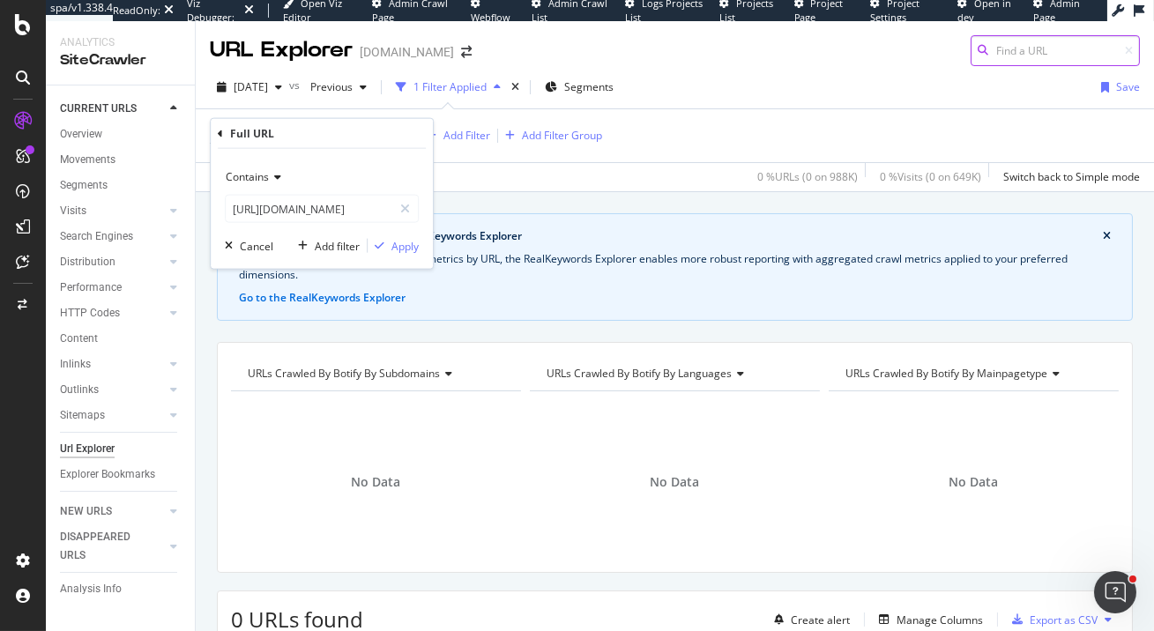
click at [1039, 54] on input at bounding box center [1055, 50] width 169 height 31
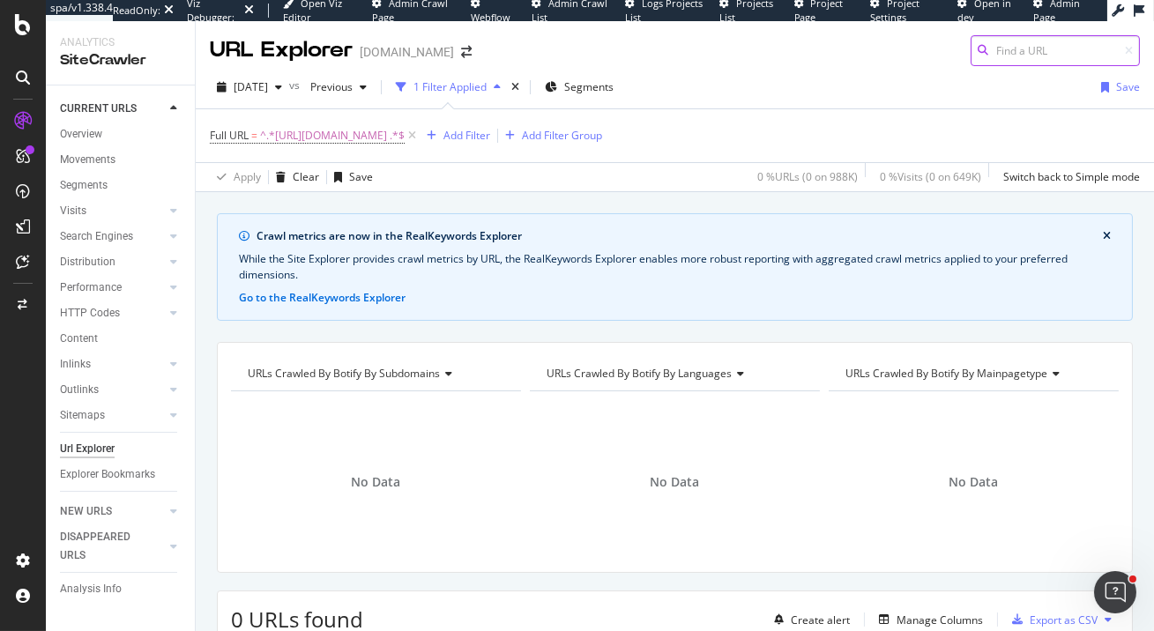
paste input "https://www.elastic.co/docs/deploy-manage/deploy/self-managed/installing-elasti…"
click at [998, 45] on input "https://www.elastic.co/docs/deploy-manage/deploy/self-managed/installing-elasti…" at bounding box center [1055, 50] width 169 height 31
paste input "about/"
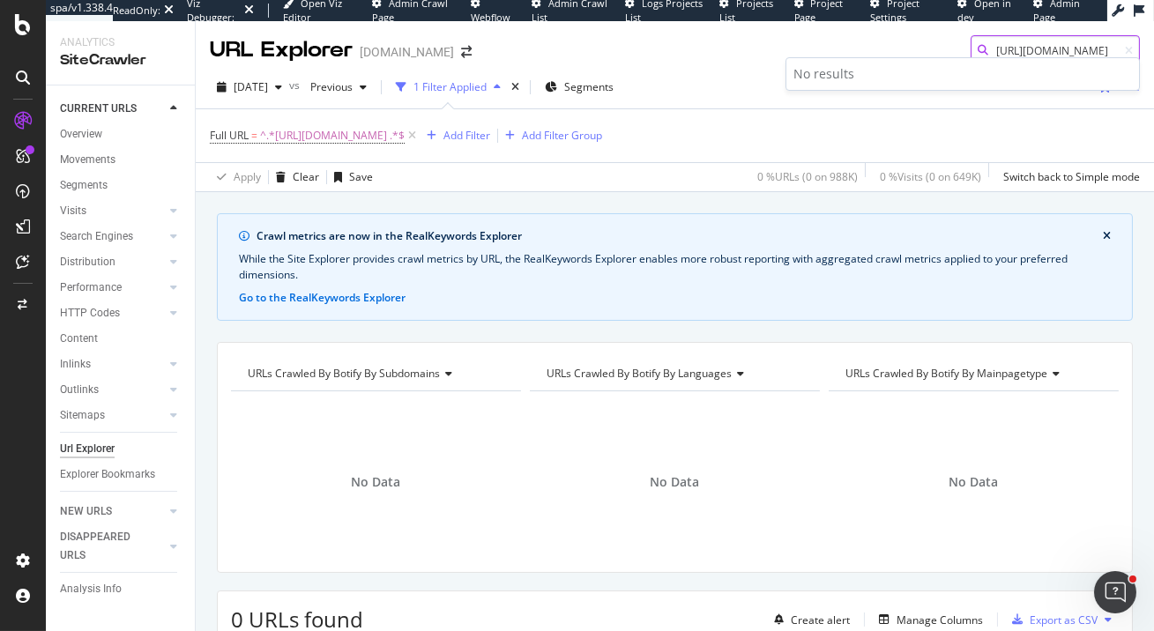
scroll to position [0, 27]
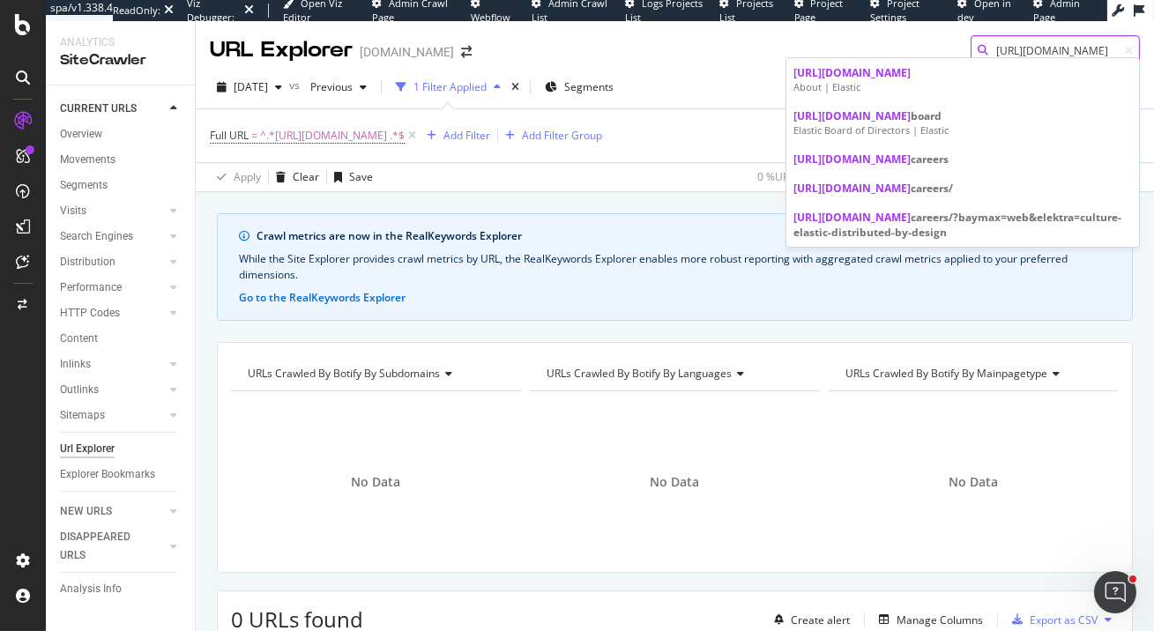
type input "[URL][DOMAIN_NAME]"
click at [696, 54] on div "URL Explorer elastic.co https://www.elastic.co/about/" at bounding box center [675, 43] width 958 height 45
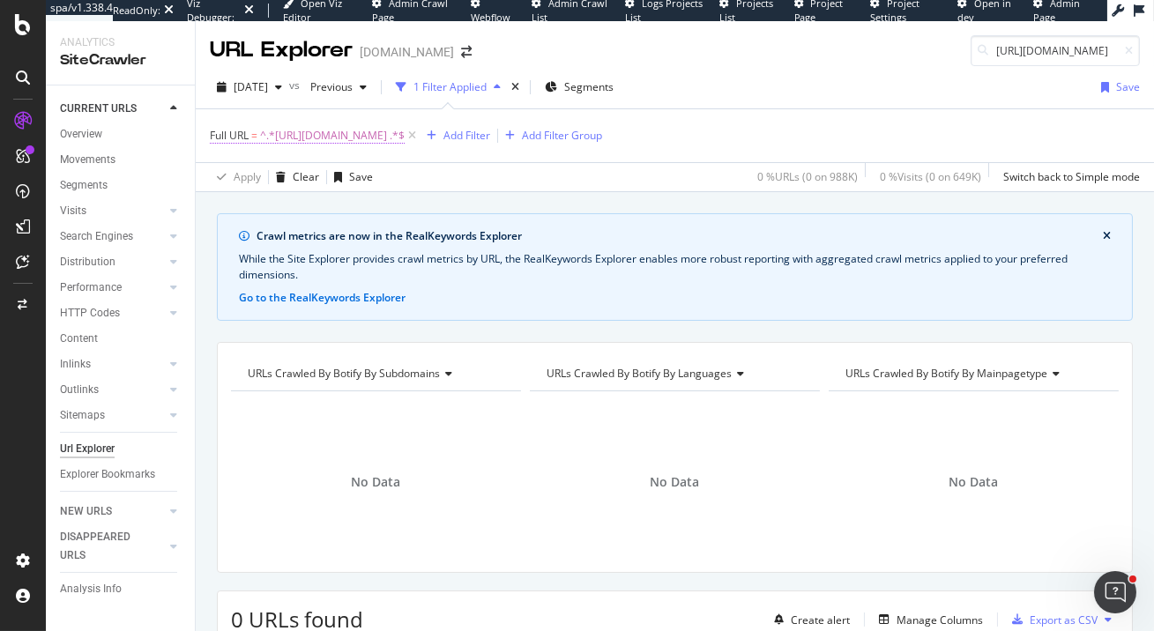
click at [405, 130] on span "^.*https://www.elastic.co/docs/deploy-manage/deploy/self-managed/installing-ela…" at bounding box center [332, 135] width 145 height 25
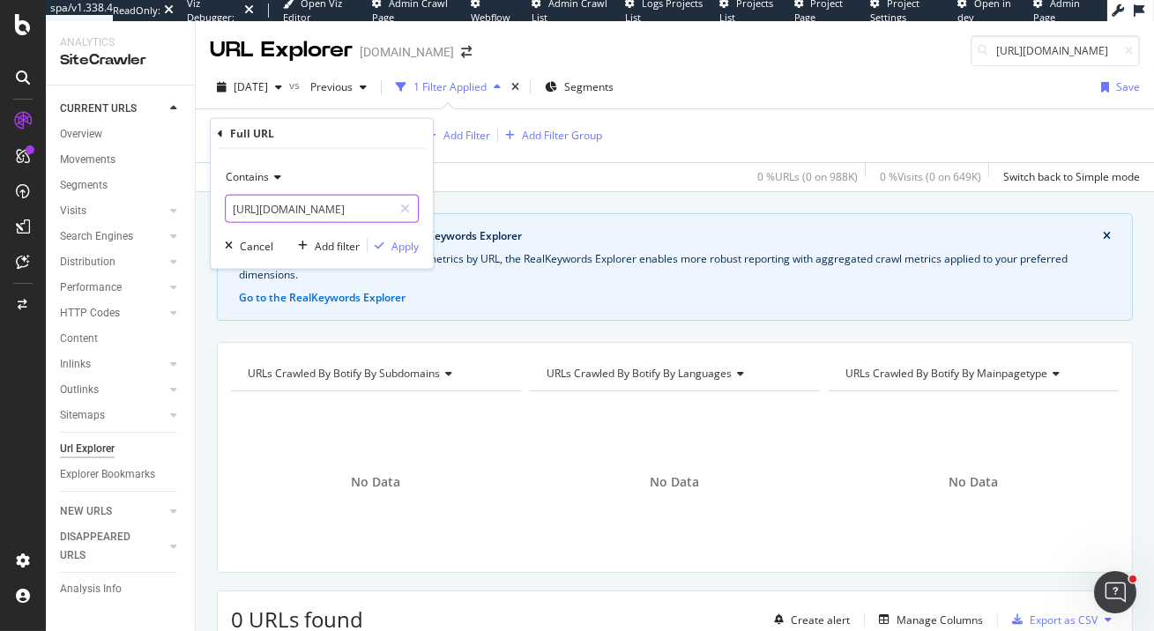
click at [323, 205] on input "https://www.elastic.co/docs/deploy-manage/deploy/self-managed/installing-elasti…" at bounding box center [309, 209] width 167 height 28
paste input "about/"
type input "[URL][DOMAIN_NAME]"
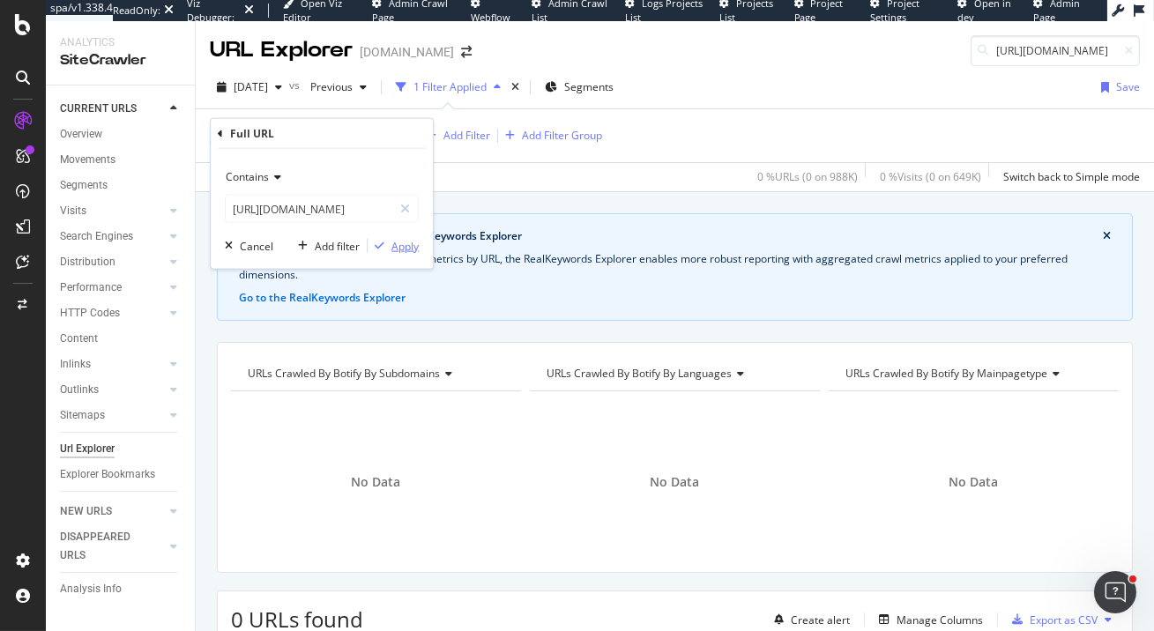
click at [398, 246] on div "Apply" at bounding box center [405, 245] width 27 height 15
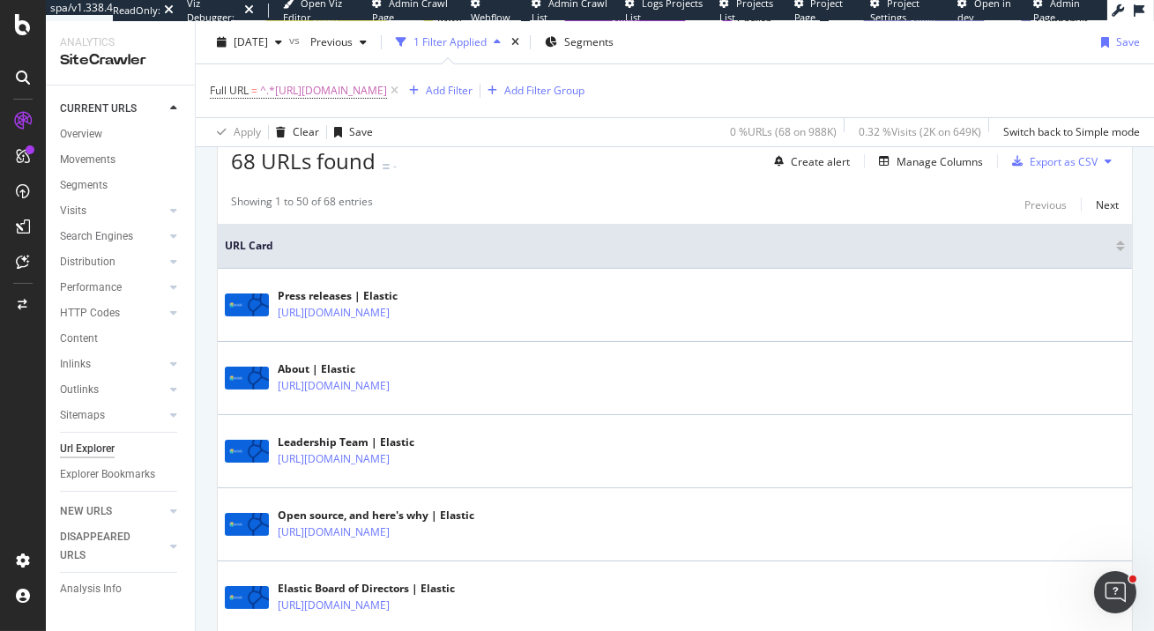
scroll to position [459, 0]
click at [344, 87] on span "^.*https://www.elastic.co/about/.*$" at bounding box center [323, 90] width 127 height 25
click at [270, 127] on icon at bounding box center [275, 132] width 12 height 11
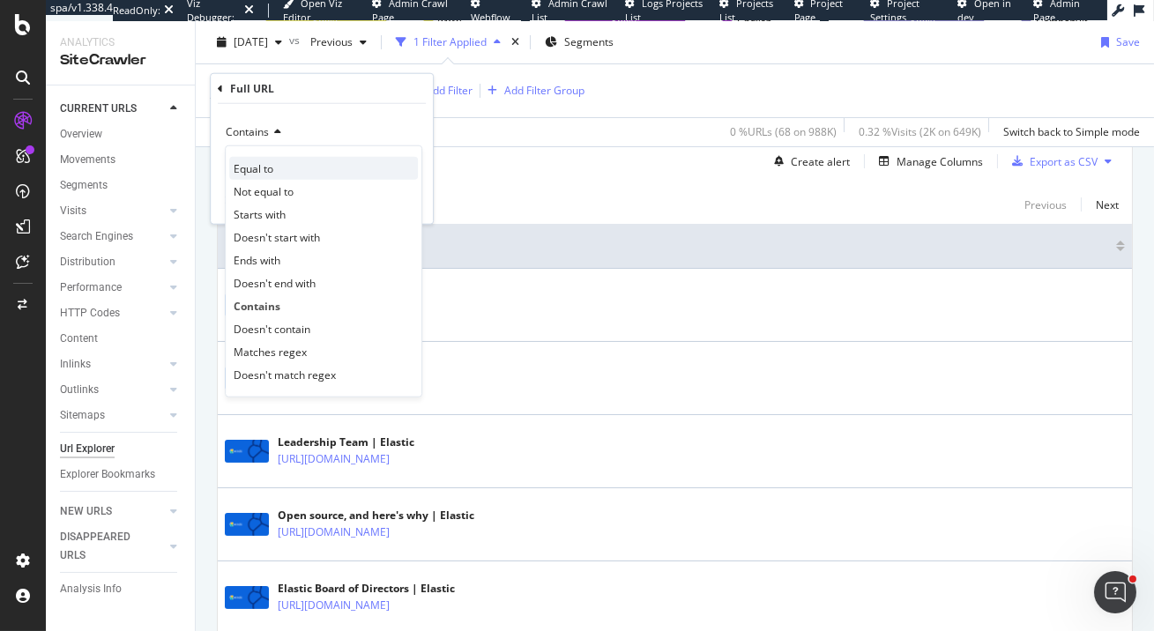
click at [272, 170] on span "Equal to" at bounding box center [254, 167] width 40 height 15
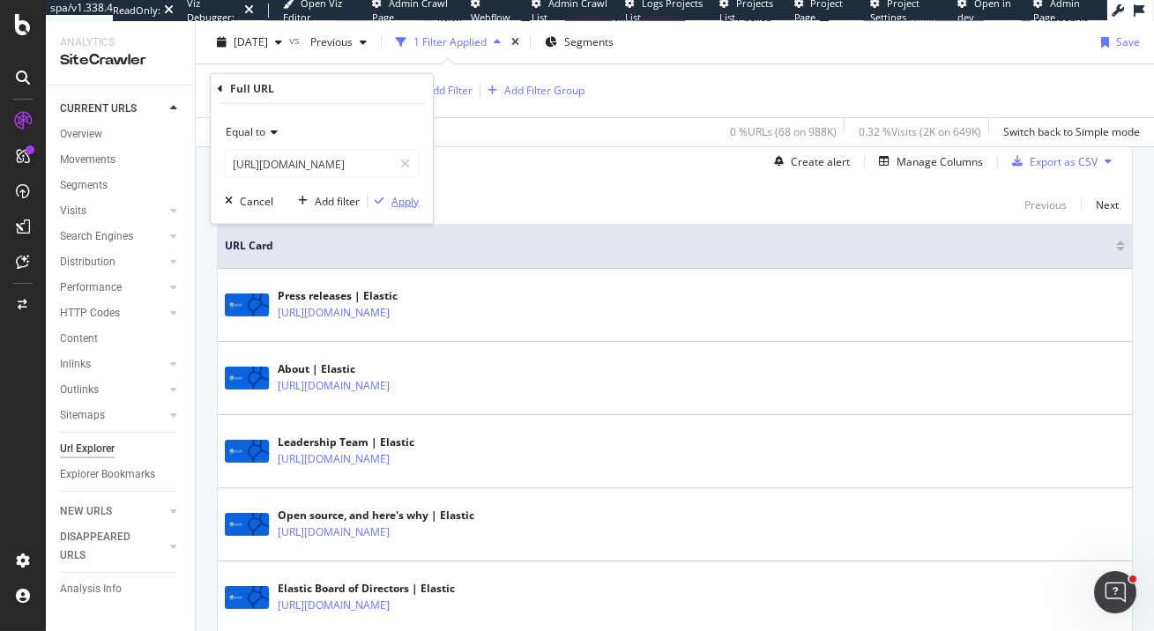
click at [405, 202] on div "Apply" at bounding box center [405, 200] width 27 height 15
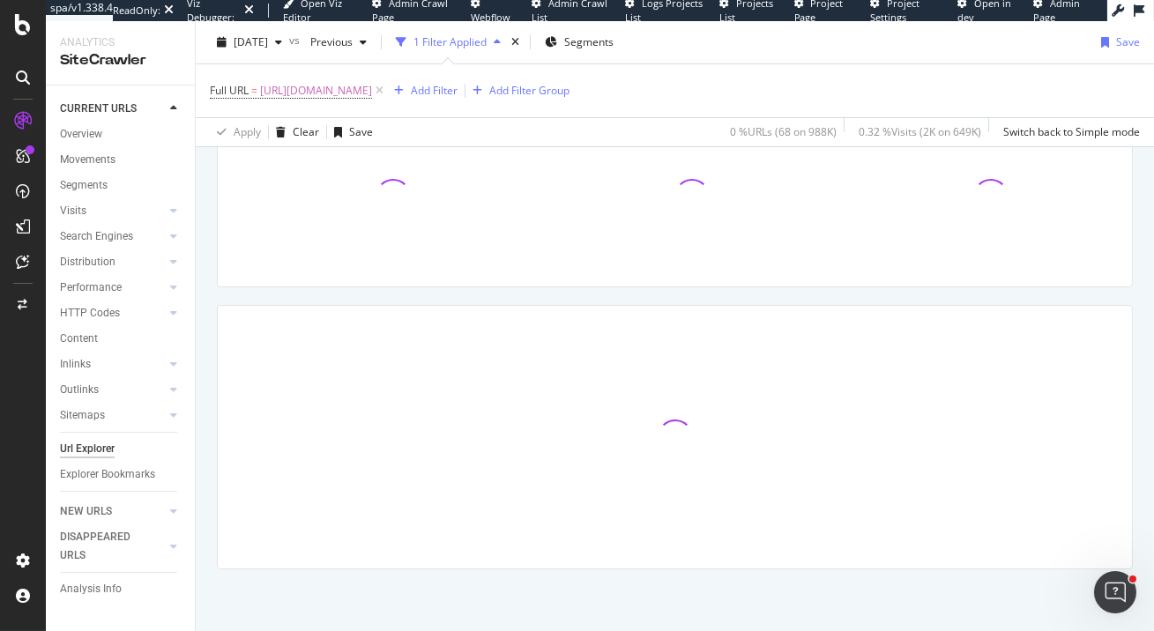
scroll to position [285, 0]
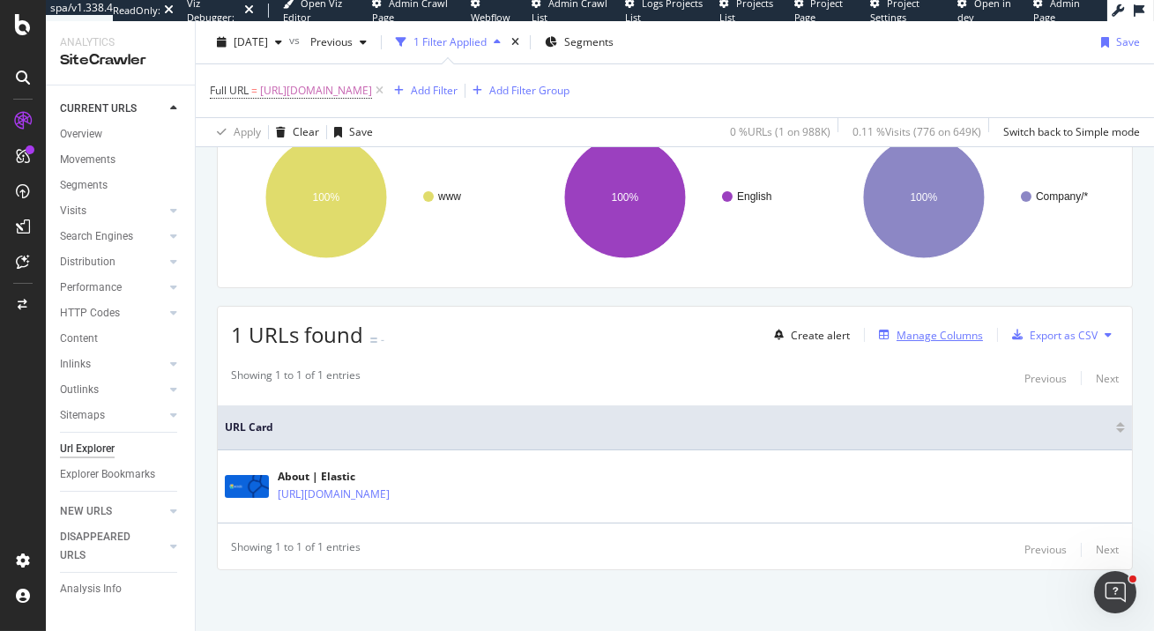
click at [936, 336] on div "Manage Columns" at bounding box center [940, 335] width 86 height 15
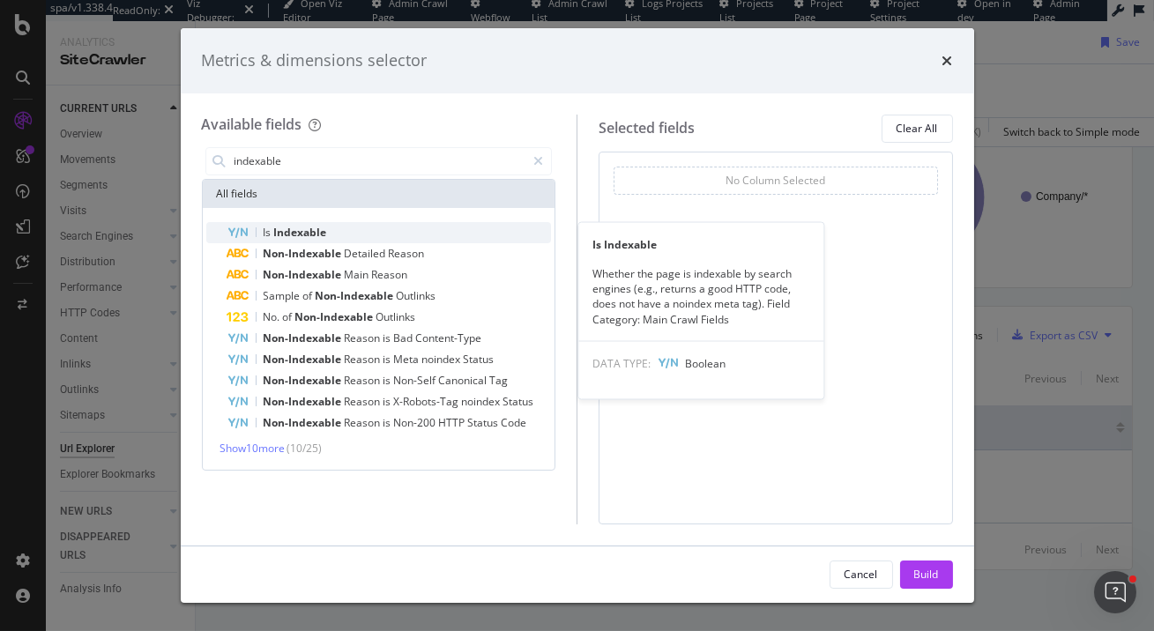
click at [389, 227] on div "Is Indexable" at bounding box center [389, 232] width 324 height 21
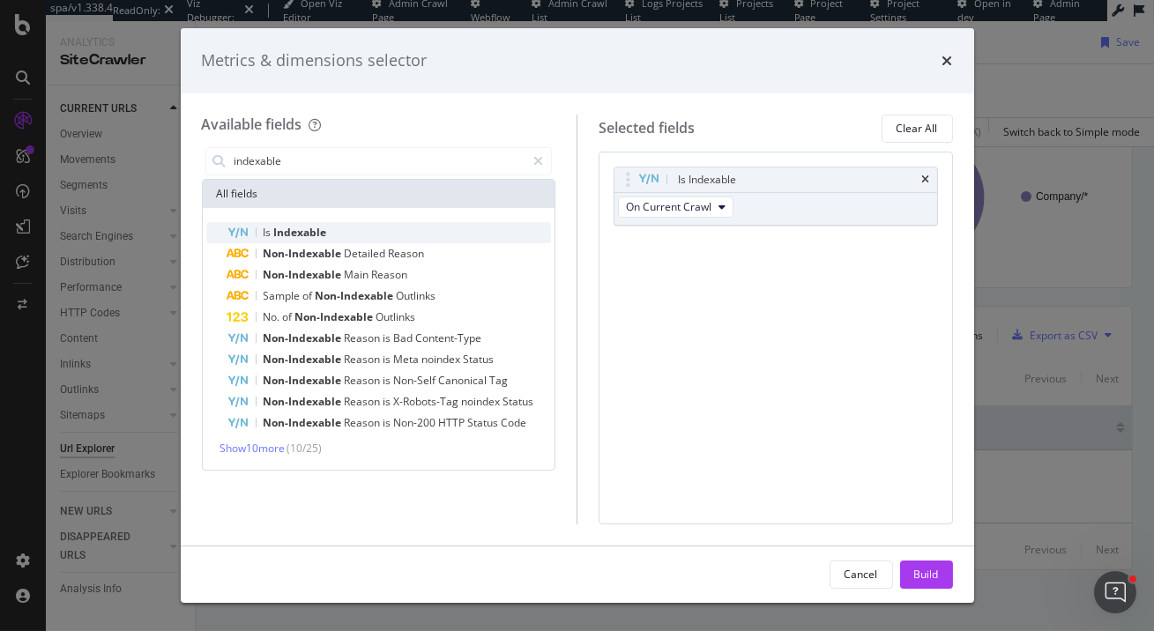
click at [351, 235] on div "Is Indexable" at bounding box center [389, 232] width 324 height 21
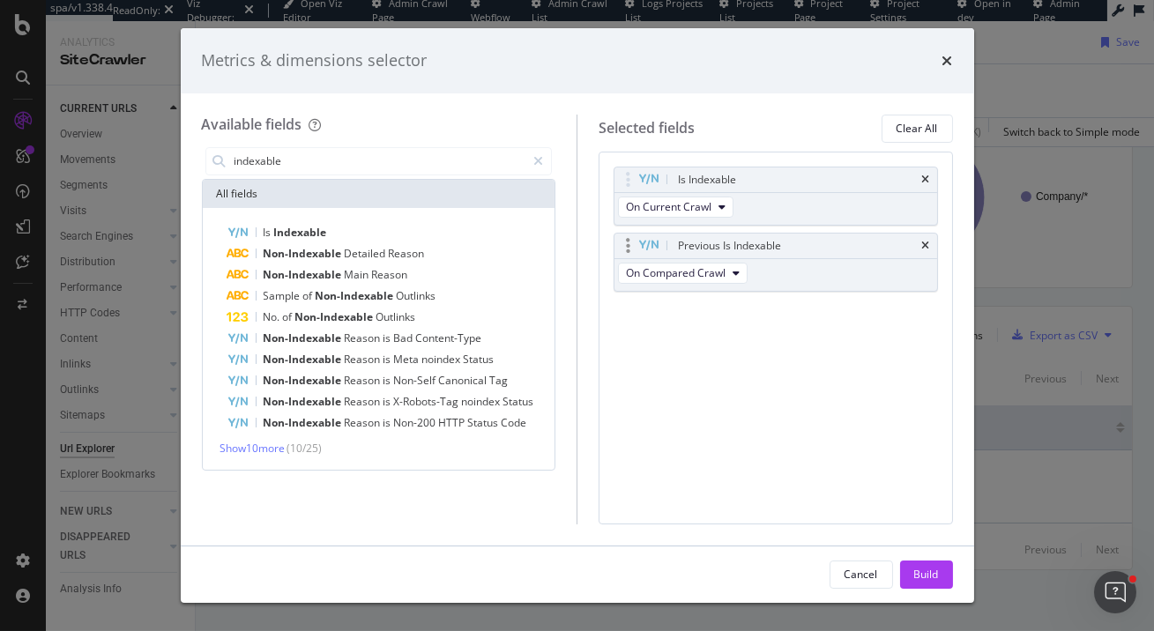
click at [929, 240] on div "Previous Is Indexable" at bounding box center [776, 246] width 323 height 25
click at [928, 243] on icon "times" at bounding box center [926, 246] width 8 height 11
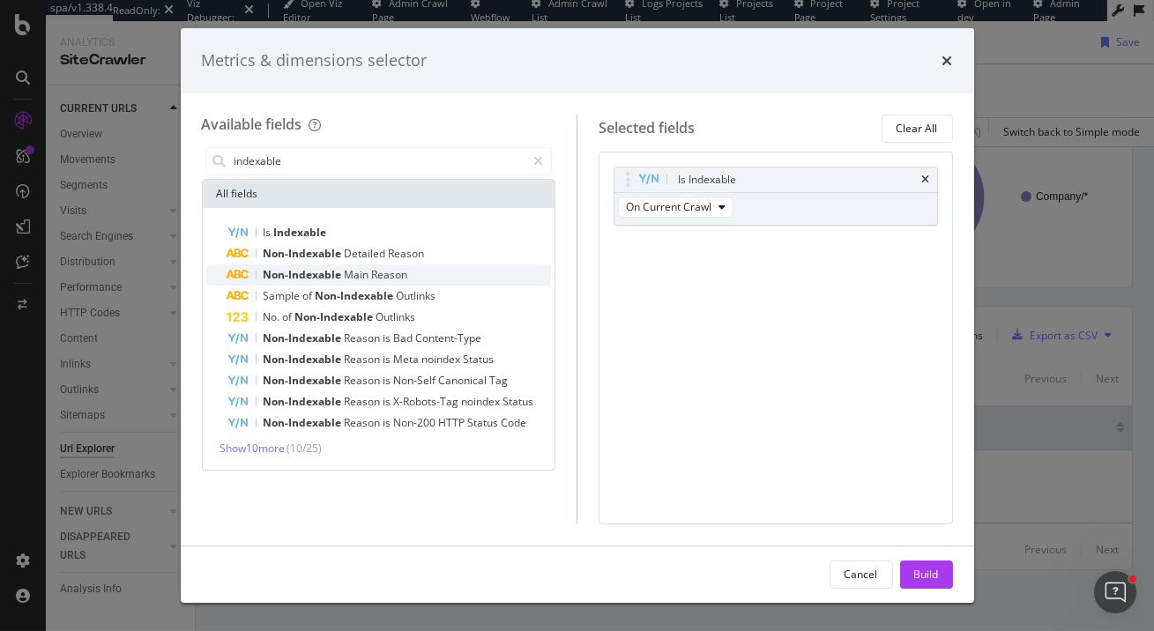
click at [384, 273] on span "Reason" at bounding box center [390, 274] width 36 height 15
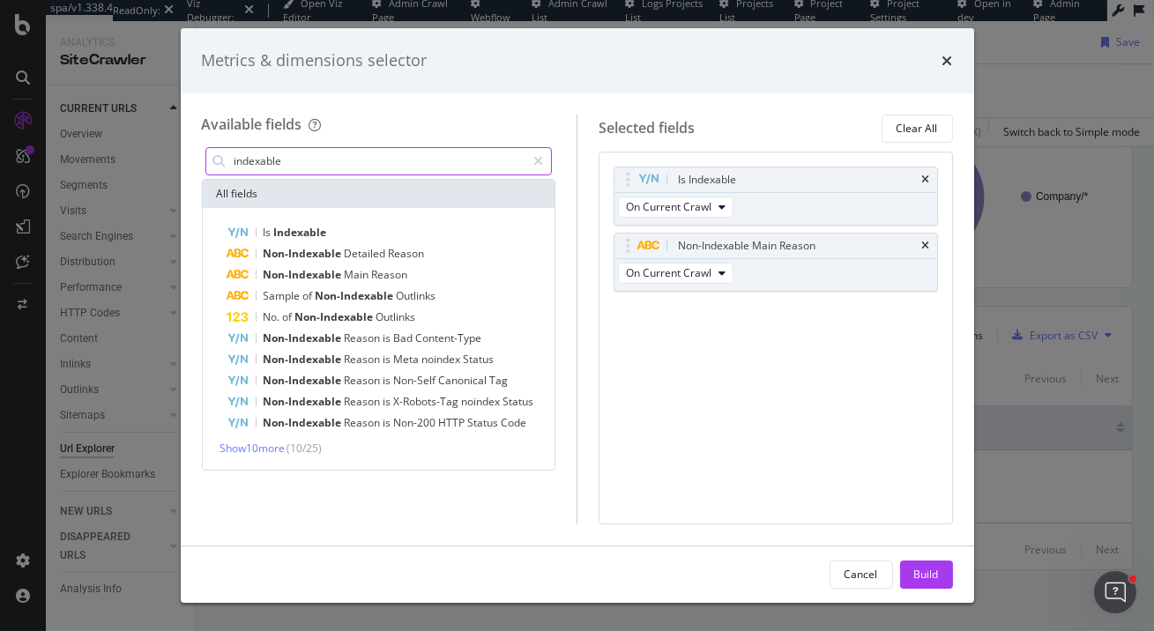
click at [369, 165] on input "indexable" at bounding box center [380, 161] width 294 height 26
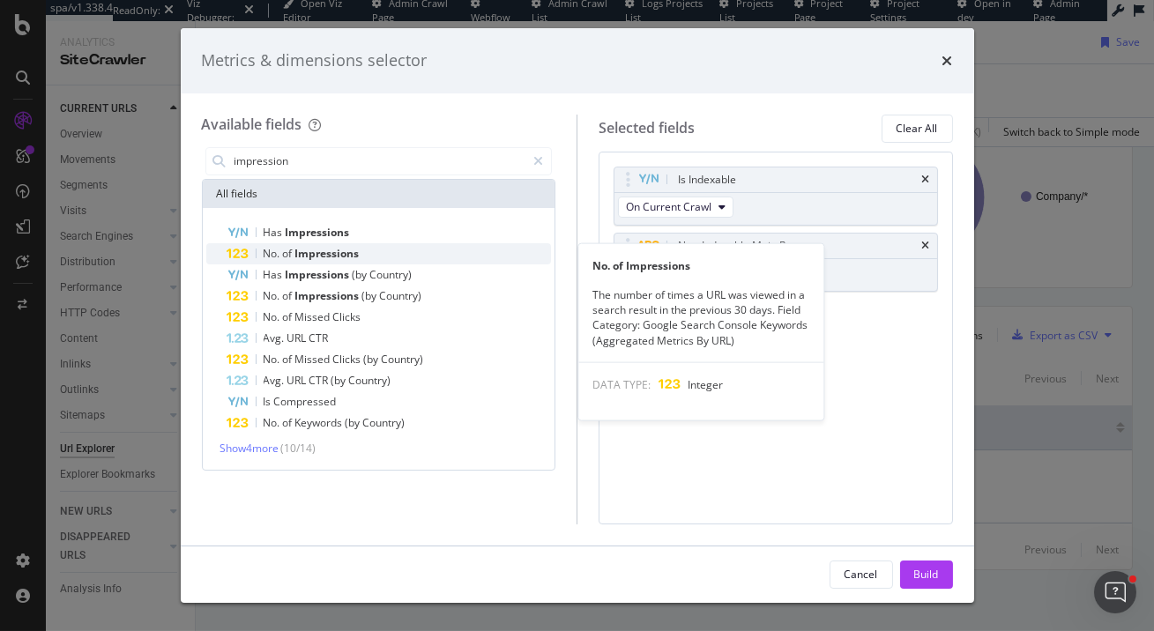
click at [357, 249] on span "Impressions" at bounding box center [327, 253] width 64 height 15
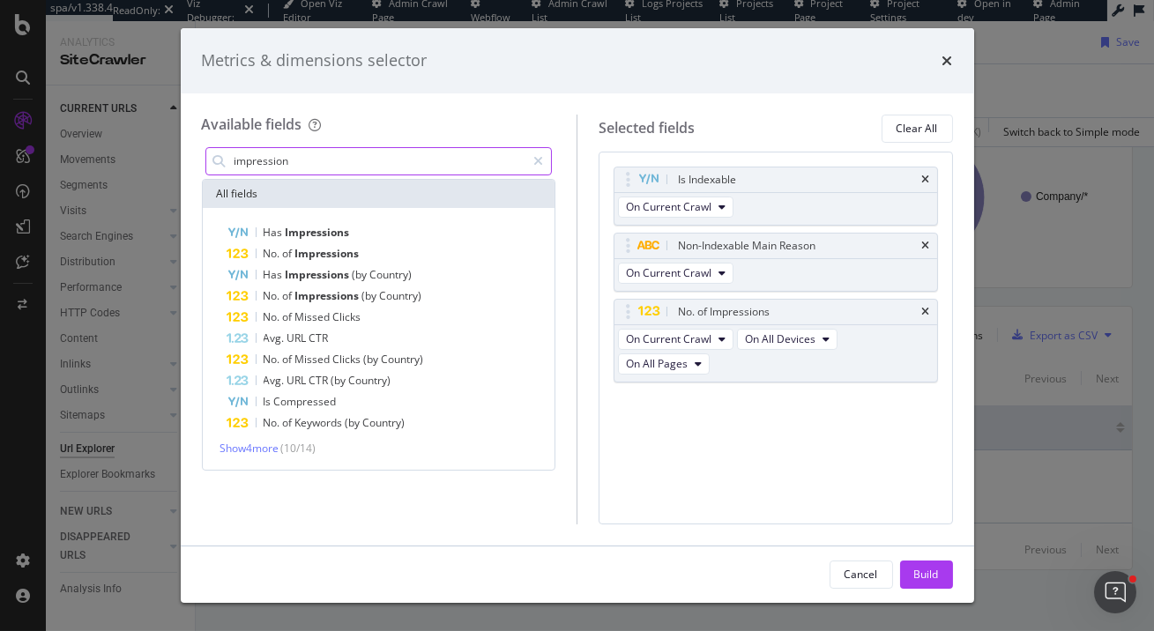
click at [354, 162] on input "impression" at bounding box center [380, 161] width 294 height 26
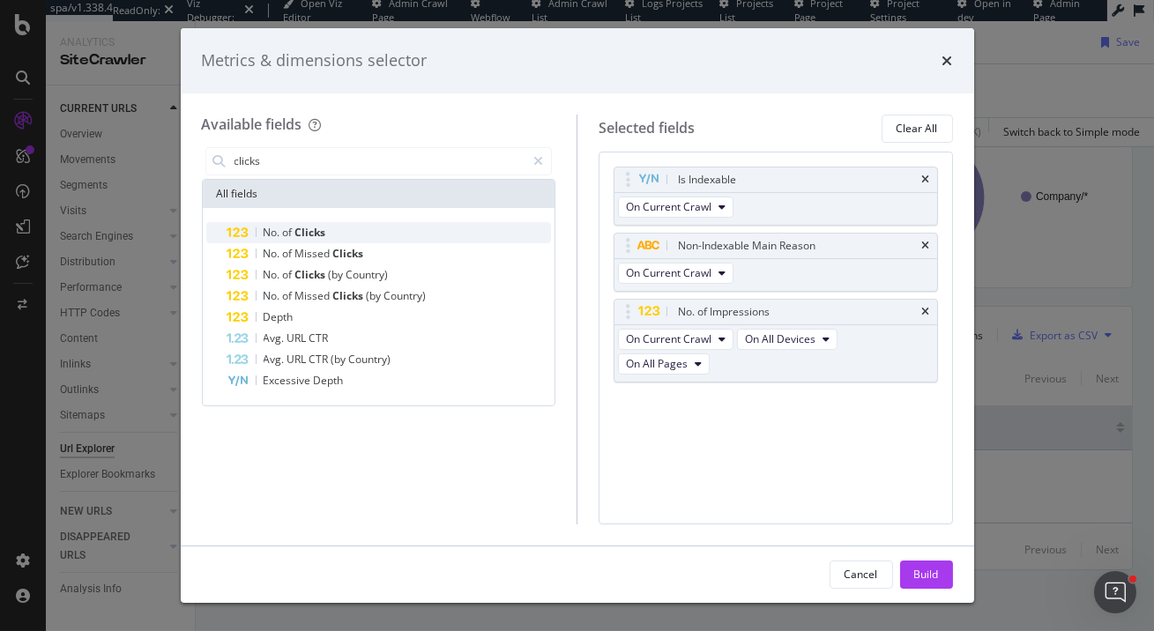
click at [319, 233] on span "Clicks" at bounding box center [310, 232] width 31 height 15
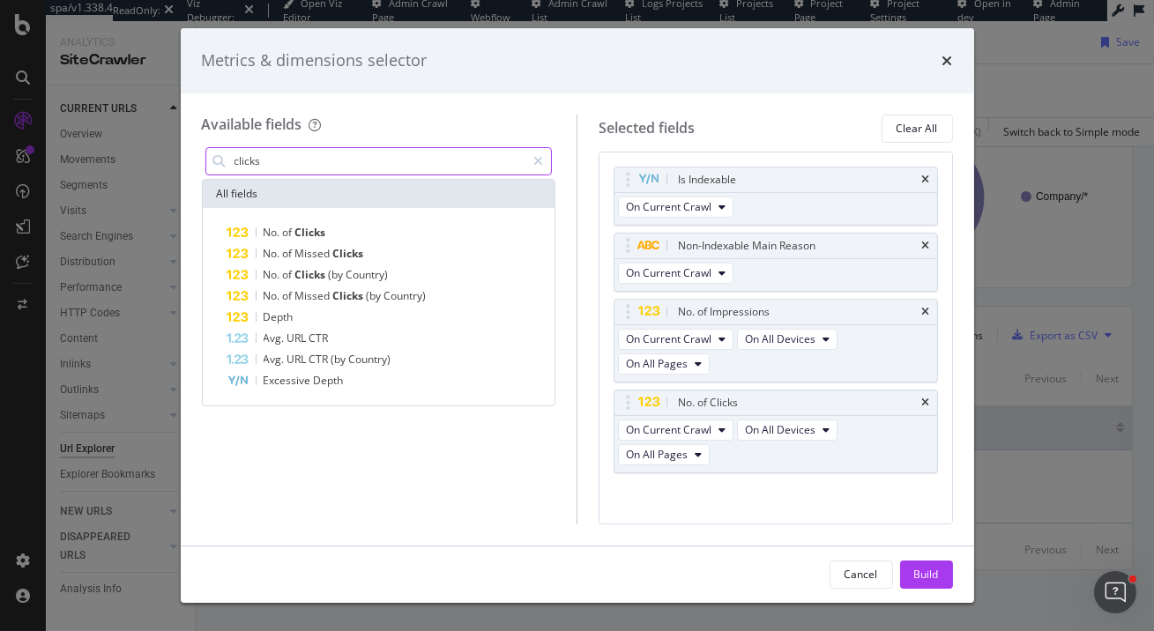
click at [366, 167] on input "clicks" at bounding box center [380, 161] width 294 height 26
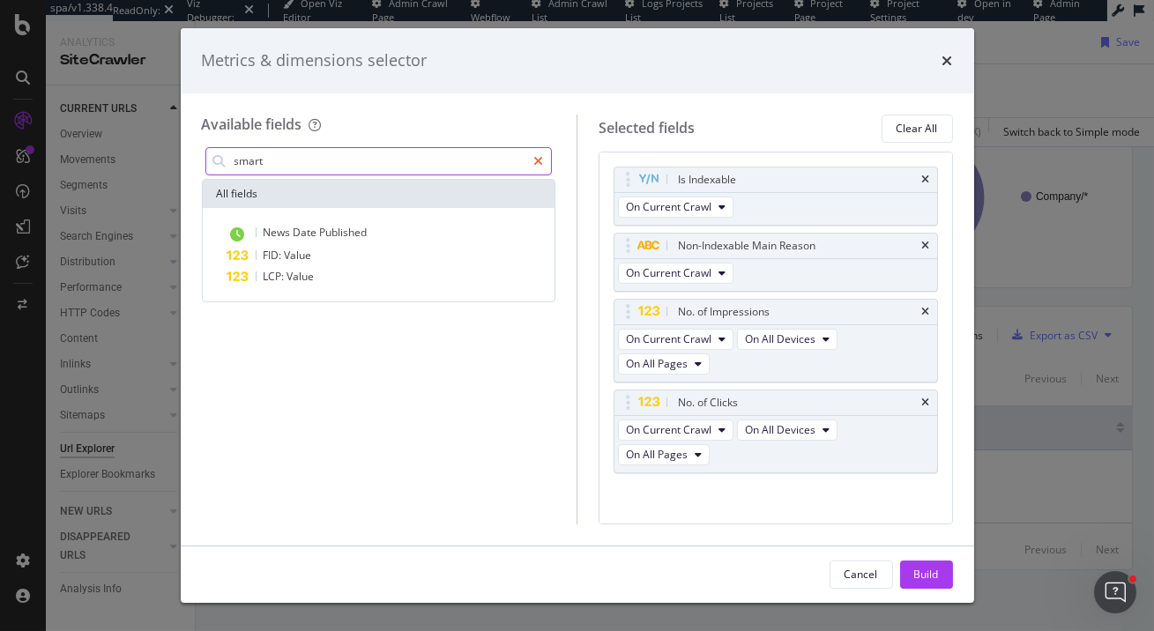
type input "smart"
click at [535, 160] on icon "modal" at bounding box center [538, 161] width 10 height 12
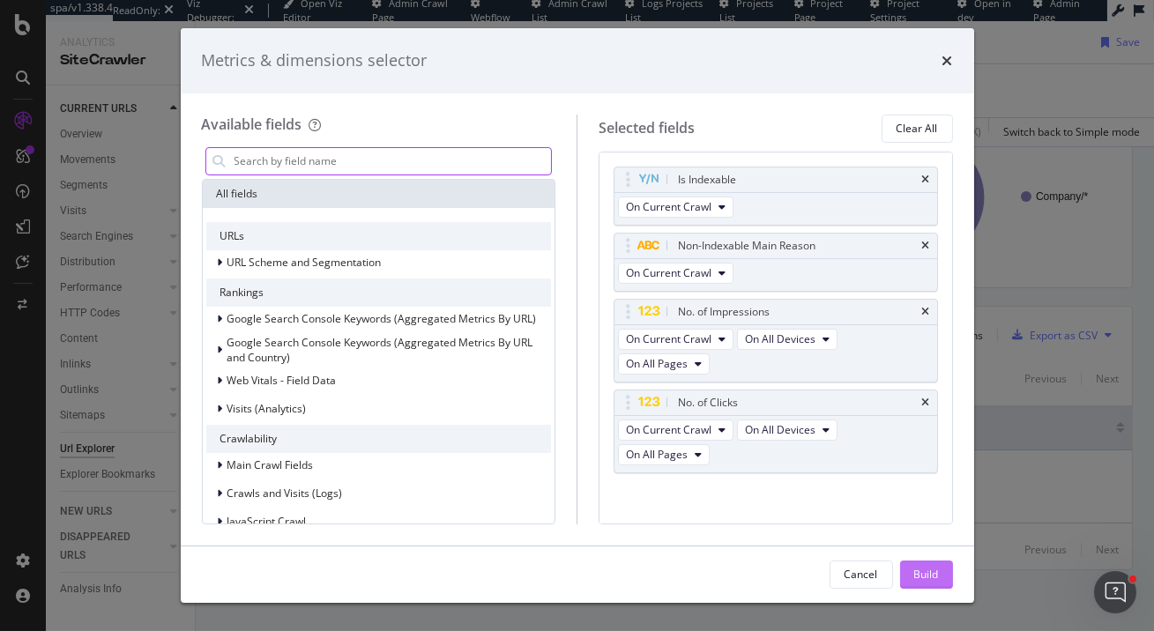
click at [928, 576] on div "Build" at bounding box center [926, 574] width 25 height 15
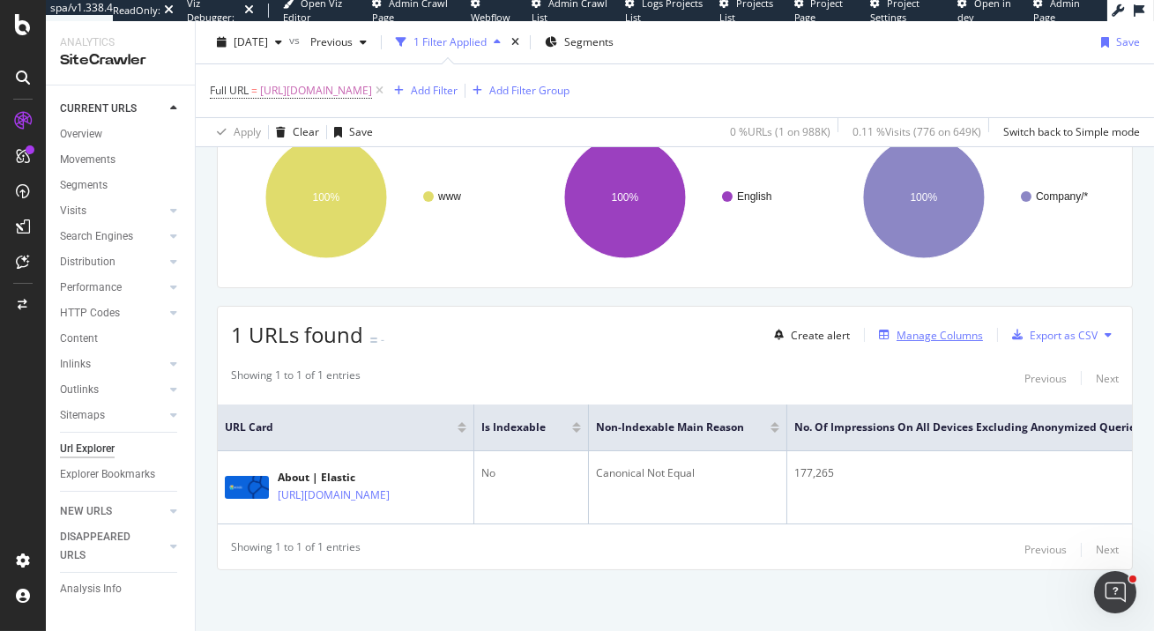
click at [934, 336] on div "Manage Columns" at bounding box center [940, 335] width 86 height 15
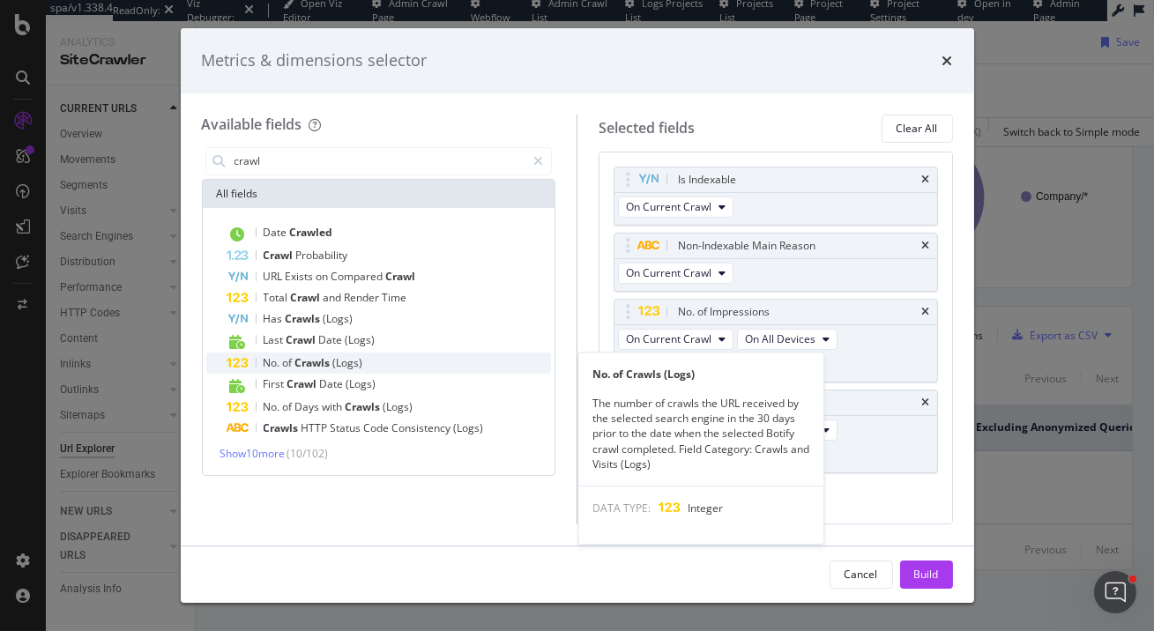
type input "crawl"
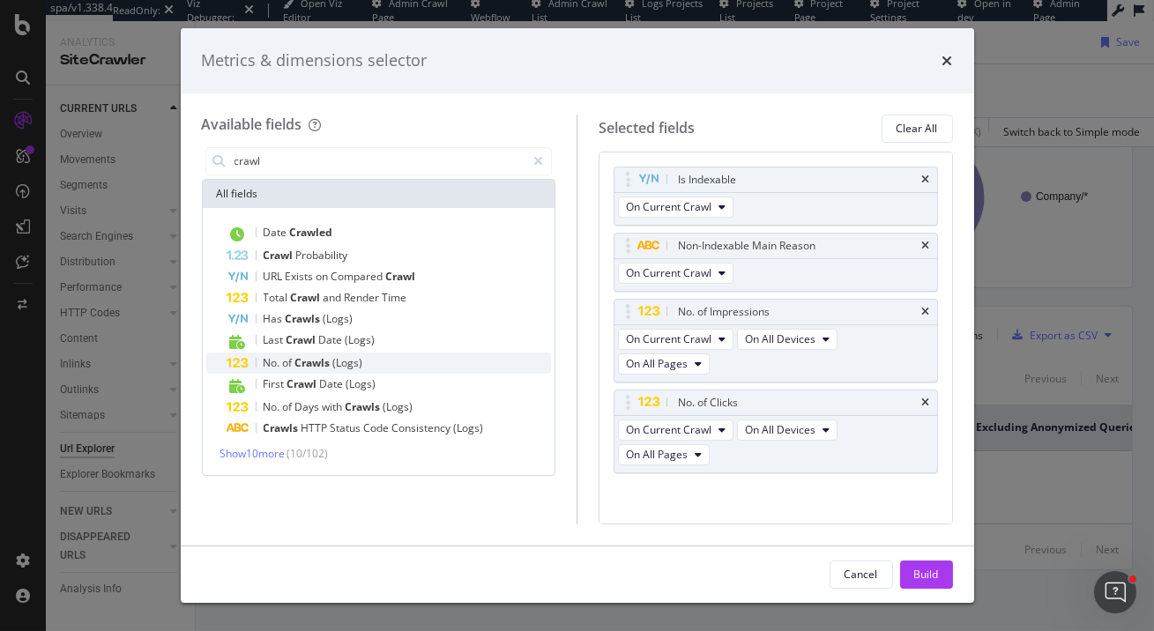
click at [395, 362] on div "No. of Crawls (Logs)" at bounding box center [389, 363] width 324 height 21
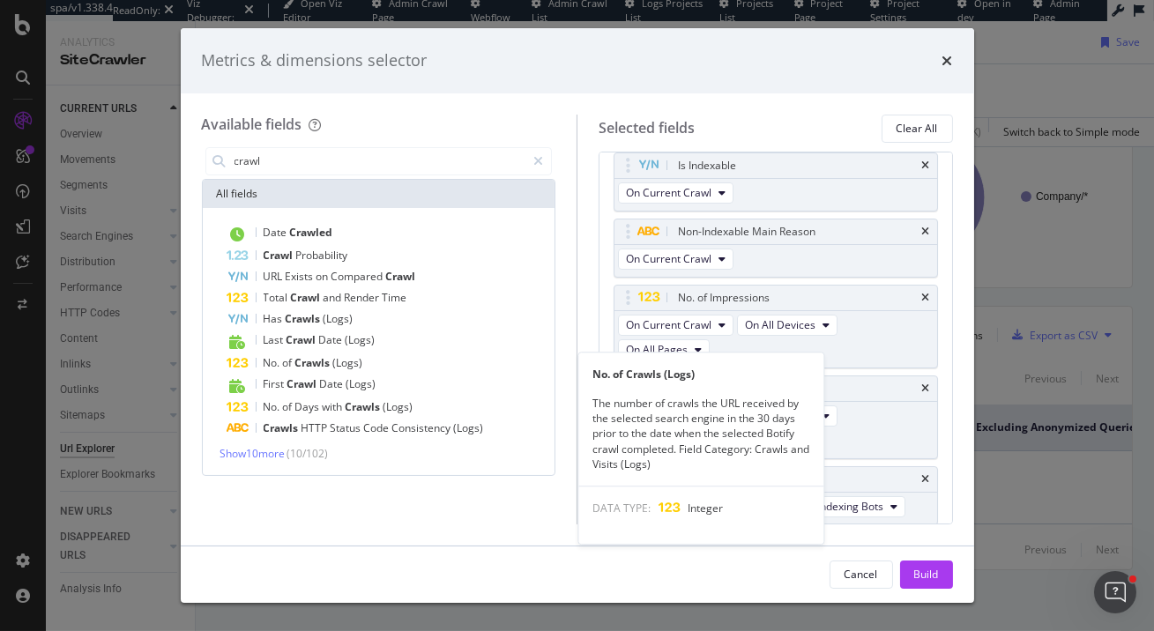
click at [395, 362] on div "No. of Crawls (Logs)" at bounding box center [389, 363] width 324 height 21
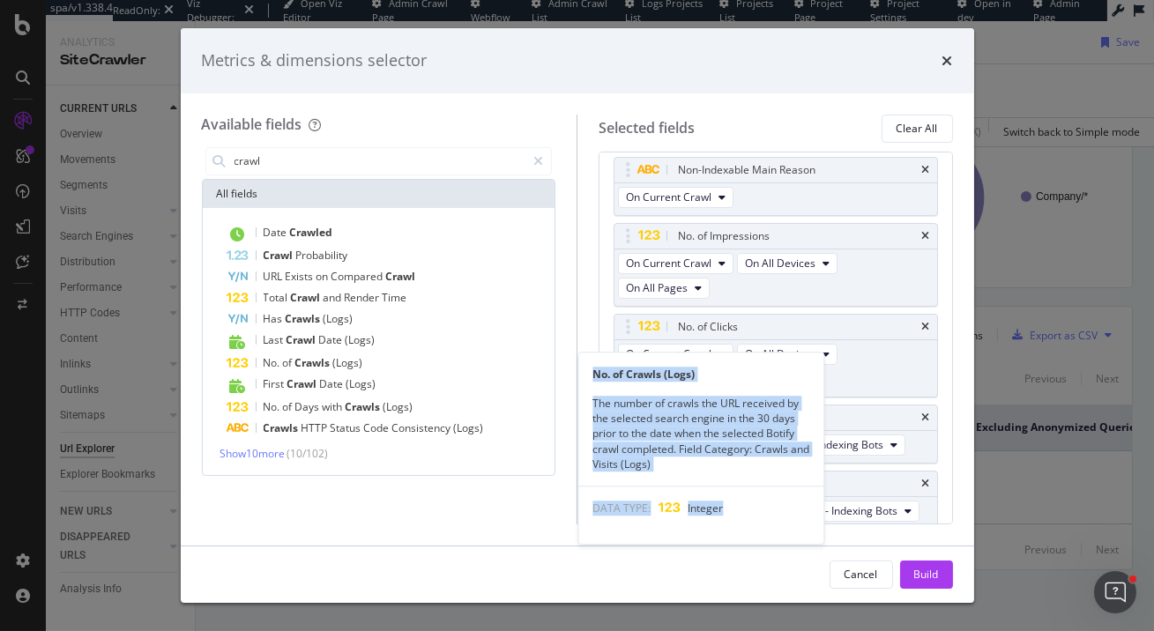
click at [395, 362] on div "No. of Crawls (Logs)" at bounding box center [389, 363] width 324 height 21
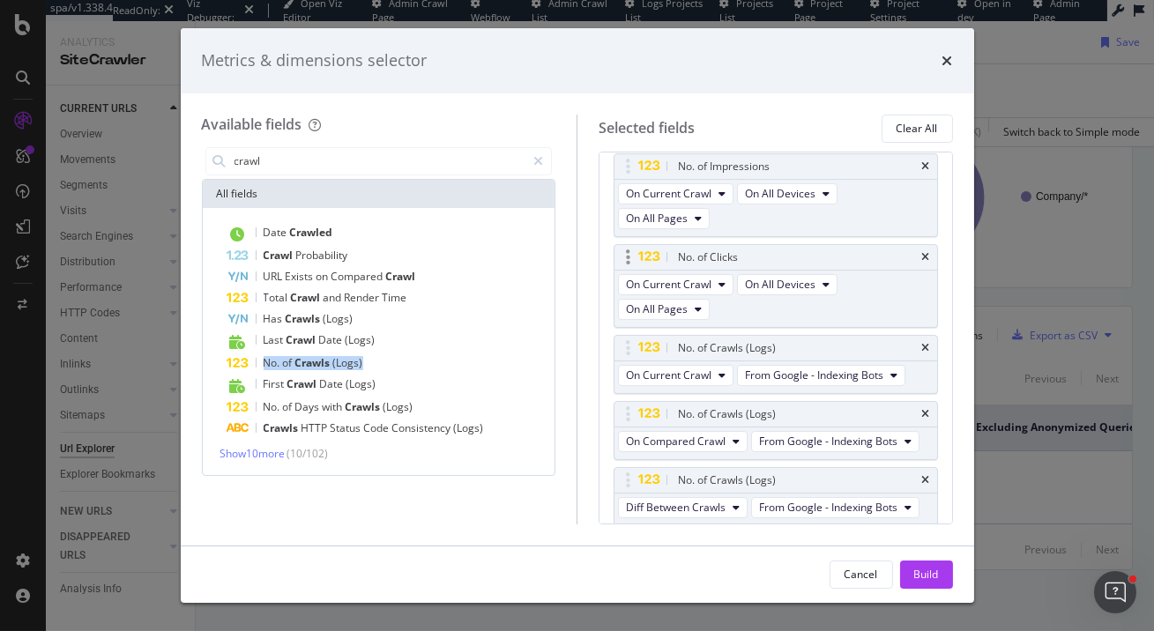
scroll to position [205, 0]
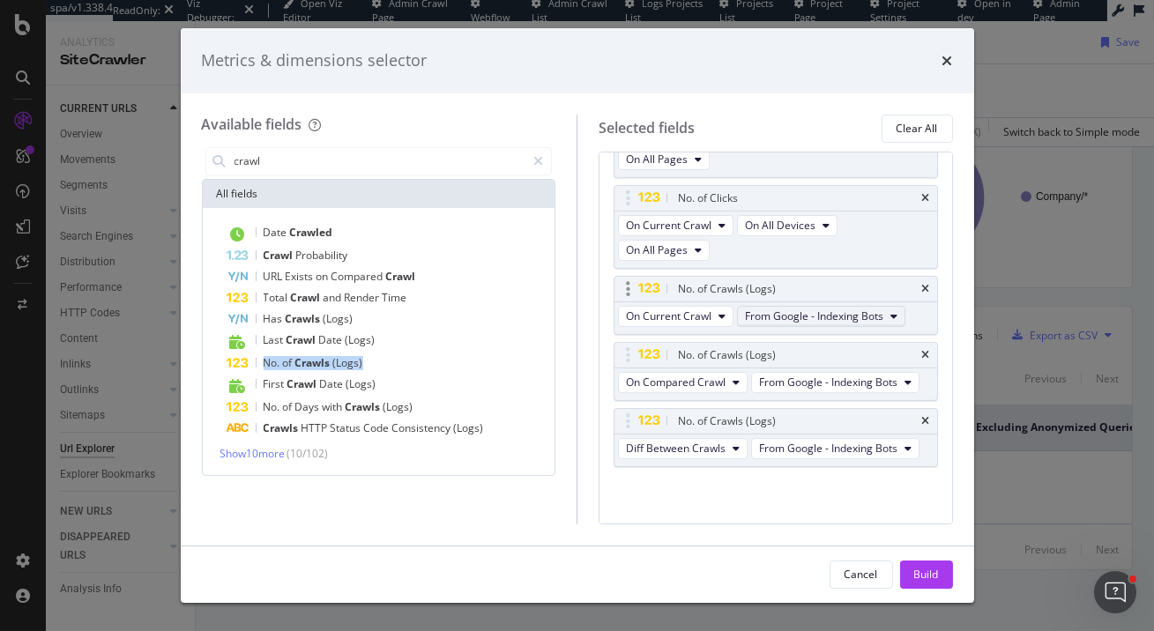
click at [808, 311] on span "From Google - Indexing Bots" at bounding box center [814, 316] width 138 height 15
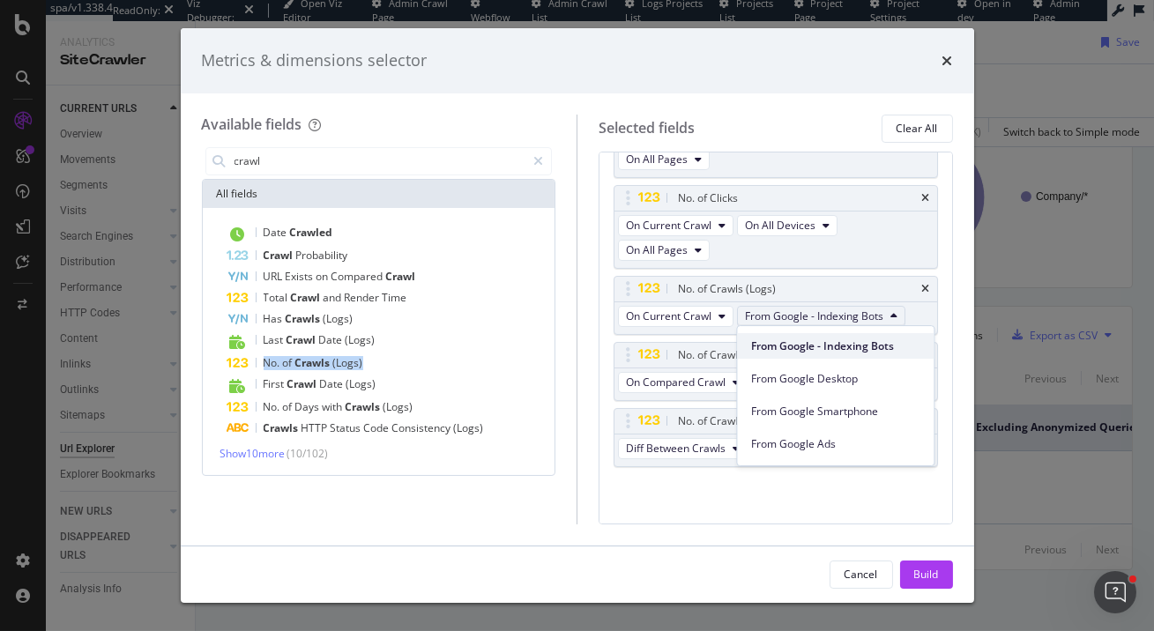
click at [825, 351] on span "From Google - Indexing Bots" at bounding box center [835, 347] width 168 height 16
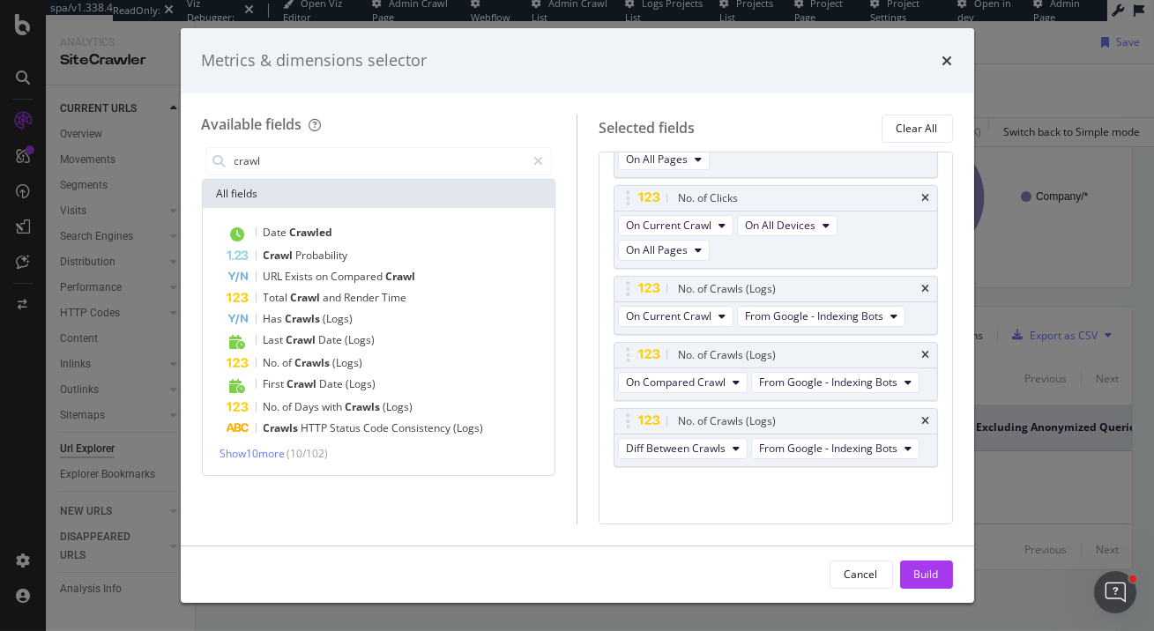
click at [600, 377] on div "Is Indexable On Current Crawl Non-Indexable Main Reason On Current Crawl No. of…" at bounding box center [776, 338] width 354 height 373
click at [856, 379] on span "From Google - Indexing Bots" at bounding box center [828, 382] width 138 height 15
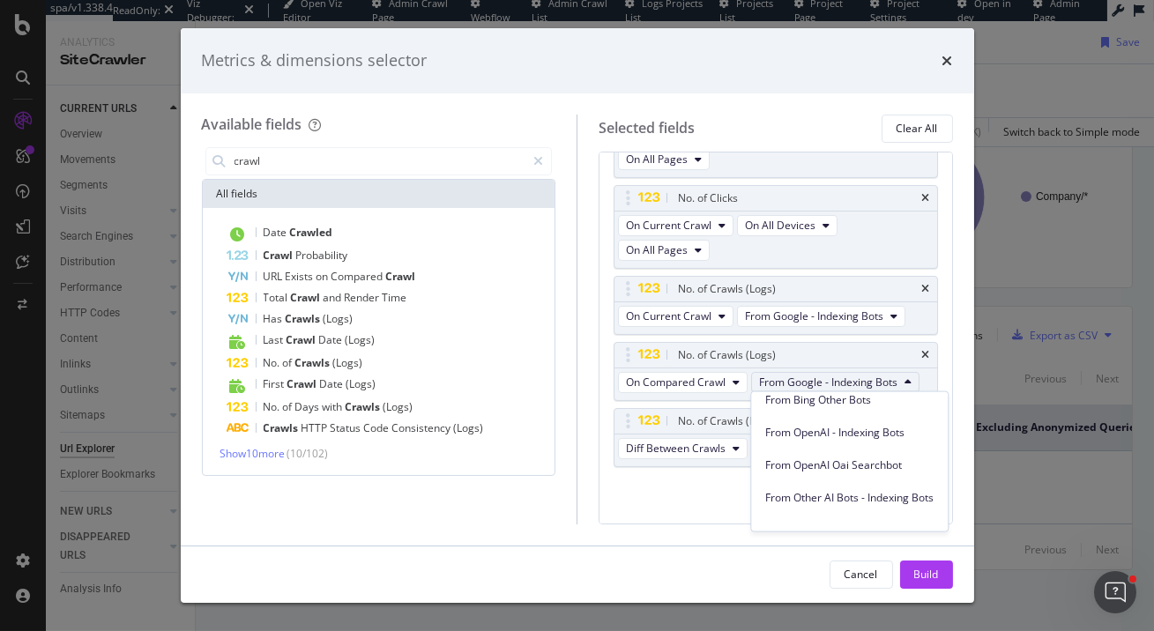
scroll to position [272, 0]
click at [851, 434] on span "From OpenAI - Indexing Bots" at bounding box center [849, 433] width 168 height 16
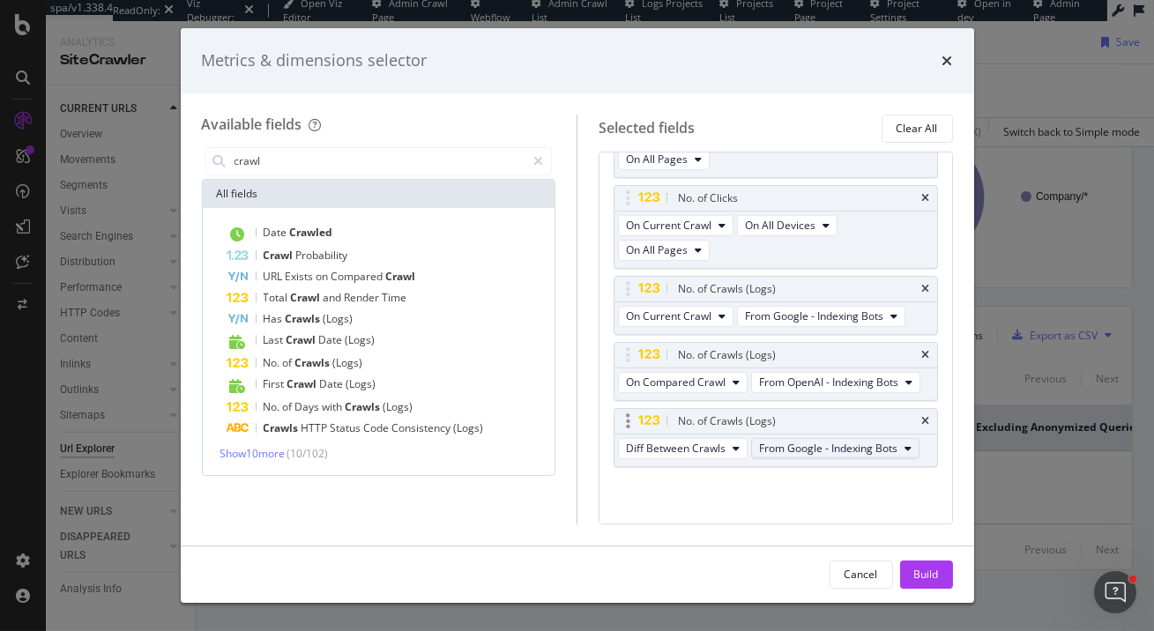
click at [848, 444] on span "From Google - Indexing Bots" at bounding box center [828, 448] width 138 height 15
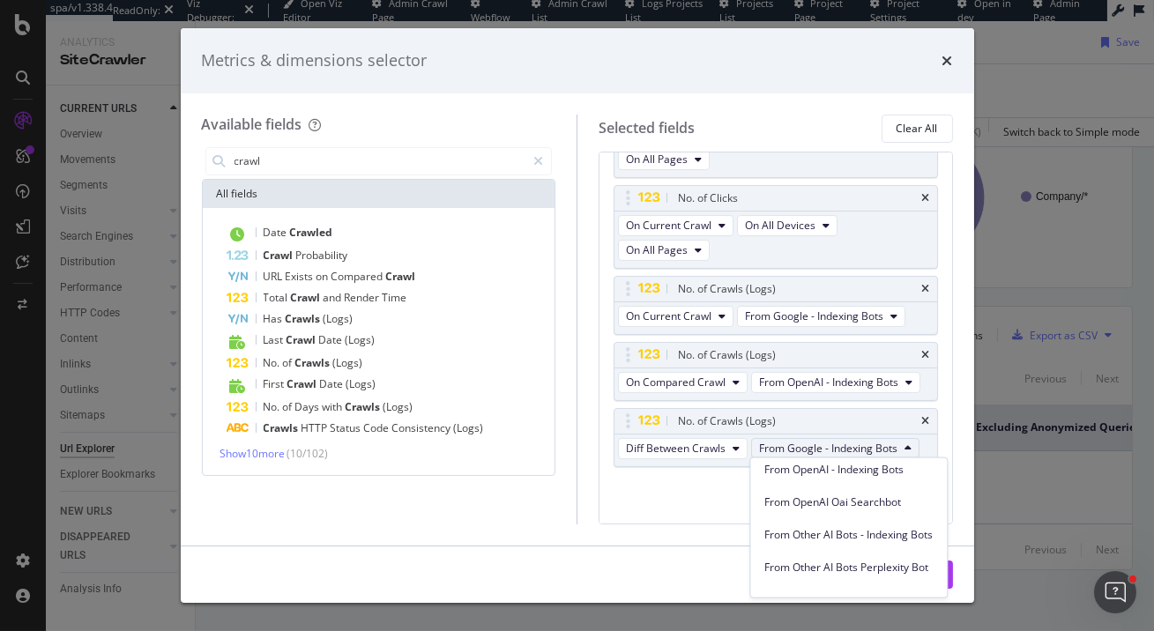
scroll to position [357, 0]
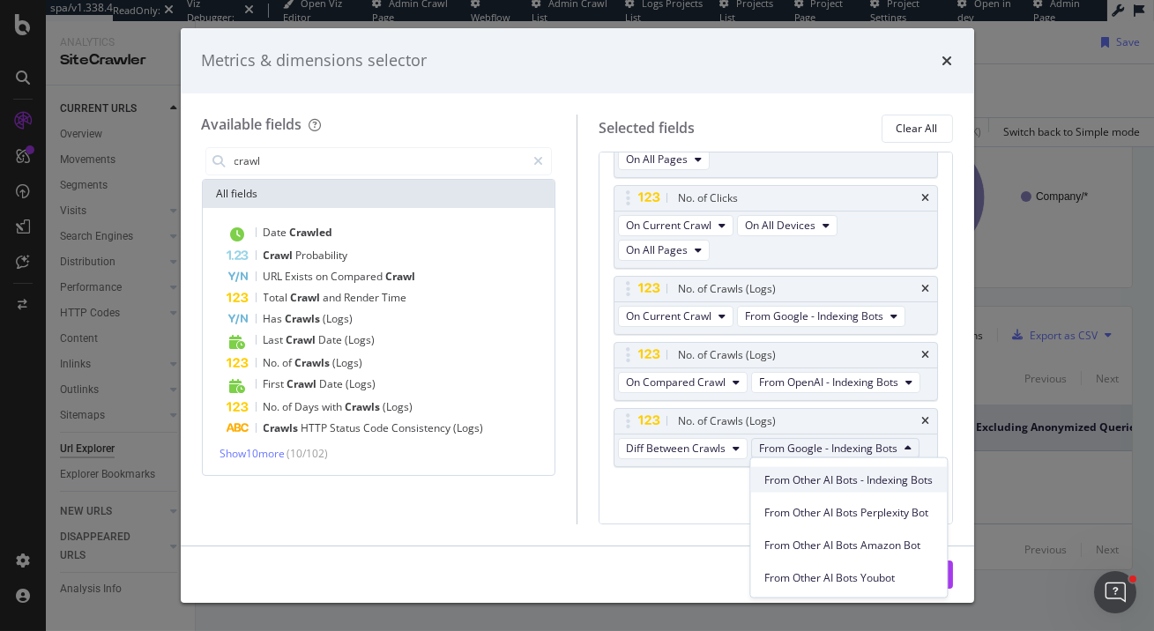
click at [852, 476] on span "From Other AI Bots - Indexing Bots" at bounding box center [848, 480] width 168 height 16
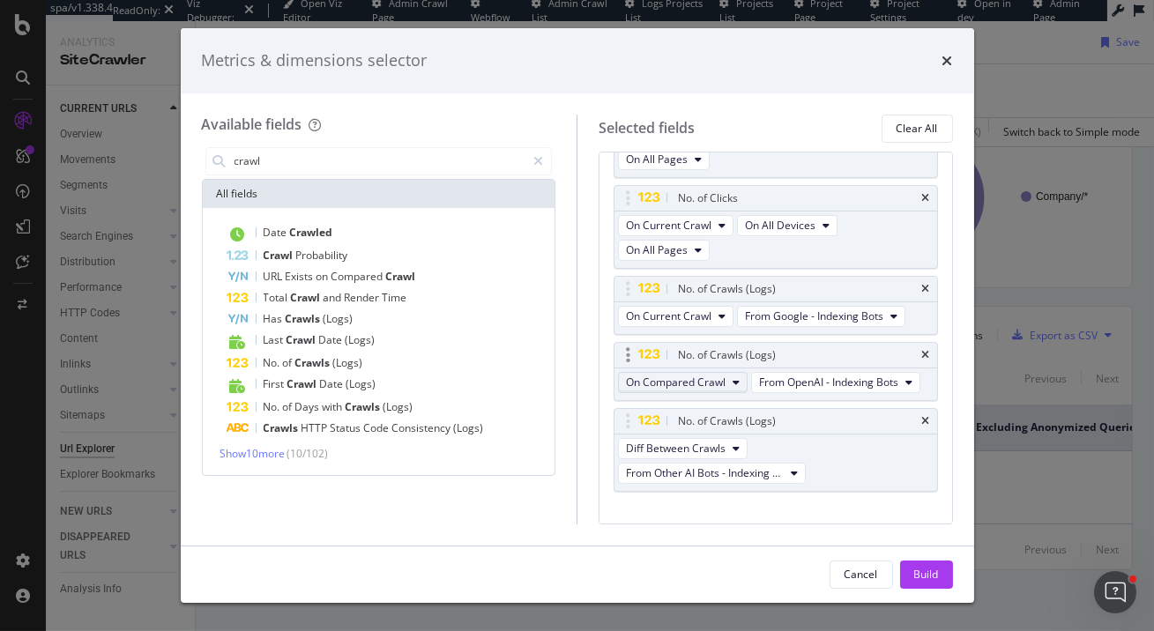
click at [707, 378] on span "On Compared Crawl" at bounding box center [676, 382] width 100 height 15
click at [694, 410] on span "On Current Crawl" at bounding box center [683, 412] width 101 height 16
click at [687, 443] on span "Diff Between Crawls" at bounding box center [676, 448] width 100 height 15
click at [684, 480] on span "On Current Crawl" at bounding box center [685, 478] width 104 height 16
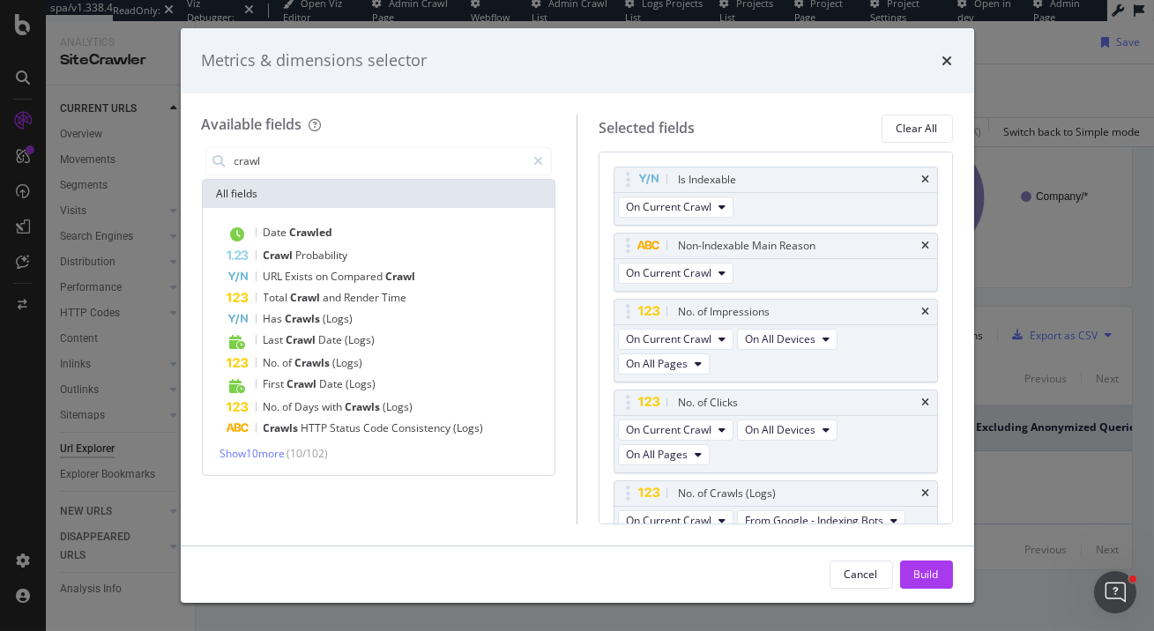
scroll to position [205, 0]
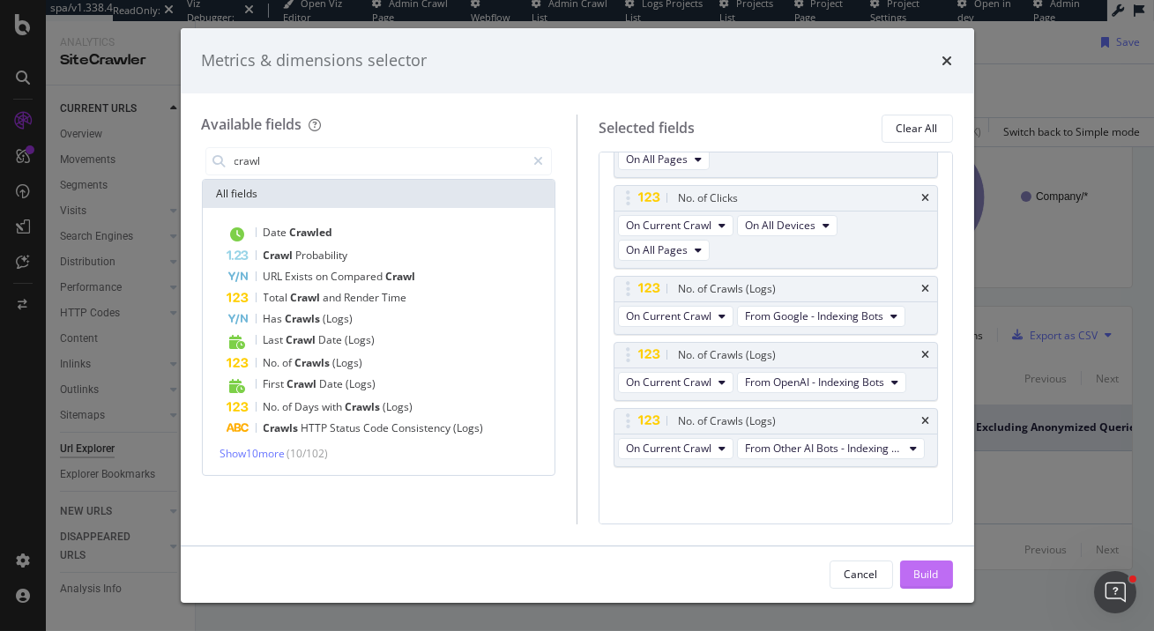
click at [920, 570] on div "Build" at bounding box center [926, 574] width 25 height 15
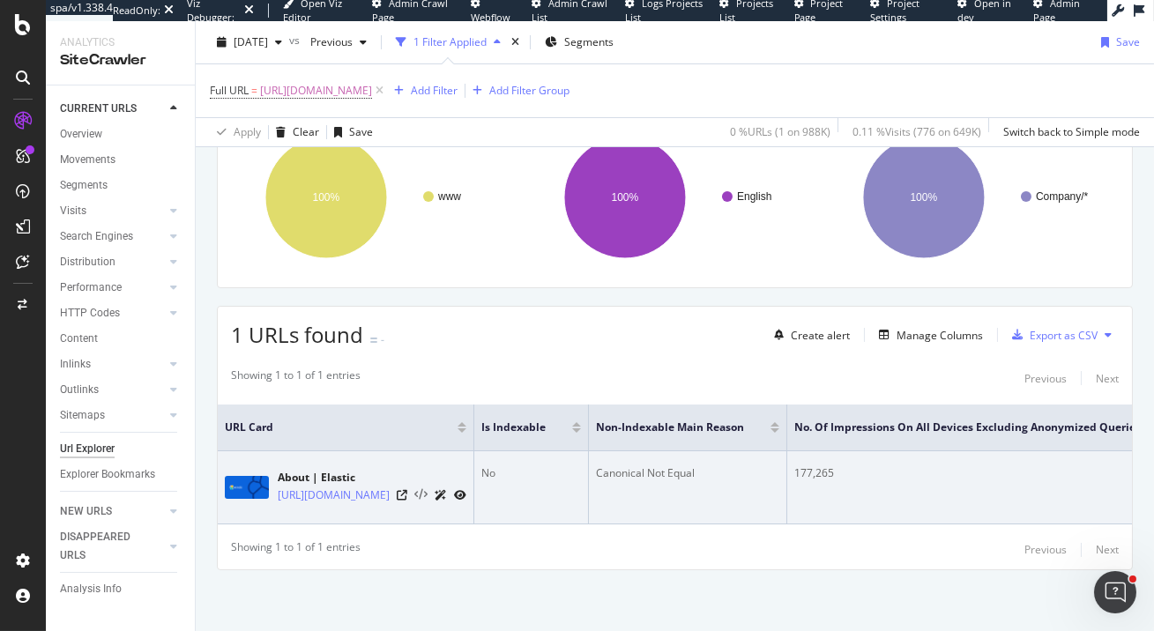
click at [428, 495] on icon at bounding box center [420, 495] width 13 height 12
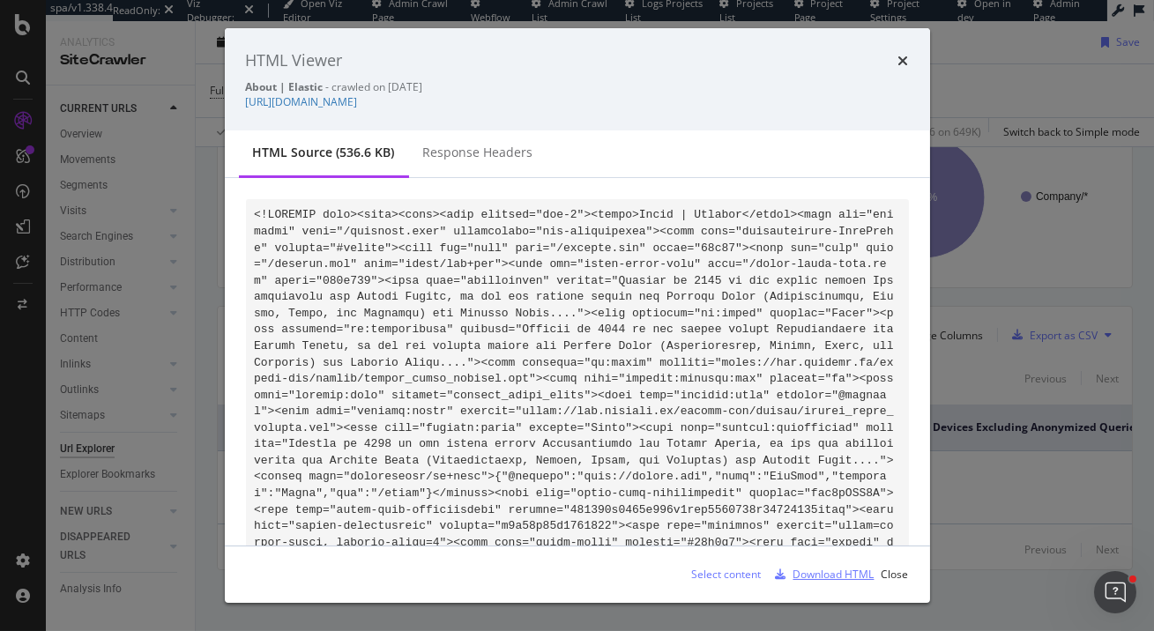
click at [834, 576] on div "Download HTML" at bounding box center [834, 574] width 81 height 15
click at [322, 101] on link "https://www.elastic.co/about/" at bounding box center [302, 101] width 112 height 15
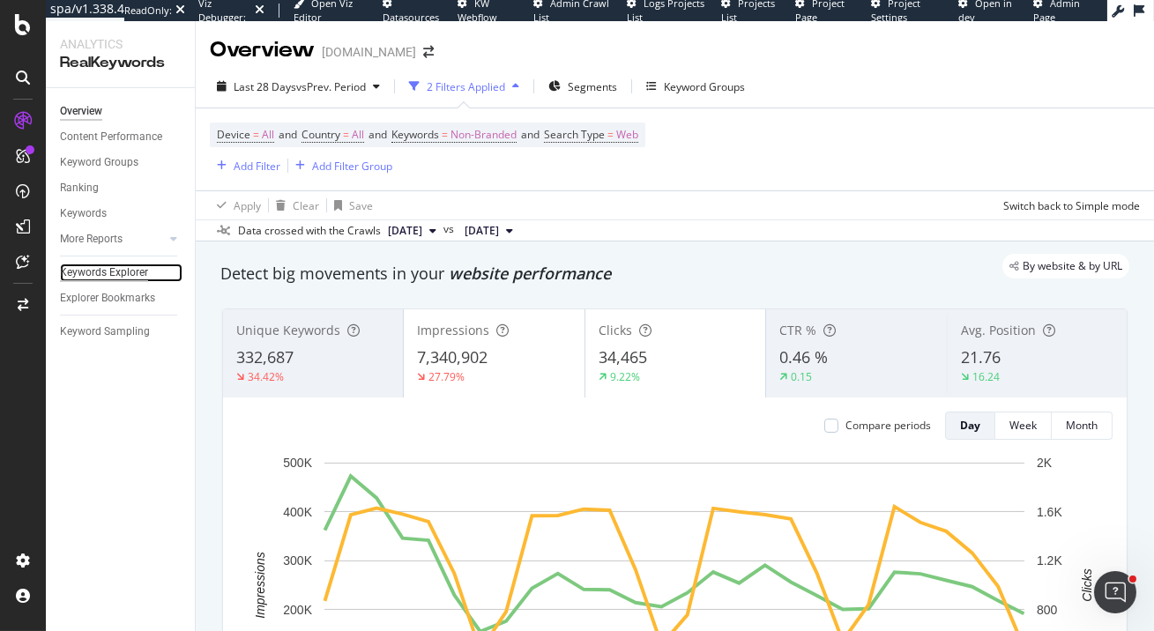
click at [139, 269] on div "Keywords Explorer" at bounding box center [104, 273] width 88 height 19
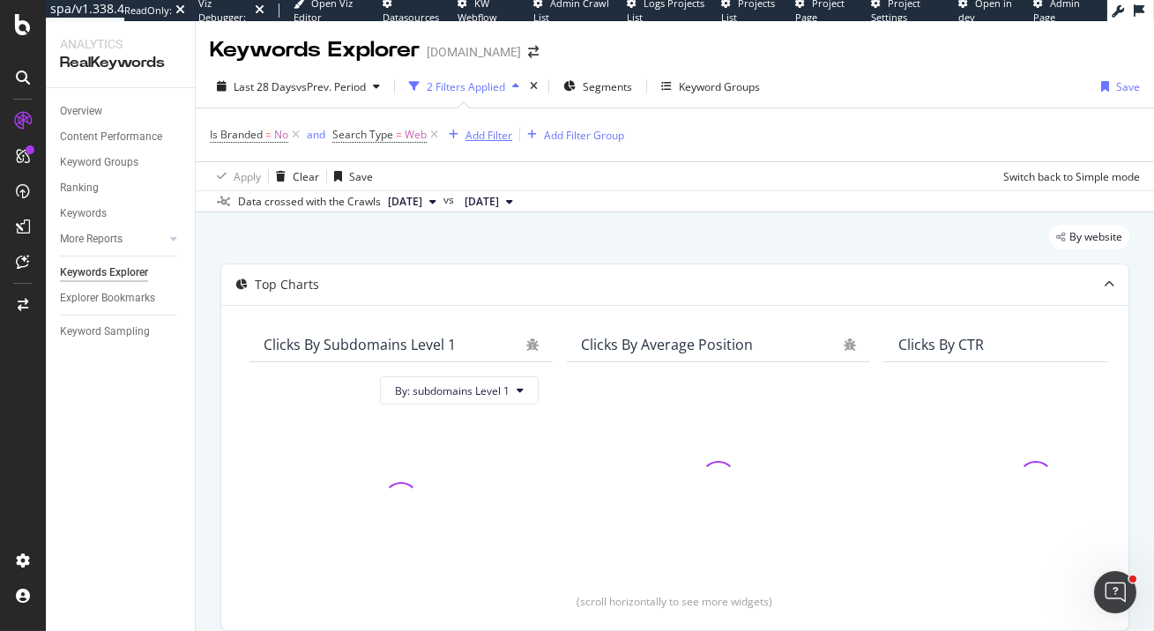
click at [468, 134] on div "Add Filter" at bounding box center [489, 135] width 47 height 15
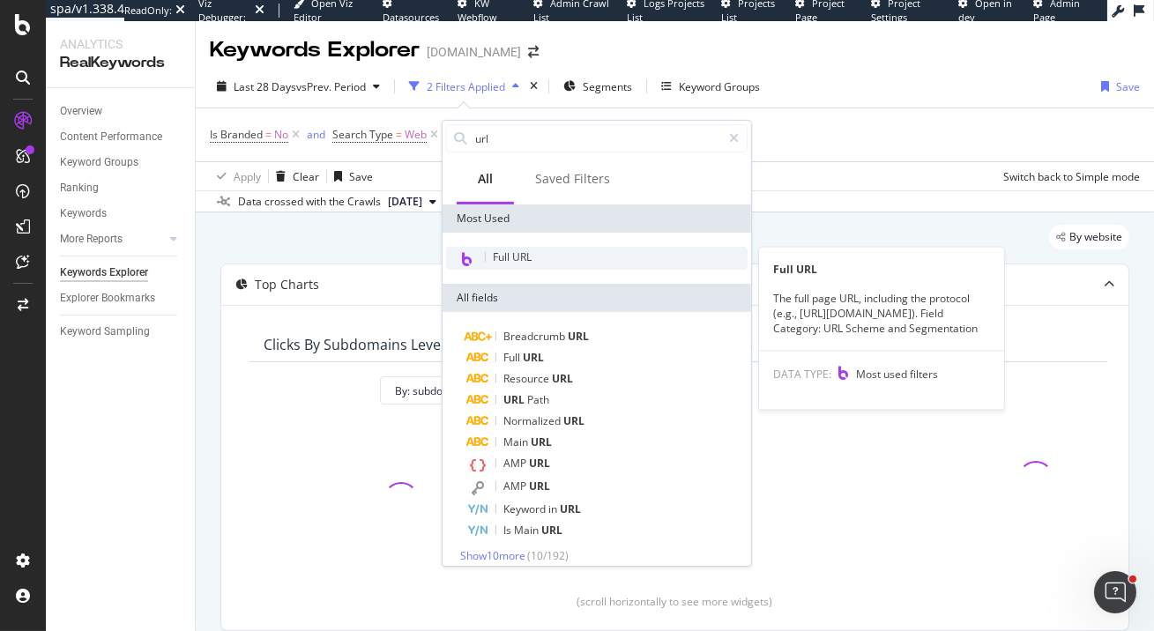
type input "url"
click at [529, 254] on span "Full URL" at bounding box center [512, 257] width 39 height 15
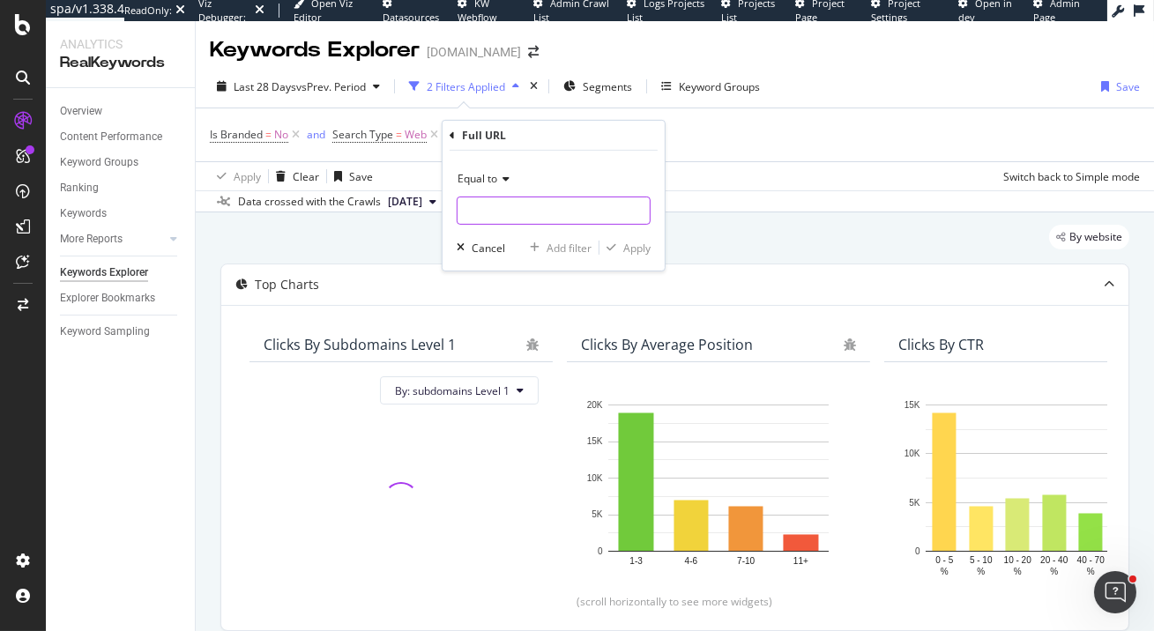
click at [502, 218] on input "text" at bounding box center [554, 211] width 192 height 28
paste input "[URL][DOMAIN_NAME]"
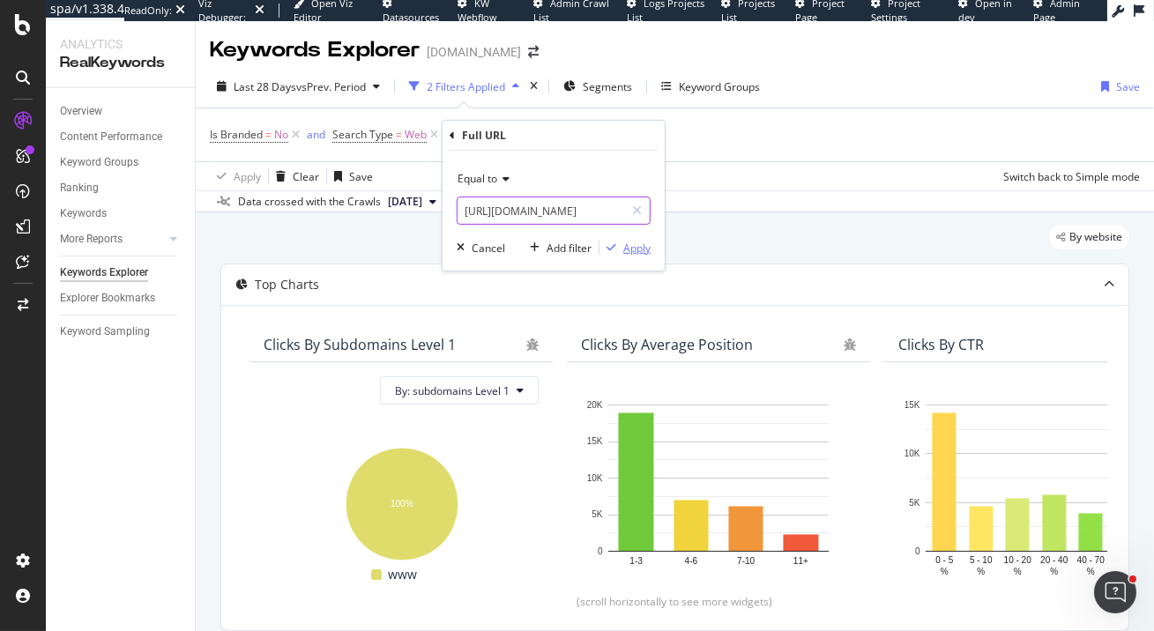
type input "[URL][DOMAIN_NAME]"
click at [628, 252] on div "Apply" at bounding box center [636, 247] width 27 height 15
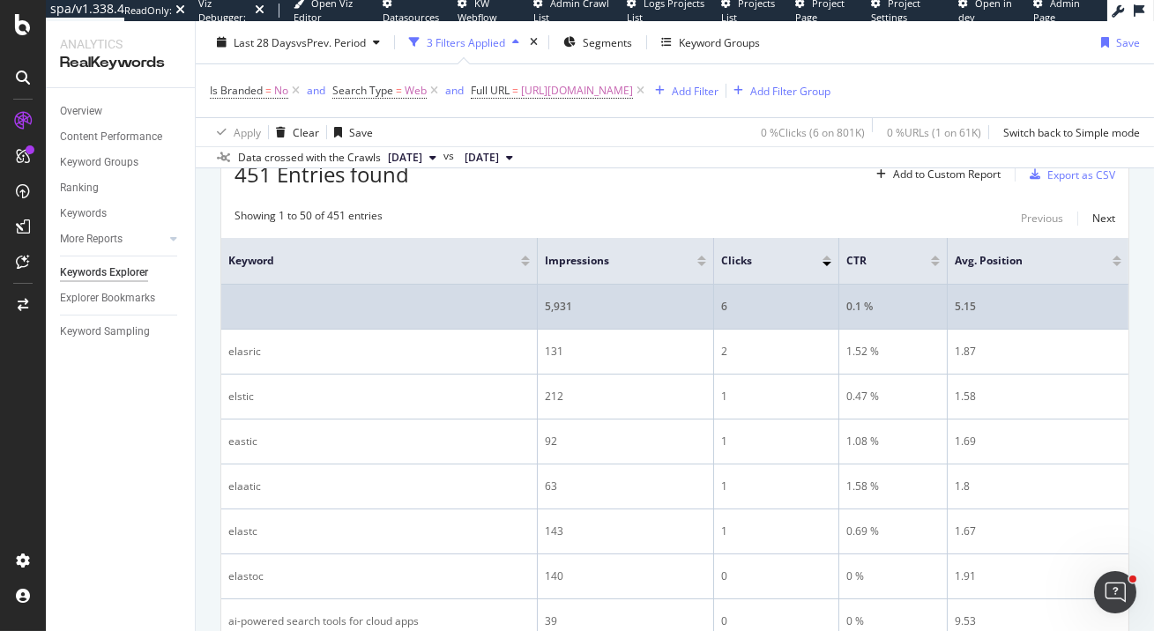
scroll to position [564, 0]
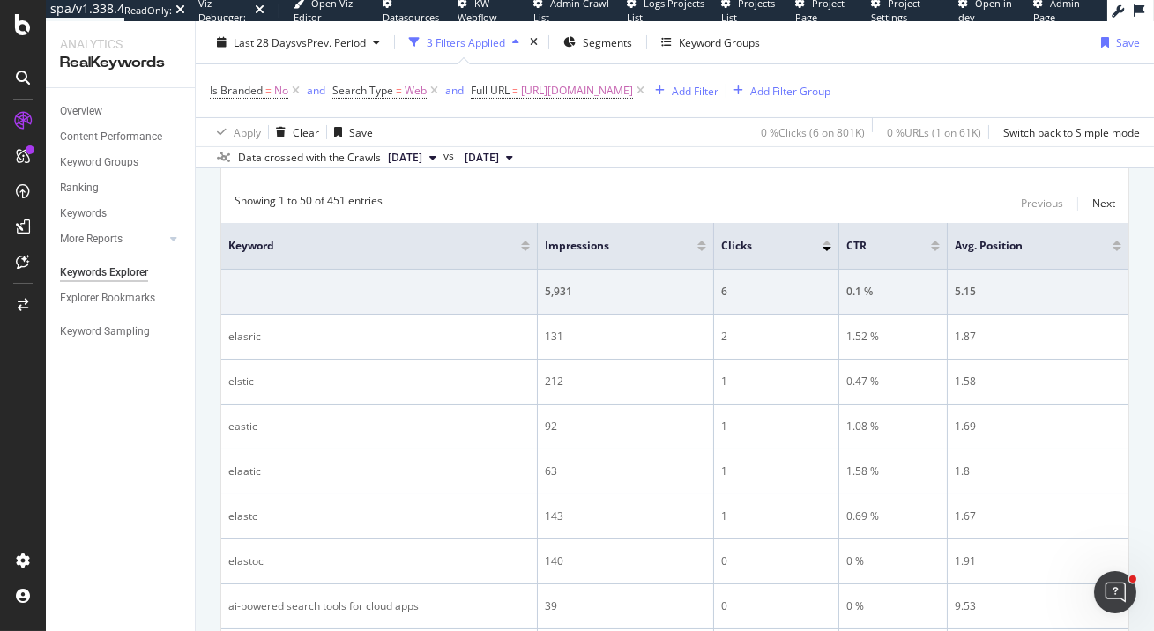
click at [704, 250] on div at bounding box center [701, 249] width 9 height 4
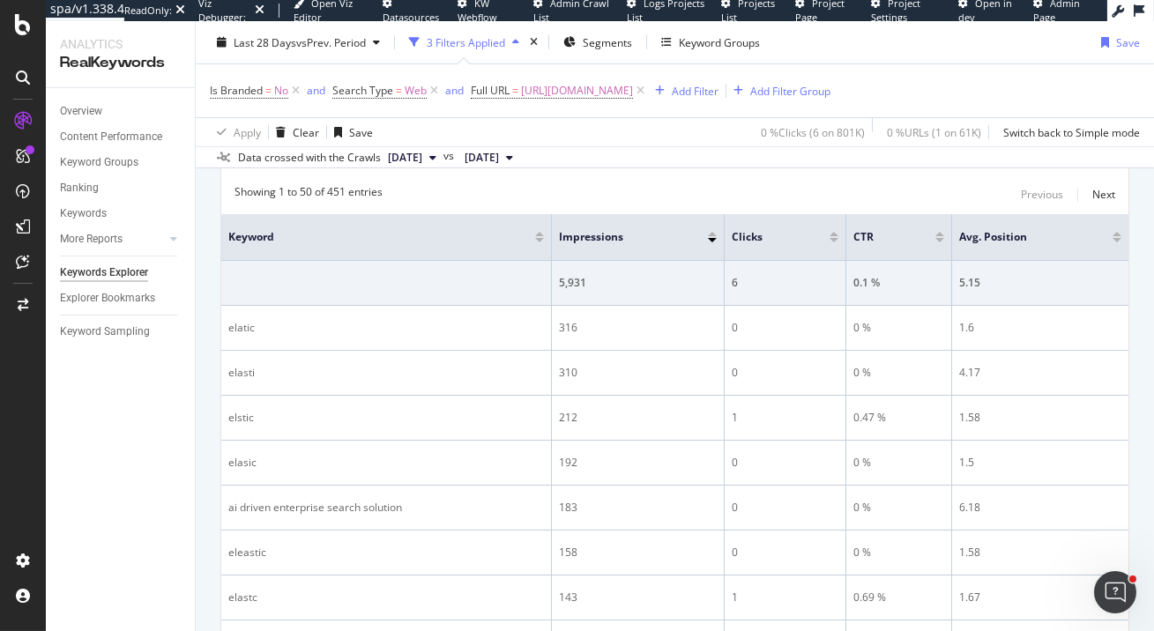
scroll to position [551, 0]
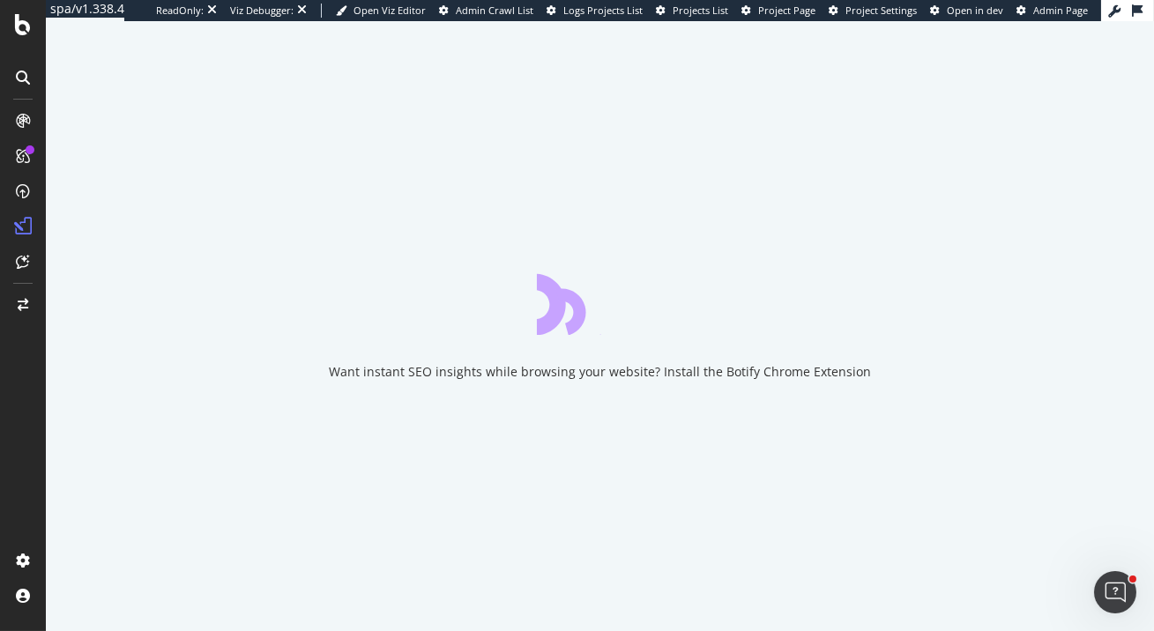
click at [1135, 11] on icon at bounding box center [1137, 10] width 11 height 12
